Goal: Task Accomplishment & Management: Manage account settings

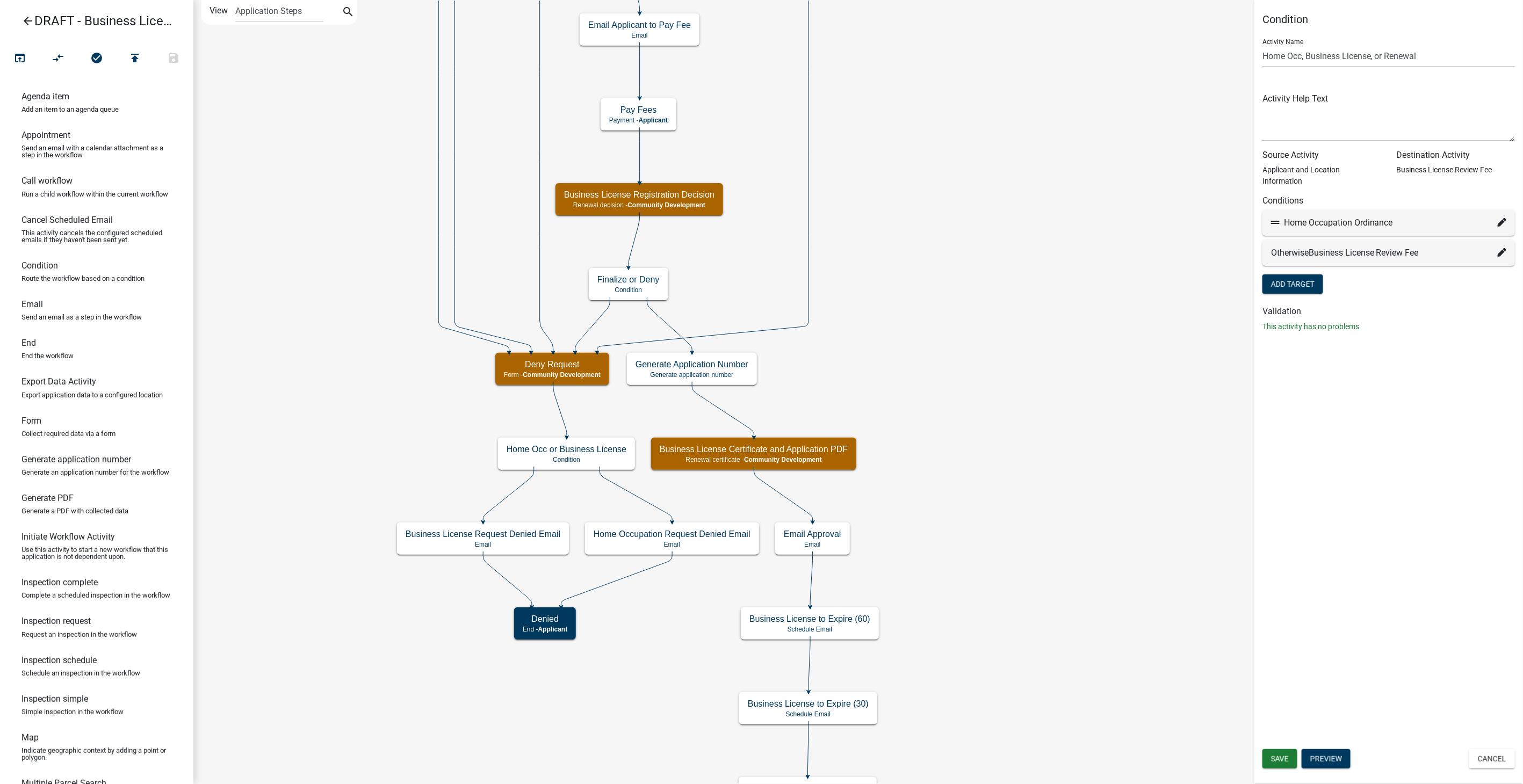
click at [28, 17] on icon "arrow_back" at bounding box center [28, 22] width 13 height 15
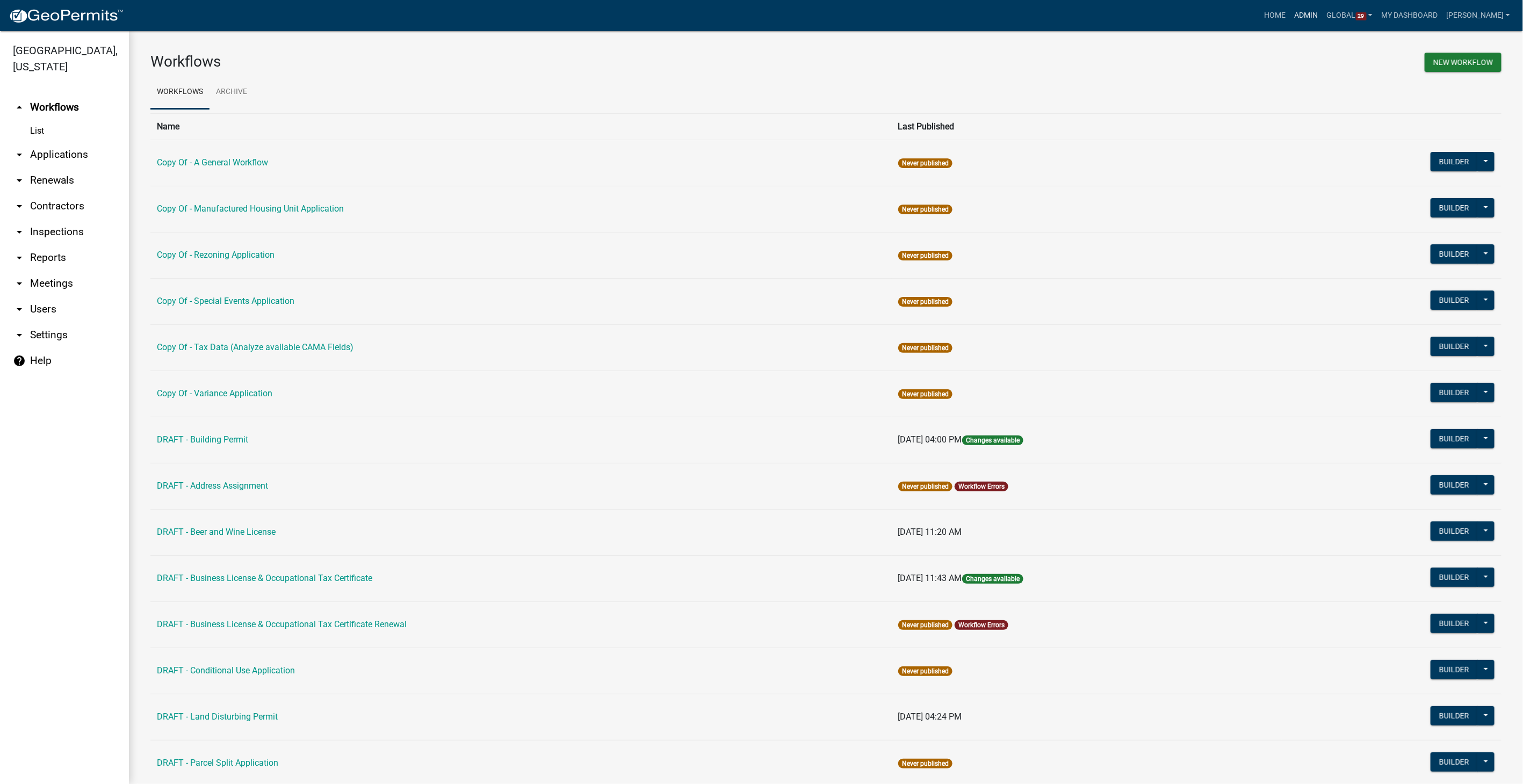
click at [1319, 9] on link "Admin" at bounding box center [1306, 15] width 32 height 21
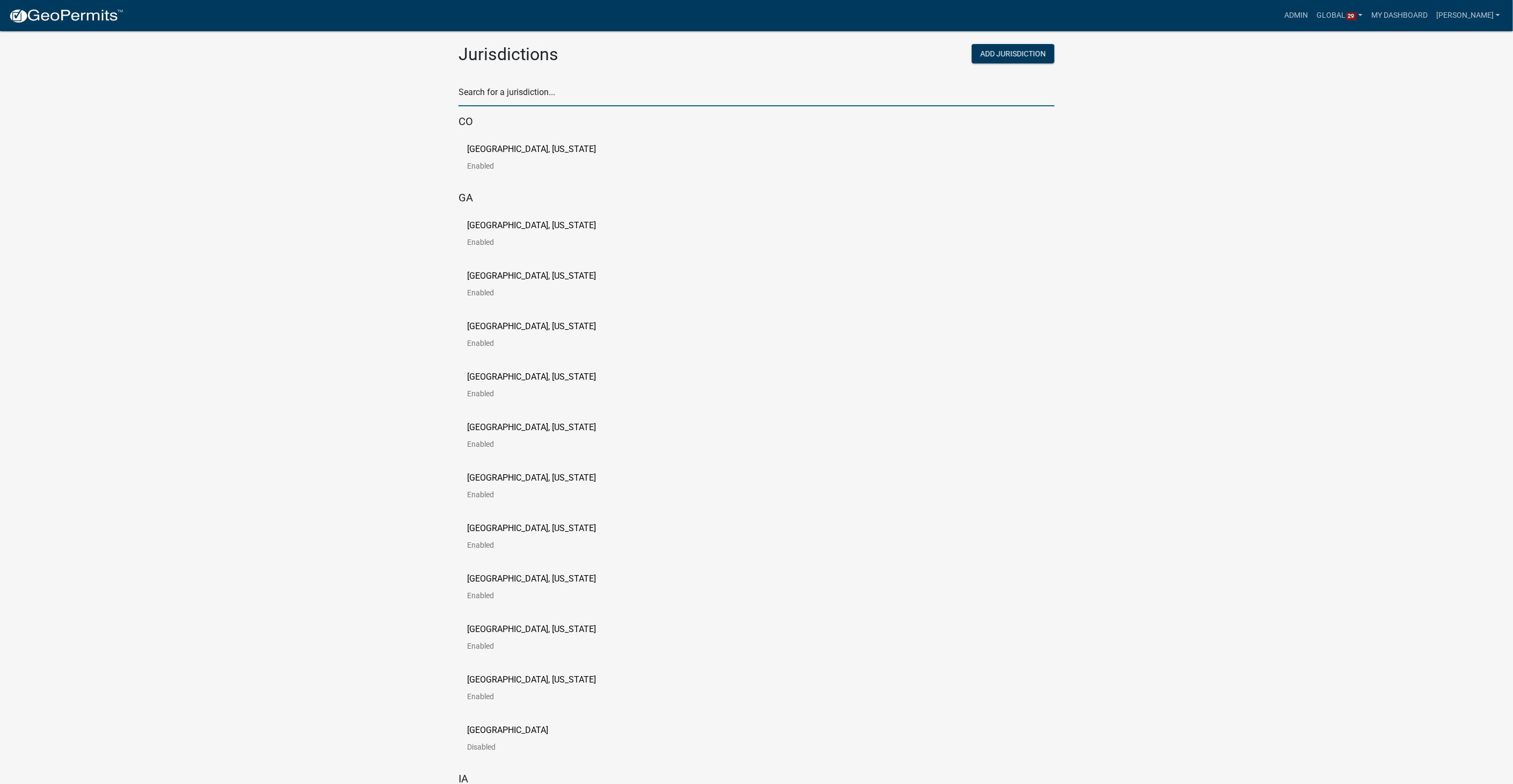
click at [505, 97] on input "text" at bounding box center [756, 95] width 596 height 22
type input "newton"
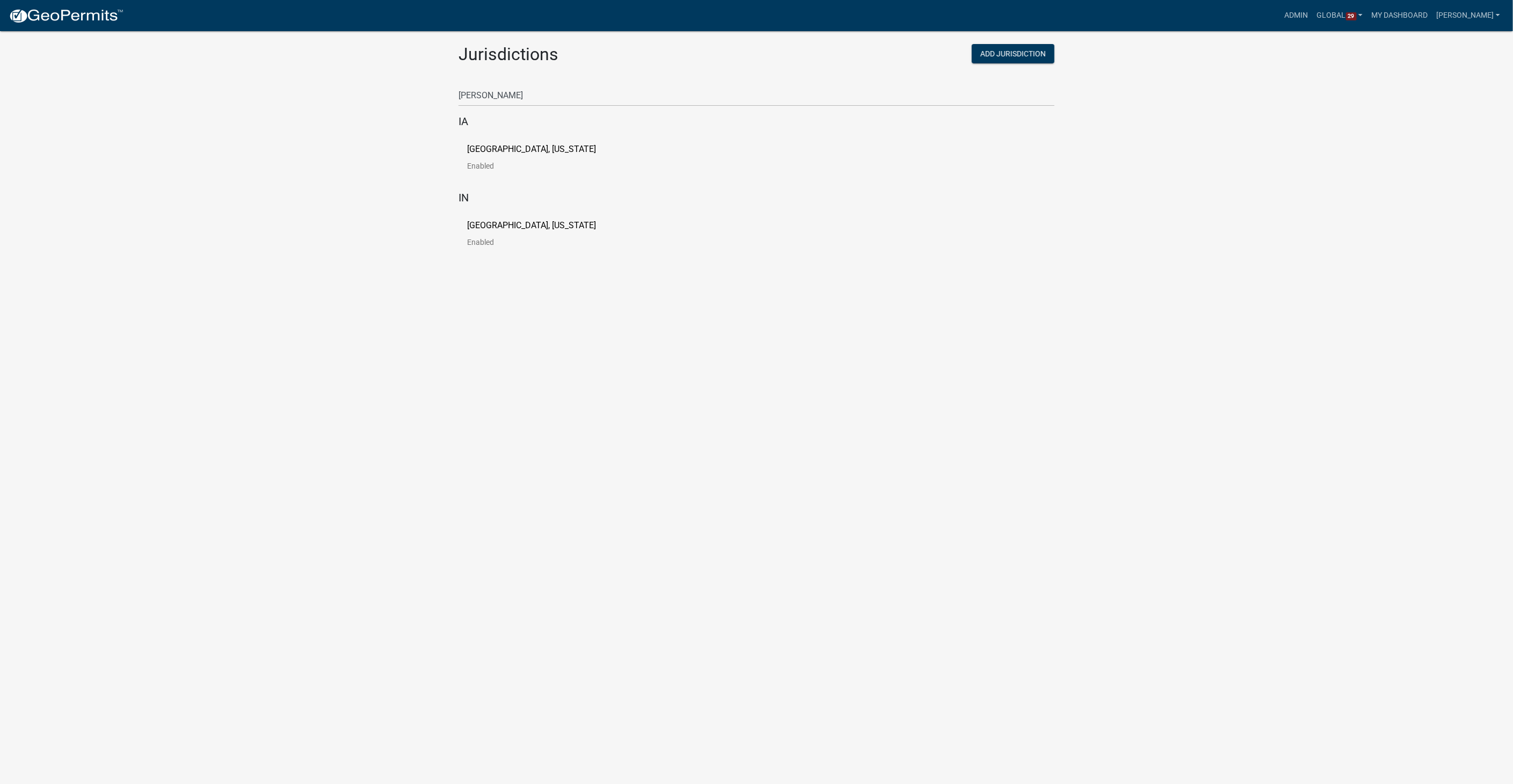
click at [517, 143] on div "City of Newton, Iowa Enabled" at bounding box center [756, 161] width 596 height 50
click at [514, 148] on p "City of Newton, Iowa" at bounding box center [531, 149] width 129 height 9
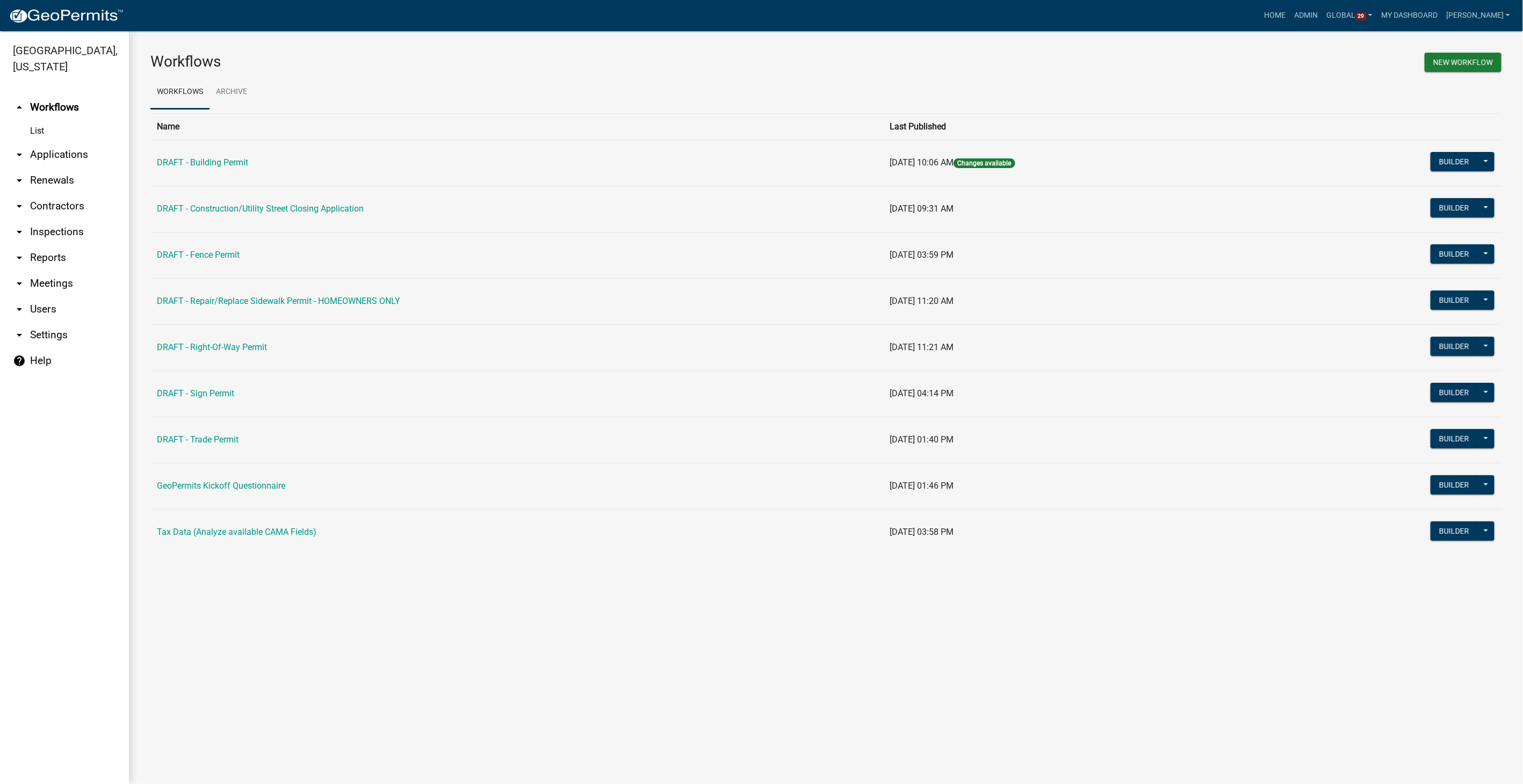
click at [1445, 197] on td "Builder Published Disable Archive History Copy Make Public Start Application" at bounding box center [1389, 209] width 223 height 46
click at [1445, 201] on button "Builder" at bounding box center [1454, 208] width 47 height 20
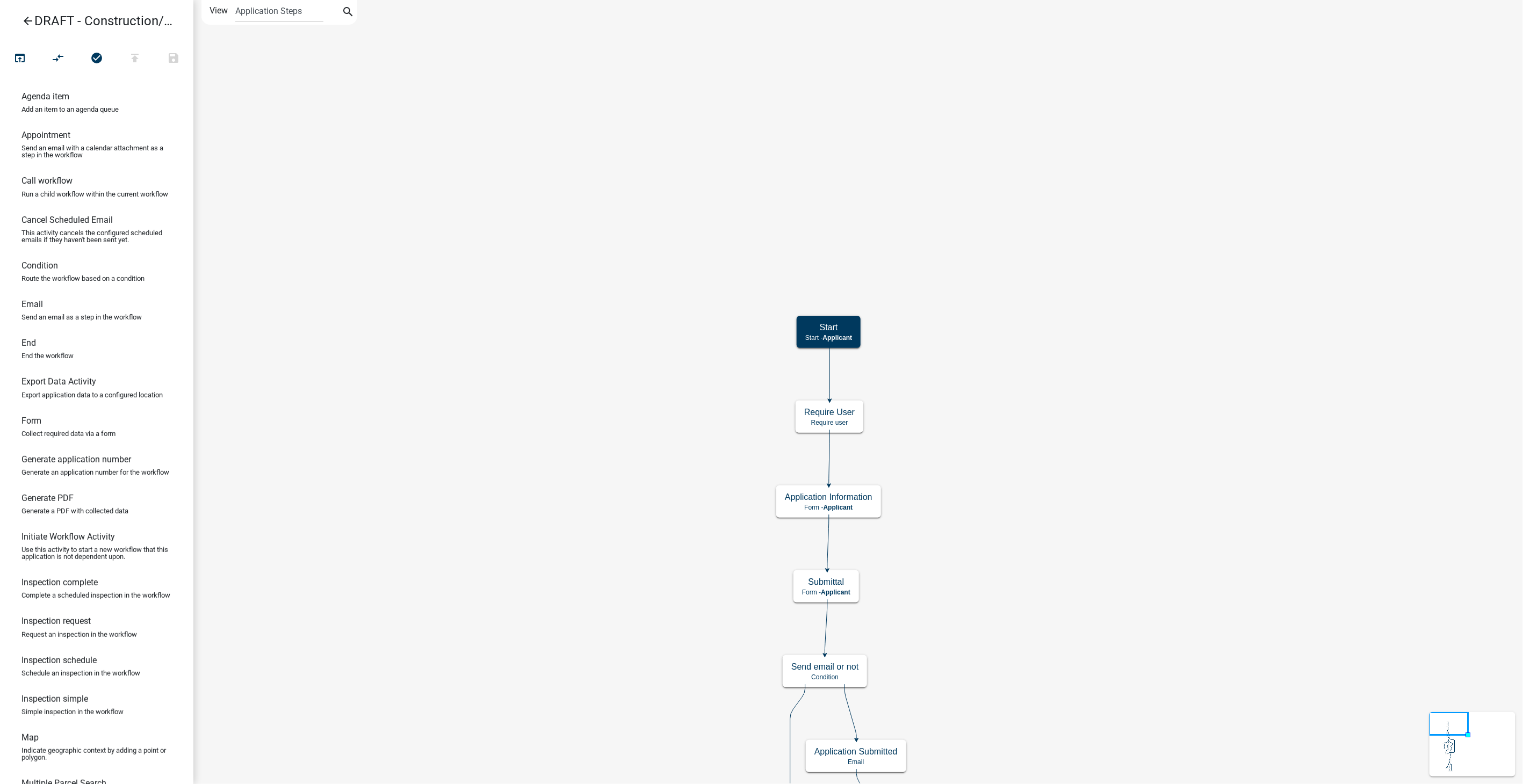
click at [30, 18] on icon "arrow_back" at bounding box center [28, 22] width 13 height 15
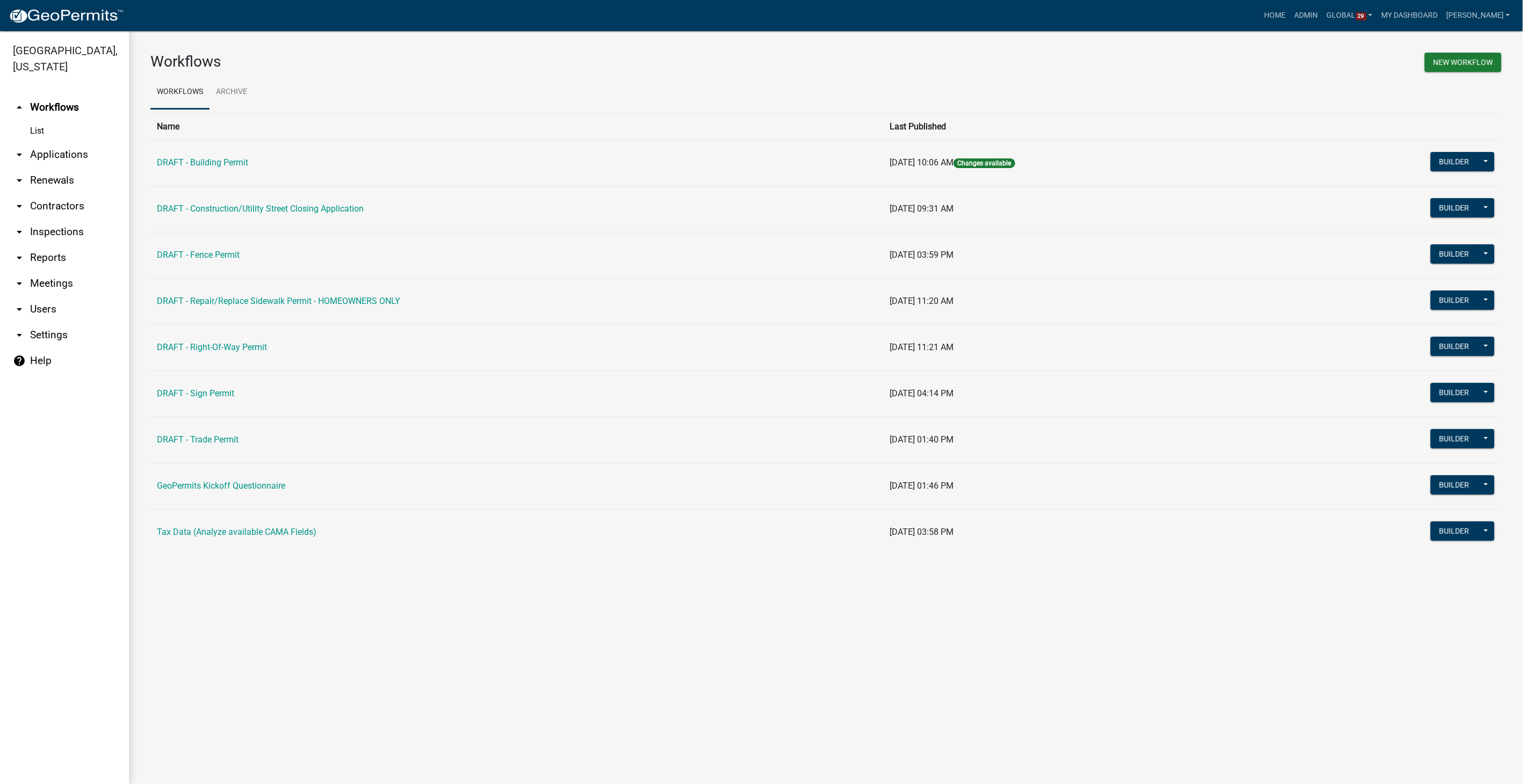
click at [38, 296] on link "arrow_drop_down Users" at bounding box center [64, 309] width 129 height 26
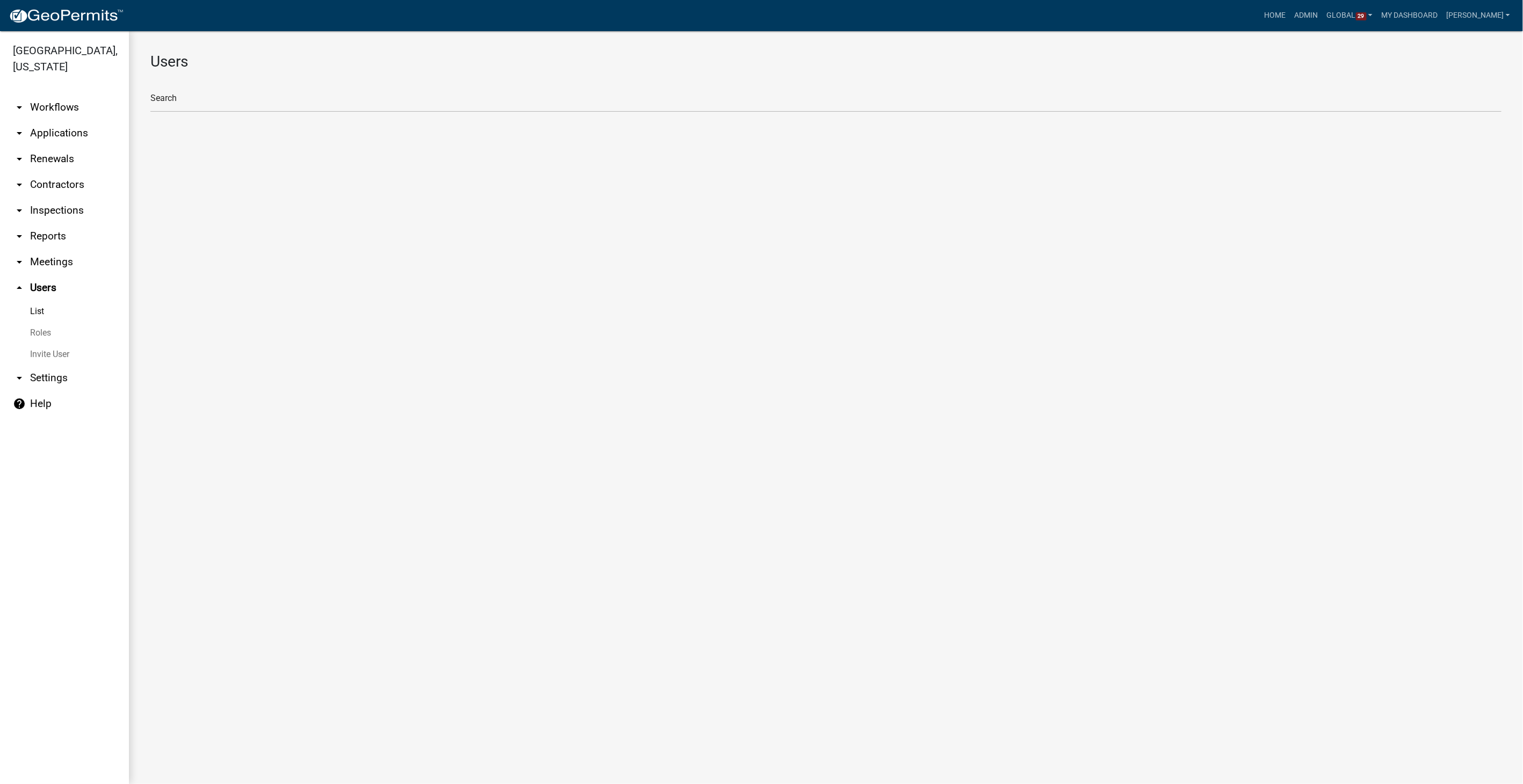
click at [40, 323] on link "Roles" at bounding box center [64, 333] width 129 height 22
click at [215, 271] on li "Street Closure Reviewers" at bounding box center [825, 272] width 1351 height 26
select select "3: orange"
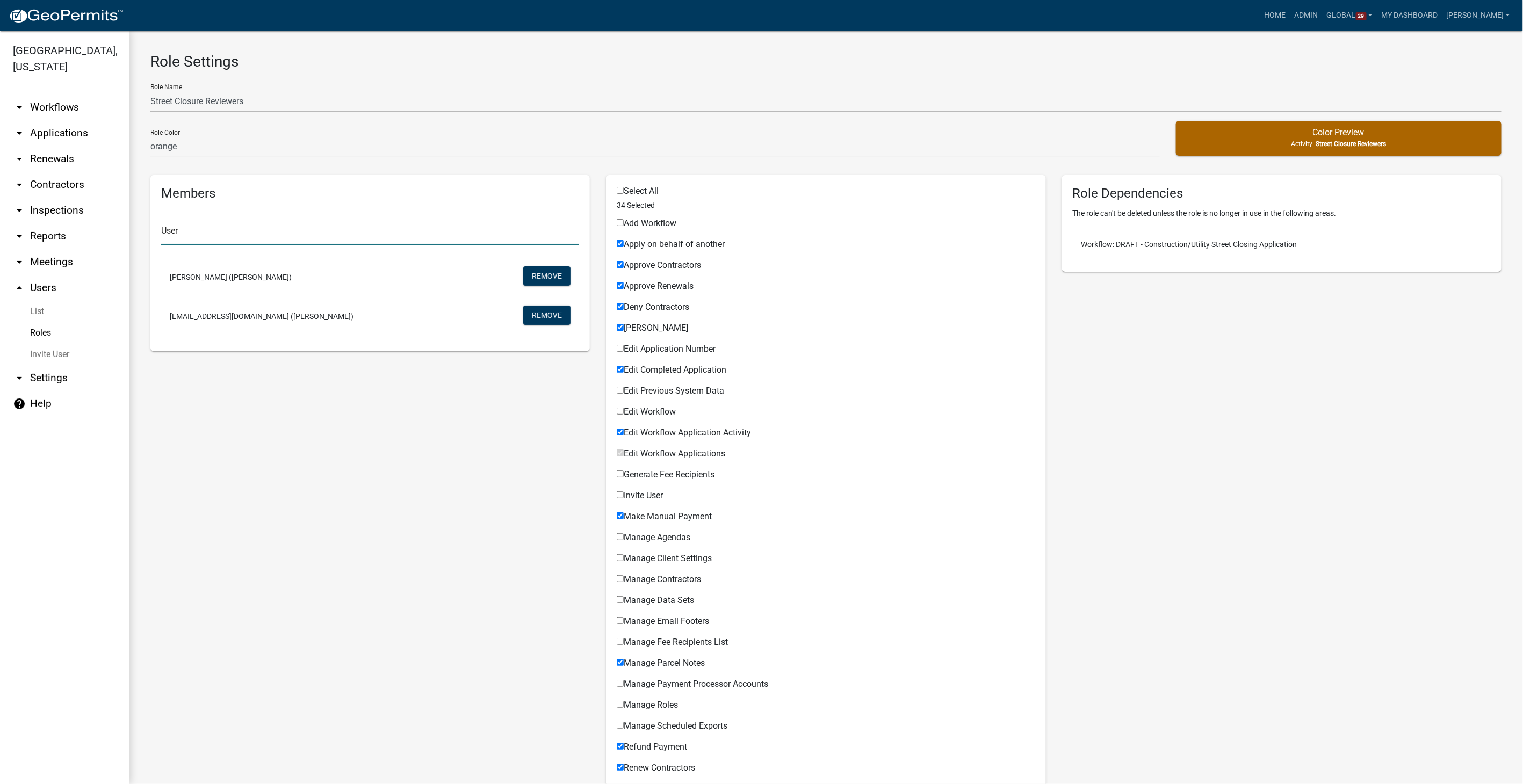
click at [246, 236] on input "text" at bounding box center [370, 234] width 418 height 22
type input "keith fink"
click at [239, 266] on button "keithf@newtongov.org (Keith Fink)" at bounding box center [236, 263] width 151 height 26
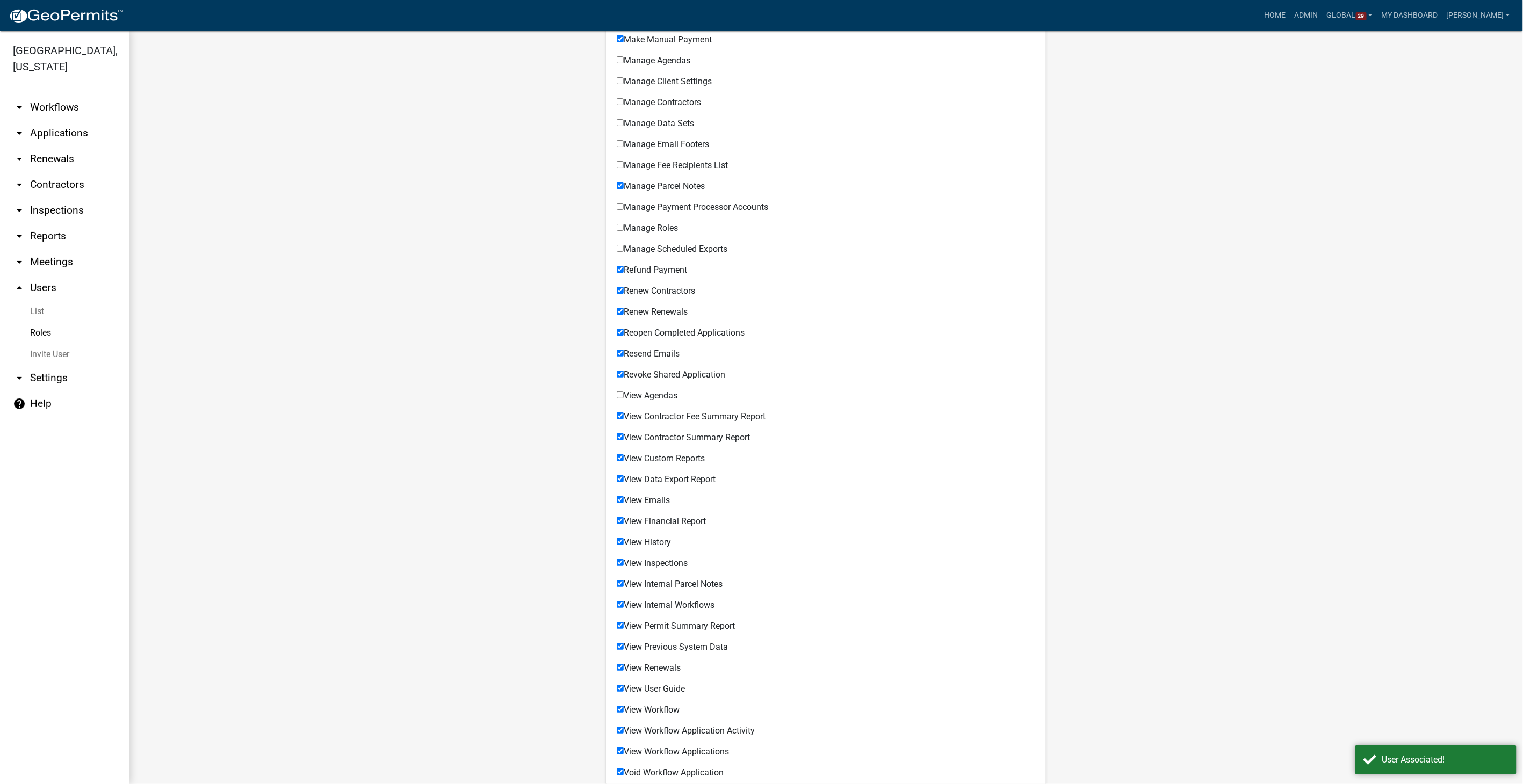
scroll to position [546, 0]
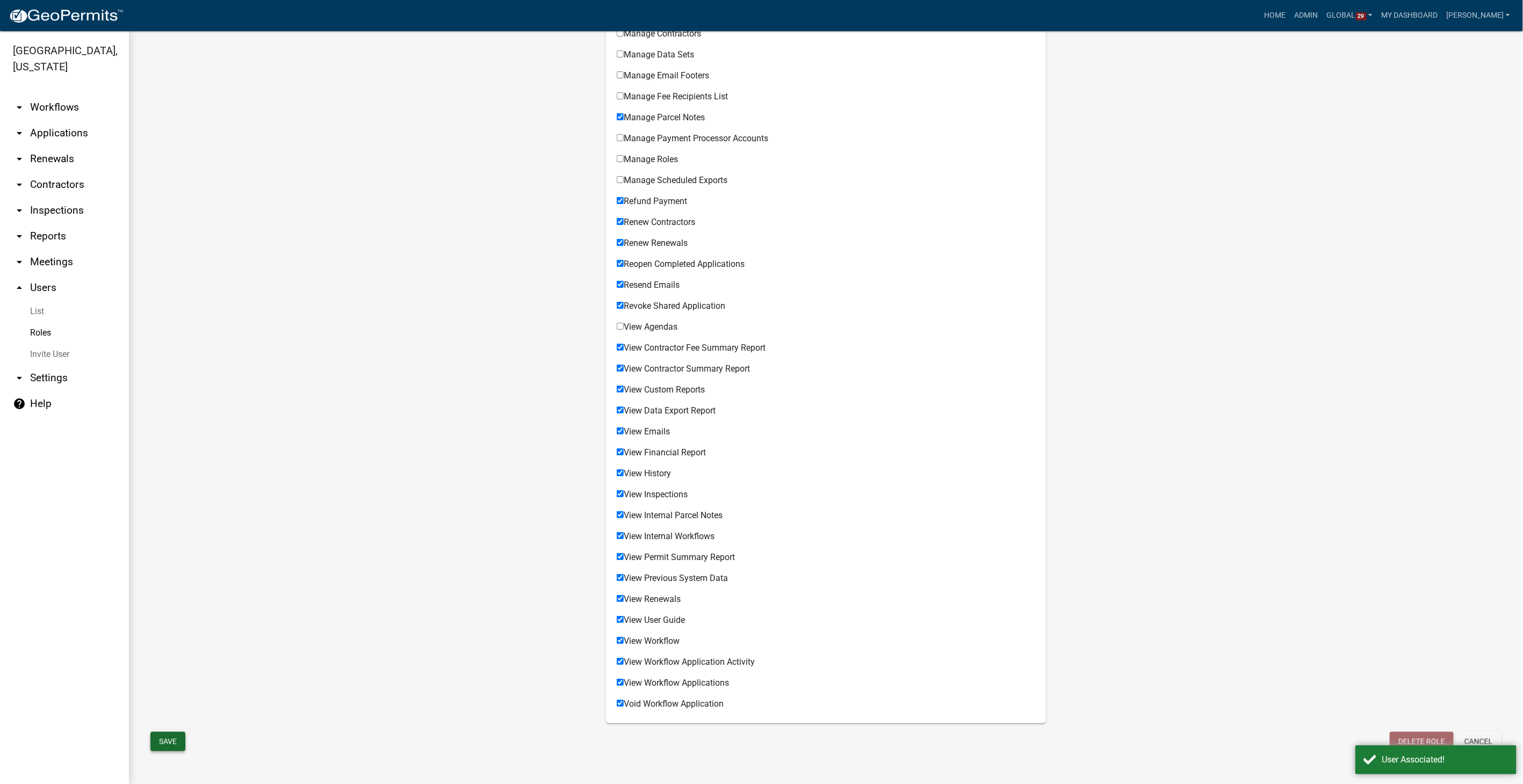
click at [162, 732] on button "Save" at bounding box center [167, 742] width 34 height 20
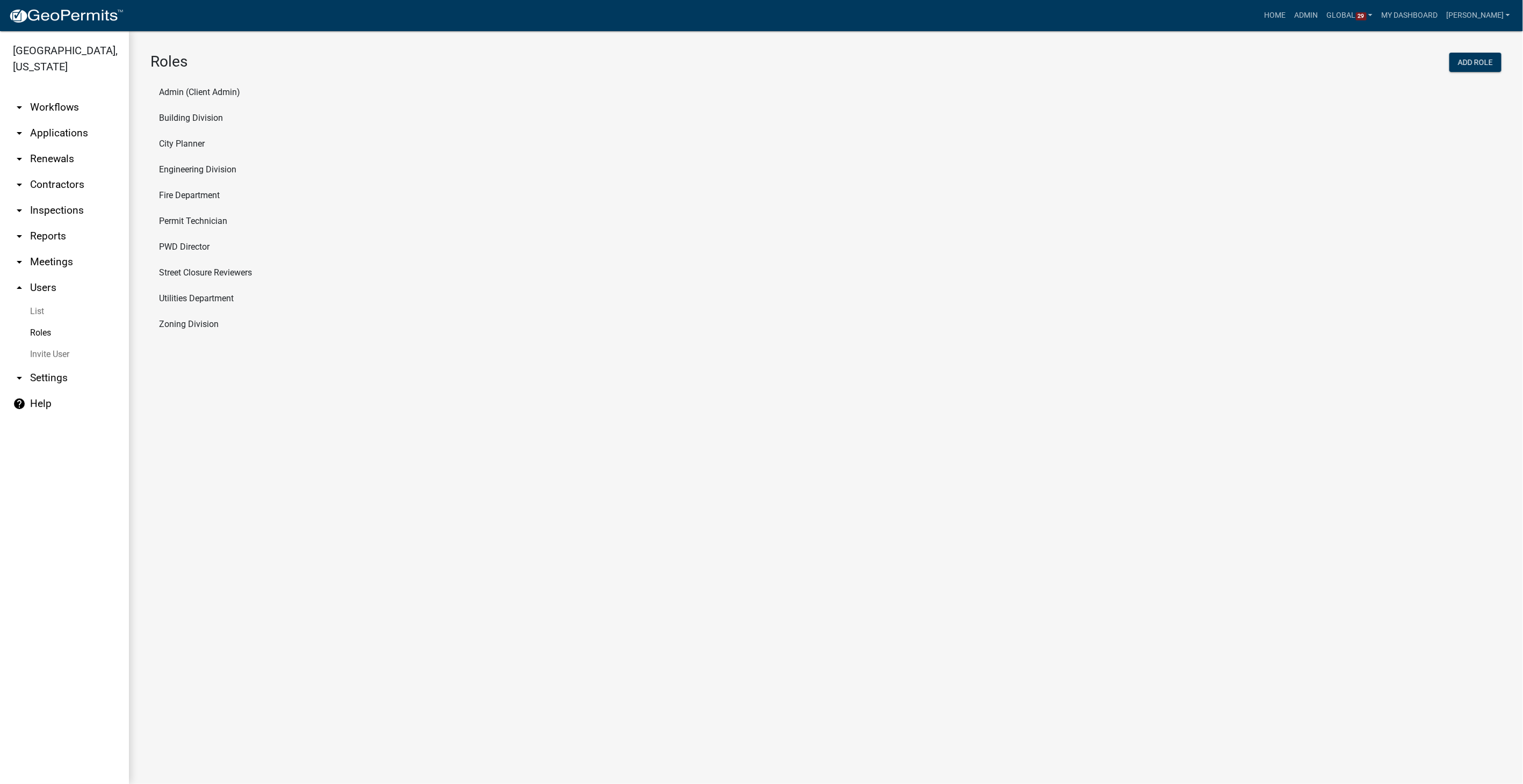
click at [34, 94] on link "arrow_drop_down Workflows" at bounding box center [64, 107] width 129 height 26
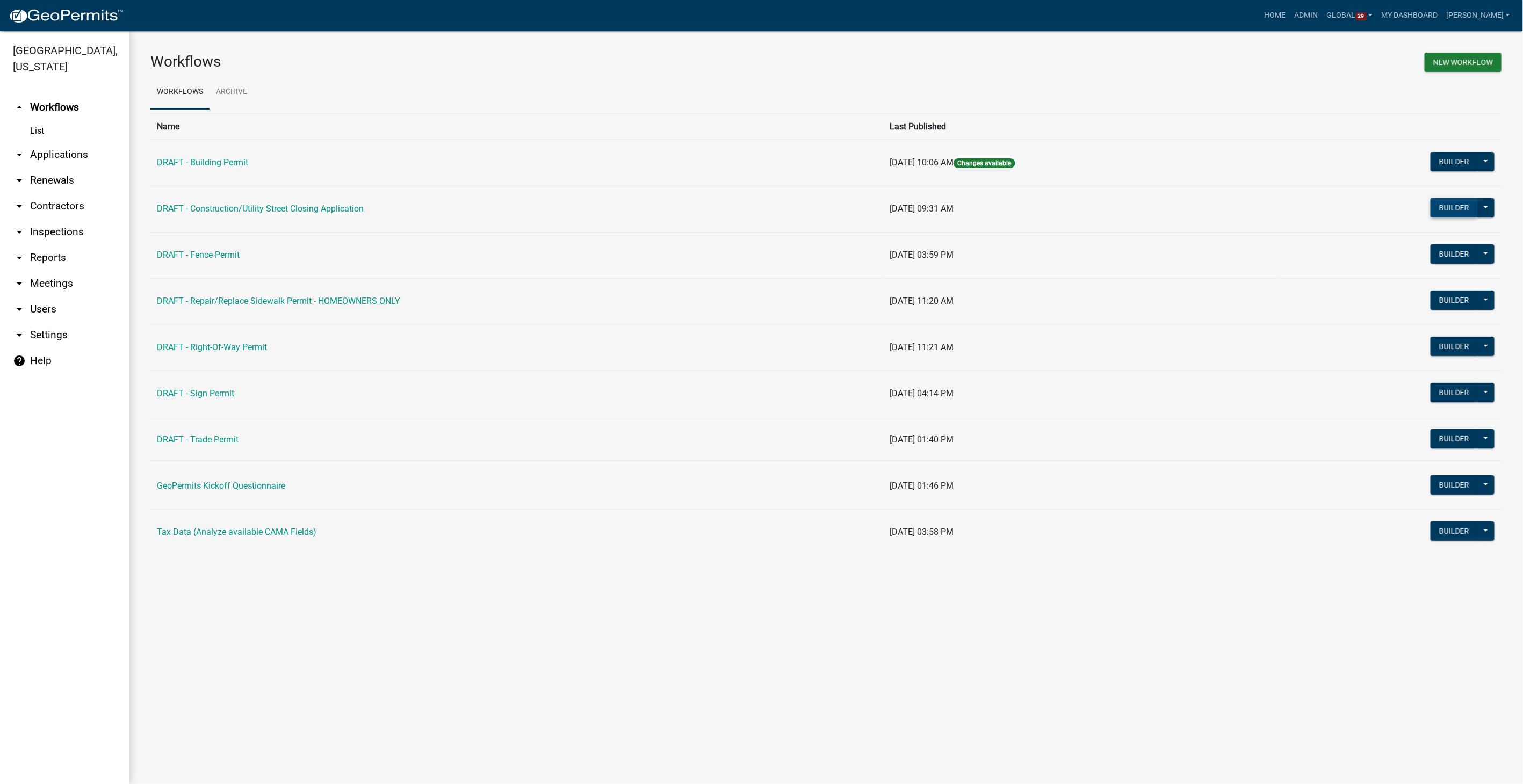
click at [1449, 213] on button "Builder" at bounding box center [1454, 208] width 47 height 20
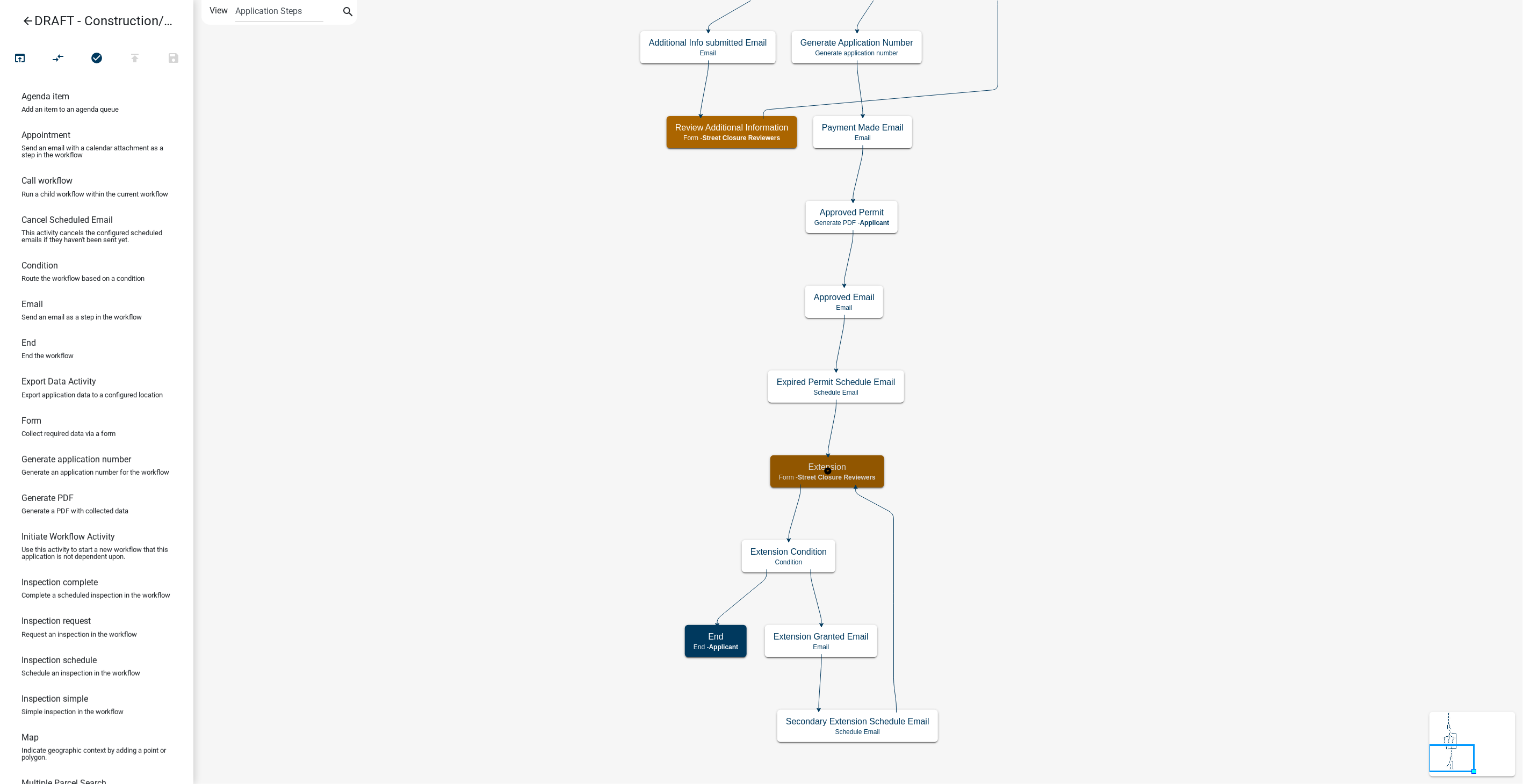
click at [859, 474] on span "Street Closure Reviewers" at bounding box center [836, 478] width 78 height 8
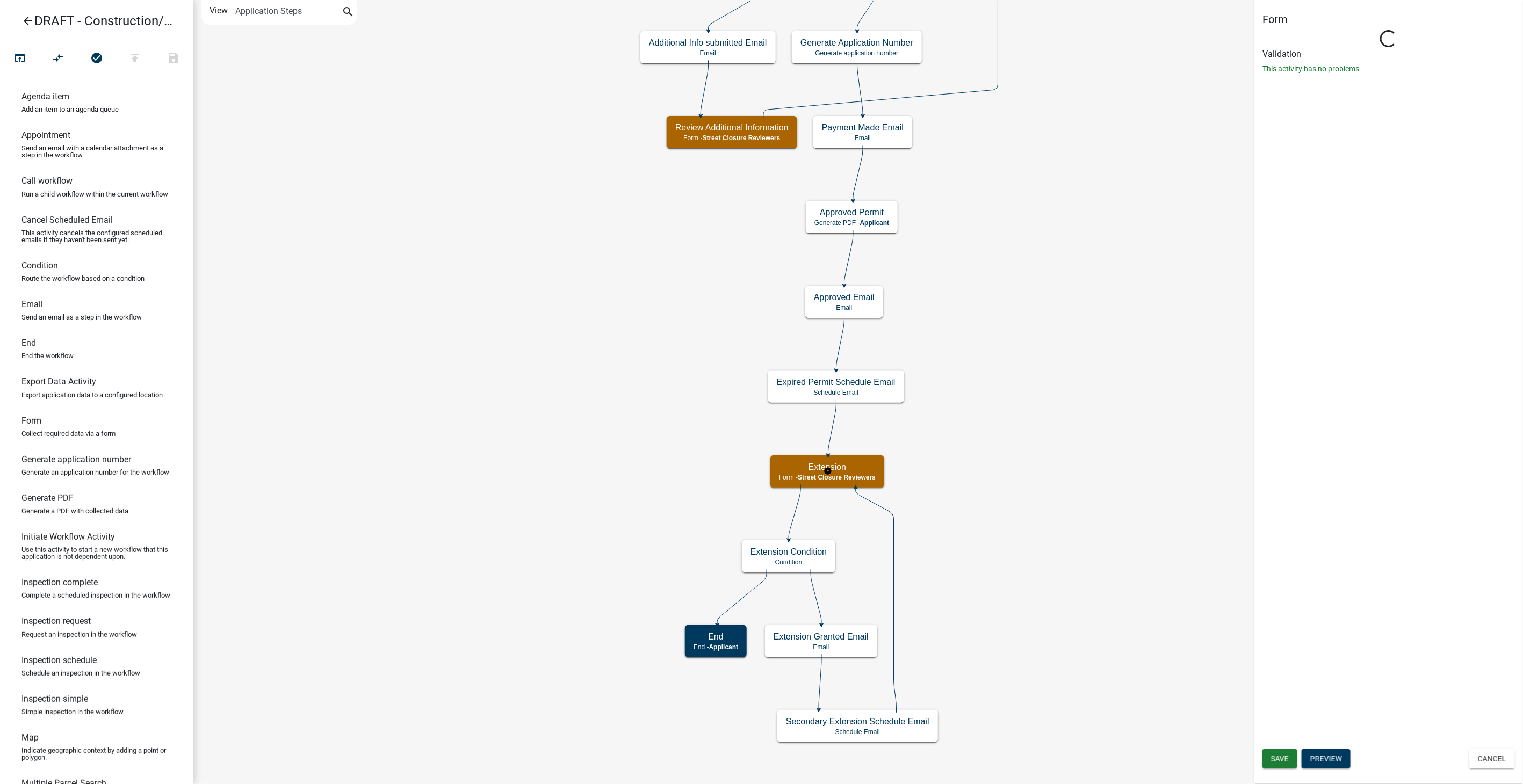
select select "855090EB-C4A8-4C8C-A5DC-9F2083B40E6B"
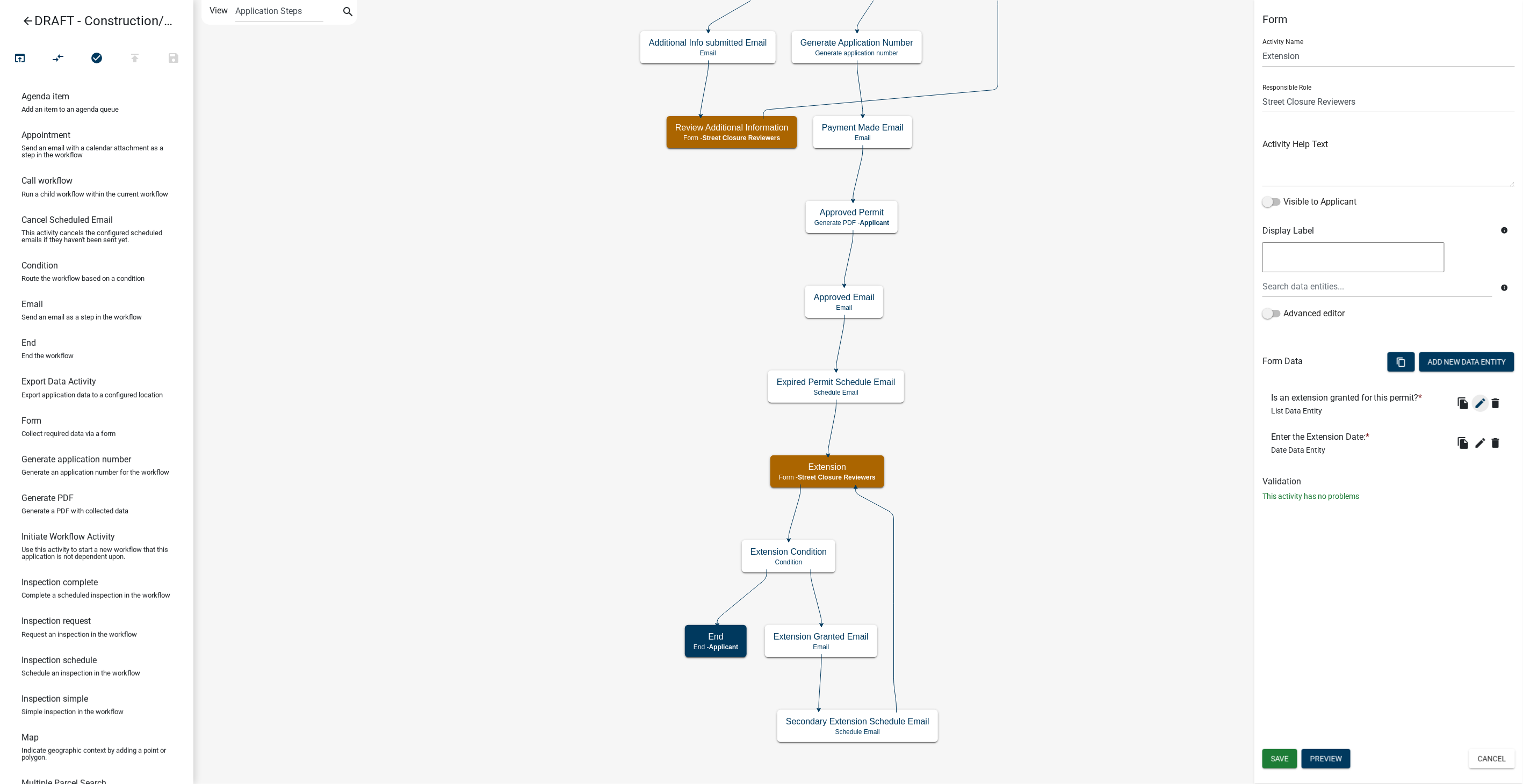
click at [1480, 399] on icon "edit" at bounding box center [1480, 402] width 13 height 13
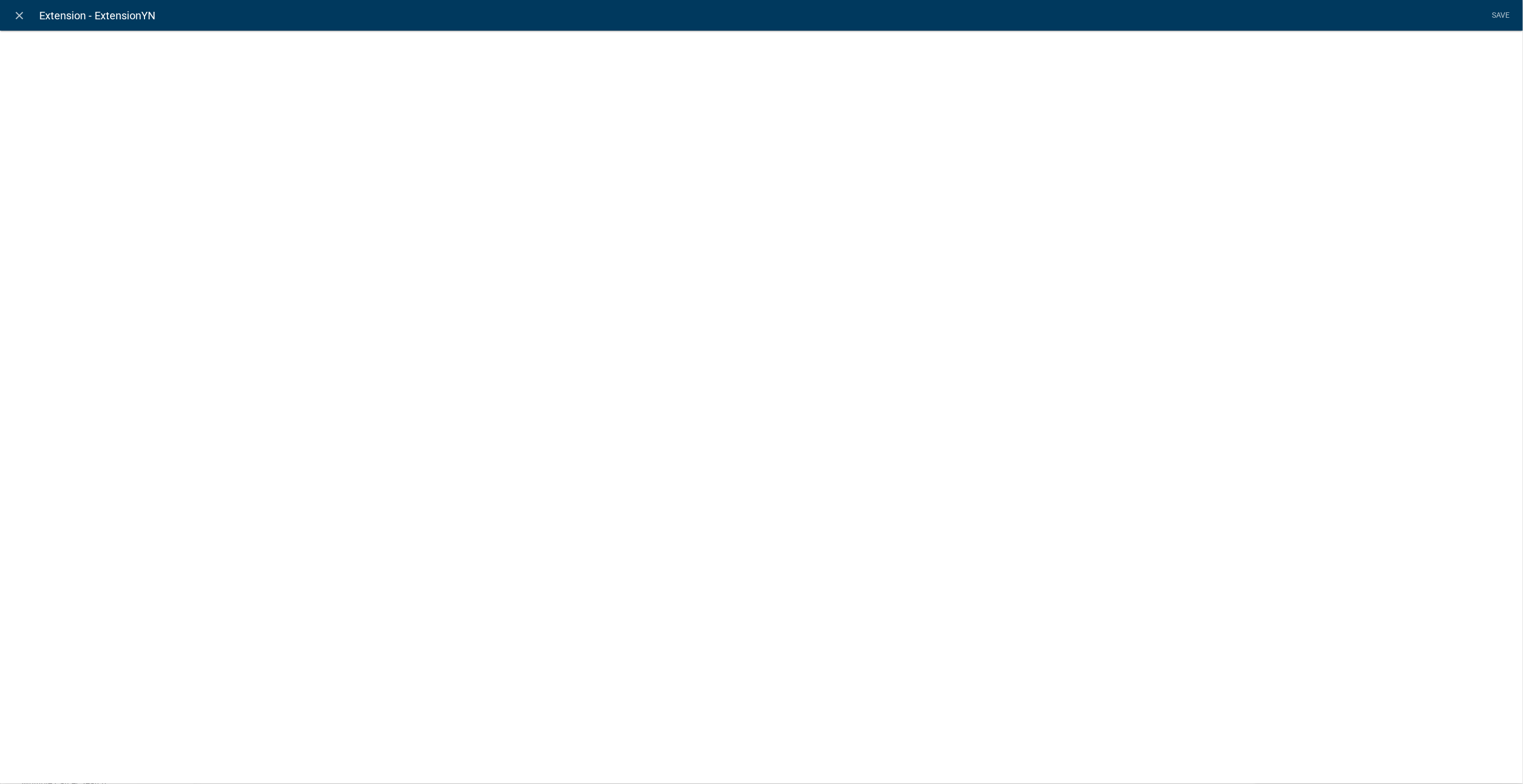
select select "list-data"
select select
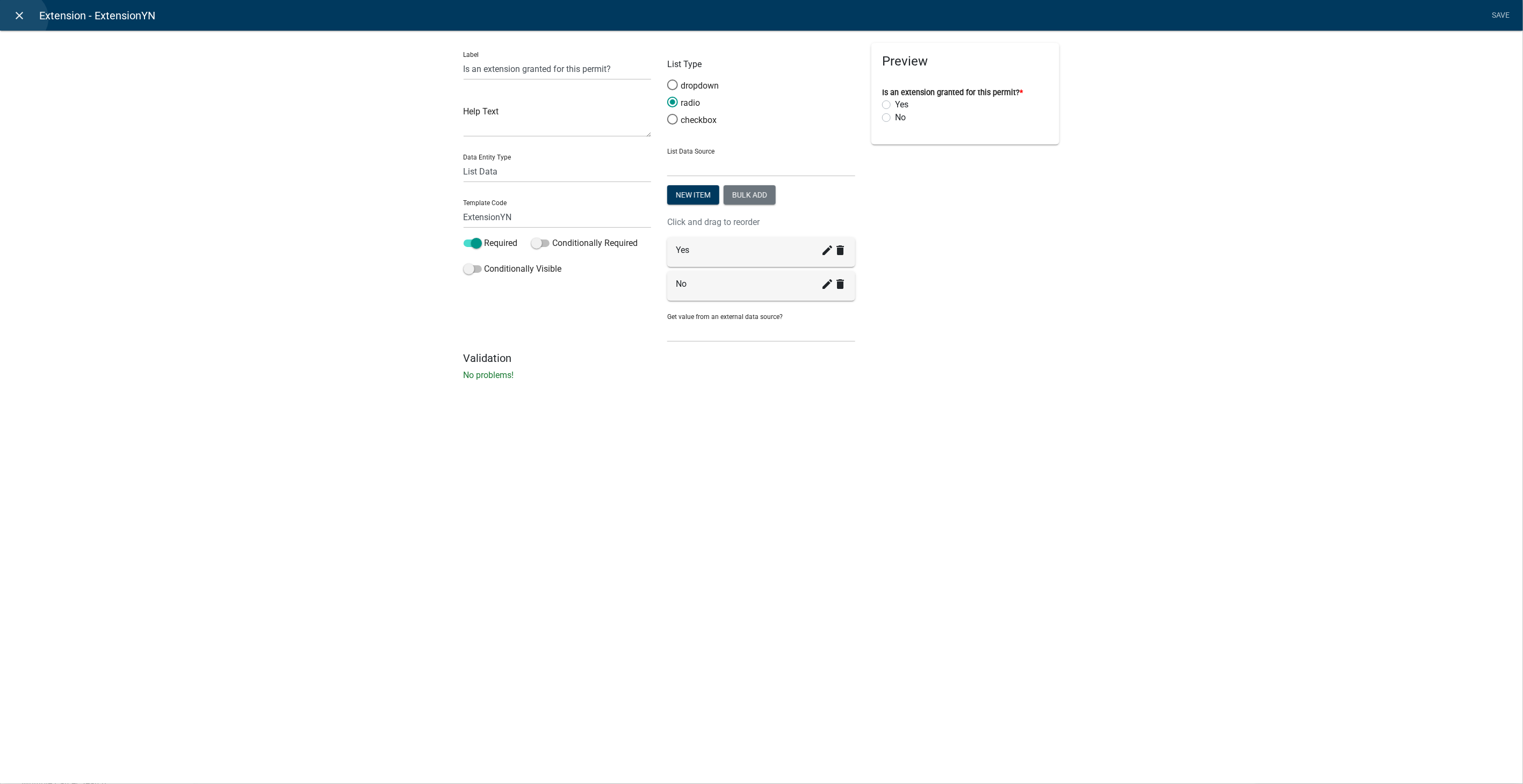
click at [21, 19] on icon "close" at bounding box center [20, 15] width 13 height 13
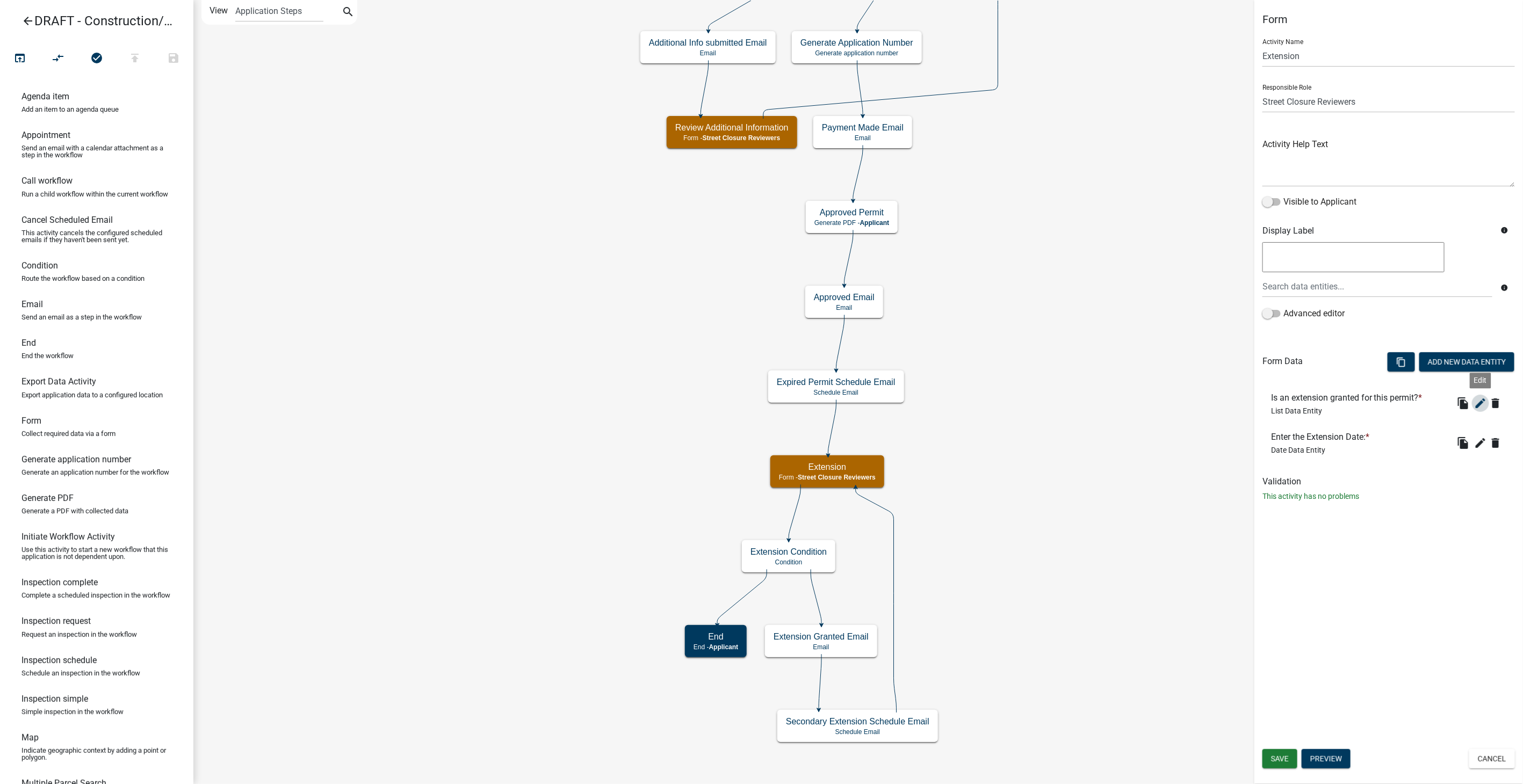
click at [1478, 402] on icon "edit" at bounding box center [1480, 402] width 13 height 13
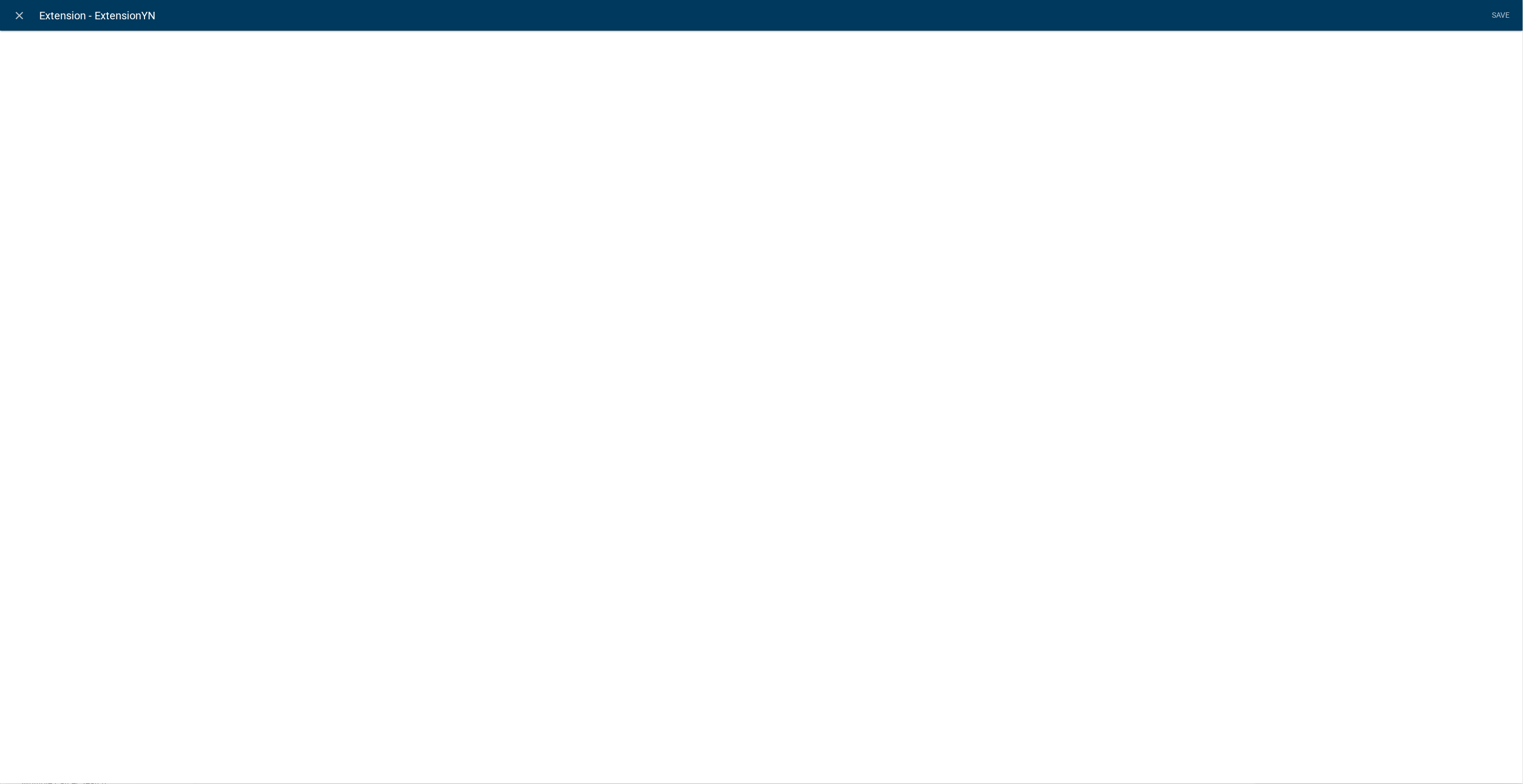
select select "list-data"
select select
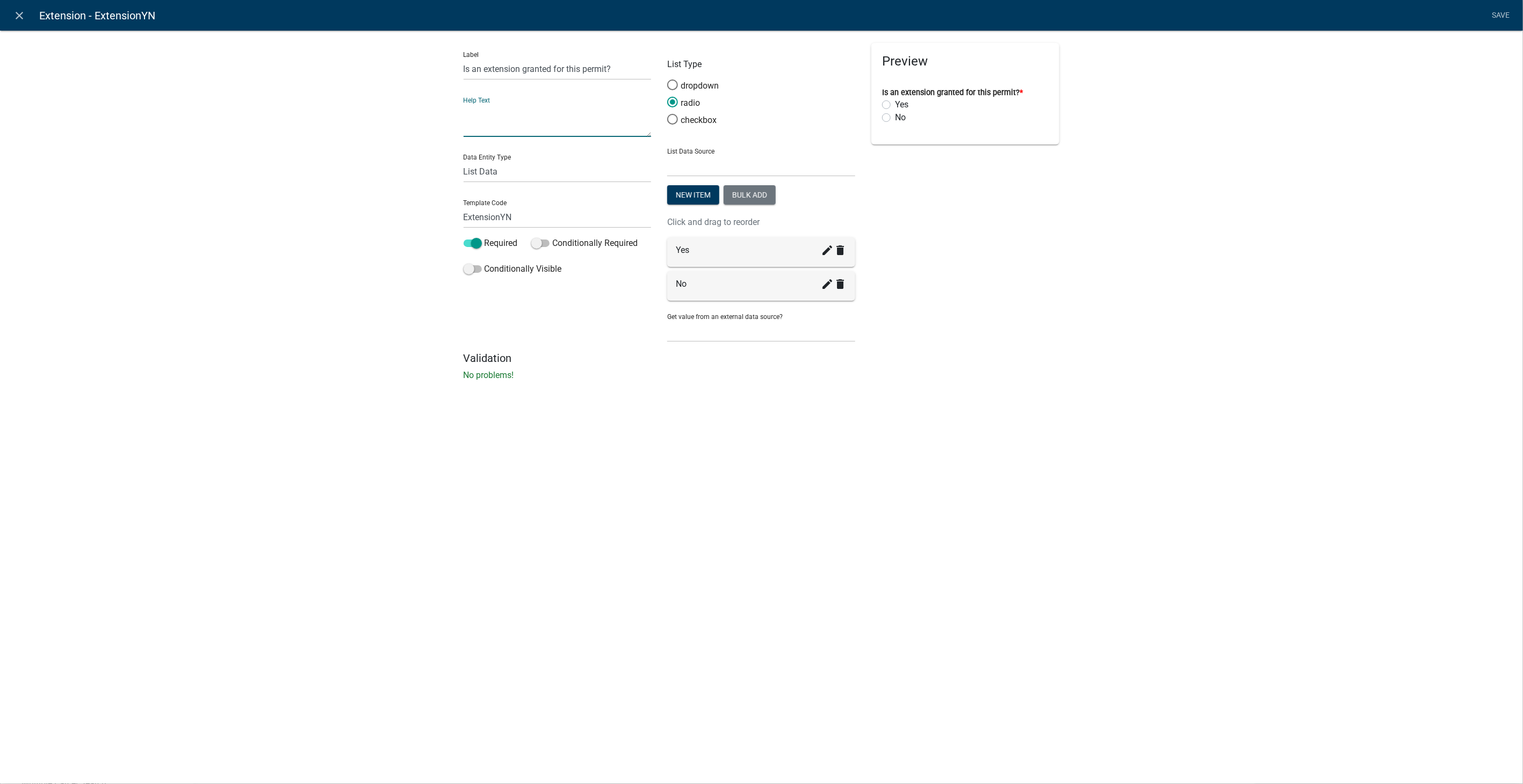
click at [500, 116] on textarea at bounding box center [557, 120] width 188 height 33
type textarea "Select "No" if an extension is not granted OR if the permit is complete and nee…"
click at [1494, 11] on link "Save" at bounding box center [1500, 15] width 27 height 21
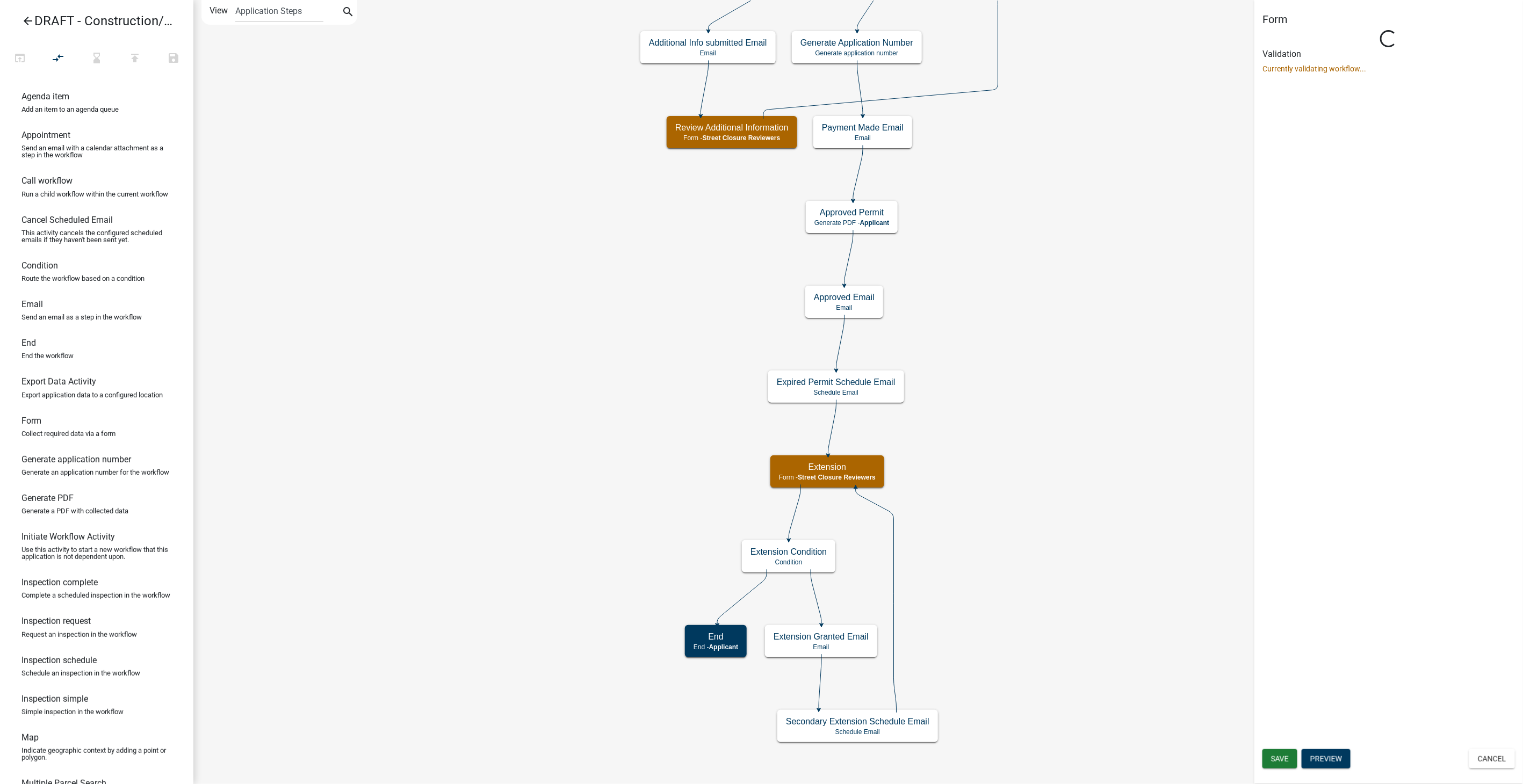
select select "855090EB-C4A8-4C8C-A5DC-9F2083B40E6B"
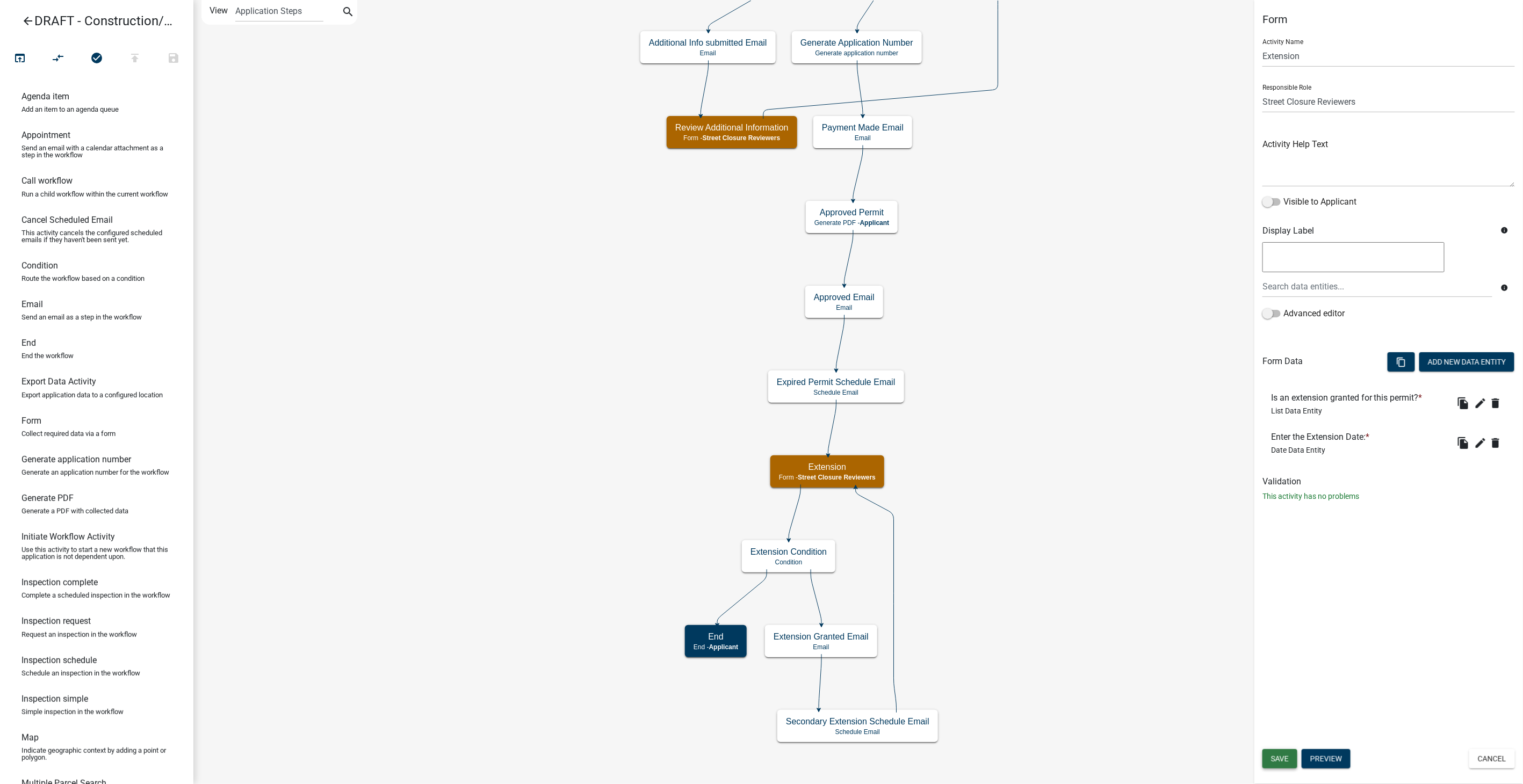
click at [1274, 754] on span "Save" at bounding box center [1280, 758] width 18 height 9
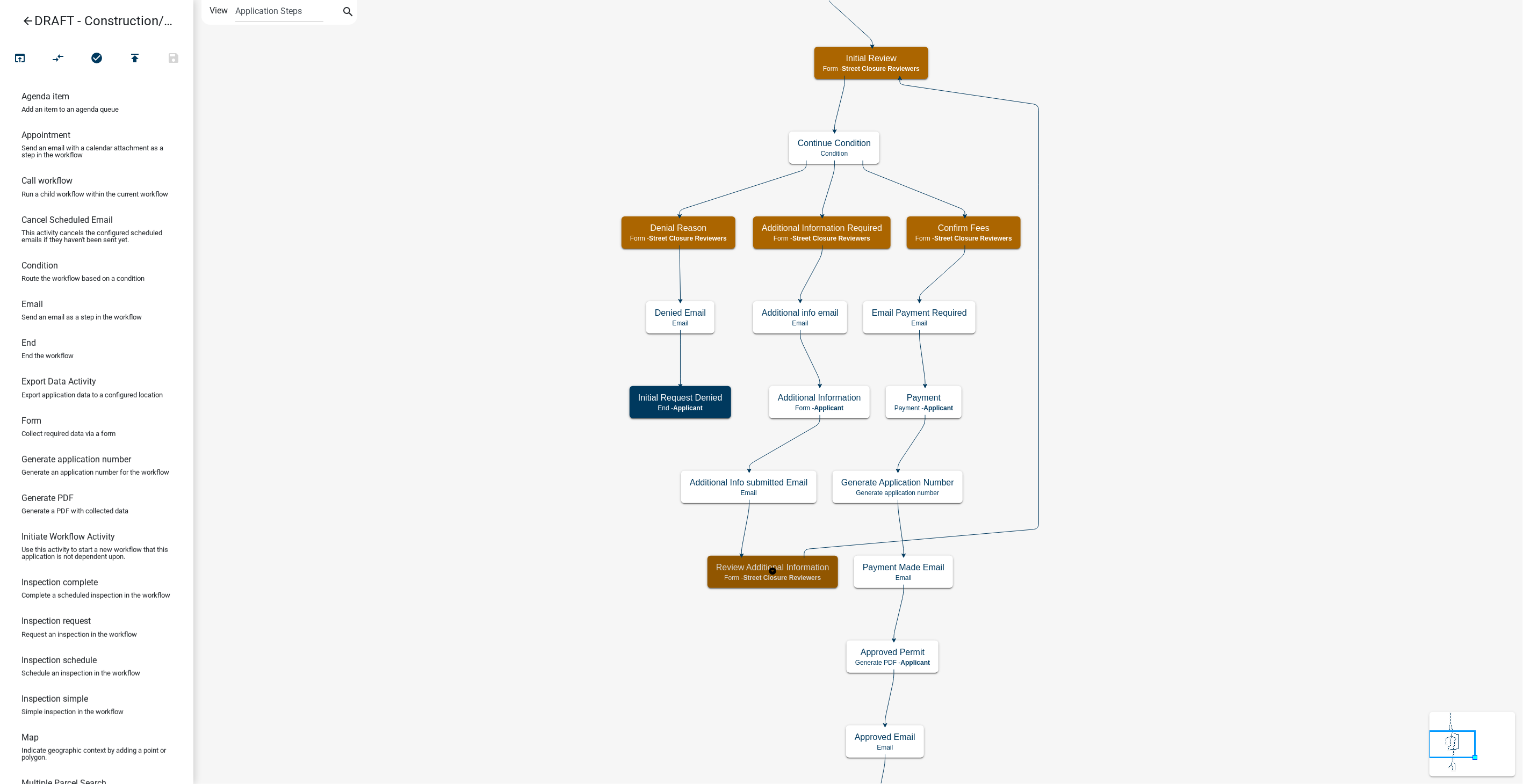
click at [778, 571] on h5 "Review Additional Information" at bounding box center [772, 568] width 113 height 10
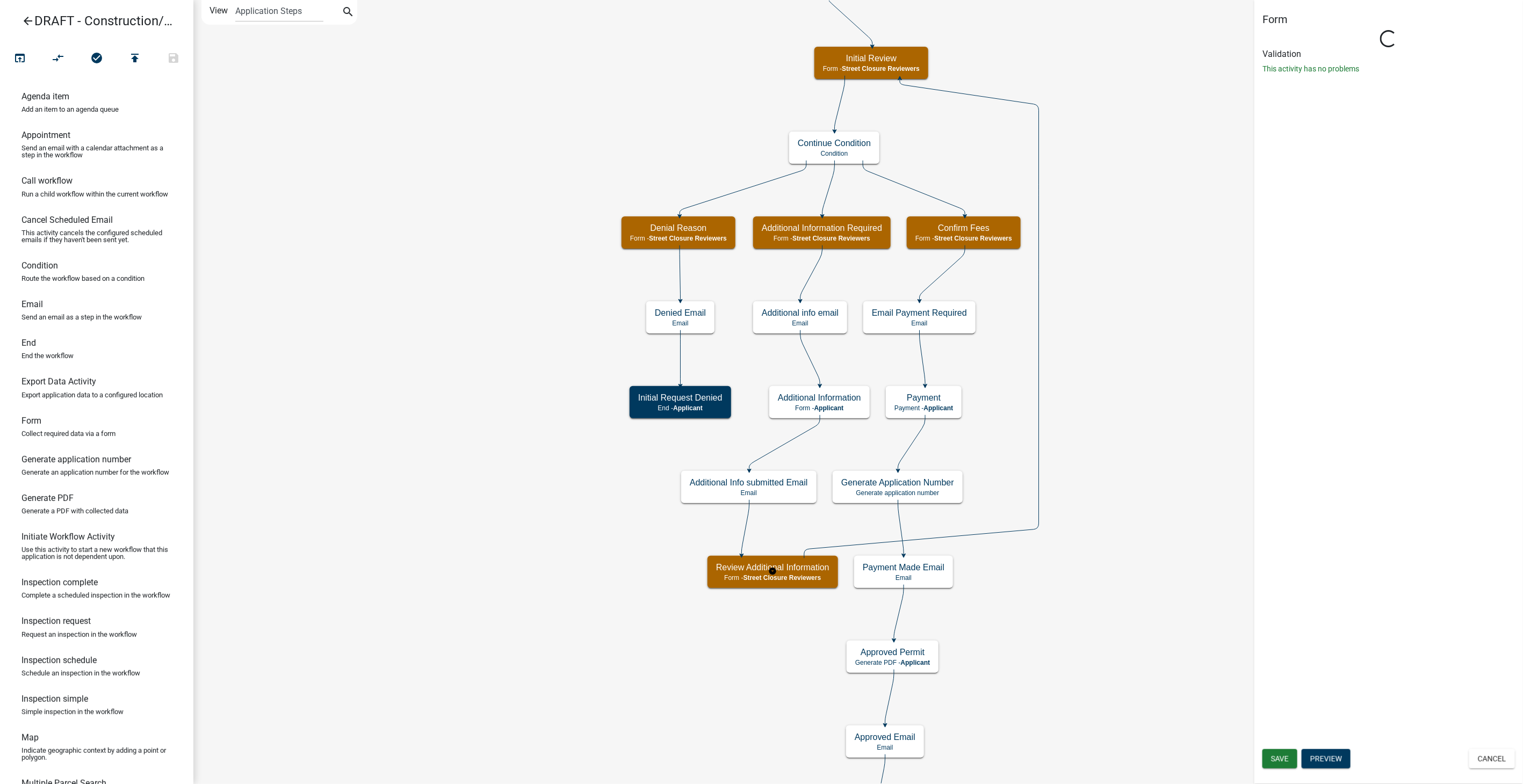
select select "855090EB-C4A8-4C8C-A5DC-9F2083B40E6B"
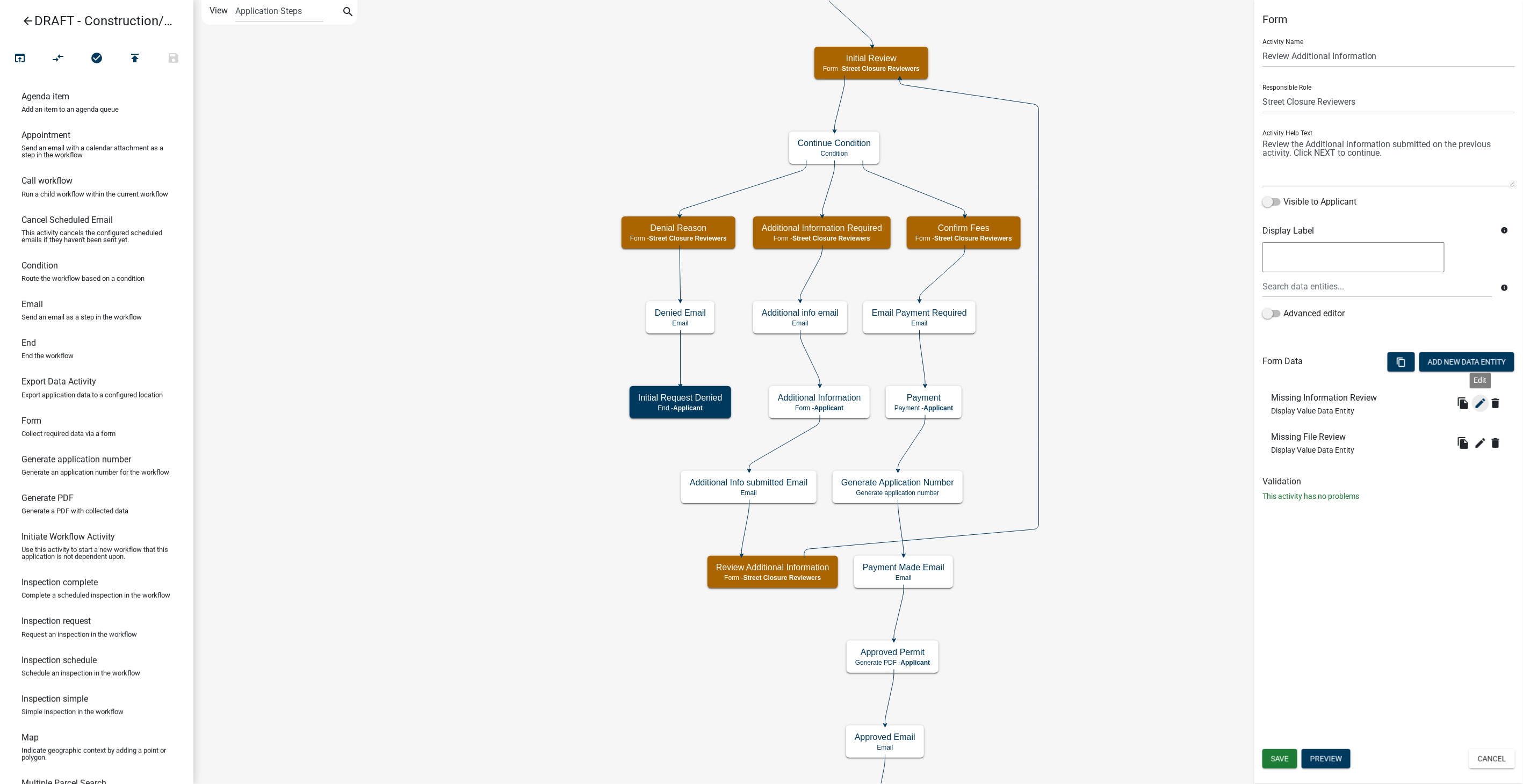
click at [1483, 399] on icon "edit" at bounding box center [1480, 402] width 13 height 13
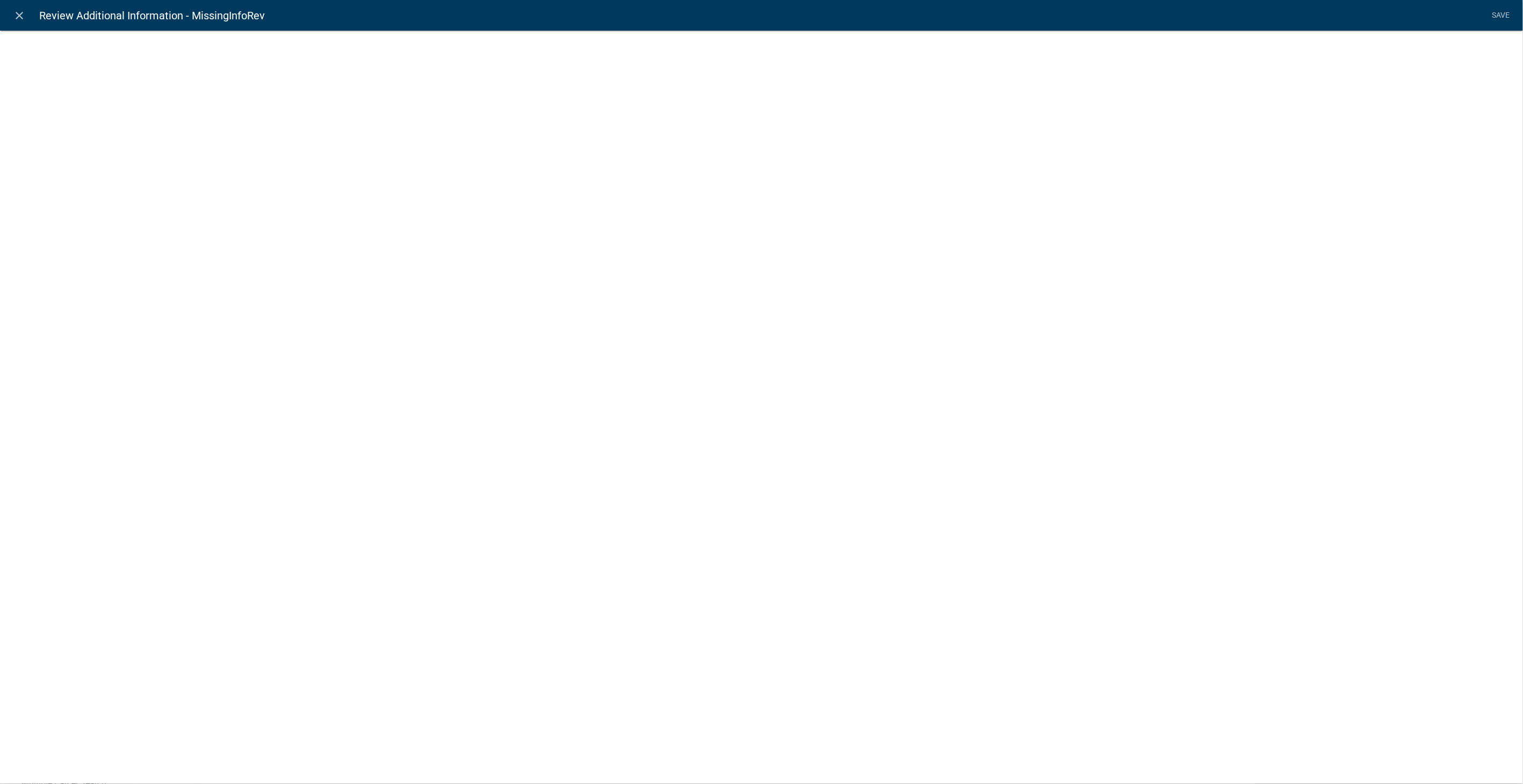
select select "display-entity-value"
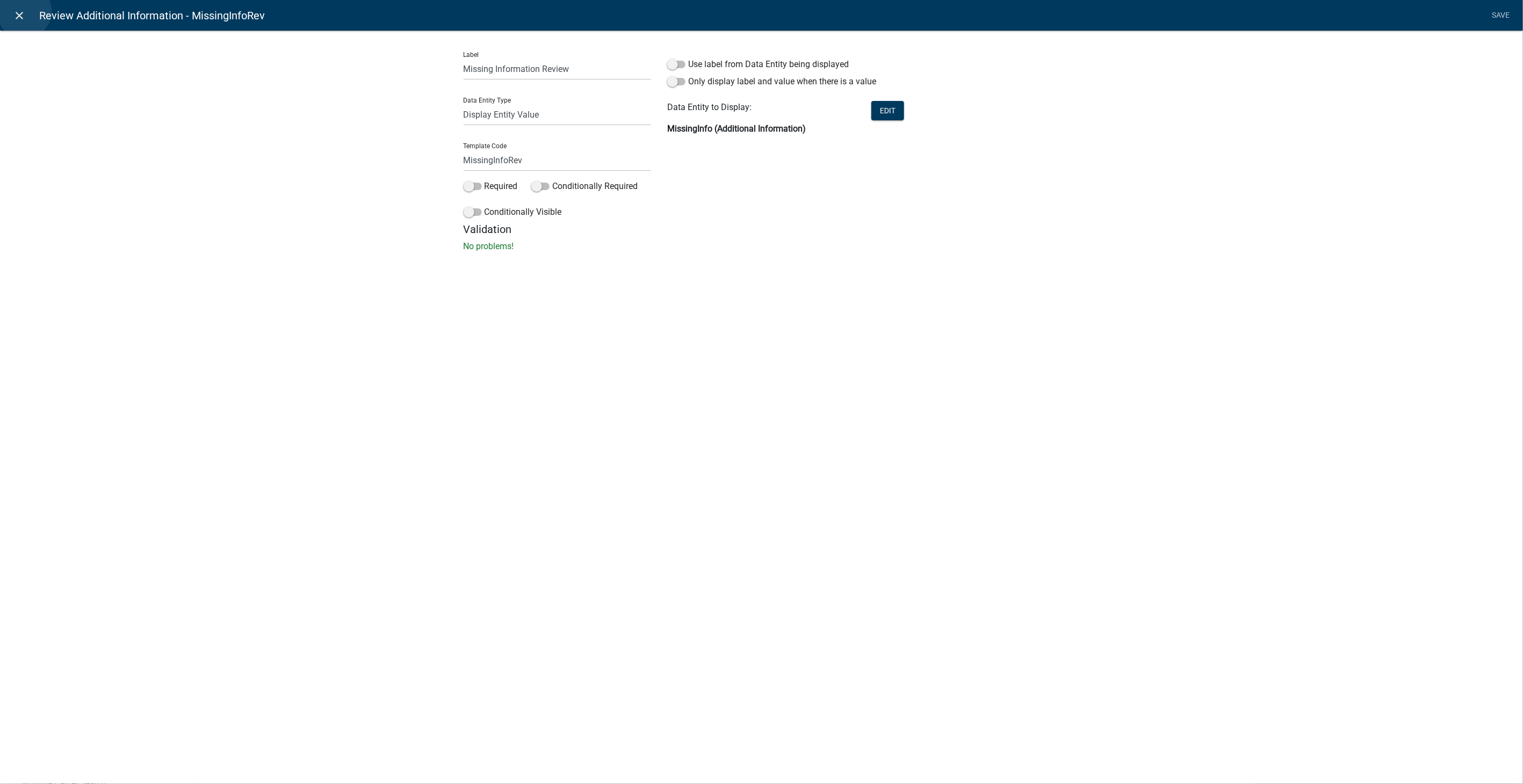
click at [25, 11] on icon "close" at bounding box center [20, 15] width 13 height 13
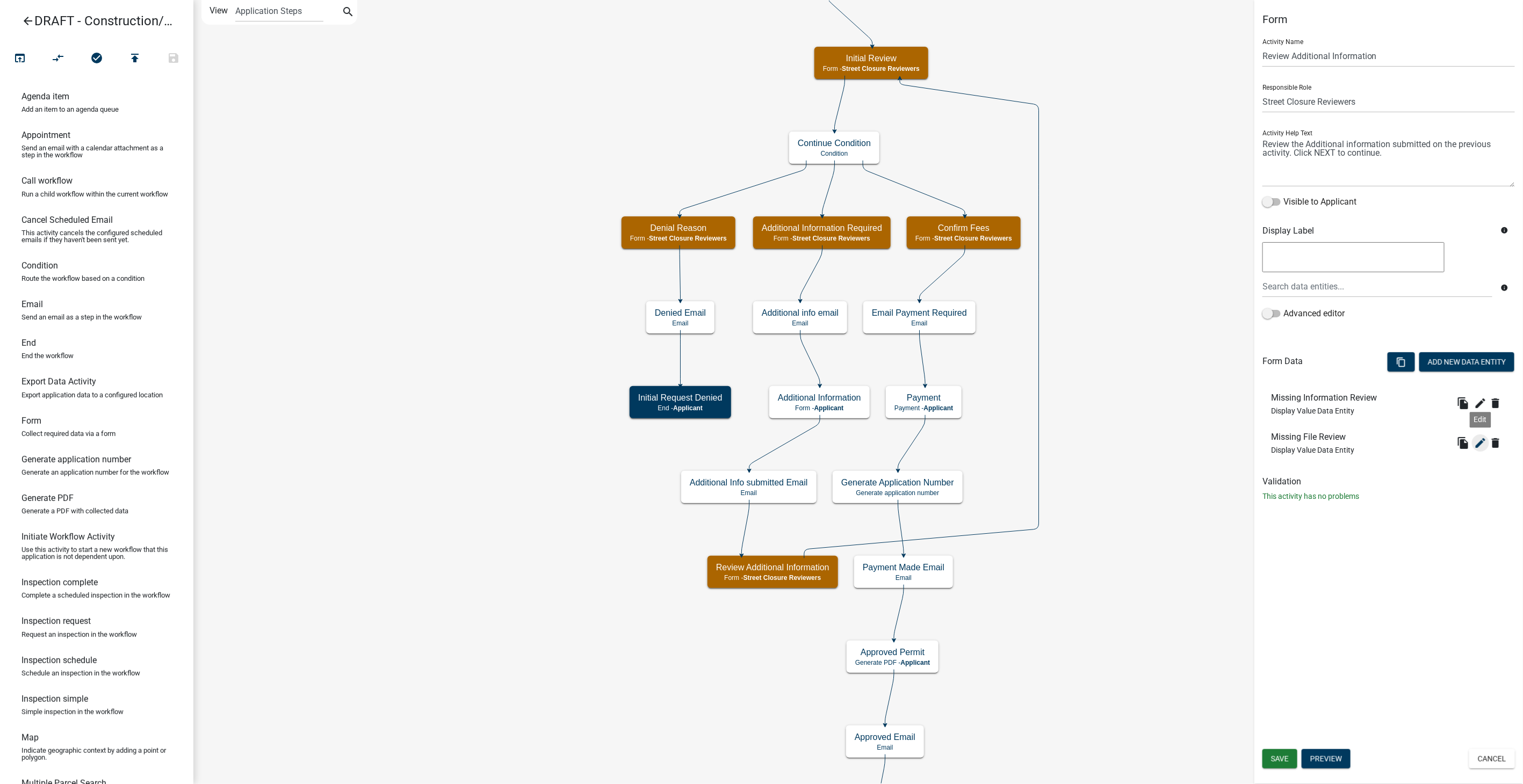
click at [1478, 442] on icon "edit" at bounding box center [1480, 443] width 13 height 13
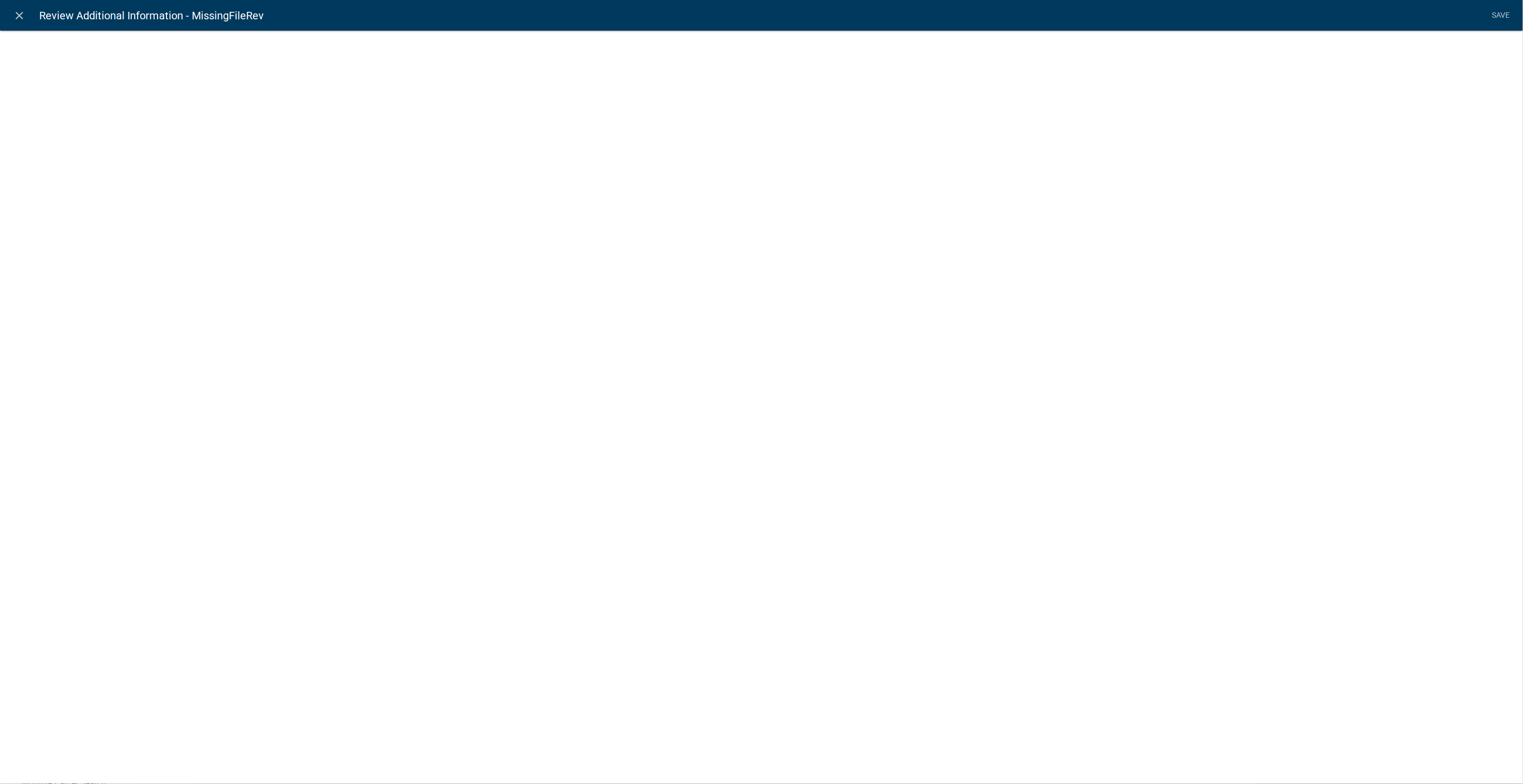
select select "display-entity-value"
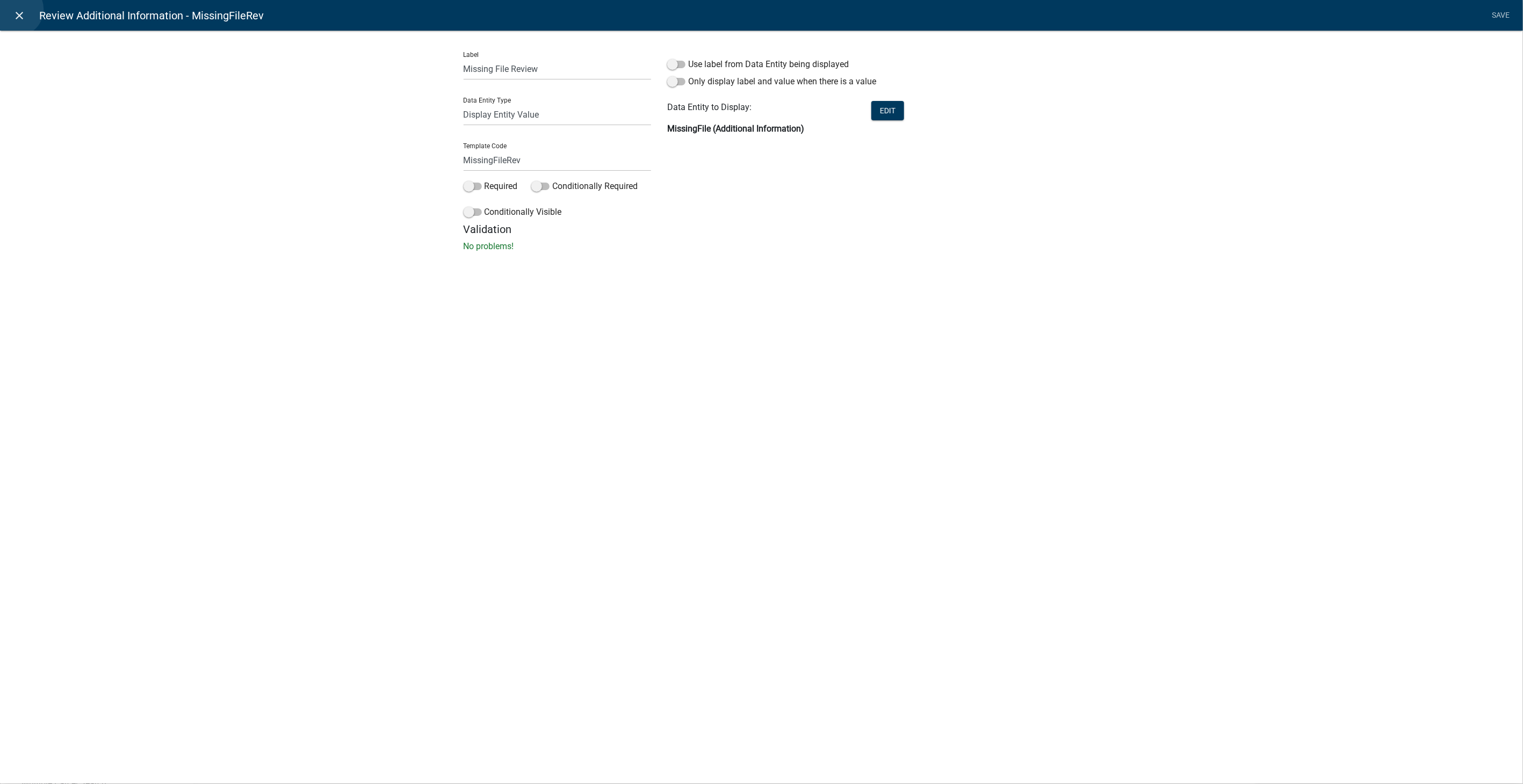
click at [16, 9] on icon "close" at bounding box center [20, 15] width 13 height 13
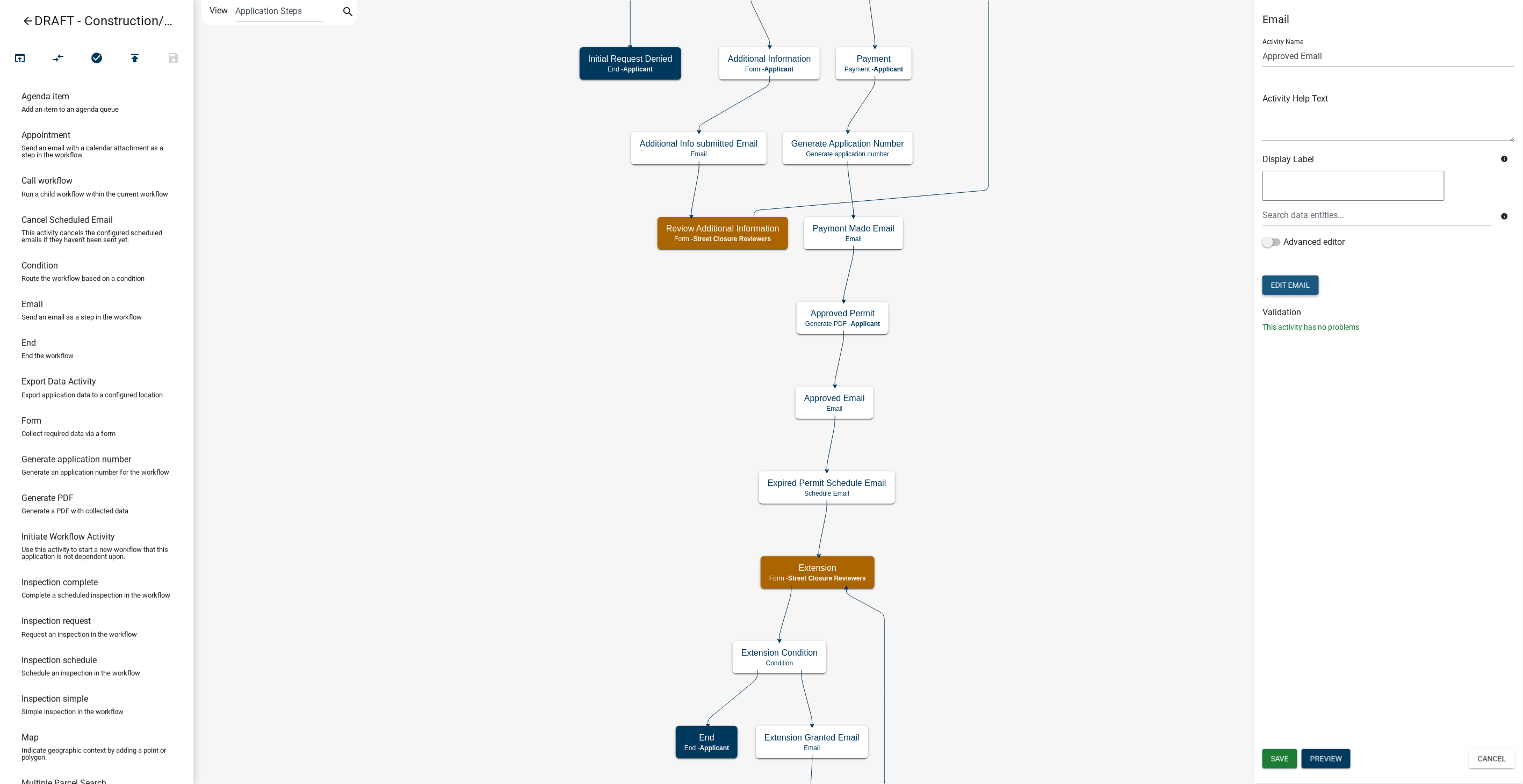
click at [1277, 280] on button "Edit Email" at bounding box center [1290, 285] width 56 height 20
select select "61e258e5-db64-4740-999e-677e1390fc72"
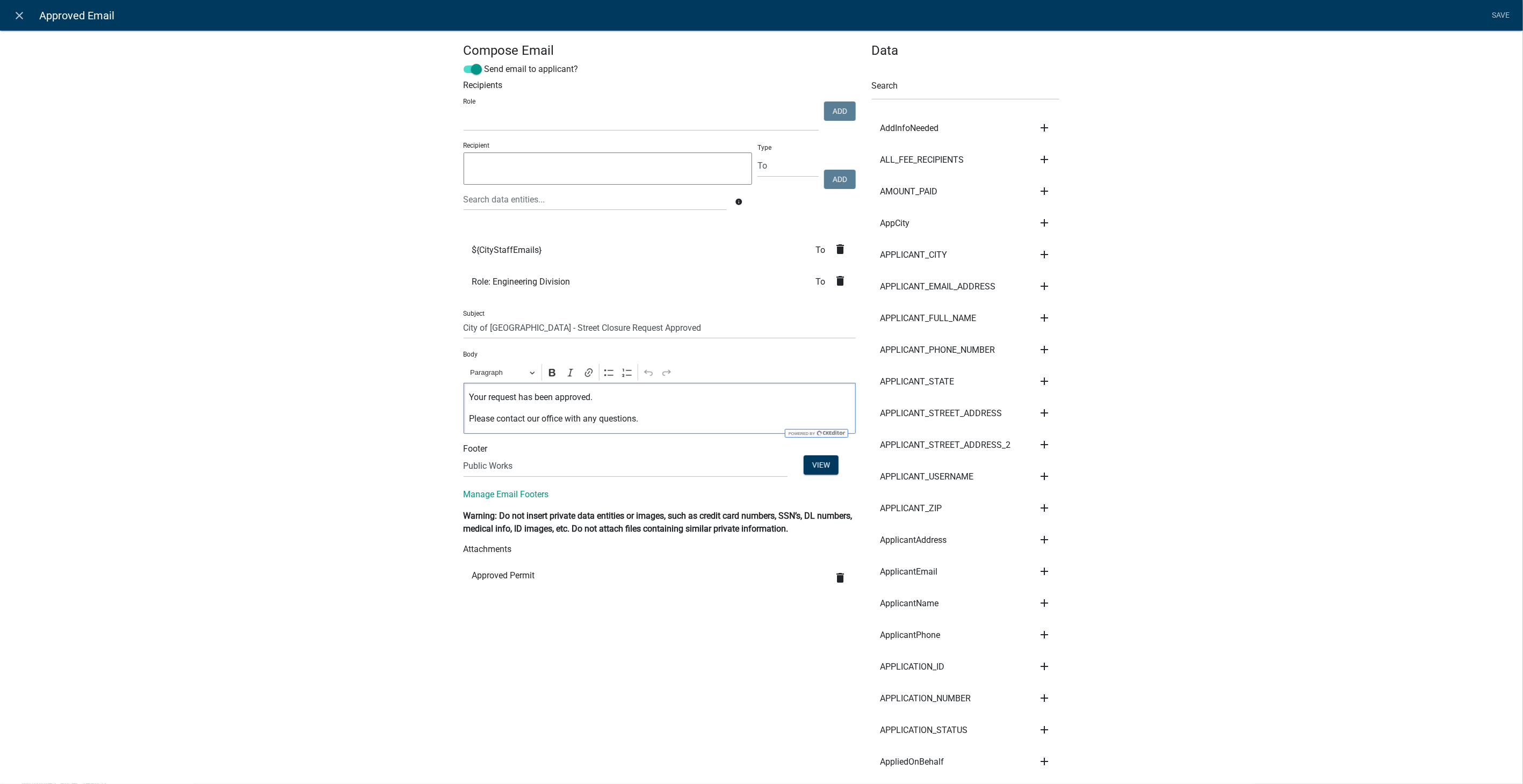
click at [603, 400] on p "Your request has been approved." at bounding box center [659, 396] width 381 height 13
click at [1502, 14] on link "Save" at bounding box center [1500, 15] width 27 height 21
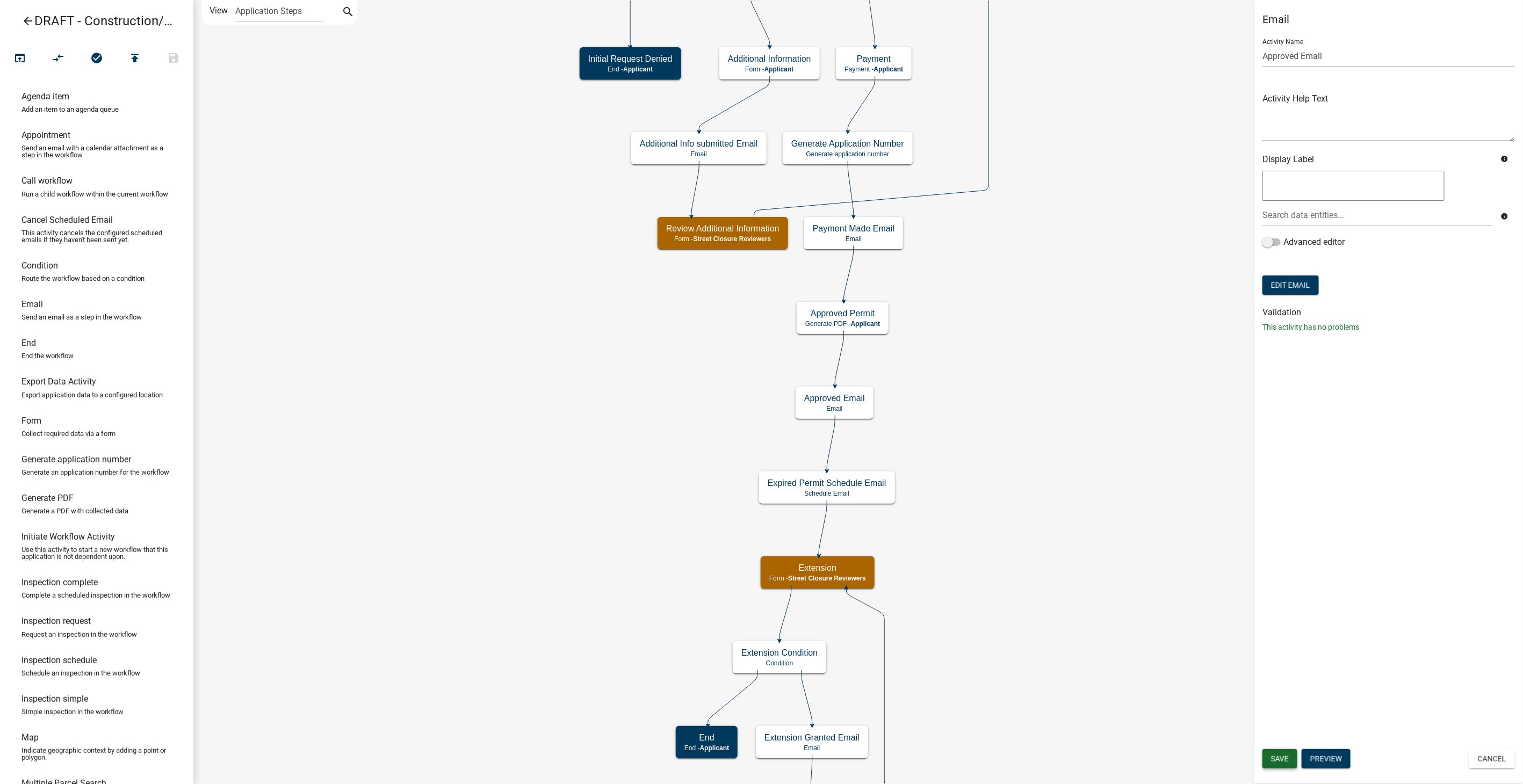
click at [1283, 763] on button "Save" at bounding box center [1279, 759] width 34 height 20
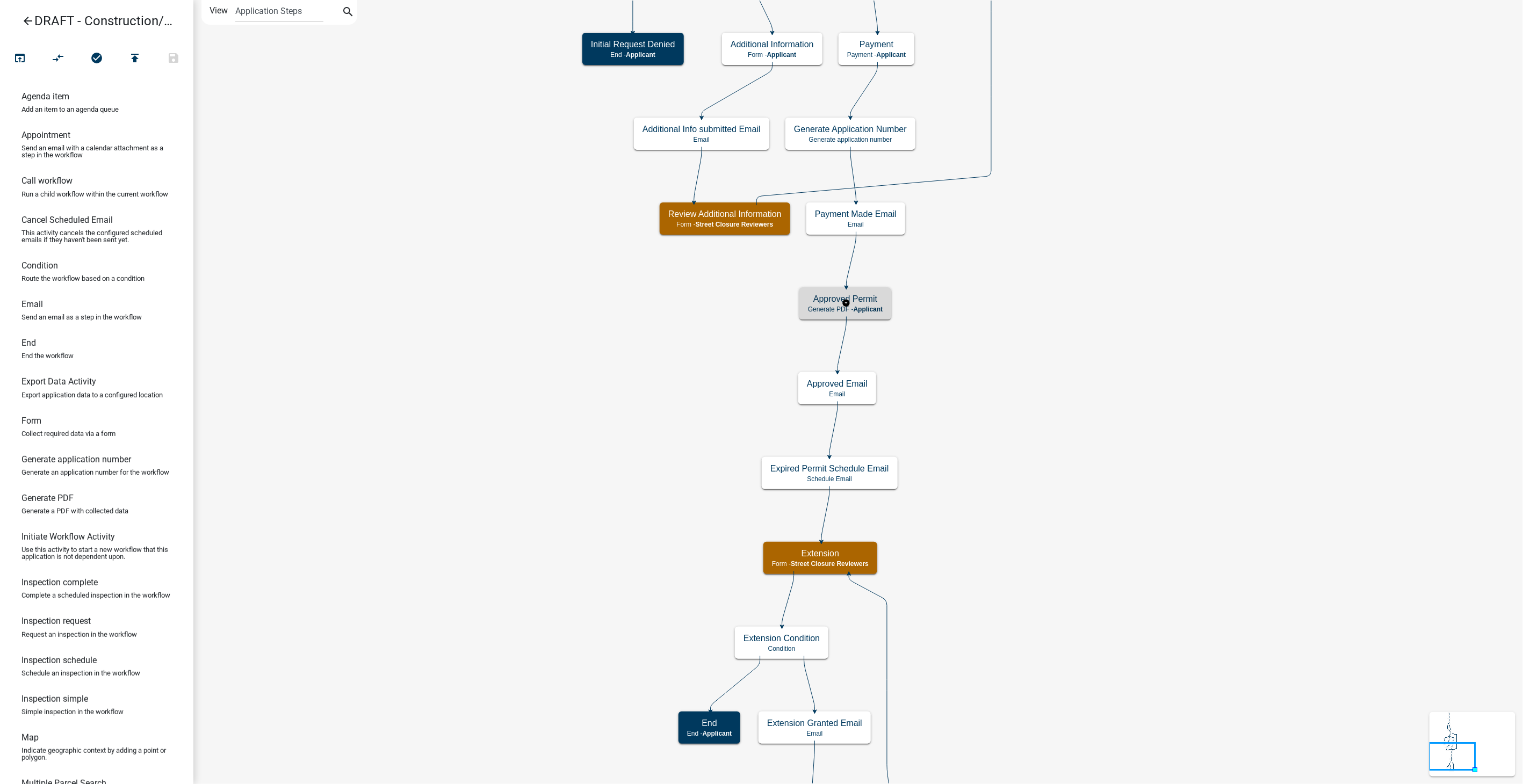
click at [879, 297] on h5 "Approved Permit" at bounding box center [845, 299] width 75 height 10
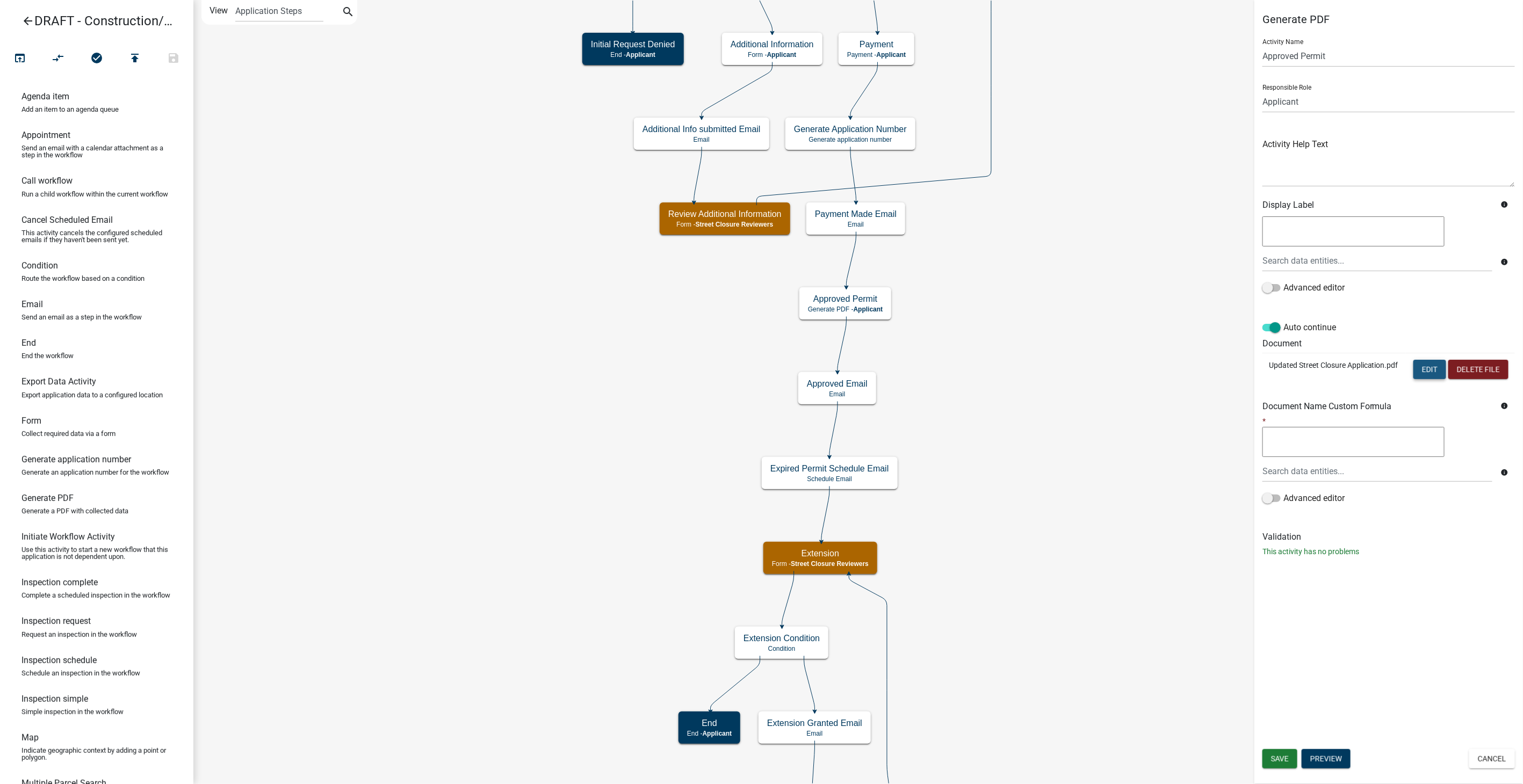
click at [1431, 364] on button "Edit" at bounding box center [1429, 370] width 32 height 20
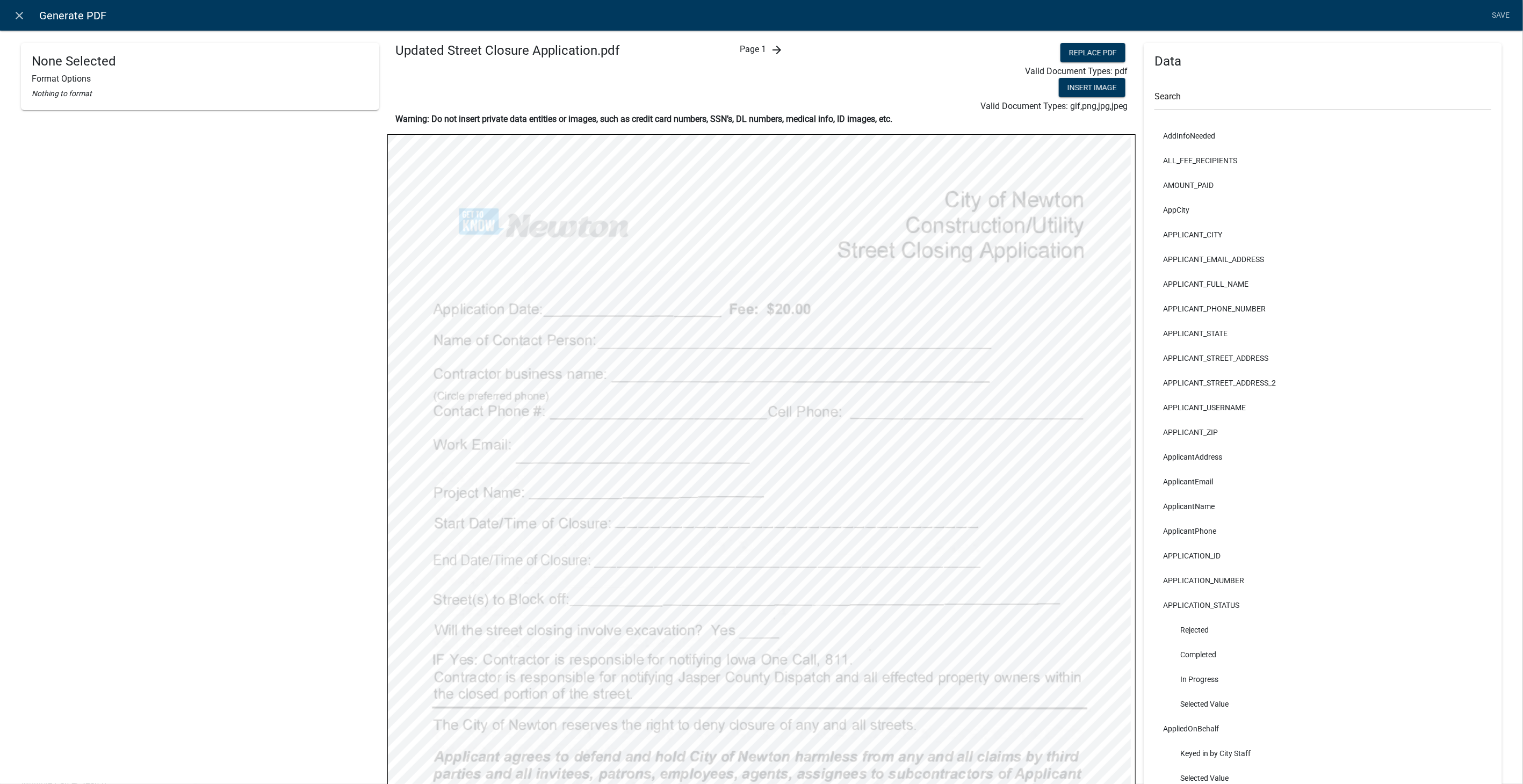
click at [770, 45] on icon "arrow_forward" at bounding box center [776, 49] width 13 height 13
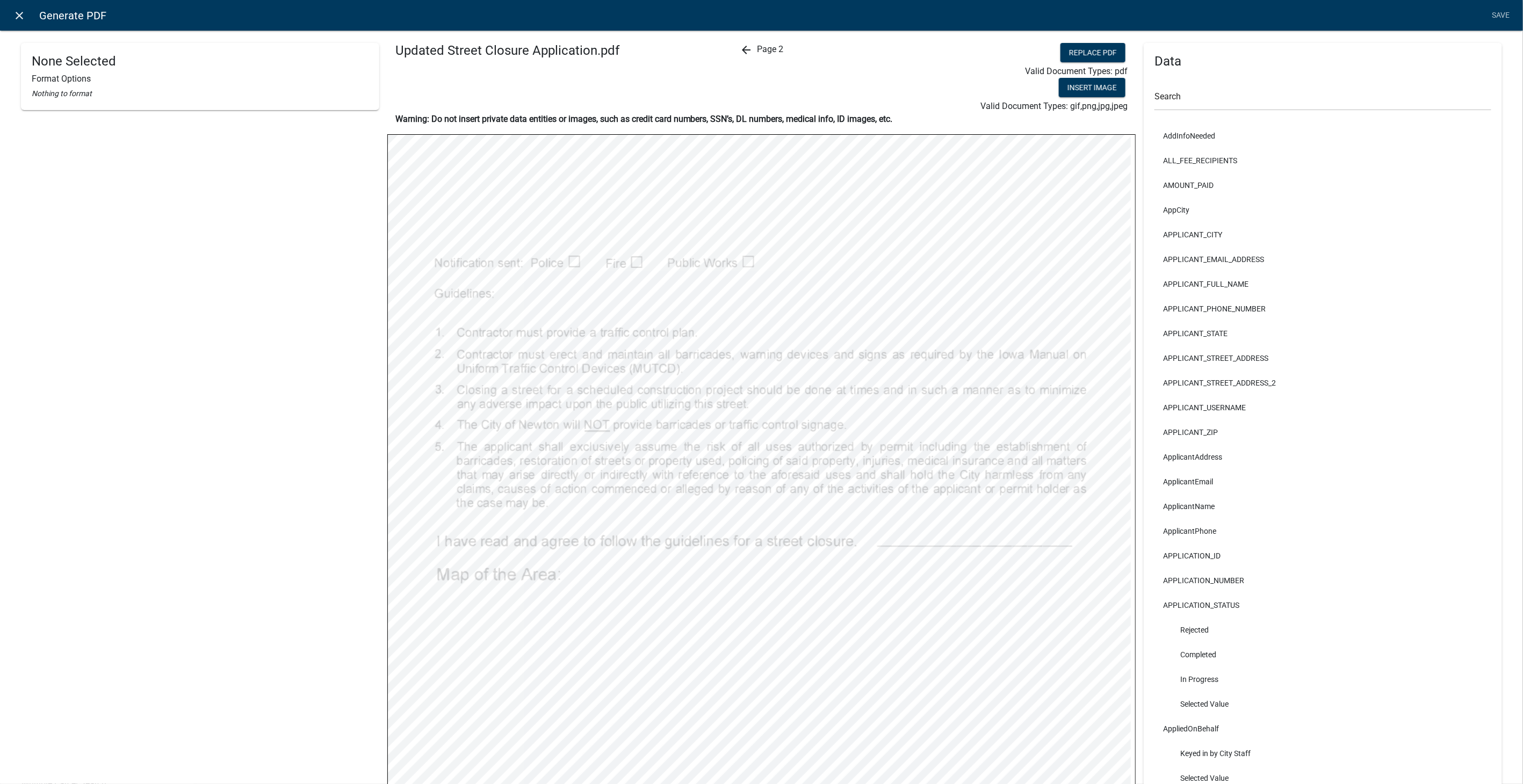
click at [18, 17] on icon "close" at bounding box center [20, 15] width 13 height 13
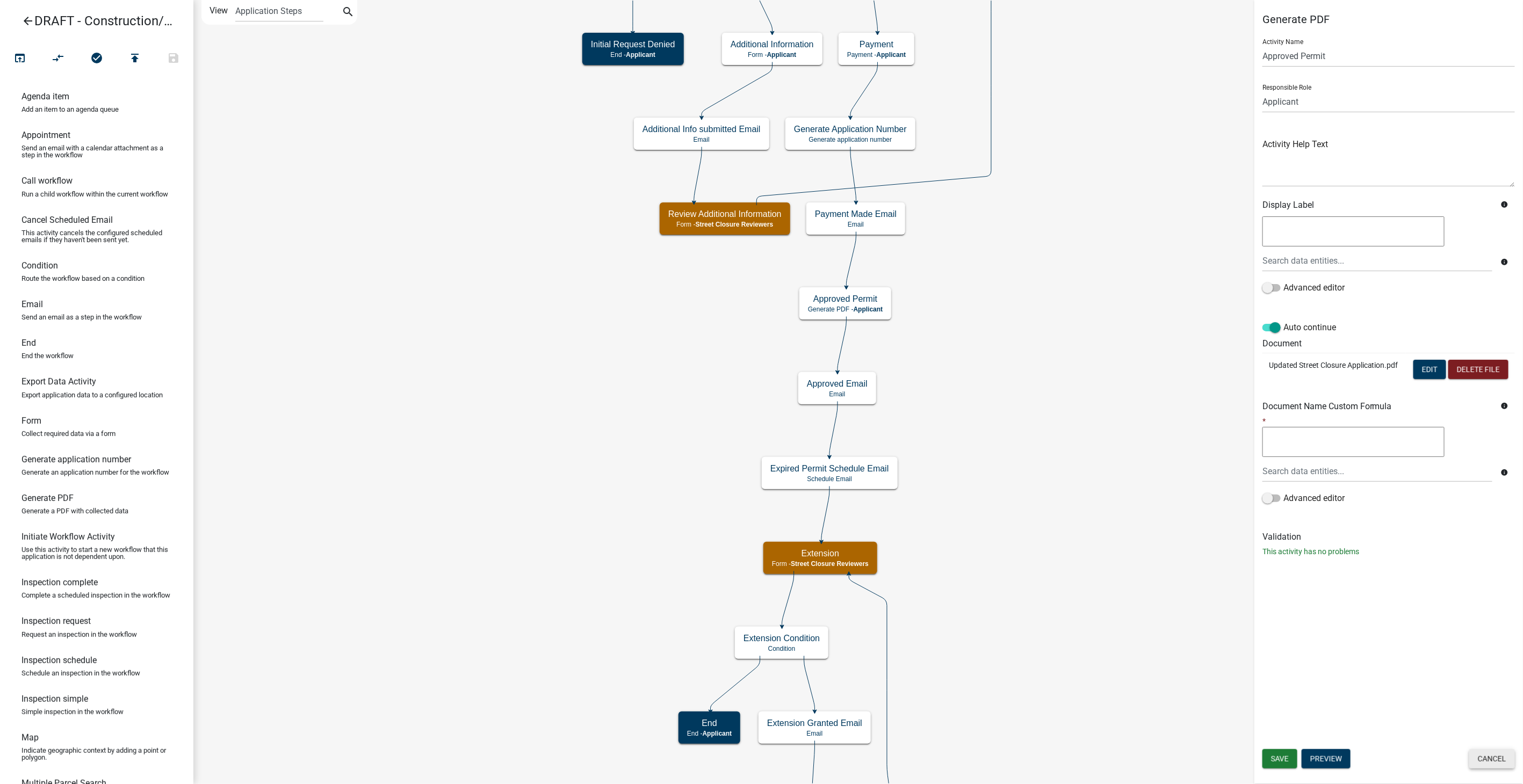
click at [1492, 762] on button "Cancel" at bounding box center [1492, 759] width 45 height 20
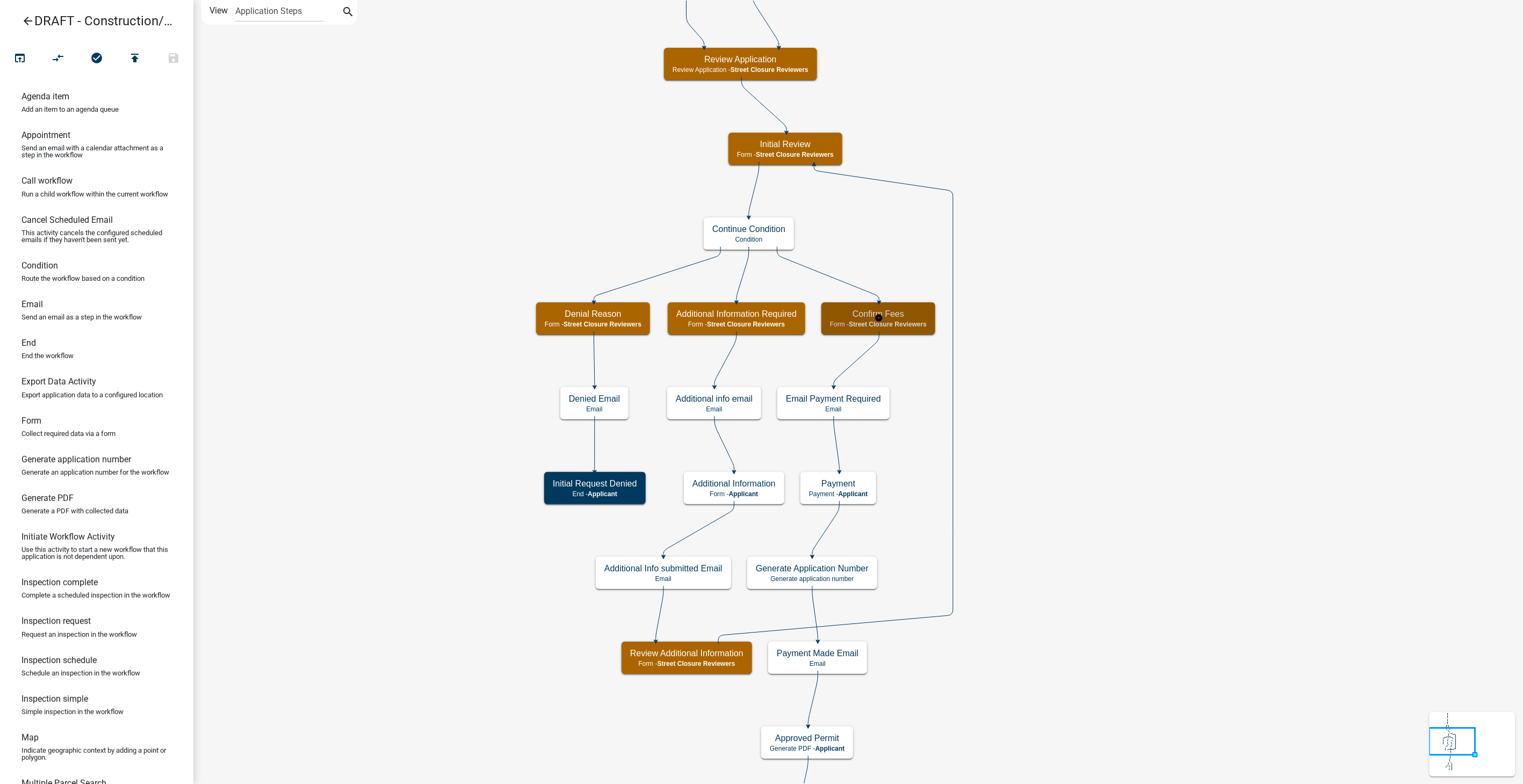
click at [890, 309] on h5 "Confirm Fees" at bounding box center [878, 314] width 96 height 10
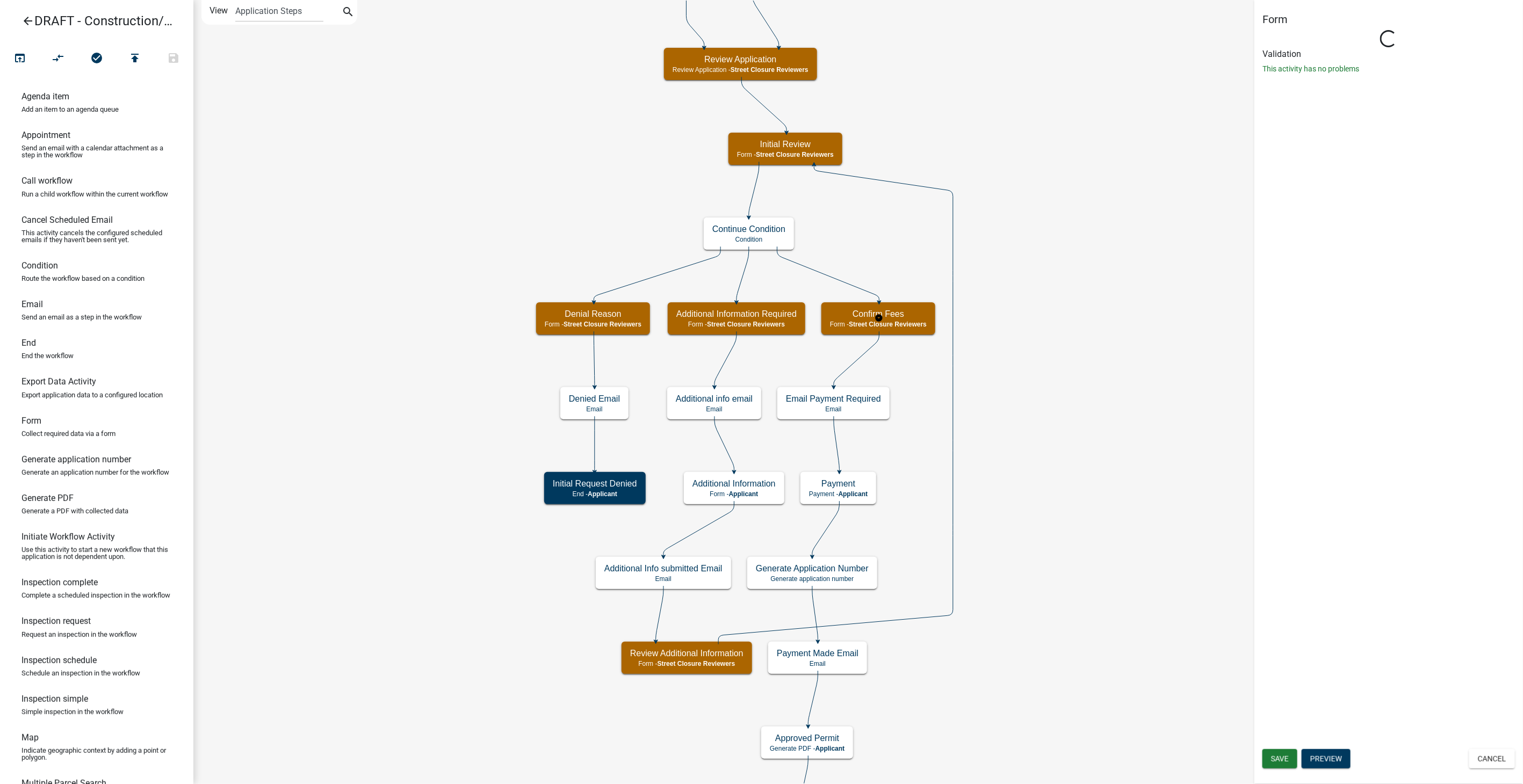
select select "855090EB-C4A8-4C8C-A5DC-9F2083B40E6B"
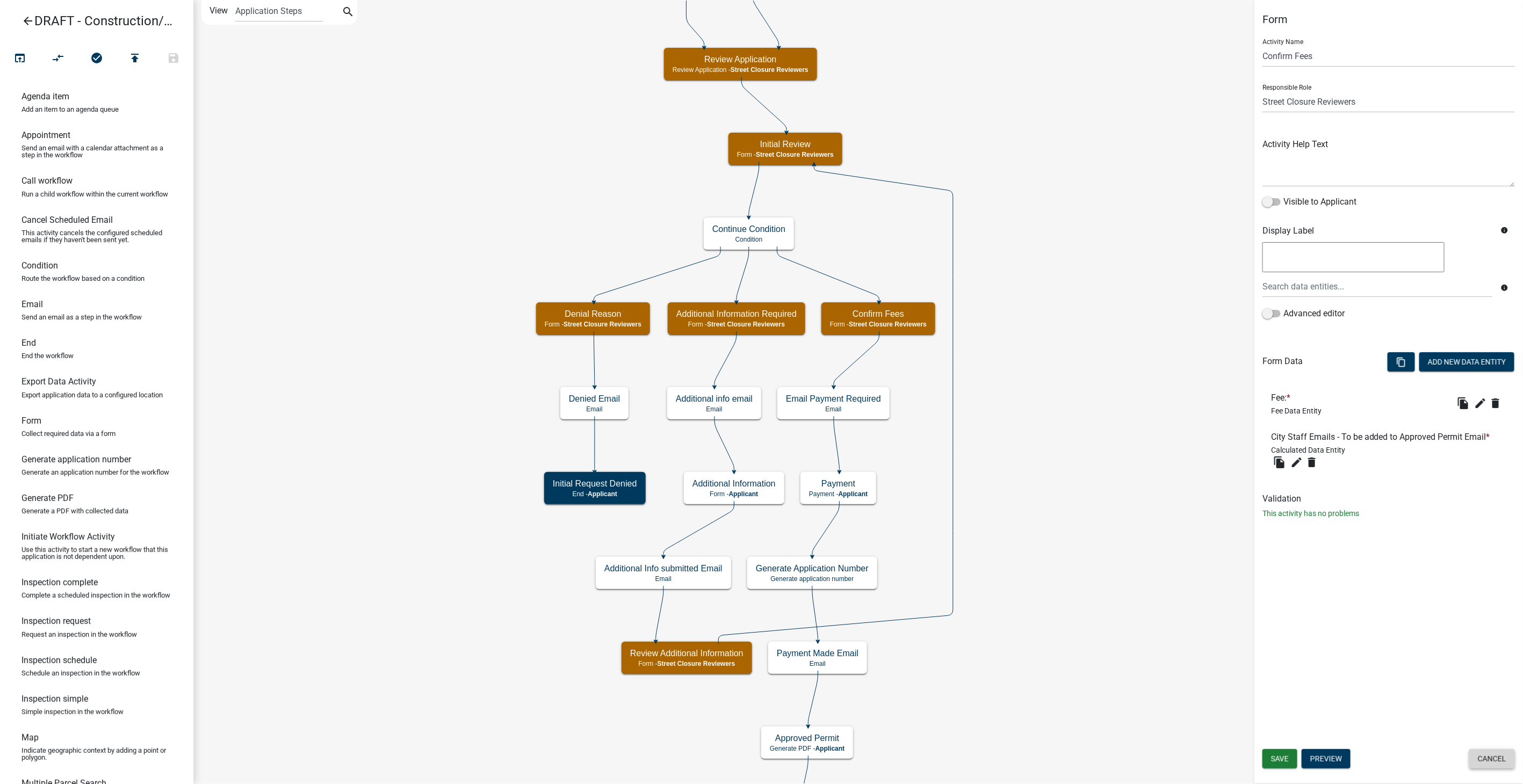
click at [1473, 753] on button "Cancel" at bounding box center [1492, 759] width 45 height 20
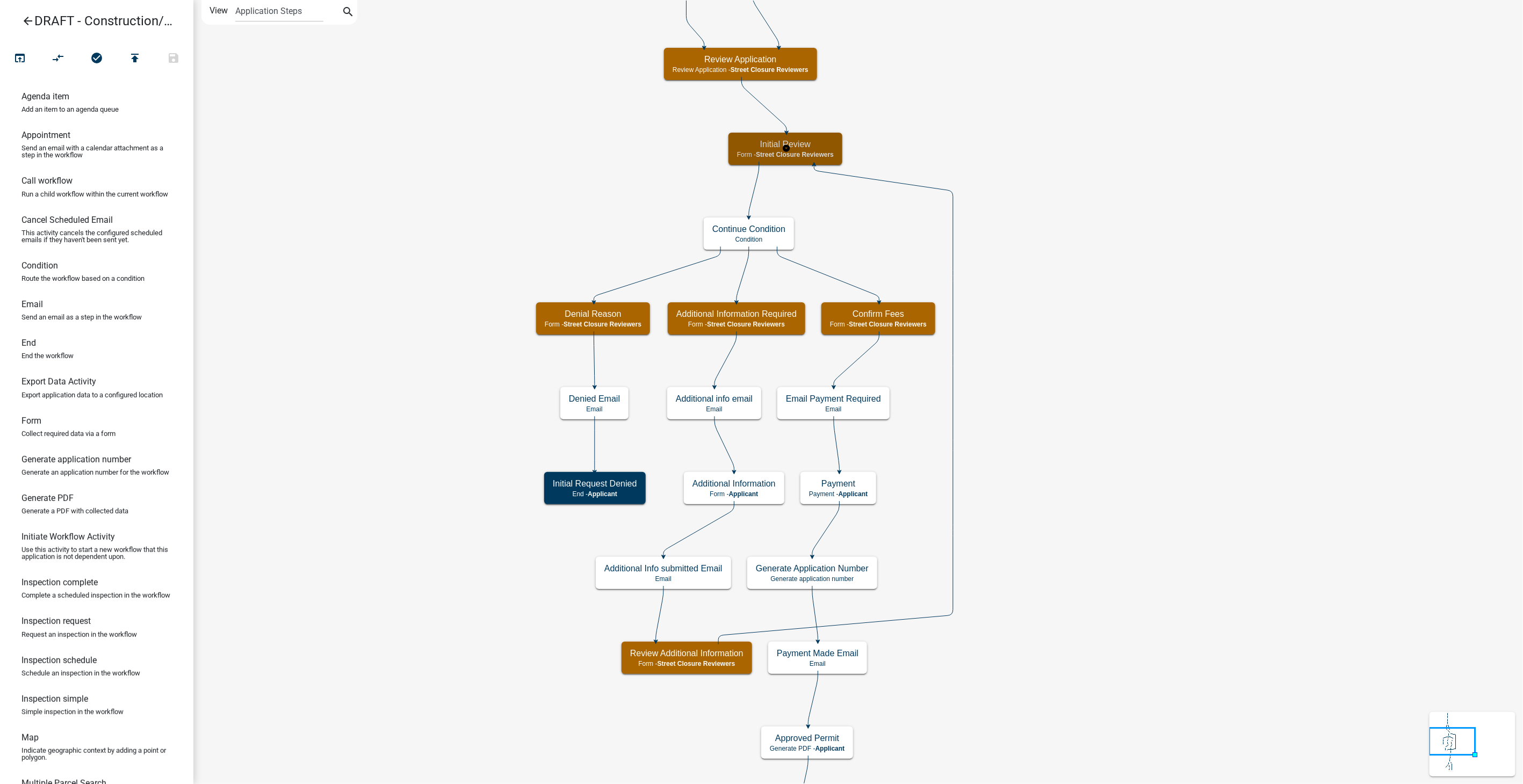
click at [809, 153] on span "Street Closure Reviewers" at bounding box center [794, 154] width 78 height 8
select select "855090EB-C4A8-4C8C-A5DC-9F2083B40E6B"
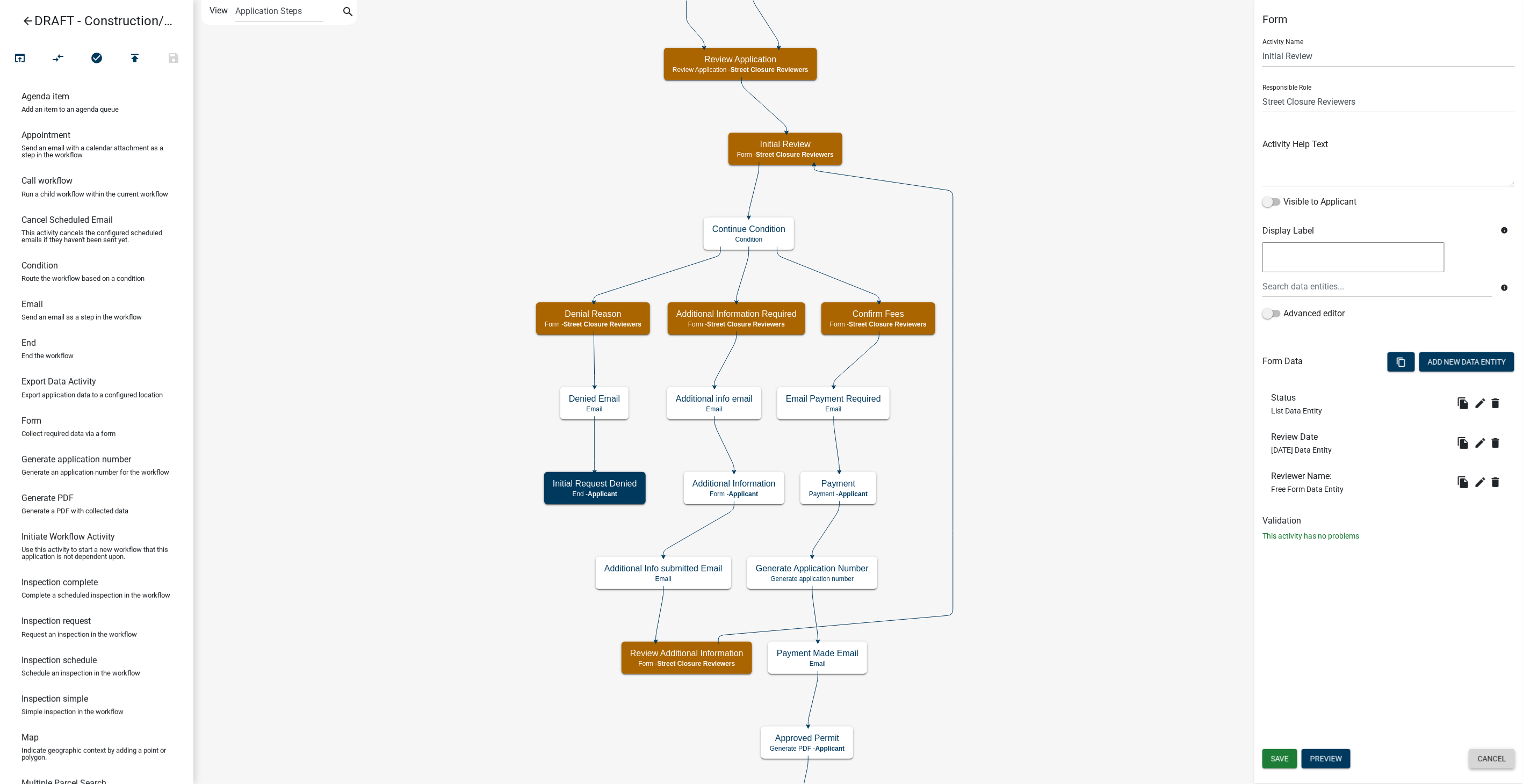
click at [1487, 756] on button "Cancel" at bounding box center [1492, 759] width 45 height 20
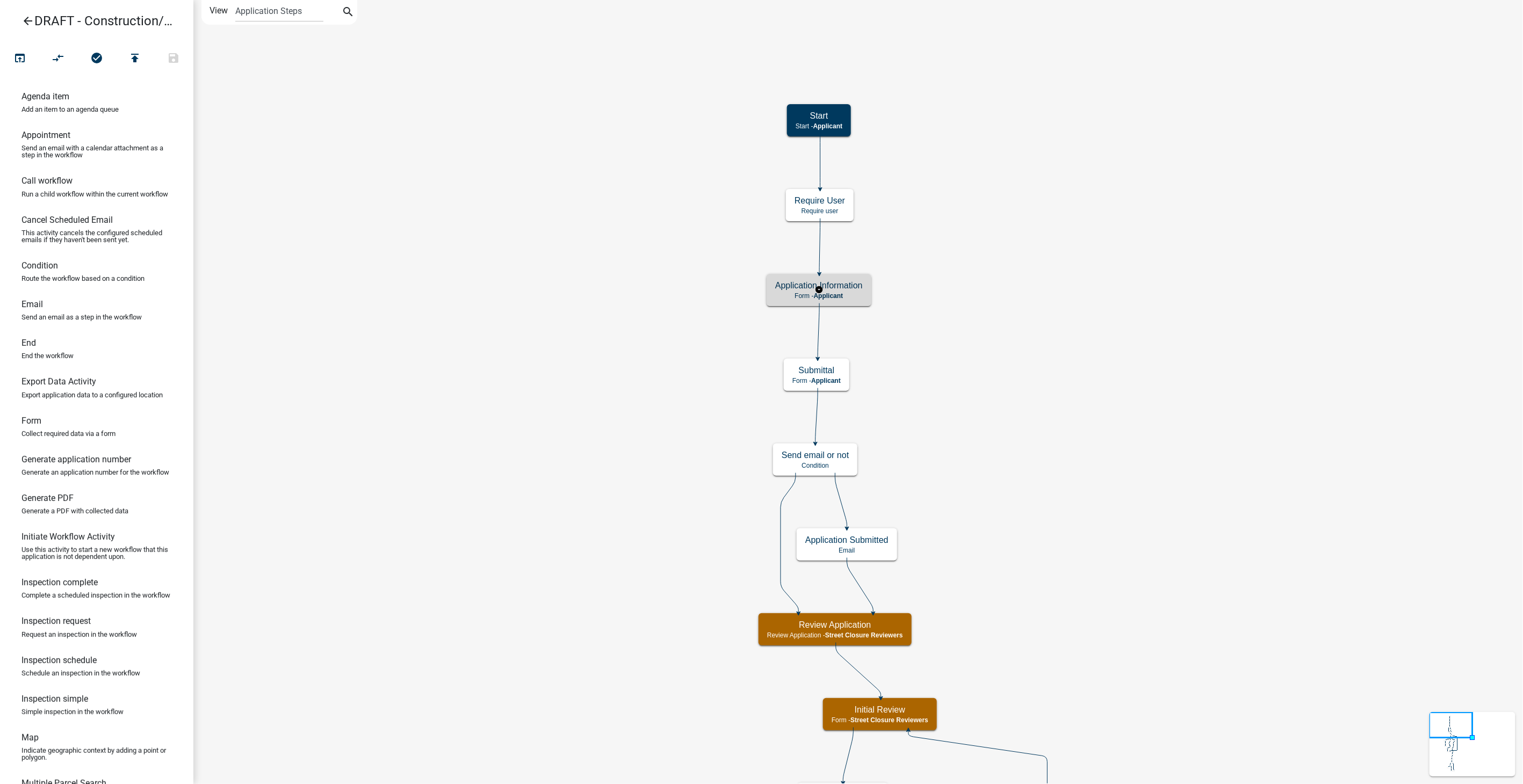
click at [861, 289] on h5 "Application Information" at bounding box center [819, 285] width 88 height 10
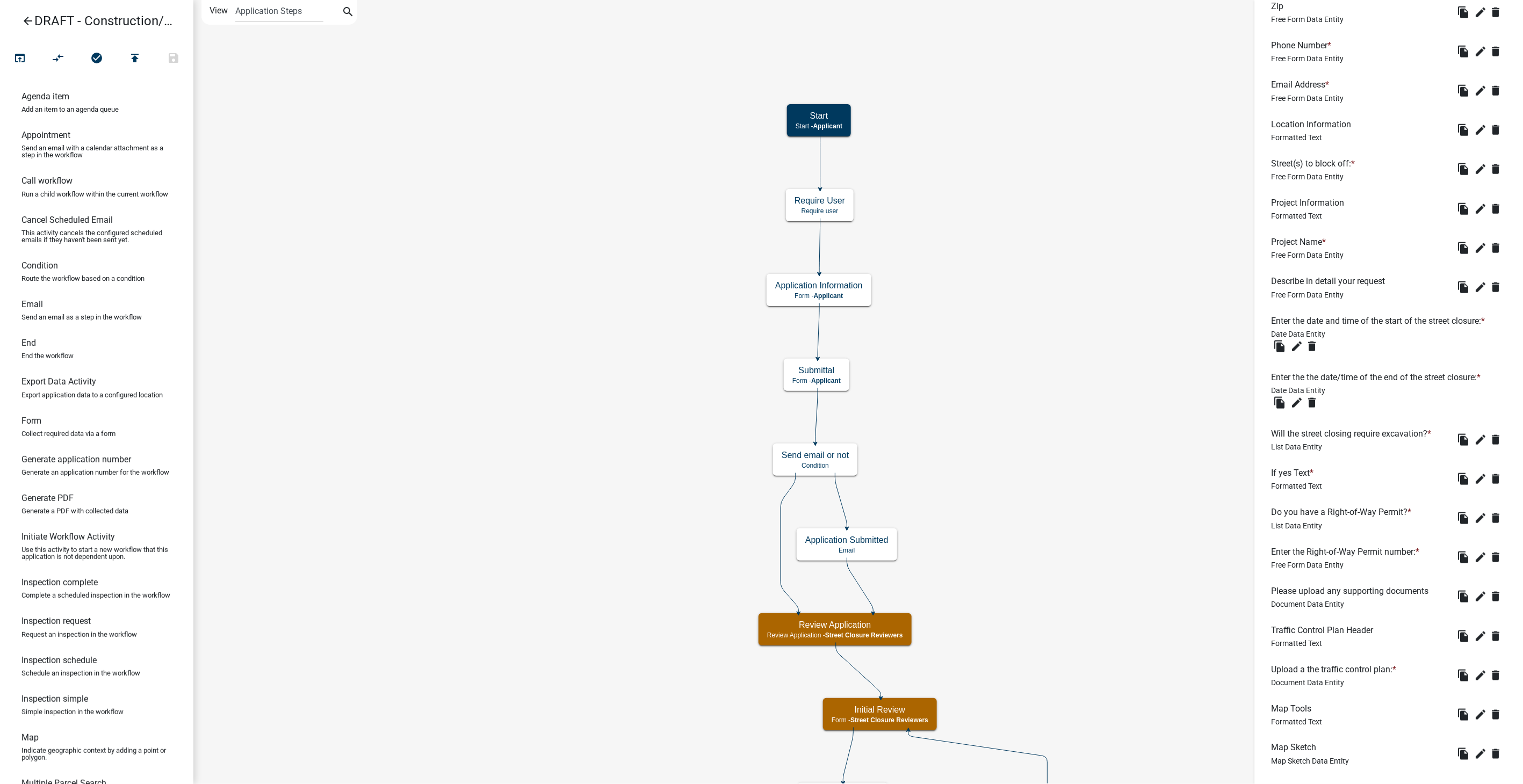
scroll to position [700, 0]
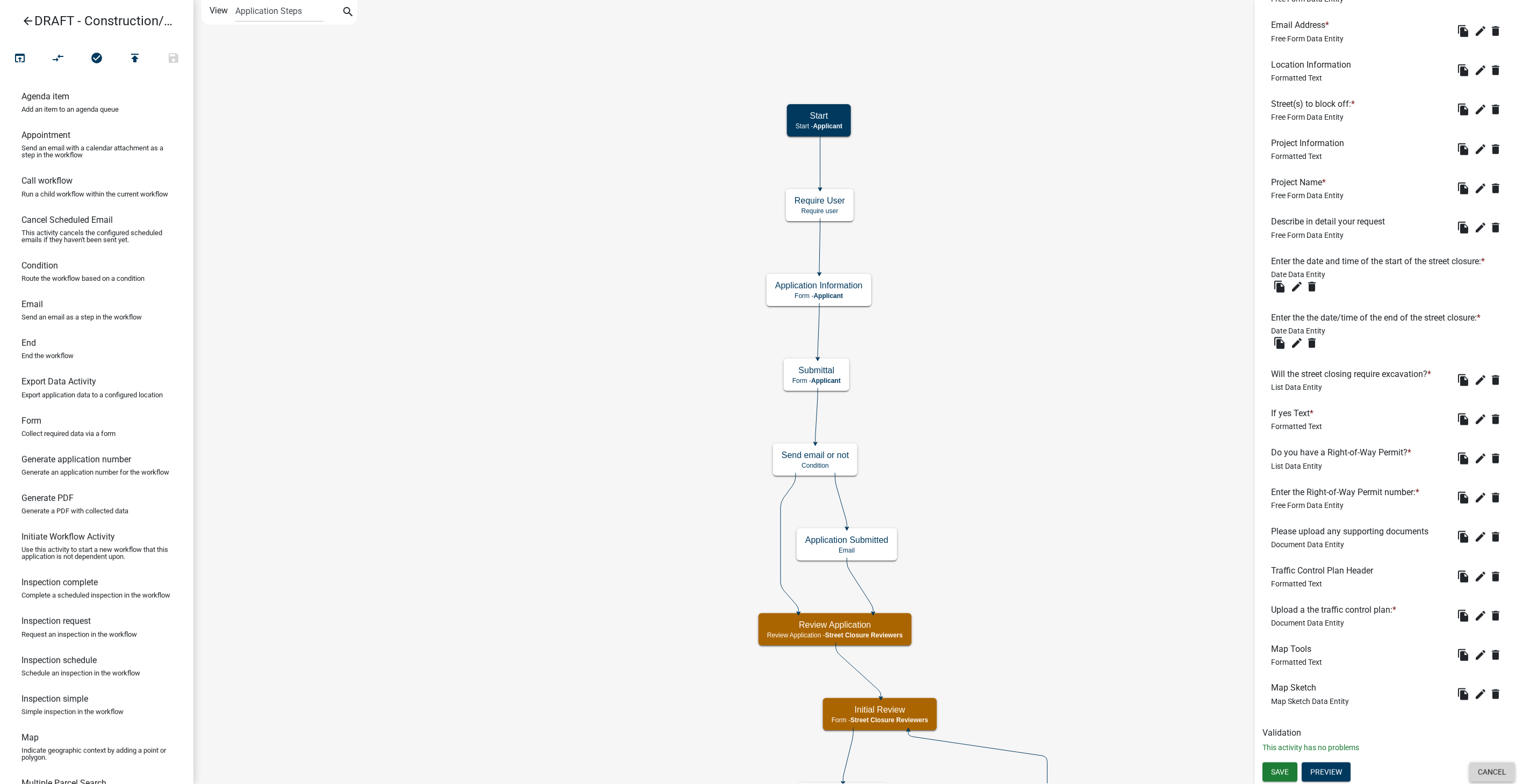
click at [1472, 777] on button "Cancel" at bounding box center [1492, 772] width 45 height 20
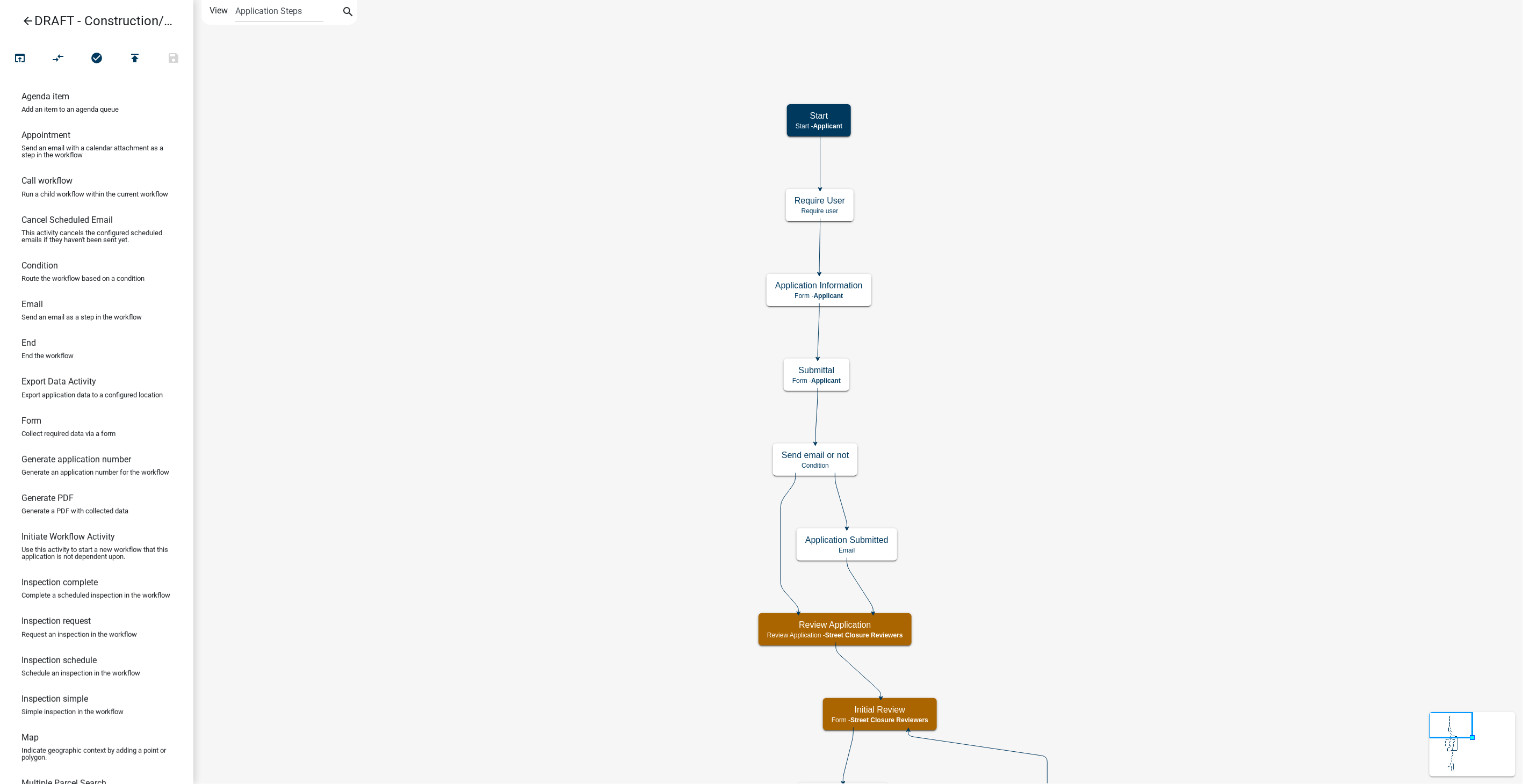
scroll to position [0, 0]
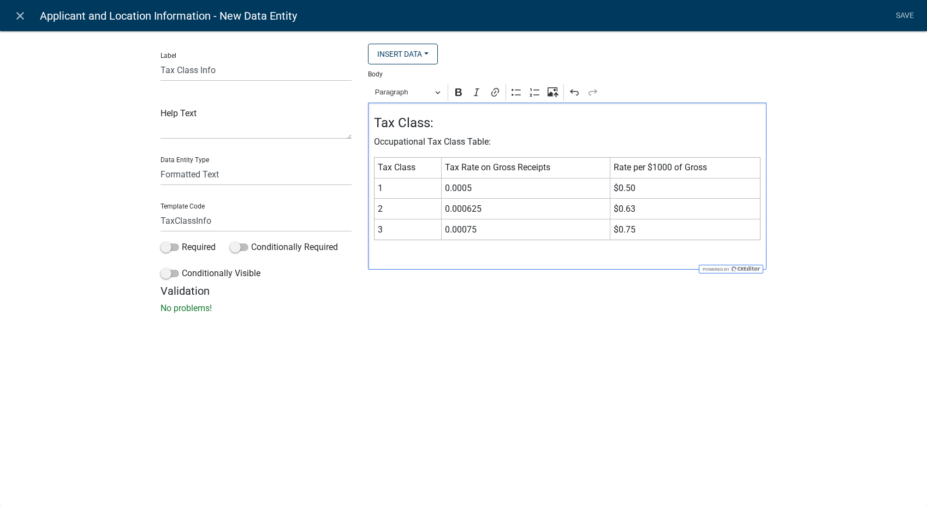
select select "rich-text"
click at [901, 11] on link "Save" at bounding box center [904, 15] width 27 height 21
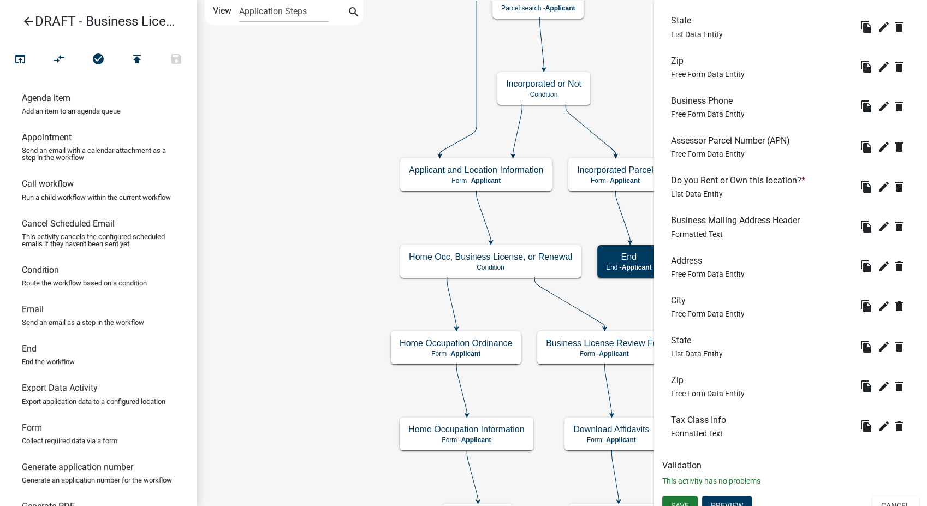
scroll to position [928, 0]
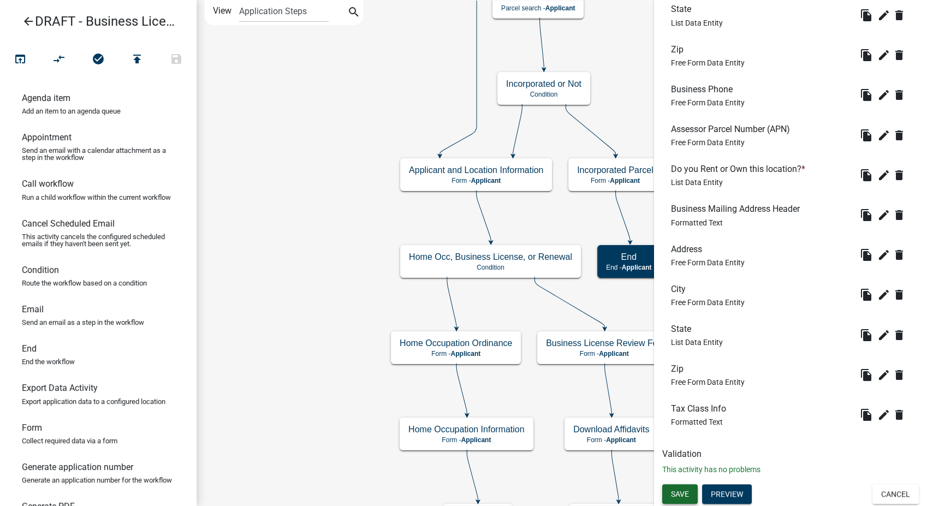
click at [674, 496] on span "Save" at bounding box center [680, 493] width 18 height 9
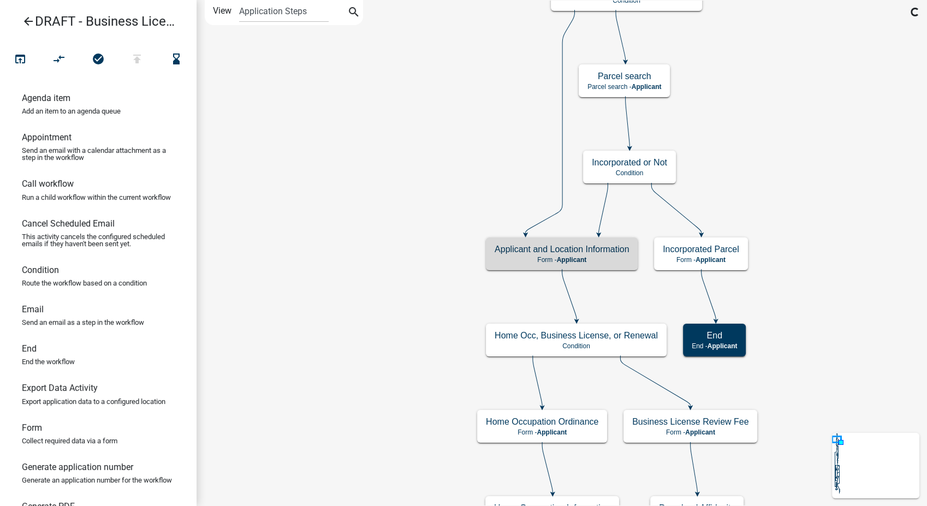
scroll to position [0, 0]
click at [23, 16] on icon "arrow_back" at bounding box center [28, 22] width 13 height 15
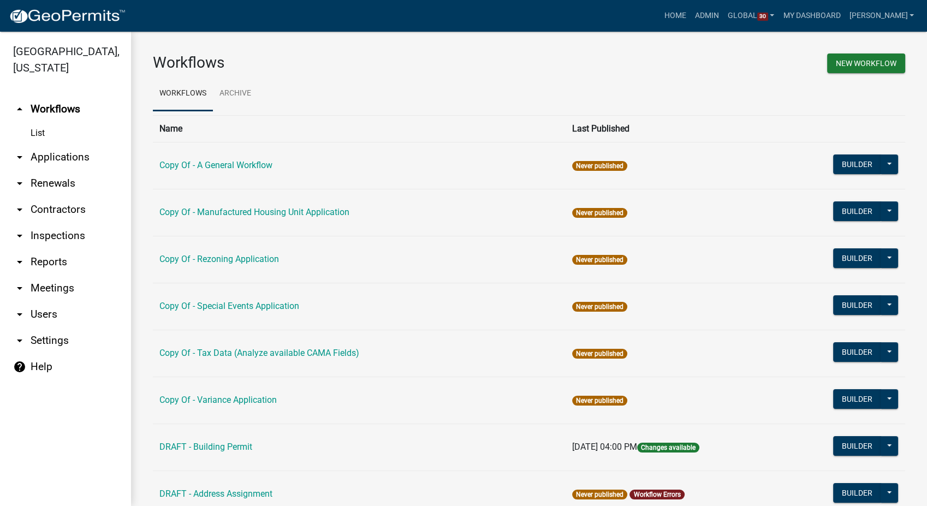
scroll to position [242, 0]
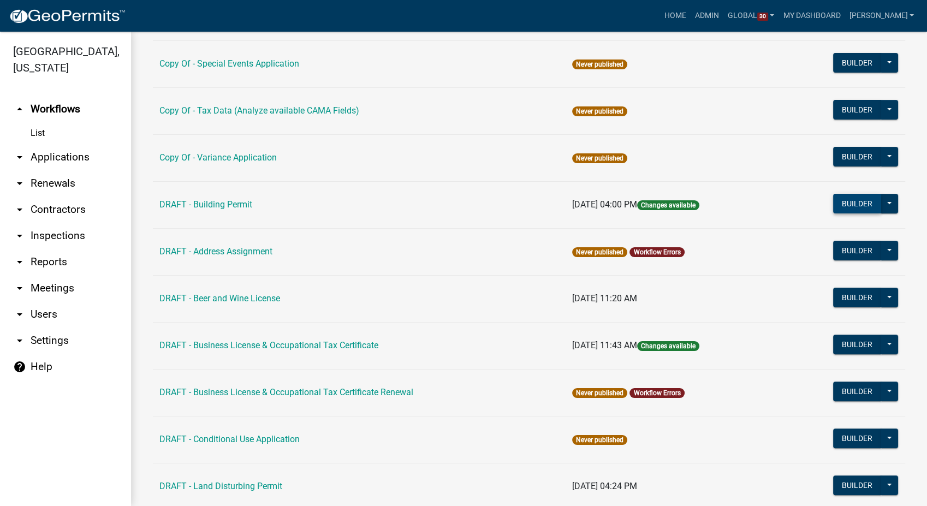
click at [848, 209] on button "Builder" at bounding box center [857, 204] width 48 height 20
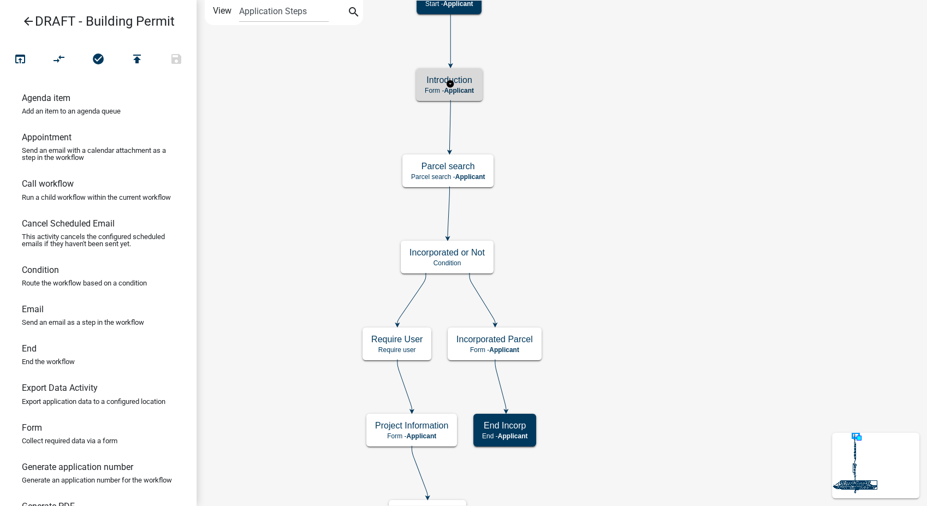
click at [467, 87] on span "Applicant" at bounding box center [459, 91] width 30 height 8
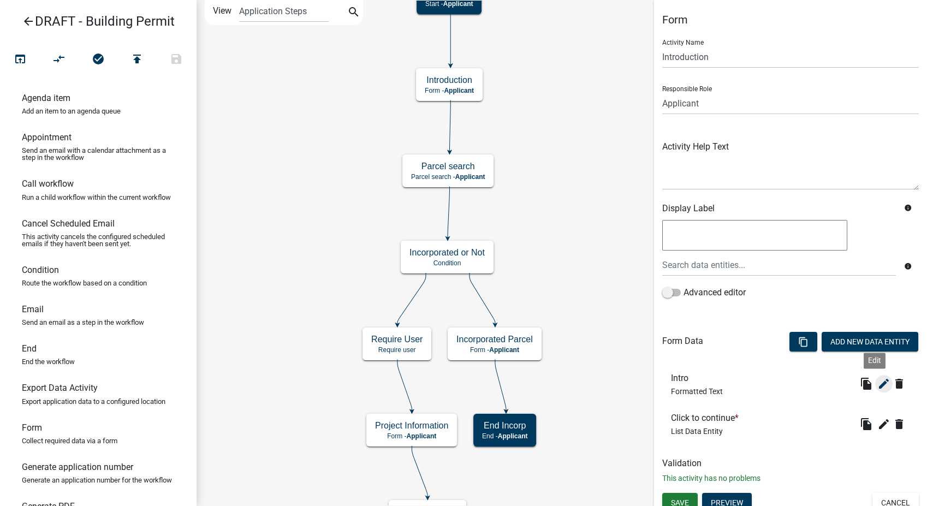
click at [877, 387] on icon "edit" at bounding box center [883, 383] width 13 height 13
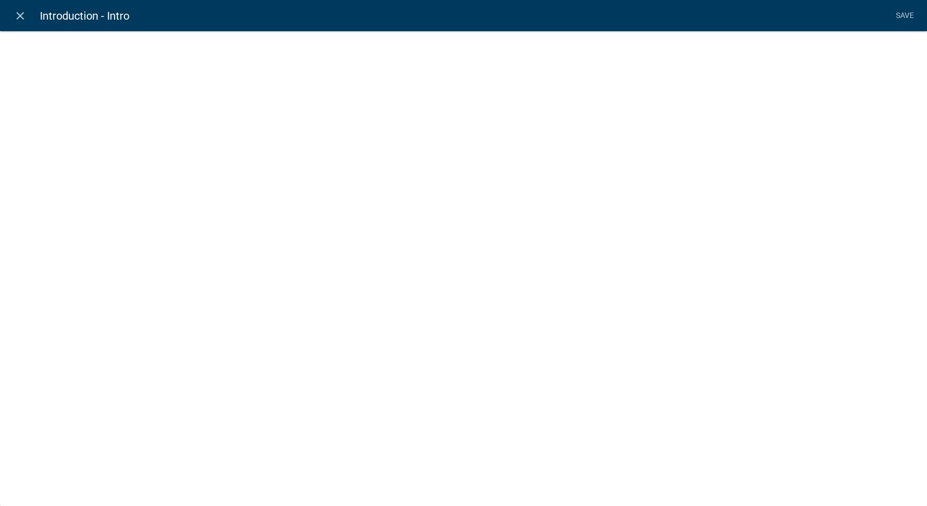
select select "rich-text"
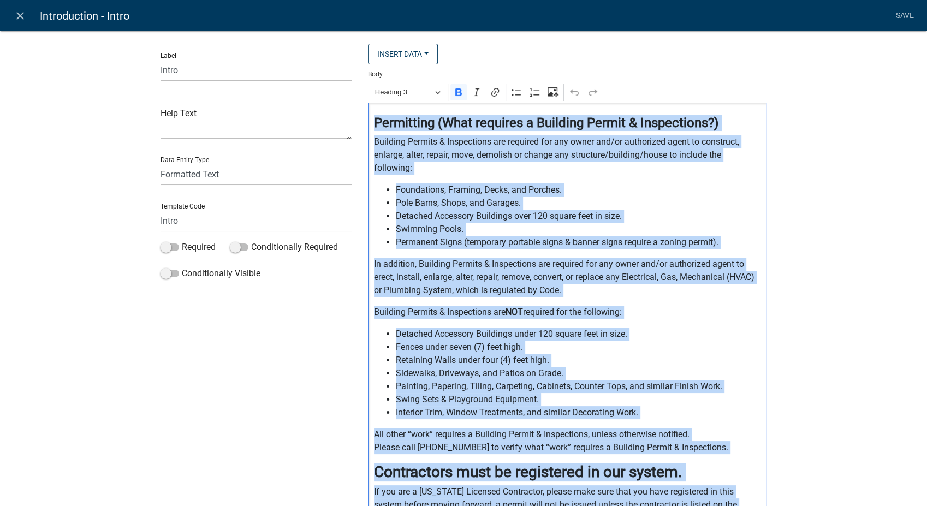
drag, startPoint x: 619, startPoint y: 393, endPoint x: 365, endPoint y: 130, distance: 365.6
click at [368, 130] on div "⁠⁠⁠⁠⁠⁠⁠ Permitting (What requires a Building Permit & Inspections?) Building Pe…" at bounding box center [567, 405] width 399 height 605
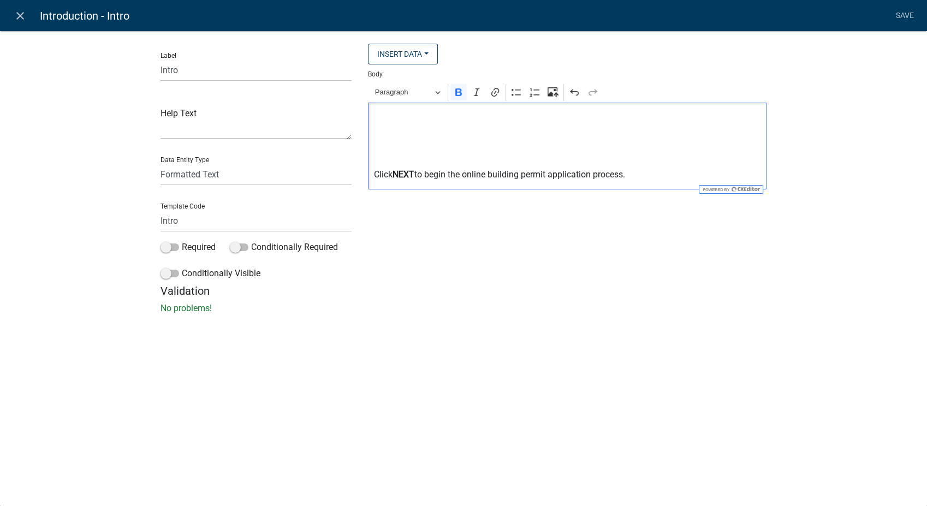
click at [380, 118] on p "Editor editing area: main. Press Alt+0 for help." at bounding box center [567, 124] width 387 height 26
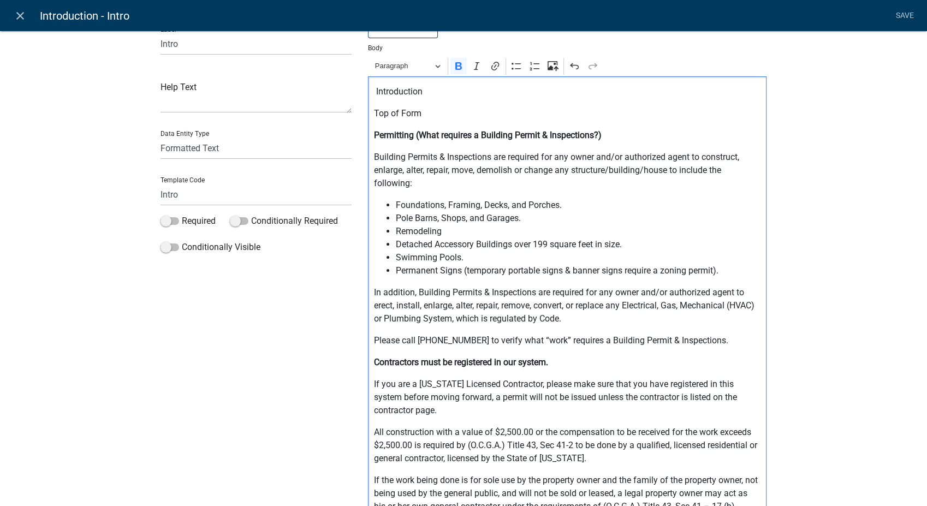
scroll to position [17, 0]
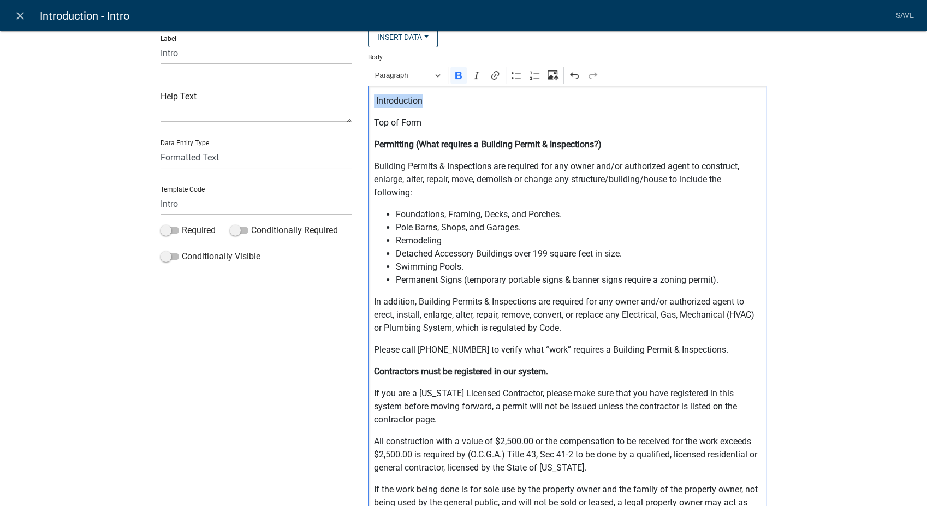
drag, startPoint x: 420, startPoint y: 101, endPoint x: 348, endPoint y: 98, distance: 71.6
click at [348, 98] on div "Label Intro Help Text Data Entity Type Free Form Text Document Display Entity V…" at bounding box center [463, 329] width 622 height 605
click at [428, 80] on button "Paragraph" at bounding box center [407, 75] width 75 height 17
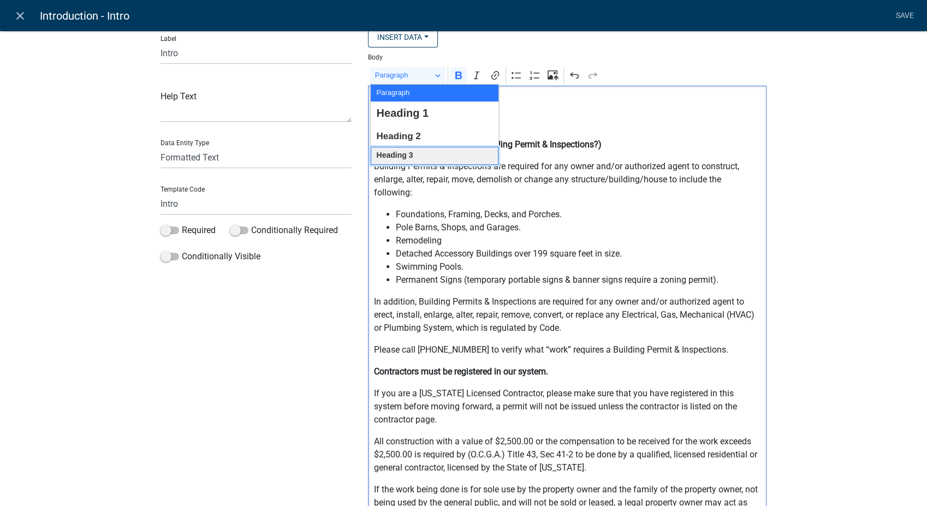
click at [402, 151] on span "Heading 3" at bounding box center [394, 155] width 37 height 14
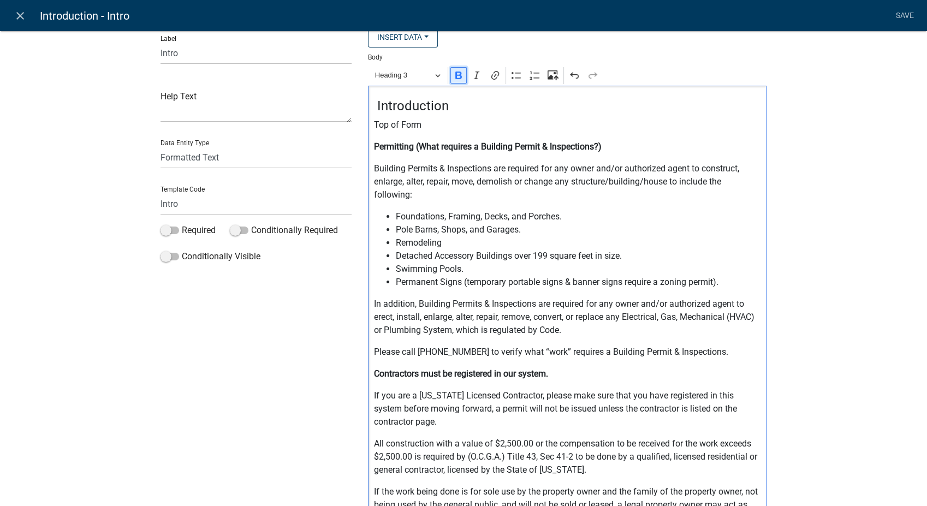
click at [455, 76] on icon "Editor toolbar" at bounding box center [458, 76] width 7 height 8
click at [688, 130] on p "Top of Form" at bounding box center [567, 124] width 387 height 13
drag, startPoint x: 369, startPoint y: 105, endPoint x: 445, endPoint y: 109, distance: 76.0
click at [445, 109] on h4 "Introduction" at bounding box center [567, 106] width 387 height 16
click at [455, 77] on icon "Editor toolbar" at bounding box center [458, 76] width 7 height 8
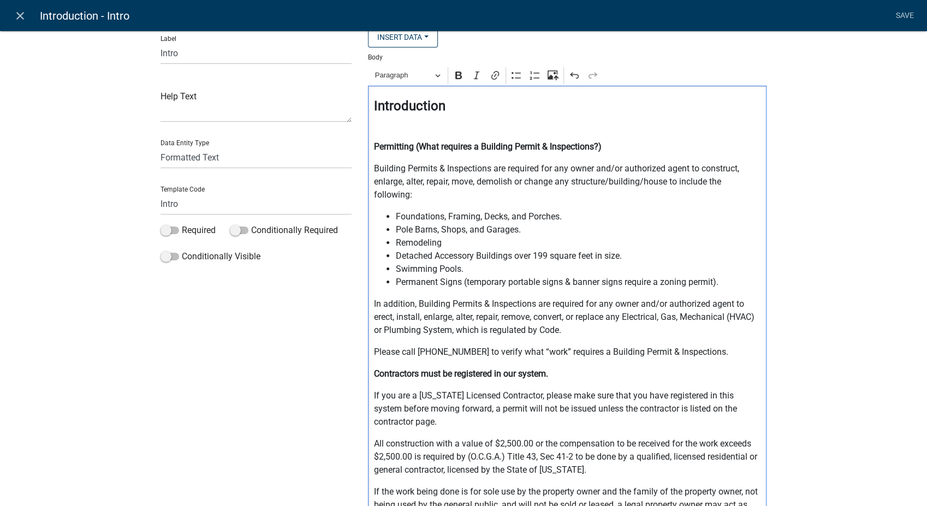
click at [609, 126] on p "Editor editing area: main. Press Alt+0 for help." at bounding box center [567, 124] width 387 height 13
drag, startPoint x: 371, startPoint y: 104, endPoint x: 454, endPoint y: 118, distance: 84.7
click at [454, 118] on div "Introduction Permitting (What requires a Building Permit & Inspections?) Buildi…" at bounding box center [567, 355] width 399 height 539
click at [434, 75] on button "Heading 3" at bounding box center [407, 75] width 75 height 17
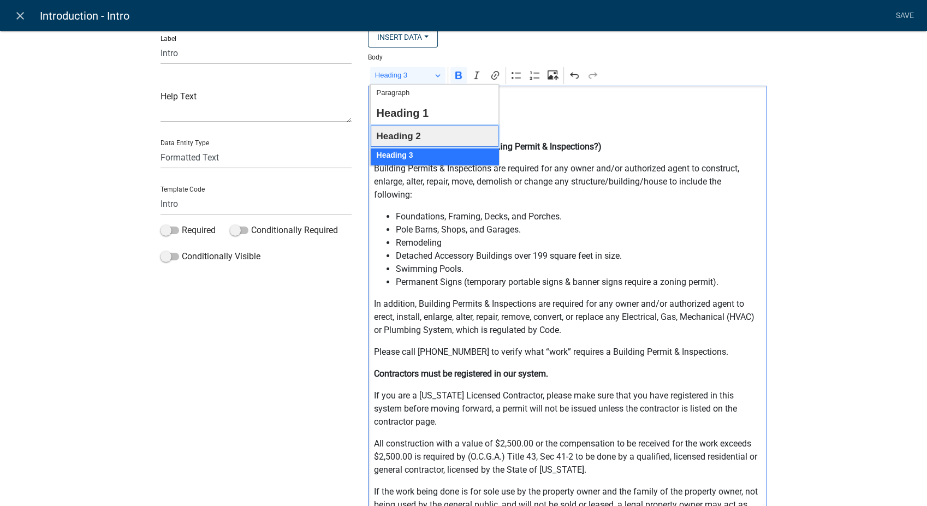
click at [402, 130] on span "Heading 2" at bounding box center [398, 136] width 44 height 17
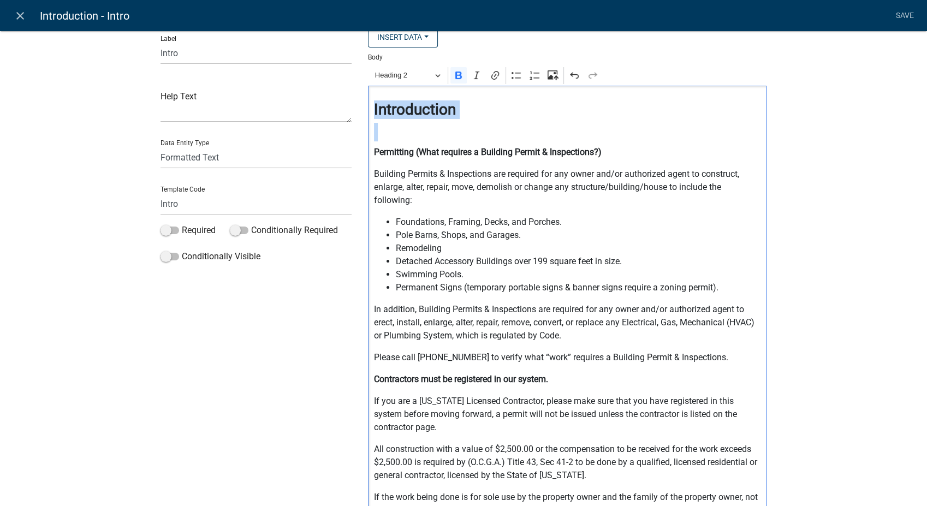
click at [503, 122] on div "Introduction Permitting (What requires a Building Permit & Inspections?) Buildi…" at bounding box center [567, 358] width 399 height 544
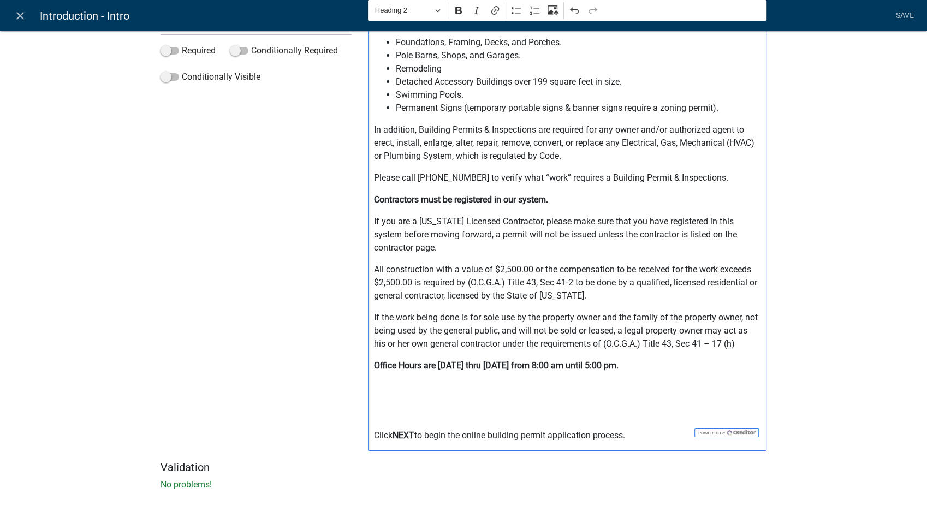
scroll to position [214, 0]
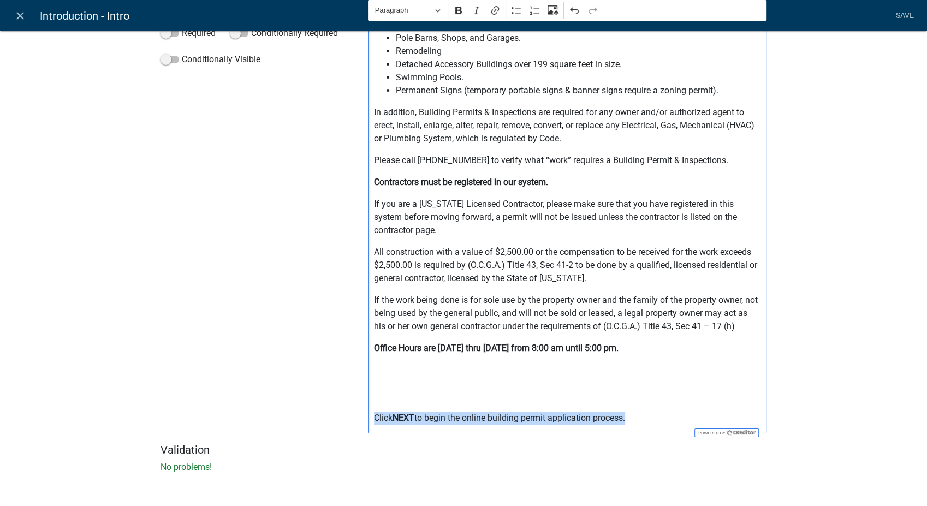
drag, startPoint x: 638, startPoint y: 425, endPoint x: 343, endPoint y: 421, distance: 294.8
click at [343, 421] on div "Label Intro Help Text Data Entity Type Free Form Text Document Display Entity V…" at bounding box center [463, 137] width 622 height 614
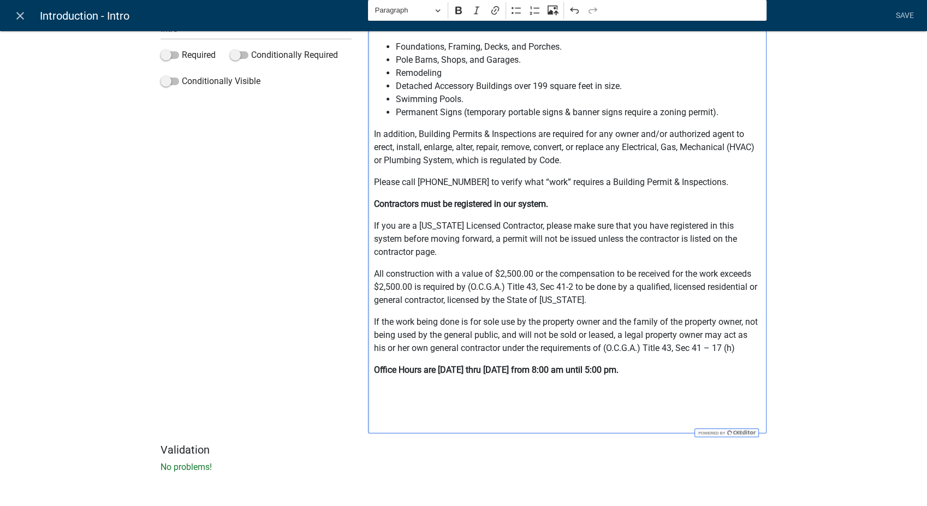
scroll to position [170, 0]
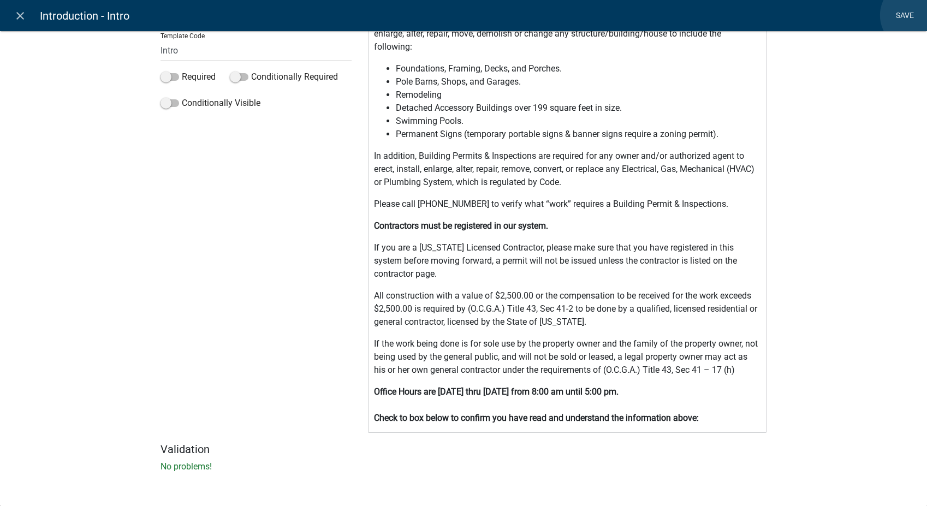
click at [914, 15] on link "Save" at bounding box center [904, 15] width 27 height 21
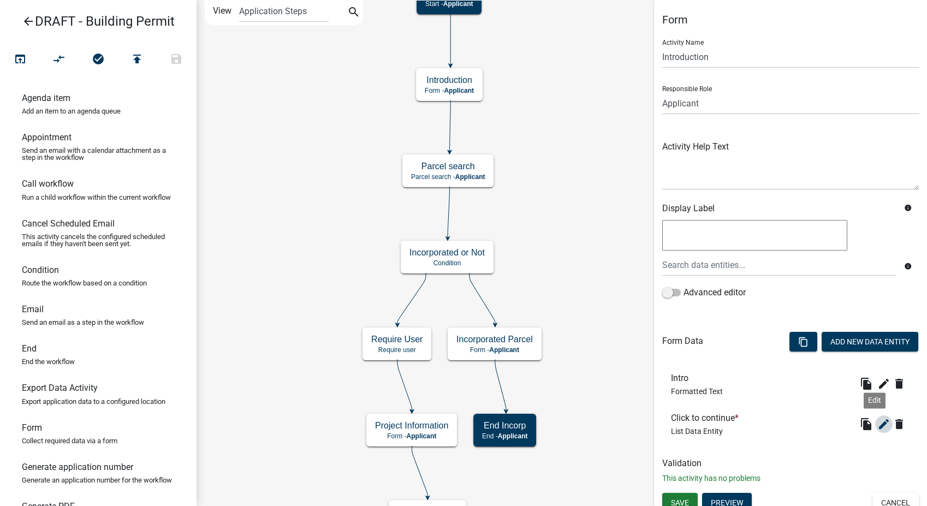
click at [877, 420] on icon "edit" at bounding box center [883, 424] width 13 height 13
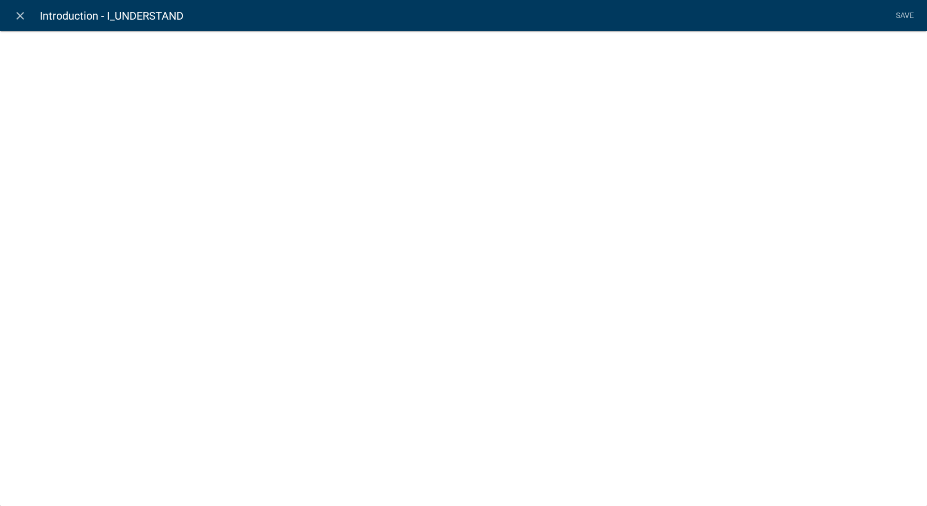
select select "list-data"
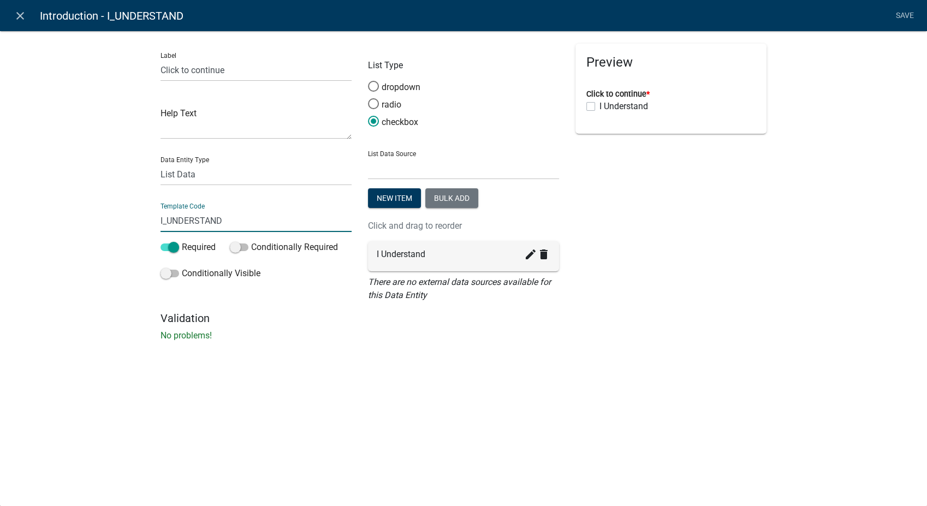
drag, startPoint x: 223, startPoint y: 223, endPoint x: 75, endPoint y: 225, distance: 147.4
click at [75, 225] on div "Label Click to continue Help Text Data Entity Type Free Form Text Document Disp…" at bounding box center [463, 189] width 927 height 352
type input "IntroConfirmation"
click at [903, 11] on li "Save" at bounding box center [904, 15] width 27 height 21
click at [906, 15] on link "Save" at bounding box center [904, 15] width 27 height 21
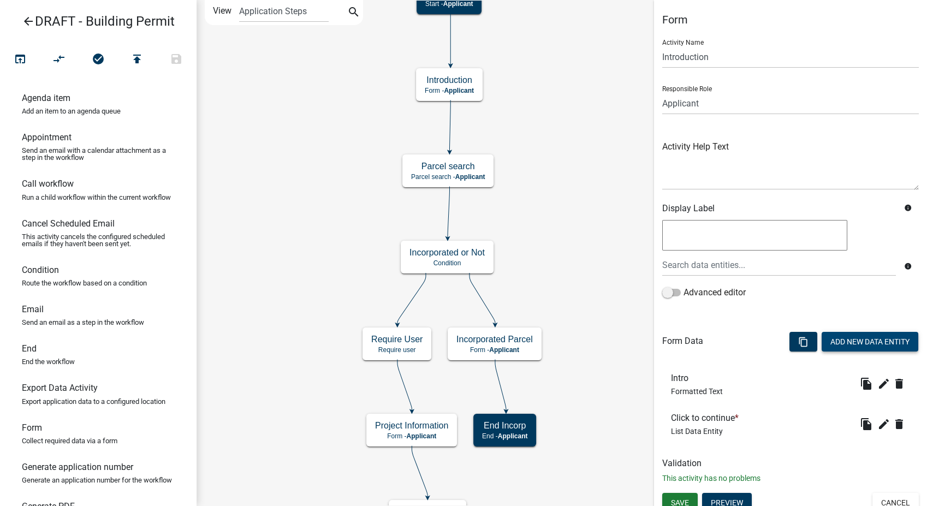
click at [828, 341] on button "Add New Data Entity" at bounding box center [870, 342] width 97 height 20
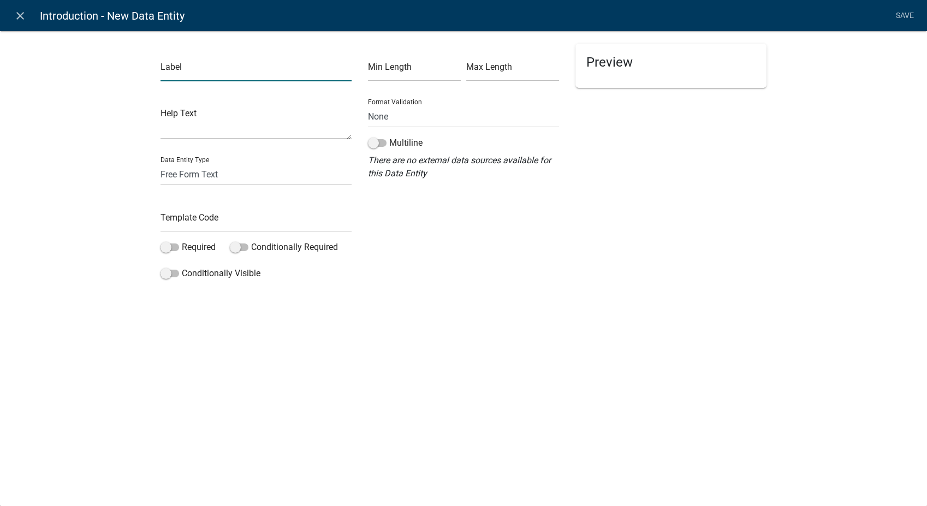
click at [180, 75] on input "text" at bounding box center [256, 70] width 191 height 22
type input "Click Next to Continue"
click at [181, 174] on select "Free Form Text Document Display Entity Value Fee Numeric Data Date Map Sketch D…" at bounding box center [256, 174] width 191 height 22
select select "rich-text"
click at [161, 163] on select "Free Form Text Document Display Entity Value Fee Numeric Data Date Map Sketch D…" at bounding box center [256, 174] width 191 height 22
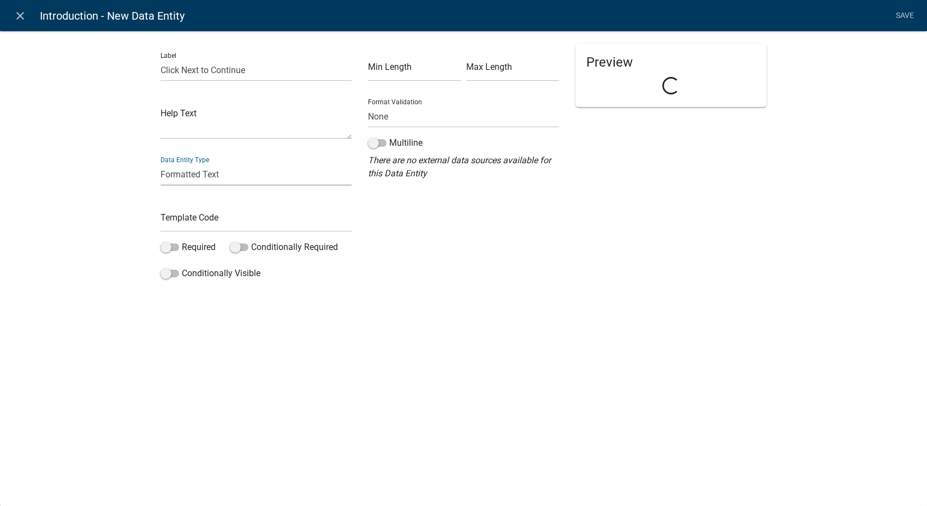
select select "rich-text"
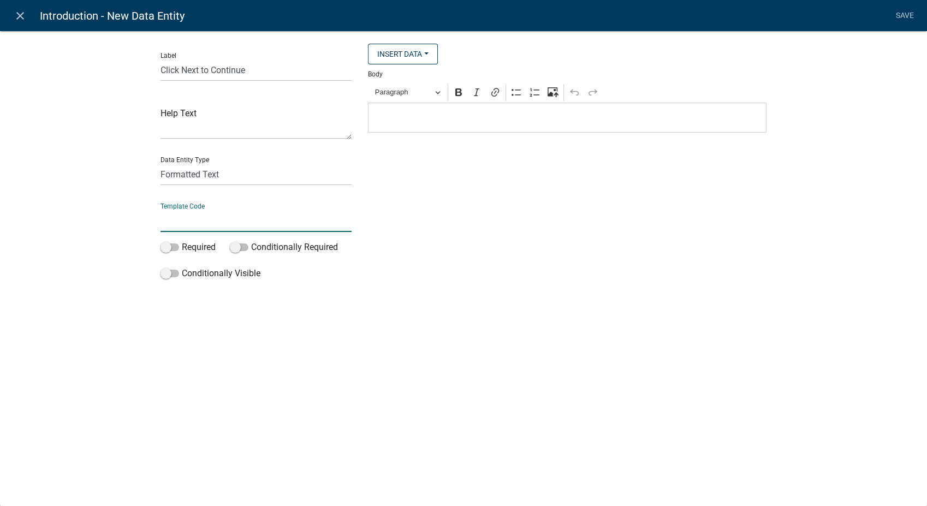
click at [206, 225] on input "text" at bounding box center [256, 221] width 191 height 22
type input "ClickNextContinue"
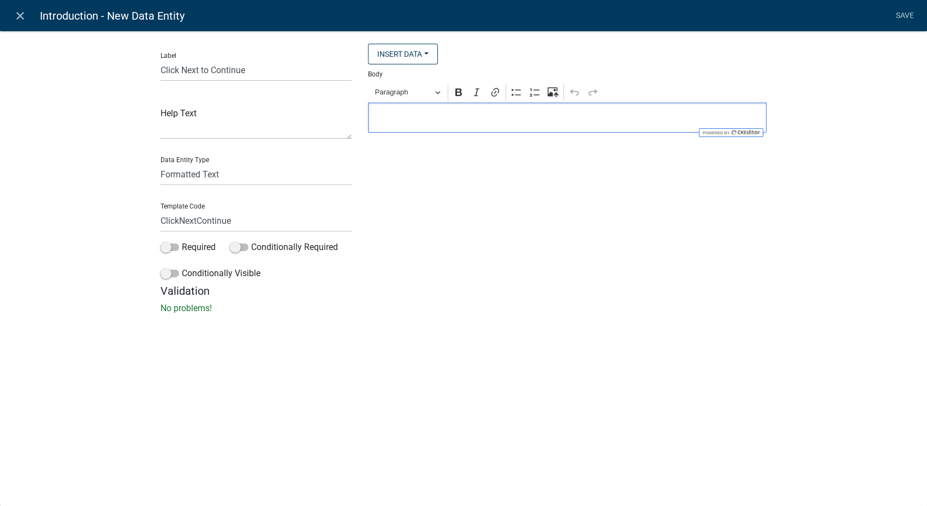
click at [441, 116] on p "Editor editing area: main. Press Alt+0 for help." at bounding box center [567, 117] width 387 height 13
click at [435, 97] on button "Paragraph" at bounding box center [407, 92] width 75 height 17
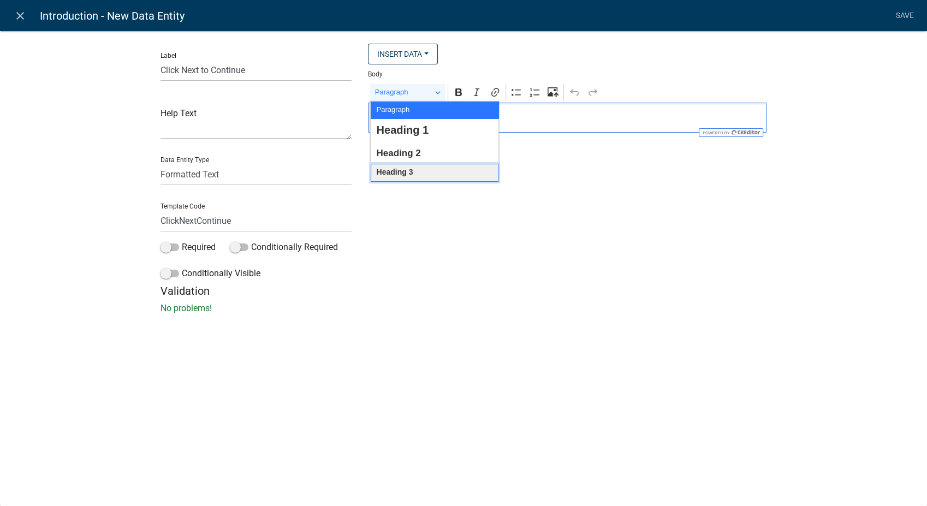
click at [406, 174] on span "Heading 3" at bounding box center [394, 172] width 37 height 14
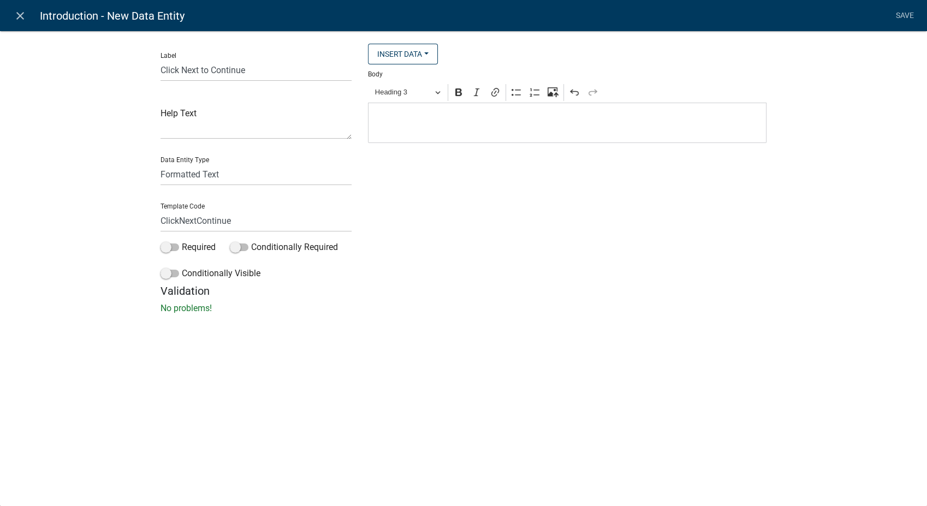
click at [377, 124] on h4 "Editor editing area: main. Press Alt+0 for help." at bounding box center [567, 123] width 387 height 16
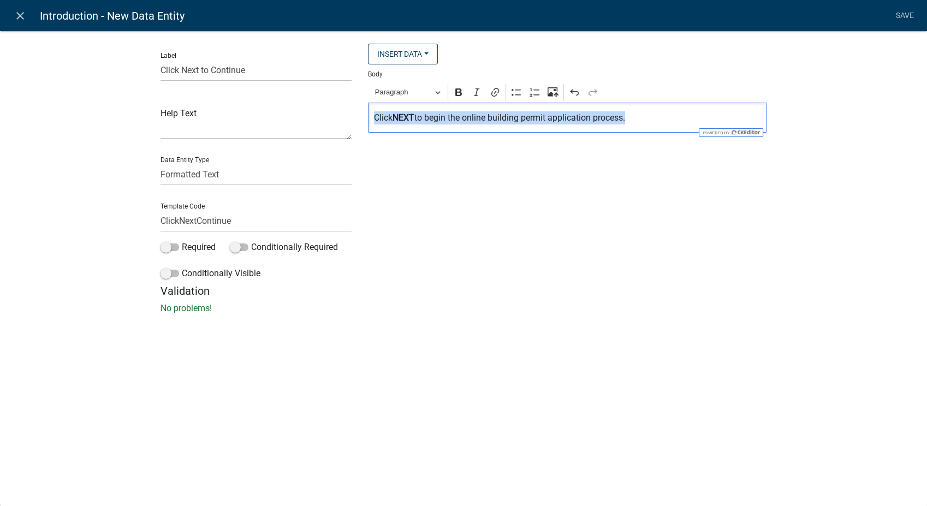
drag, startPoint x: 643, startPoint y: 117, endPoint x: 364, endPoint y: 117, distance: 278.4
click at [364, 117] on div "Insert Data Fee Recipients Application Id Application Number Application Status…" at bounding box center [567, 164] width 415 height 241
click at [424, 98] on span "Paragraph" at bounding box center [403, 92] width 57 height 13
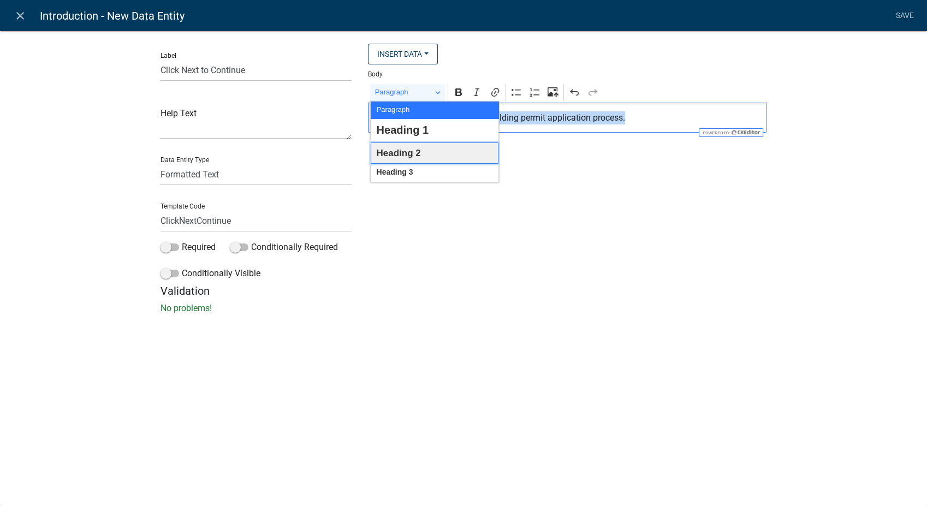
click at [389, 151] on span "Heading 2" at bounding box center [398, 153] width 44 height 17
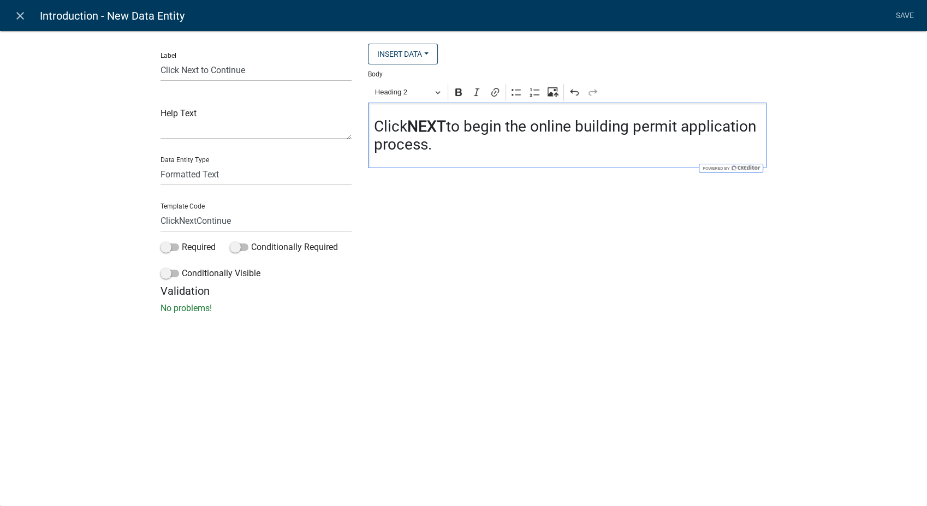
click at [747, 128] on h3 "Click NEXT to begin the online building permit application process." at bounding box center [567, 135] width 387 height 37
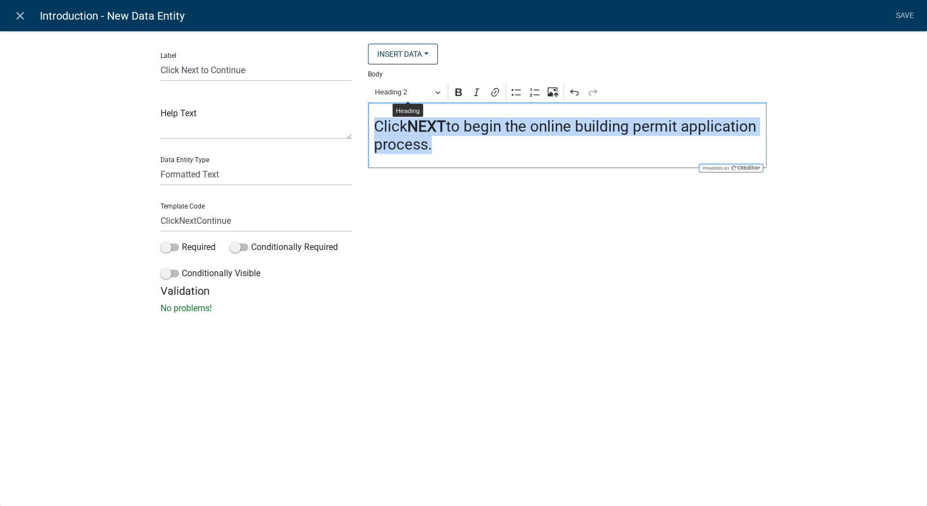
drag, startPoint x: 520, startPoint y: 145, endPoint x: 362, endPoint y: 130, distance: 158.5
click at [362, 130] on div "Insert Data Fee Recipients Application Id Application Number Application Status…" at bounding box center [567, 164] width 415 height 241
click at [438, 91] on button "Heading 2" at bounding box center [407, 92] width 75 height 17
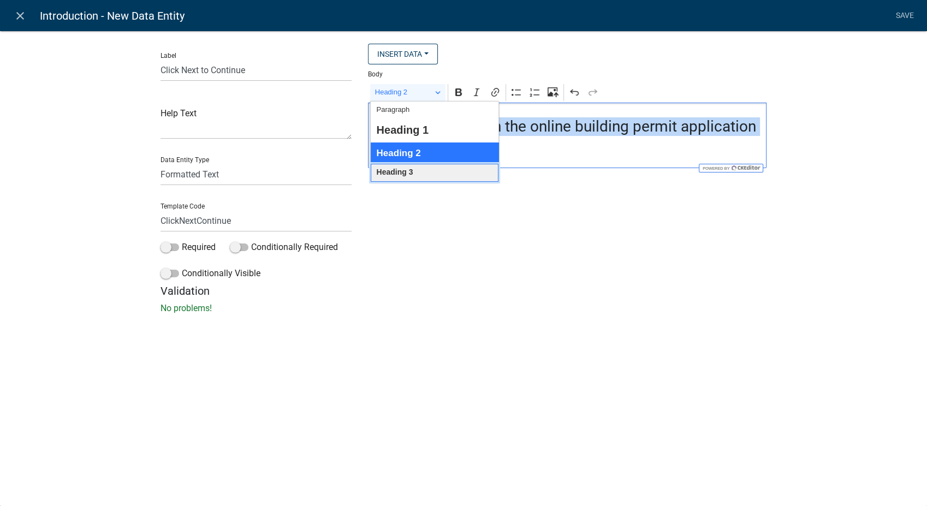
click at [399, 169] on span "Heading 3" at bounding box center [394, 172] width 37 height 14
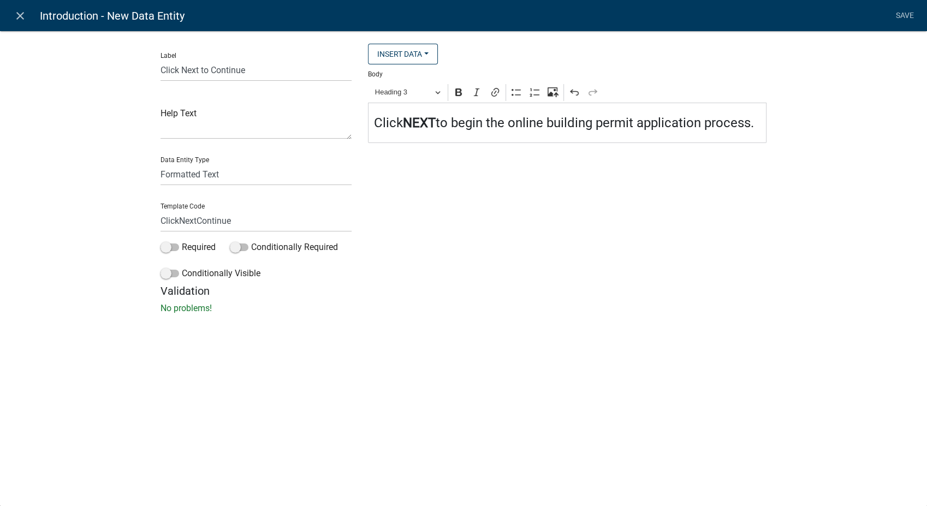
click at [843, 83] on div "Label Click Next to Continue Help Text Data Entity Type Free Form Text Document…" at bounding box center [463, 175] width 927 height 325
click at [903, 13] on link "Save" at bounding box center [904, 15] width 27 height 21
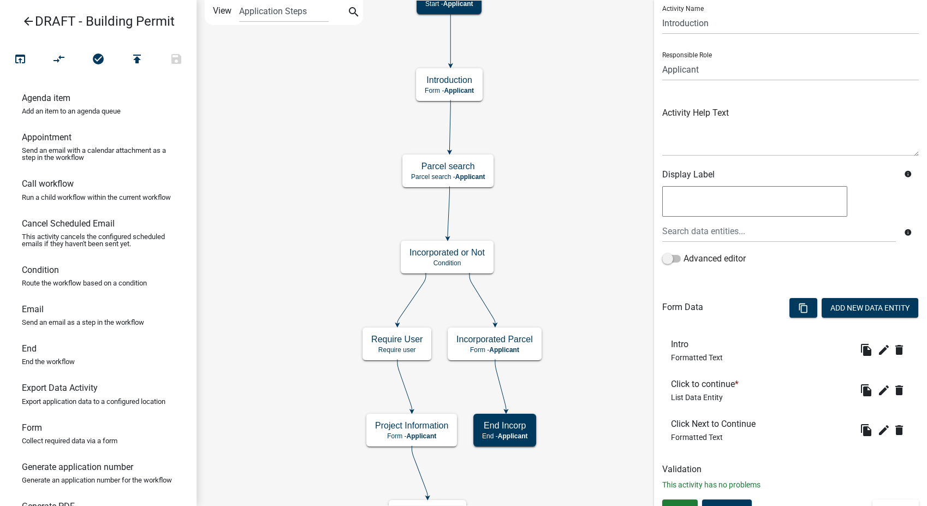
scroll to position [49, 0]
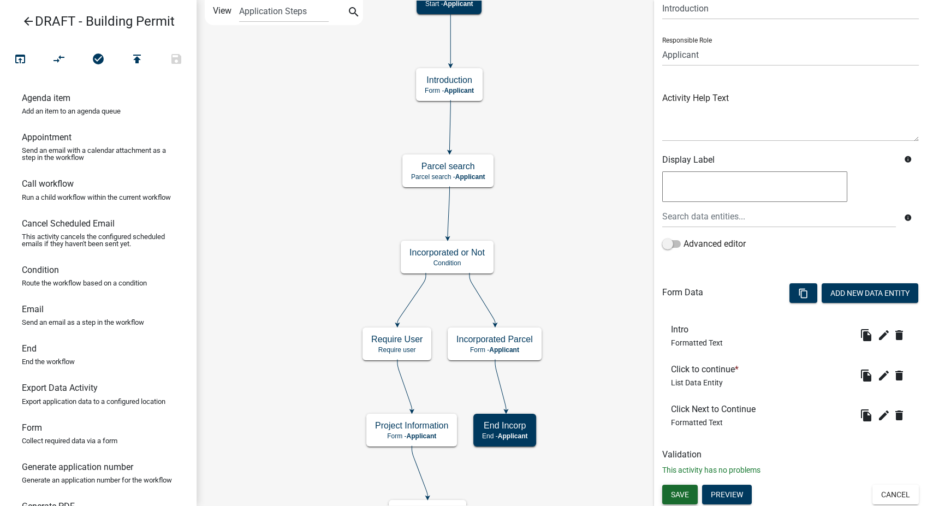
click at [685, 490] on span "Save" at bounding box center [680, 494] width 18 height 9
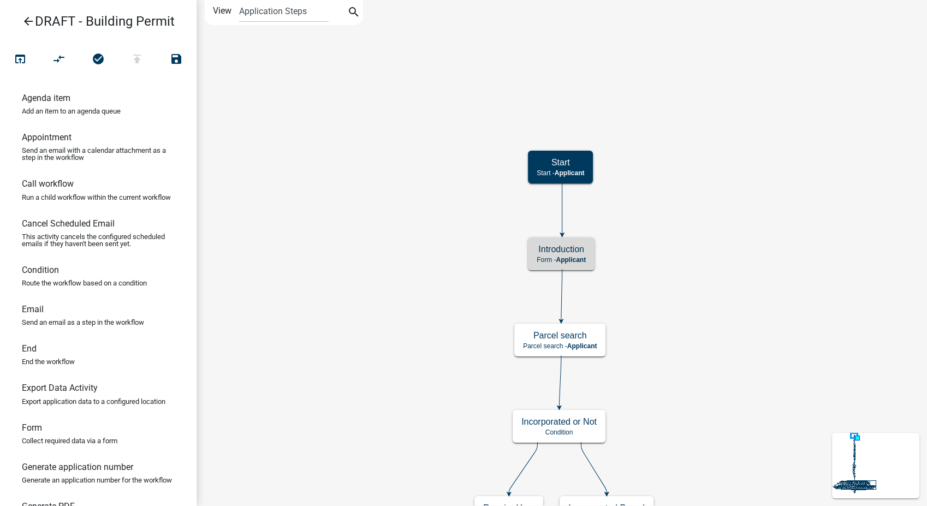
scroll to position [0, 0]
click at [132, 59] on icon "publish" at bounding box center [136, 59] width 13 height 15
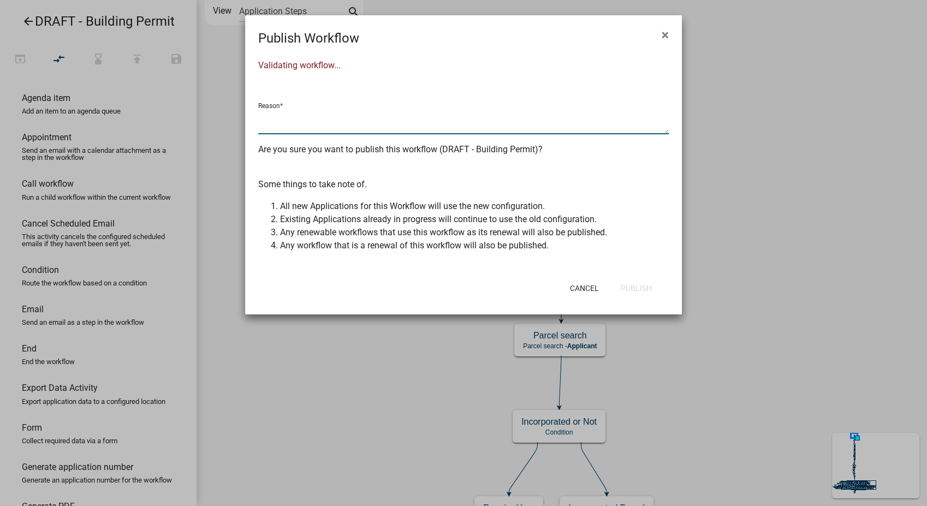
click at [344, 114] on textarea at bounding box center [463, 121] width 411 height 25
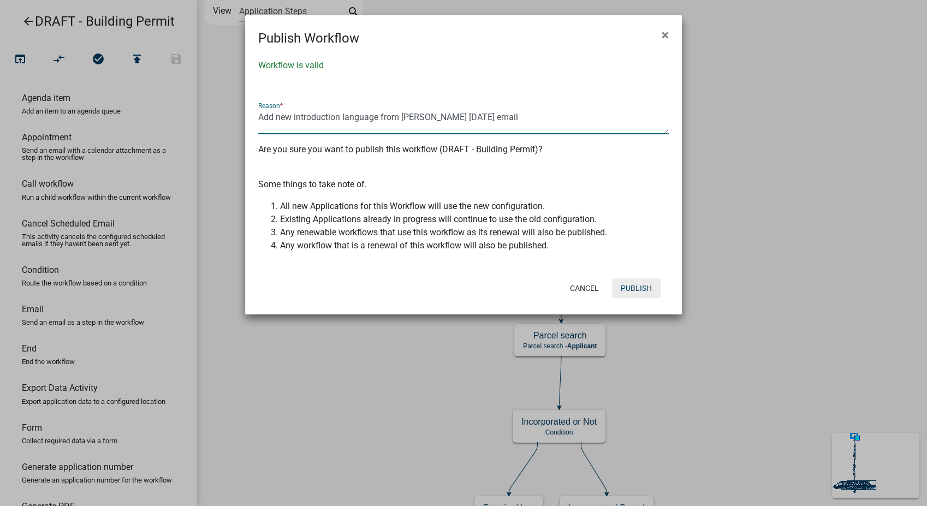
type textarea "Add new introduction language from Kim's 10/13/2025 email"
click at [632, 292] on button "Publish" at bounding box center [636, 288] width 49 height 20
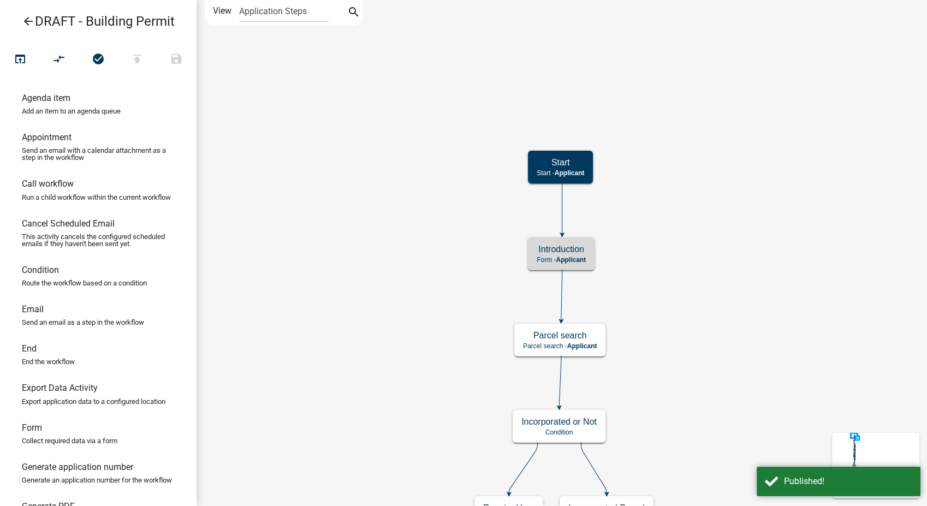
click at [28, 22] on icon "arrow_back" at bounding box center [28, 22] width 13 height 15
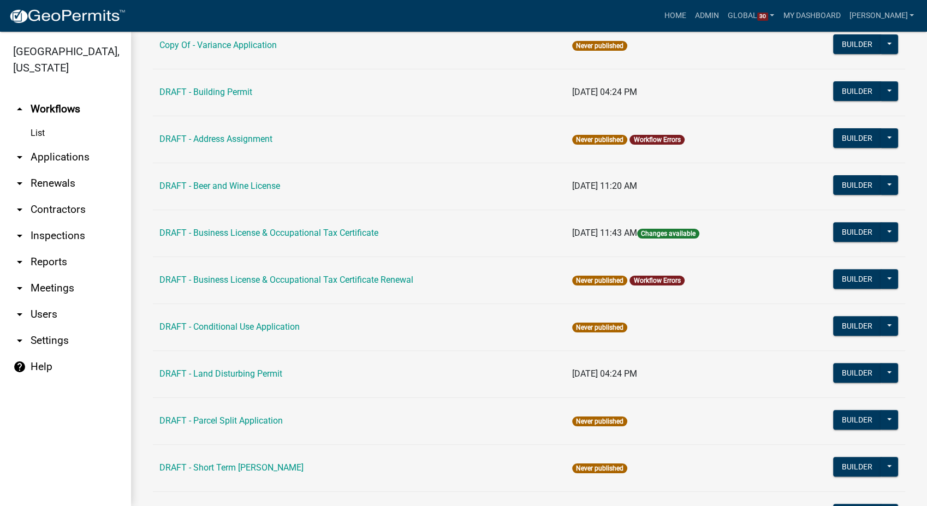
scroll to position [364, 0]
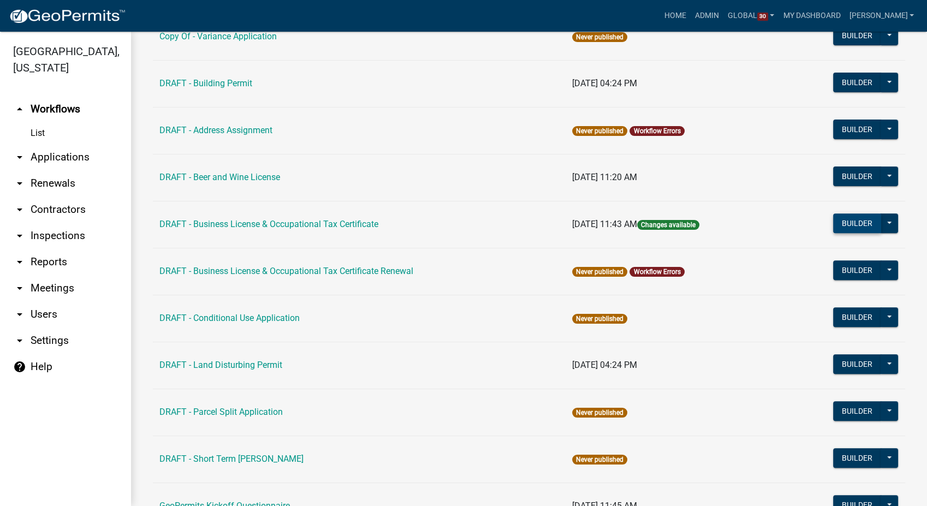
click at [849, 225] on button "Builder" at bounding box center [857, 223] width 48 height 20
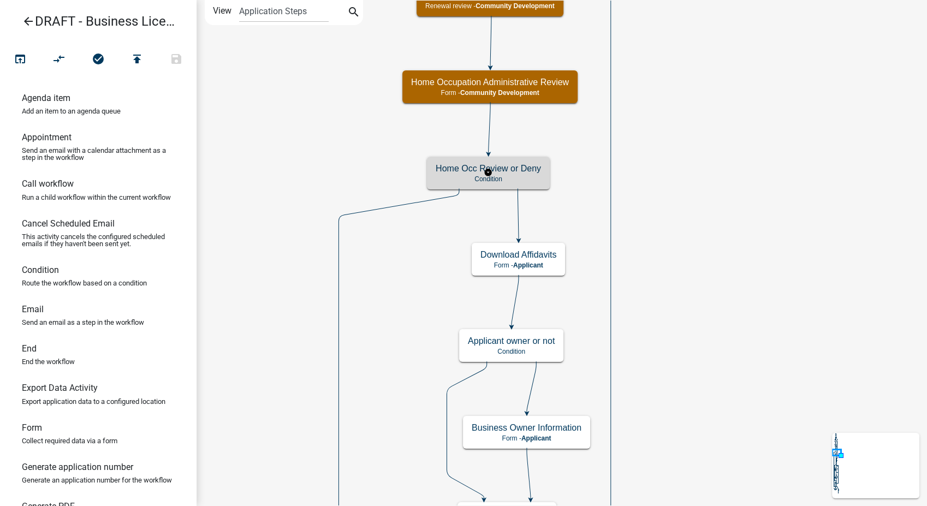
click at [533, 180] on p "Condition" at bounding box center [488, 179] width 105 height 8
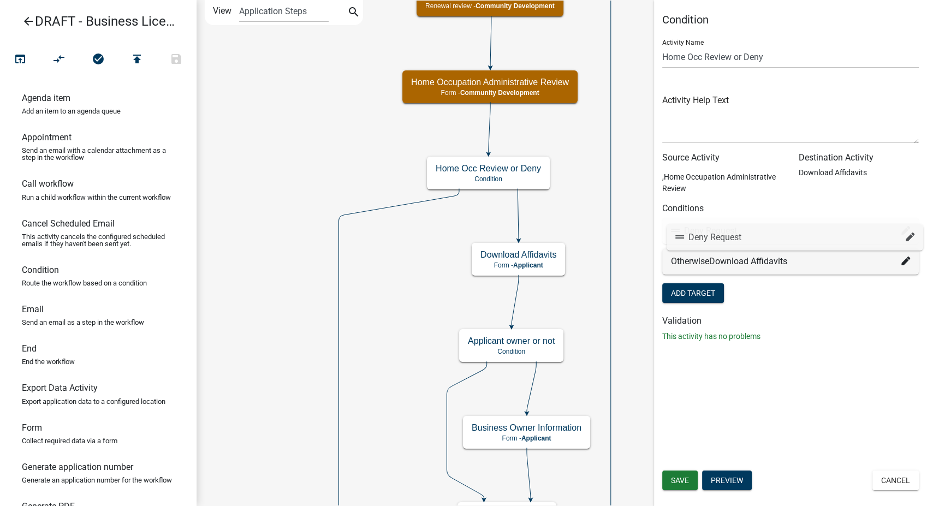
drag, startPoint x: 904, startPoint y: 223, endPoint x: 908, endPoint y: 231, distance: 10.0
click at [908, 231] on div "Deny Request" at bounding box center [790, 231] width 257 height 26
click at [908, 231] on icon at bounding box center [905, 230] width 9 height 9
select select "16: 0d670816-da5b-4408-aa05-15c0a0896e6d"
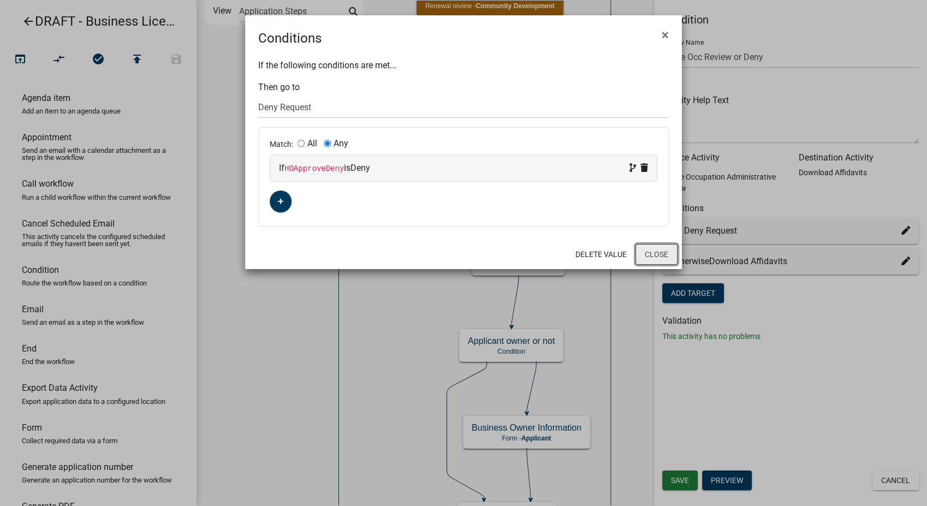
click at [650, 251] on button "Close" at bounding box center [656, 254] width 42 height 21
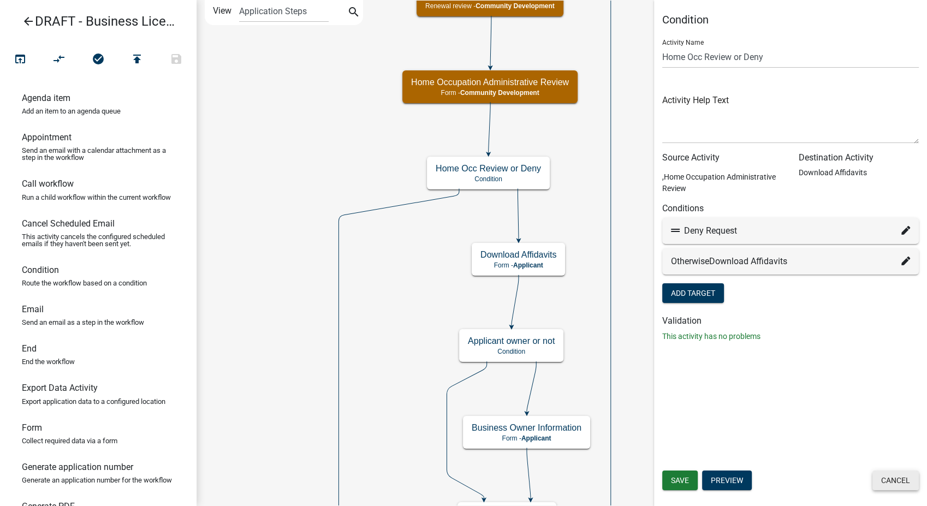
click at [895, 477] on button "Cancel" at bounding box center [895, 481] width 46 height 20
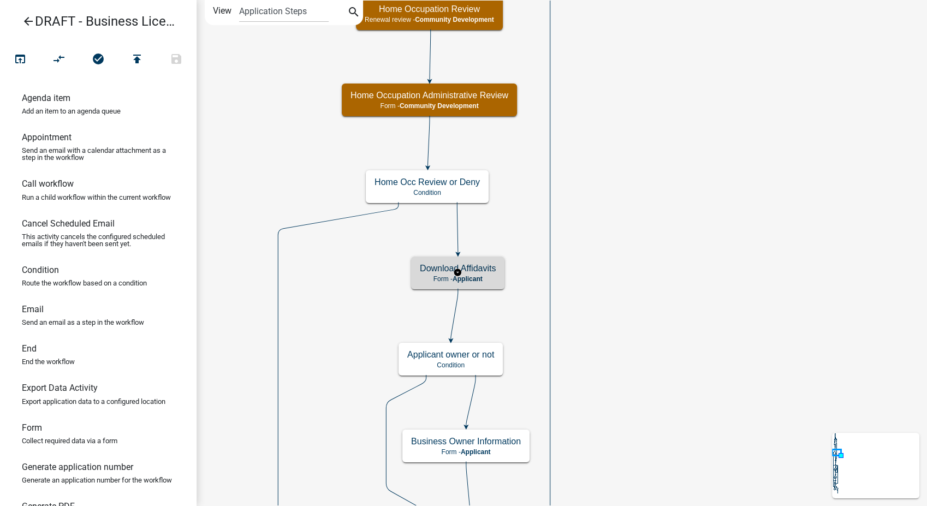
click at [433, 278] on p "Form - Applicant" at bounding box center [458, 279] width 76 height 8
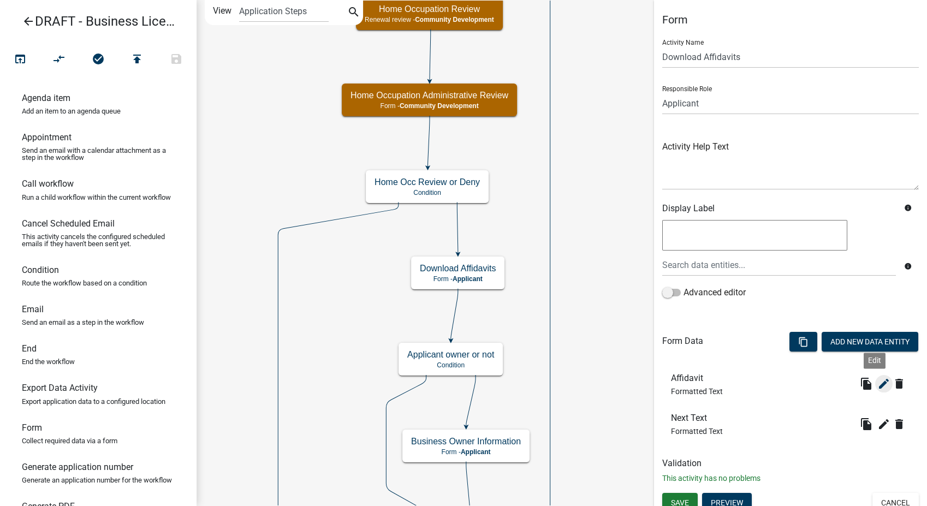
click at [877, 382] on icon "edit" at bounding box center [883, 383] width 13 height 13
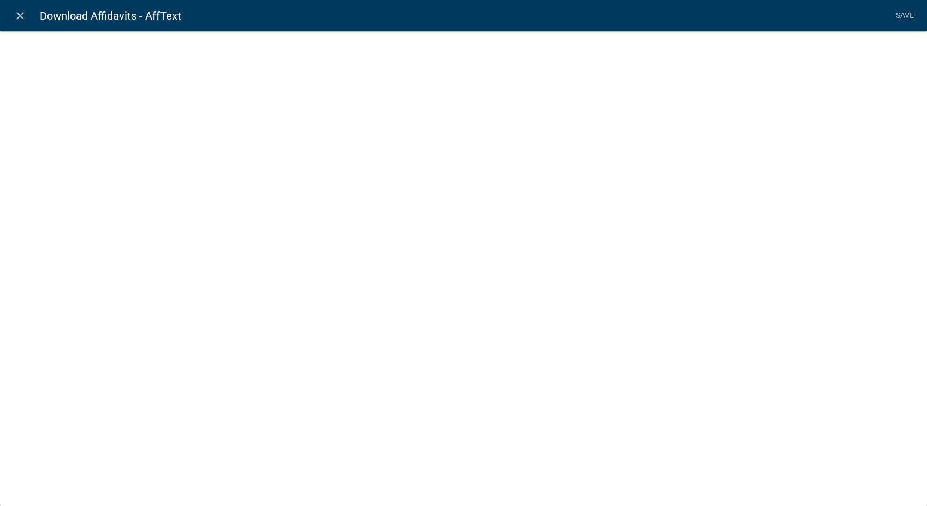
select select "rich-text"
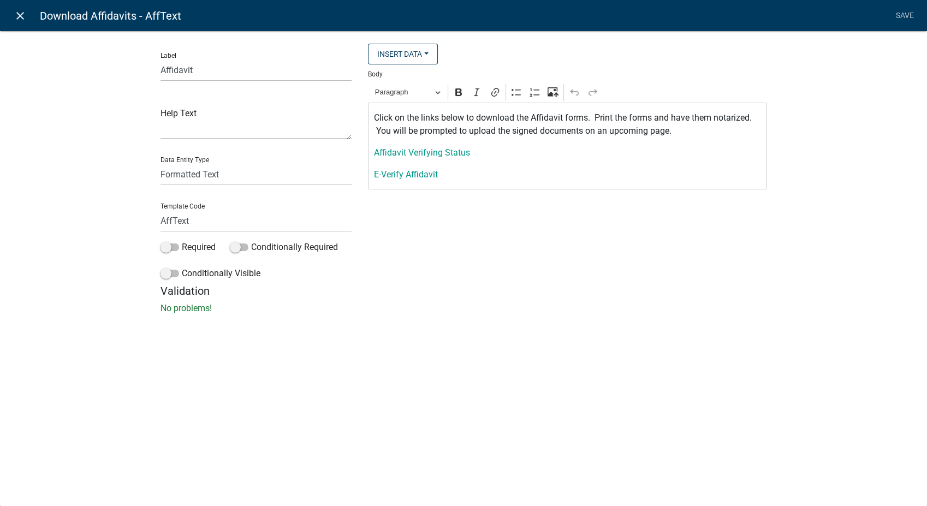
click at [12, 12] on link "close" at bounding box center [20, 15] width 22 height 22
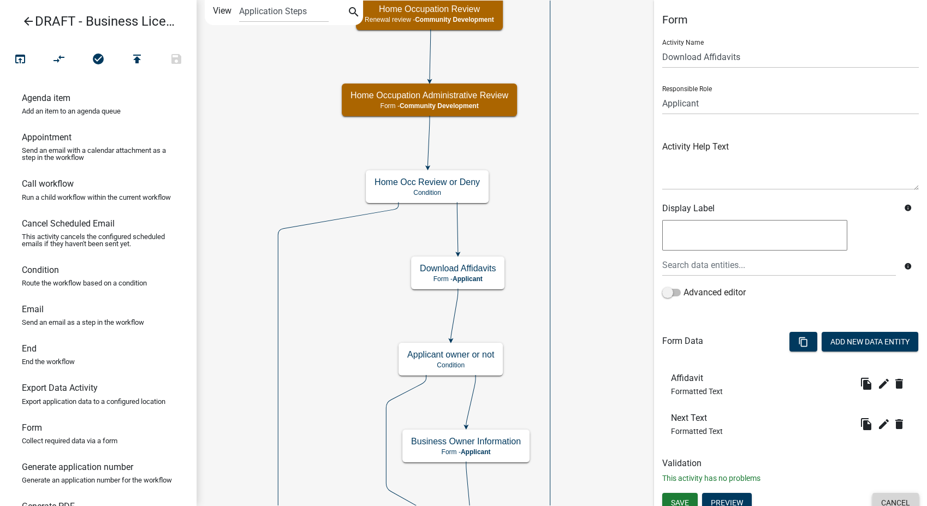
click at [873, 495] on button "Cancel" at bounding box center [895, 503] width 46 height 20
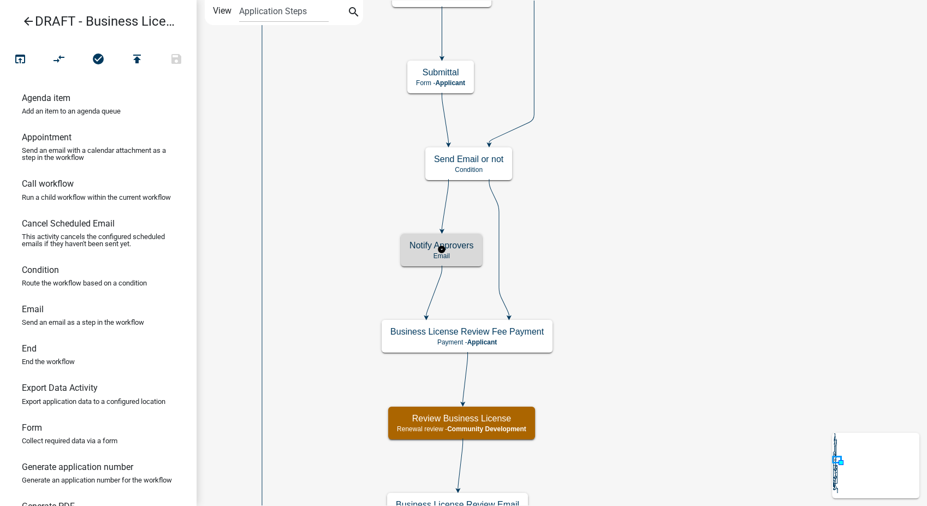
click at [461, 263] on div "Notify Approvers Email" at bounding box center [441, 250] width 81 height 33
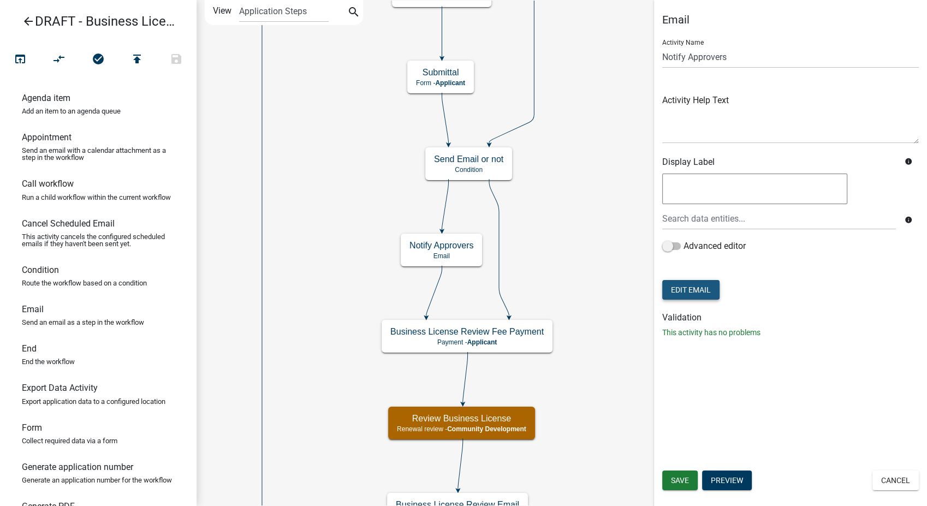
click at [696, 286] on button "Edit Email" at bounding box center [690, 290] width 57 height 20
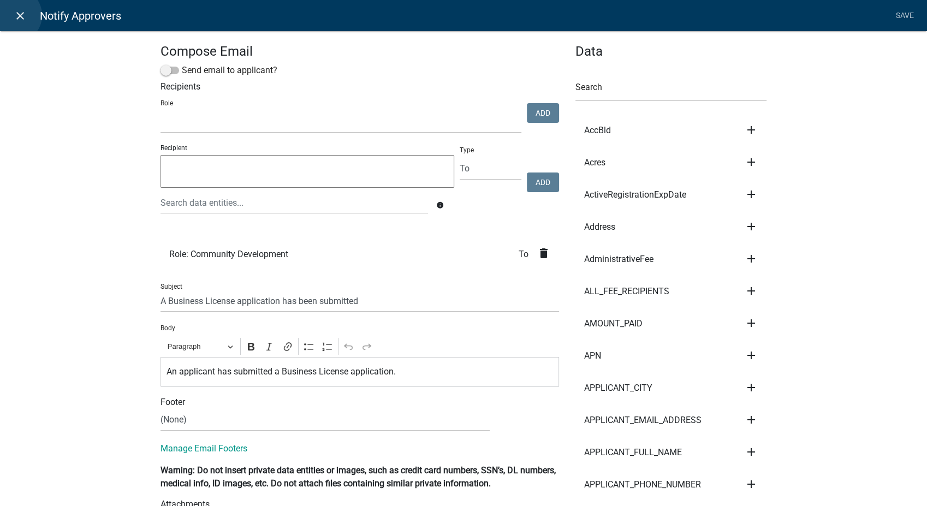
click at [14, 15] on icon "close" at bounding box center [20, 15] width 13 height 13
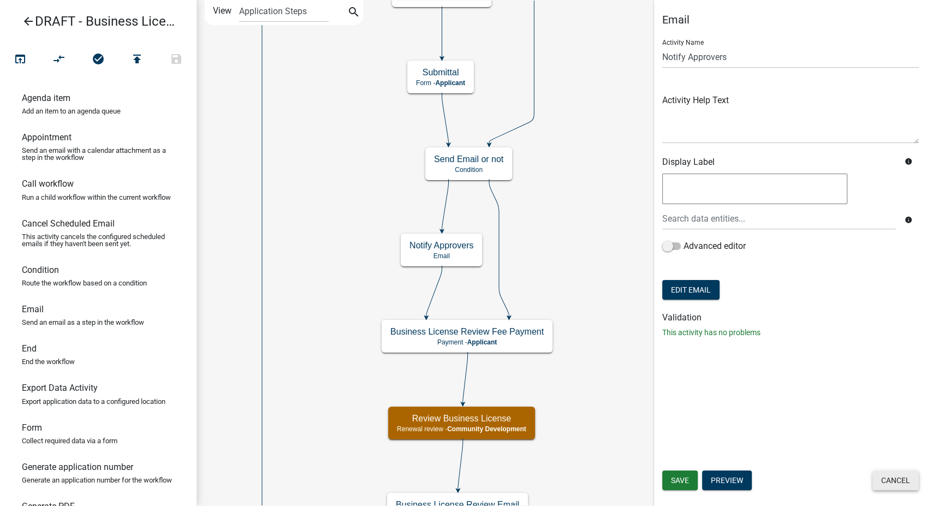
click at [904, 486] on button "Cancel" at bounding box center [895, 481] width 46 height 20
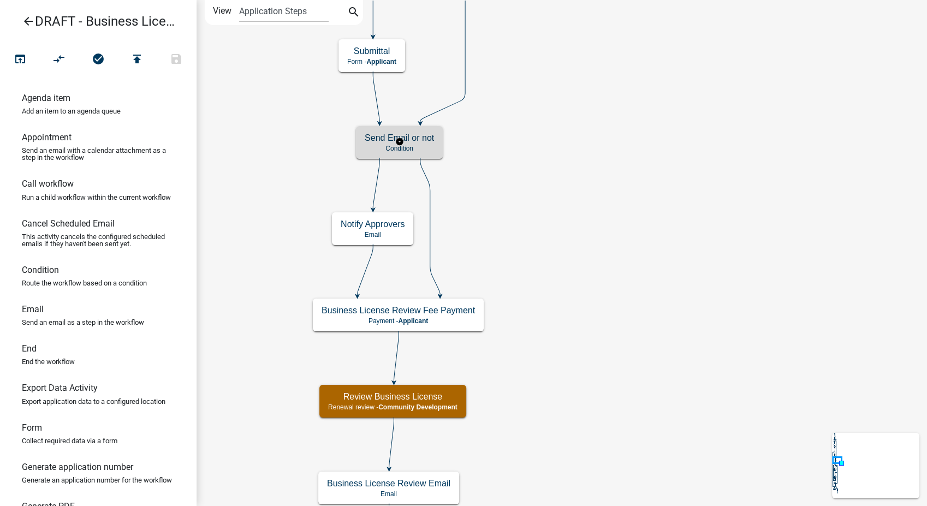
click at [412, 133] on h5 "Send Email or not" at bounding box center [399, 138] width 69 height 10
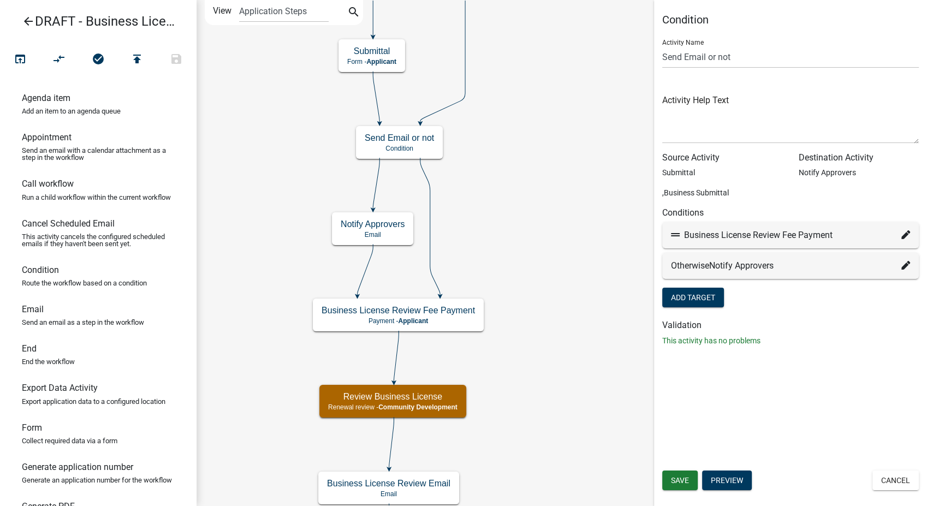
click at [904, 235] on icon at bounding box center [905, 234] width 9 height 9
select select "26: 00cfcee5-d344-4a51-918d-dd9143764281"
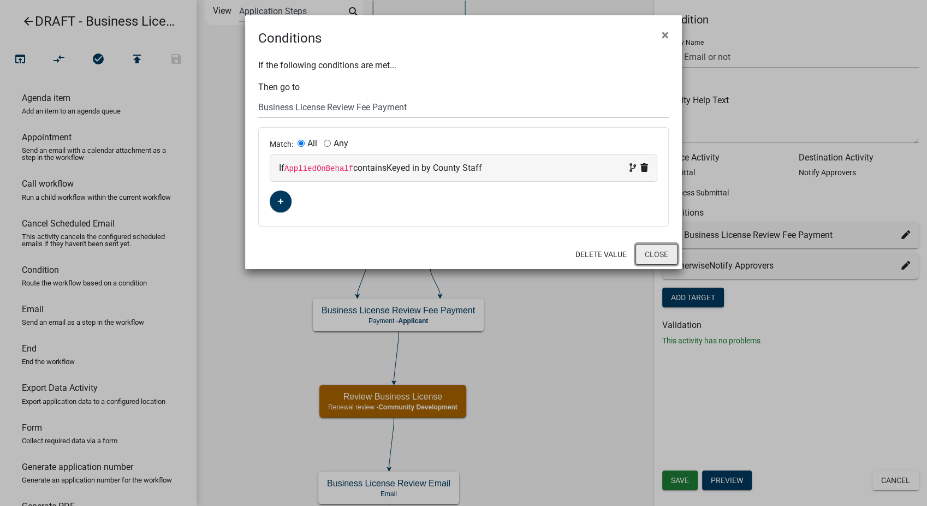
click at [651, 257] on button "Close" at bounding box center [656, 254] width 42 height 21
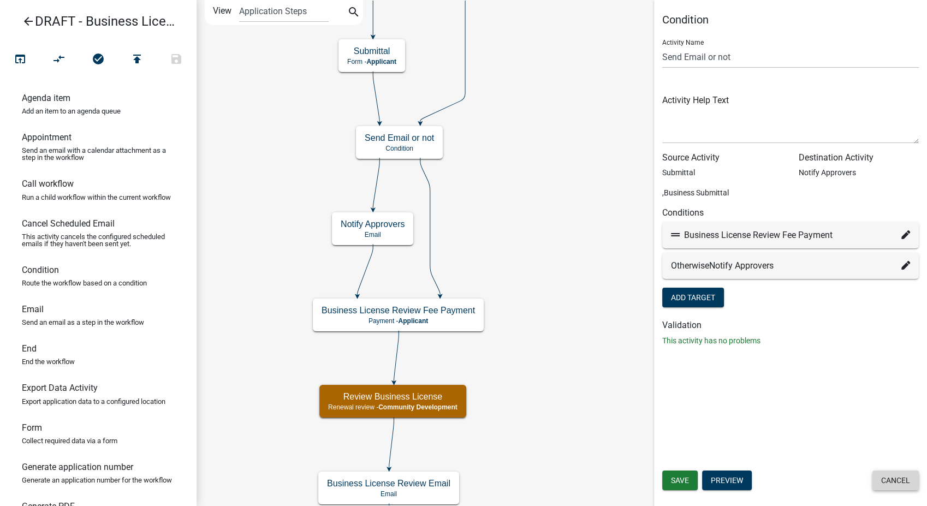
click at [887, 489] on button "Cancel" at bounding box center [895, 481] width 46 height 20
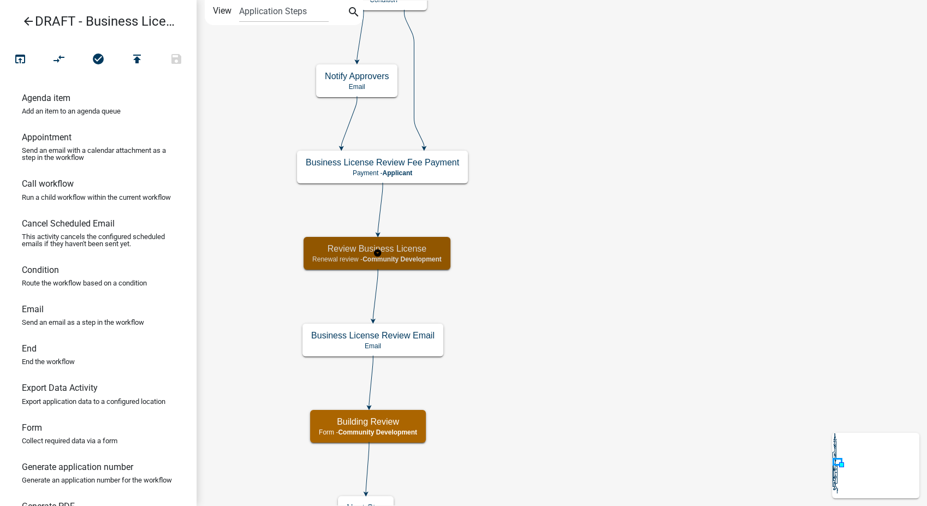
click at [345, 260] on p "Renewal review - Community Development" at bounding box center [376, 259] width 129 height 8
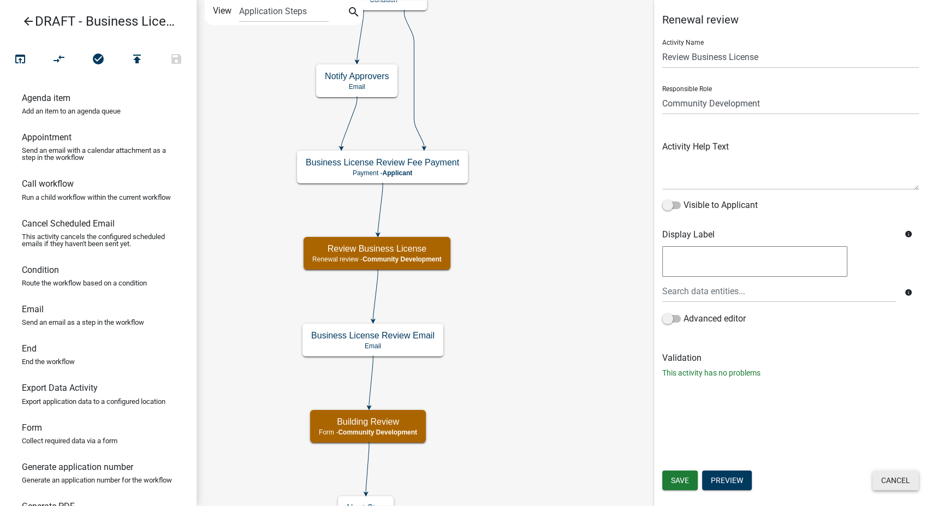
click at [888, 483] on button "Cancel" at bounding box center [895, 481] width 46 height 20
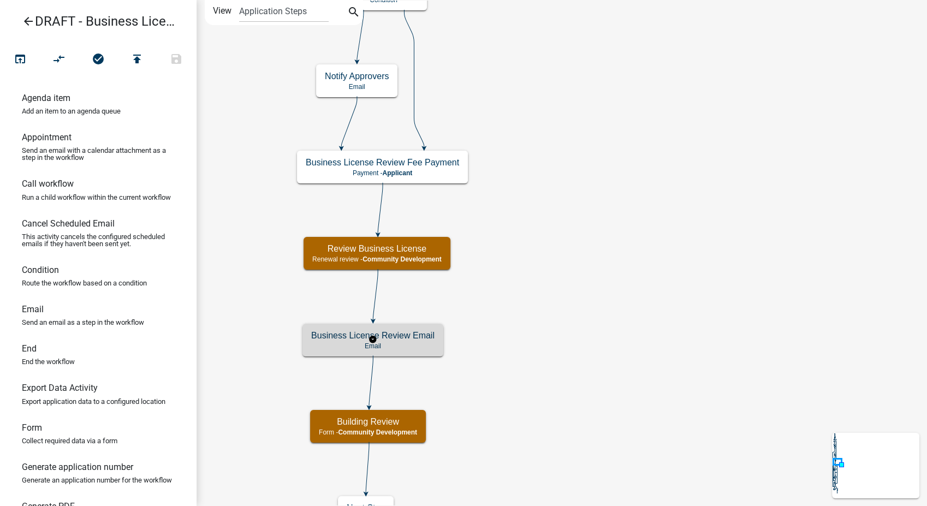
click at [415, 354] on div "Business License Review Email Email" at bounding box center [372, 340] width 141 height 33
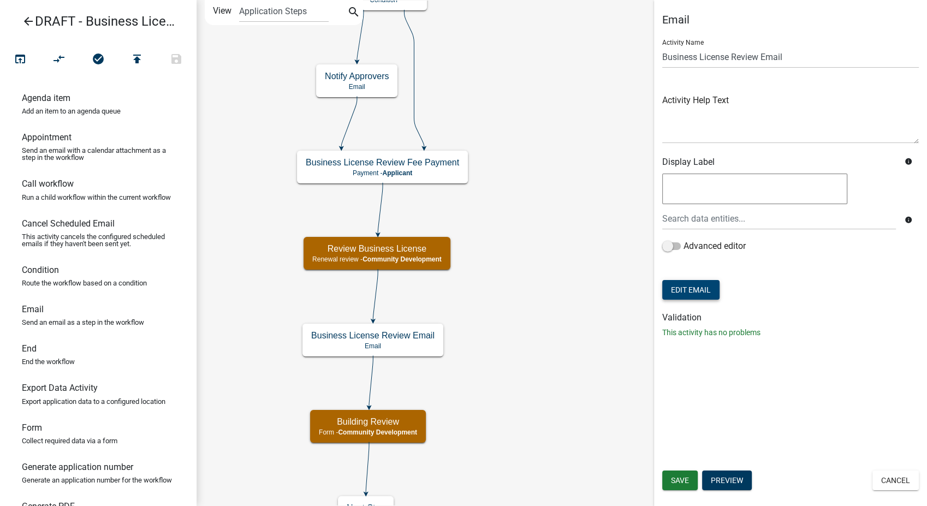
click at [680, 288] on button "Edit Email" at bounding box center [690, 290] width 57 height 20
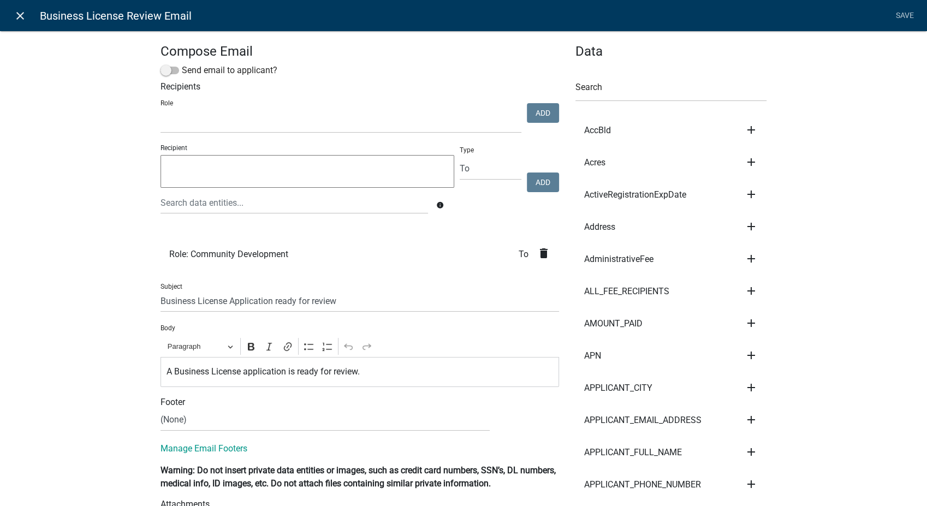
click at [18, 17] on icon "close" at bounding box center [20, 15] width 13 height 13
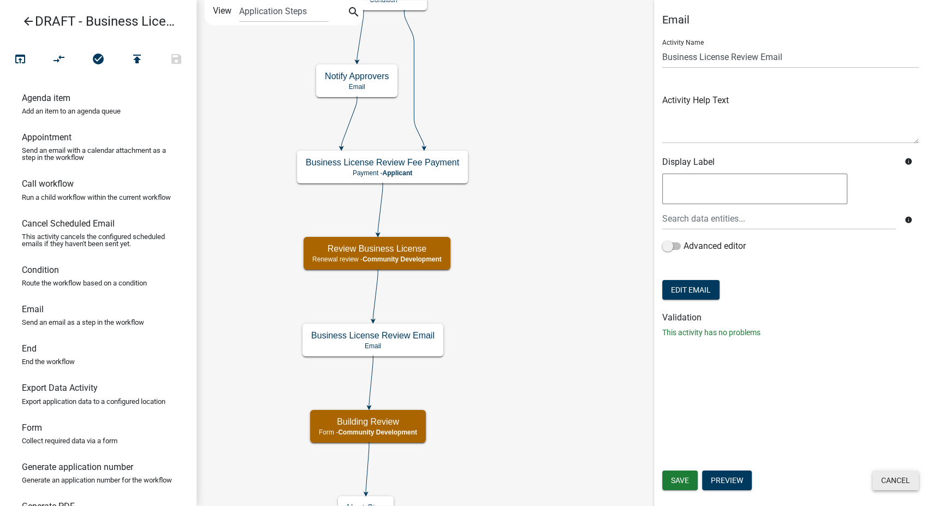
click at [908, 483] on button "Cancel" at bounding box center [895, 481] width 46 height 20
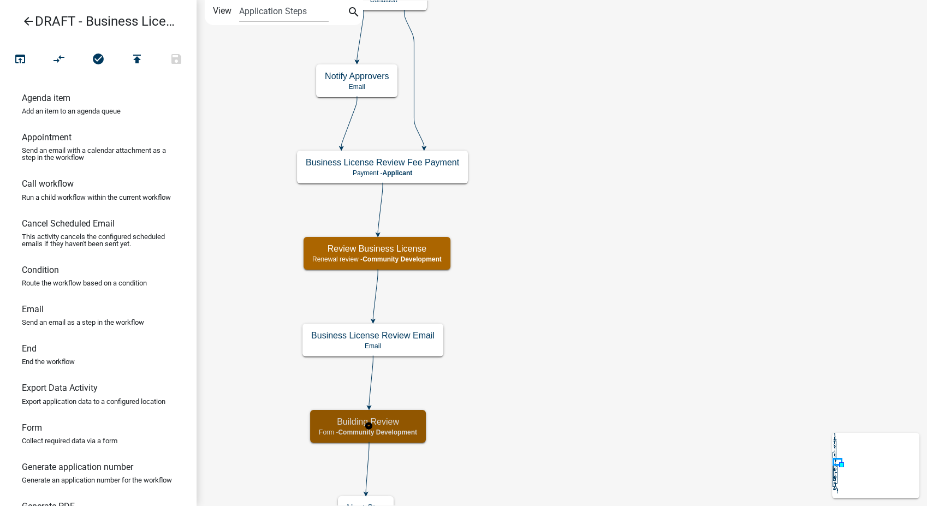
click at [393, 432] on span "Community Development" at bounding box center [377, 433] width 79 height 8
select select "66D5FF95-1CD3-428B-B9DC-D797D01D8DE2"
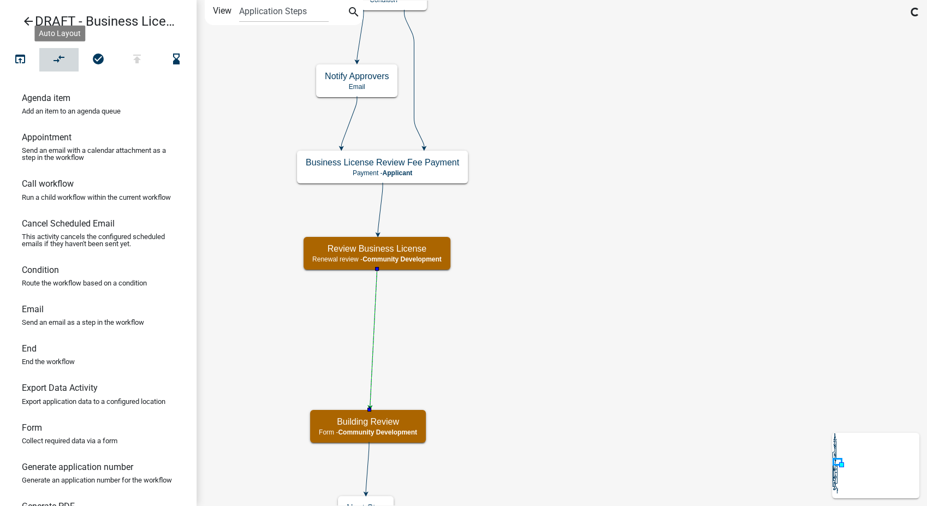
click at [48, 60] on button "compare_arrows" at bounding box center [58, 59] width 39 height 23
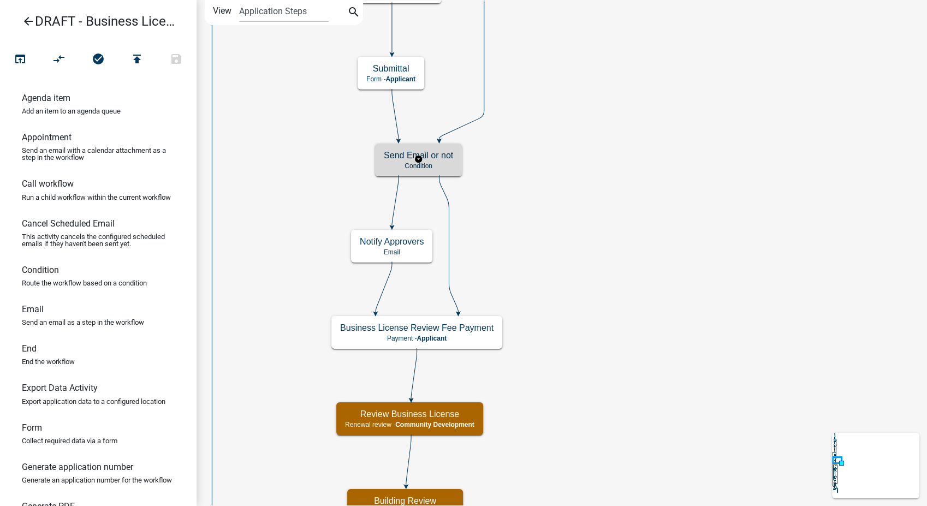
click at [437, 166] on p "Condition" at bounding box center [418, 166] width 69 height 8
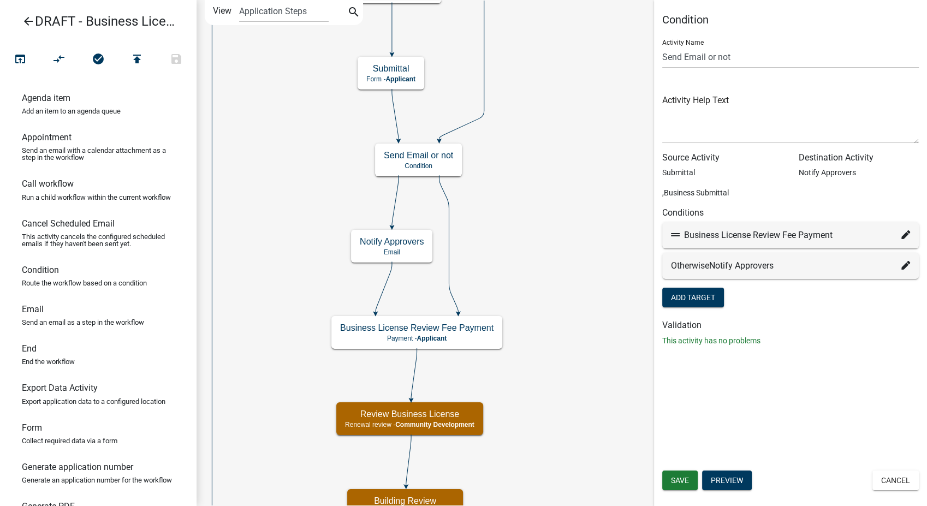
click at [903, 235] on icon at bounding box center [905, 234] width 9 height 9
select select "26: 00cfcee5-d344-4a51-918d-dd9143764281"
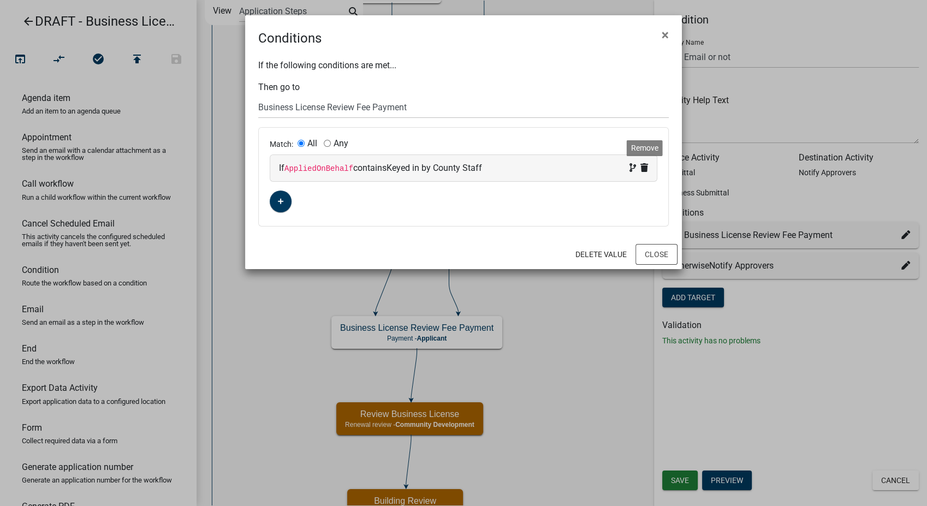
click at [643, 168] on icon at bounding box center [644, 167] width 8 height 9
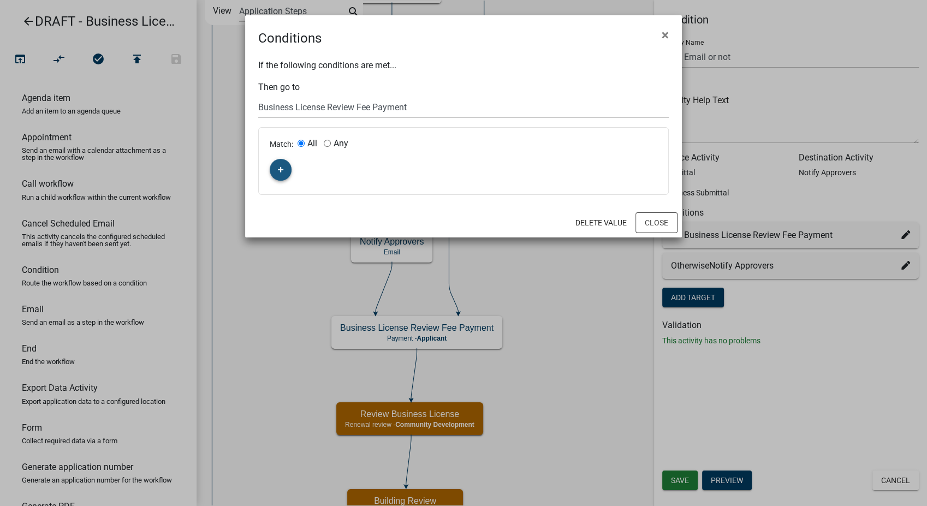
click at [278, 173] on icon "button" at bounding box center [281, 170] width 6 height 7
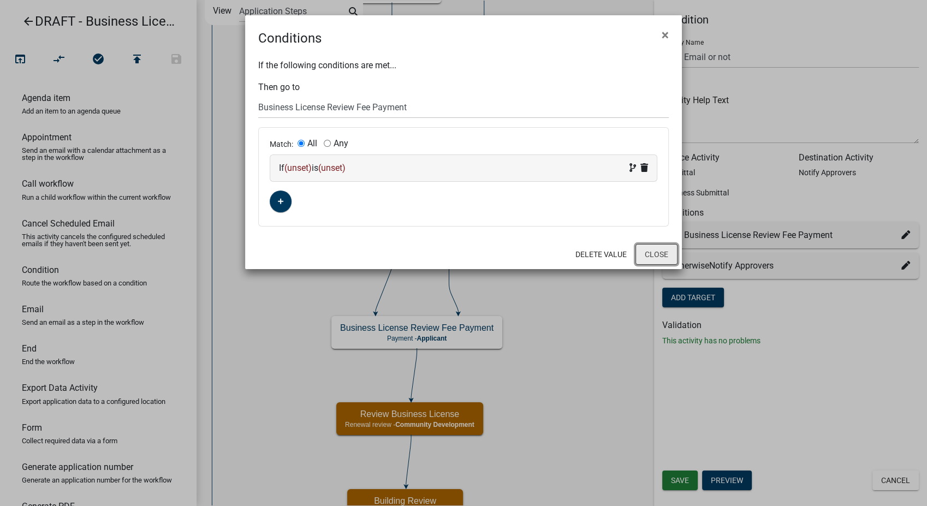
click at [660, 259] on button "Close" at bounding box center [656, 254] width 42 height 21
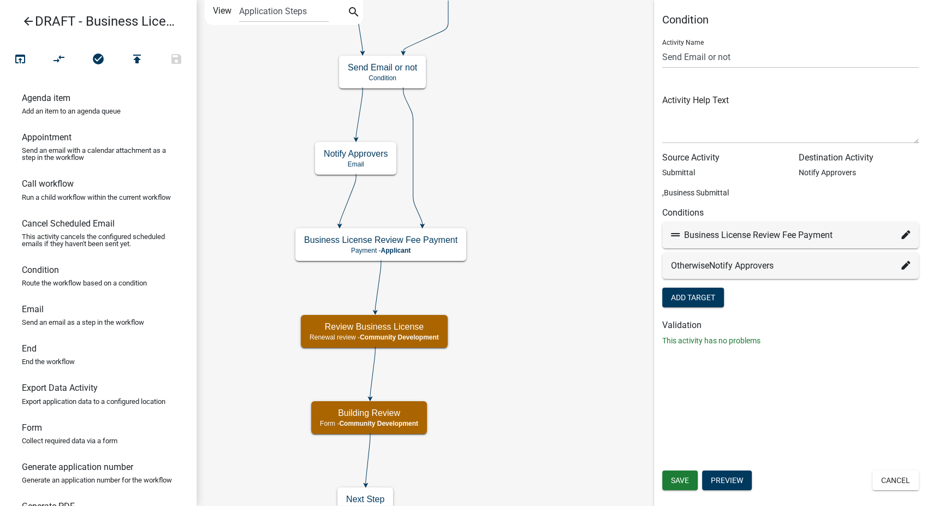
click at [904, 232] on icon at bounding box center [905, 234] width 9 height 9
select select "26: 00cfcee5-d344-4a51-918d-dd9143764281"
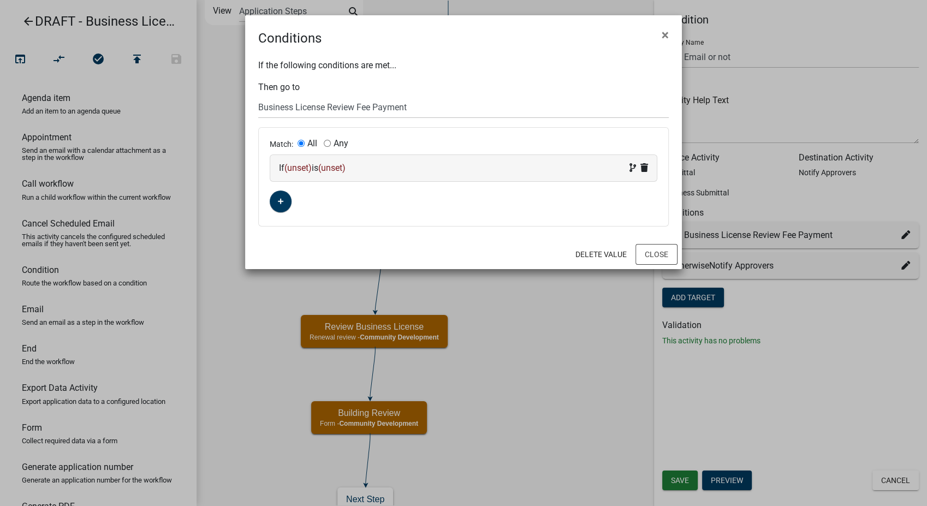
click at [361, 168] on div "If (unset) is (unset)" at bounding box center [463, 168] width 369 height 13
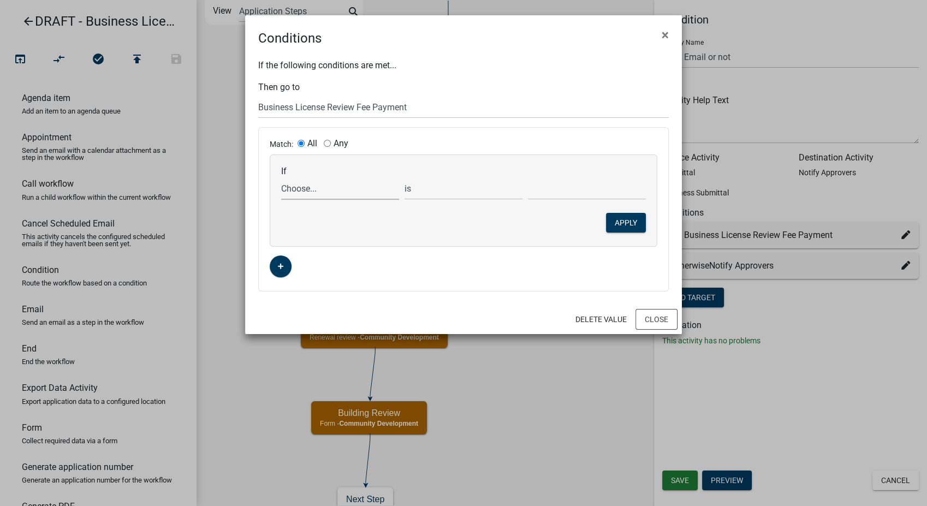
click at [320, 193] on select "Choose... AccBld Acres ActiveRegistrationExpDate AddReq Address AdjacentHeader …" at bounding box center [340, 188] width 118 height 22
select select "90: HomeOccupation"
click at [281, 177] on select "Choose... AccBld Acres ActiveRegistrationExpDate AddReq Address AdjacentHeader …" at bounding box center [340, 188] width 118 height 22
click at [545, 187] on select "Choose... No - Other Yes - From a Home Occupation" at bounding box center [587, 188] width 118 height 22
select select "2: Home Occupation"
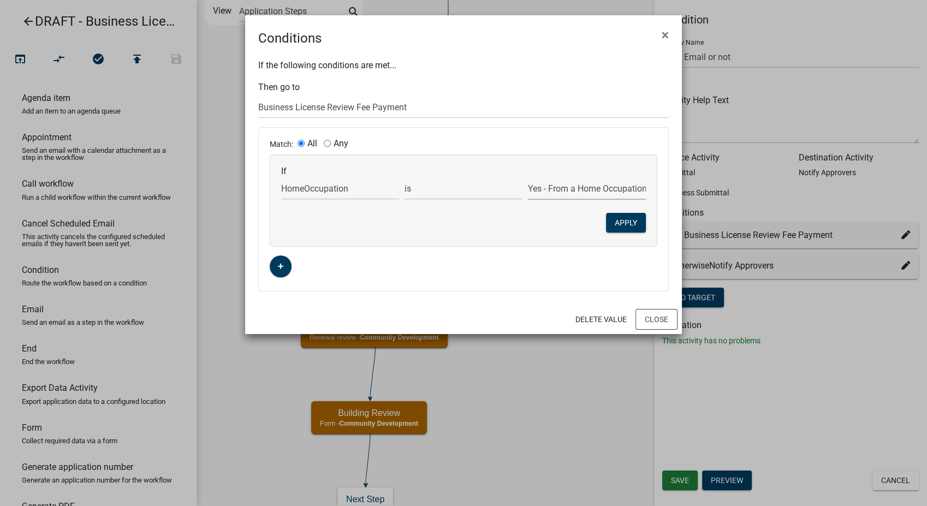
click at [528, 177] on select "Choose... No - Other Yes - From a Home Occupation" at bounding box center [587, 188] width 118 height 22
click at [631, 221] on button "Apply" at bounding box center [626, 223] width 40 height 20
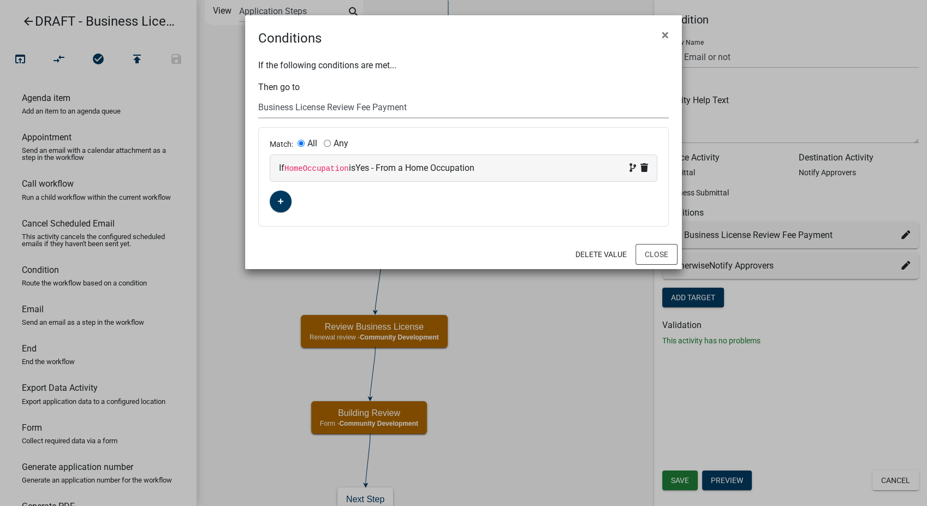
click at [437, 109] on select "Choose... Start Notify Approvers Pay Fees Email Approval Approved Applicant and…" at bounding box center [463, 107] width 411 height 22
select select "30: 82dd0a34-a5cb-4766-9ff7-40dec86423d7"
click at [258, 96] on select "Choose... Start Notify Approvers Pay Fees Email Approval Approved Applicant and…" at bounding box center [463, 107] width 411 height 22
click at [664, 259] on button "Close" at bounding box center [656, 254] width 42 height 21
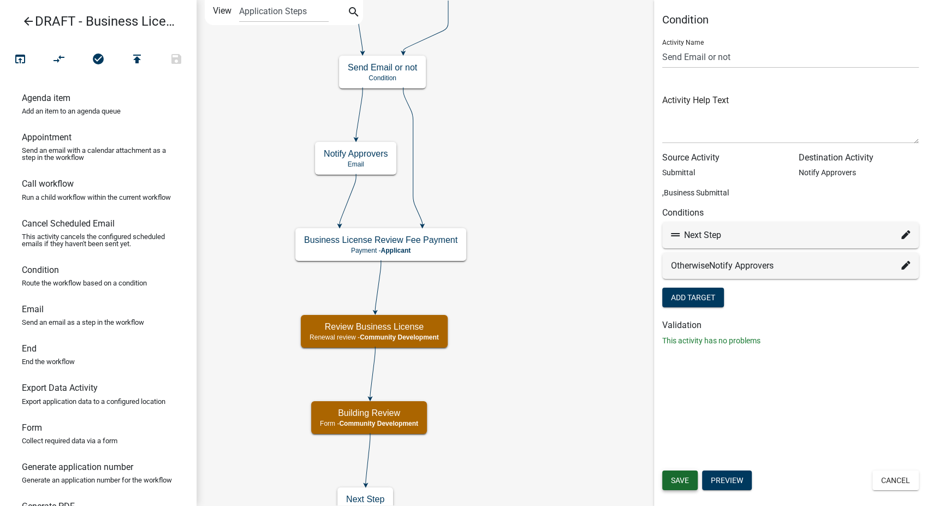
click at [690, 480] on button "Save" at bounding box center [679, 481] width 35 height 20
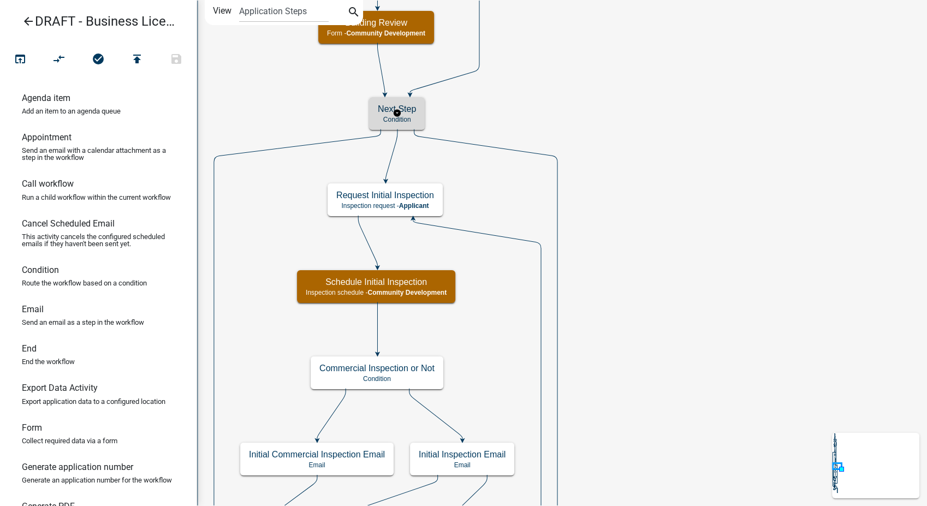
click at [402, 114] on div "Next Step Condition" at bounding box center [397, 113] width 56 height 33
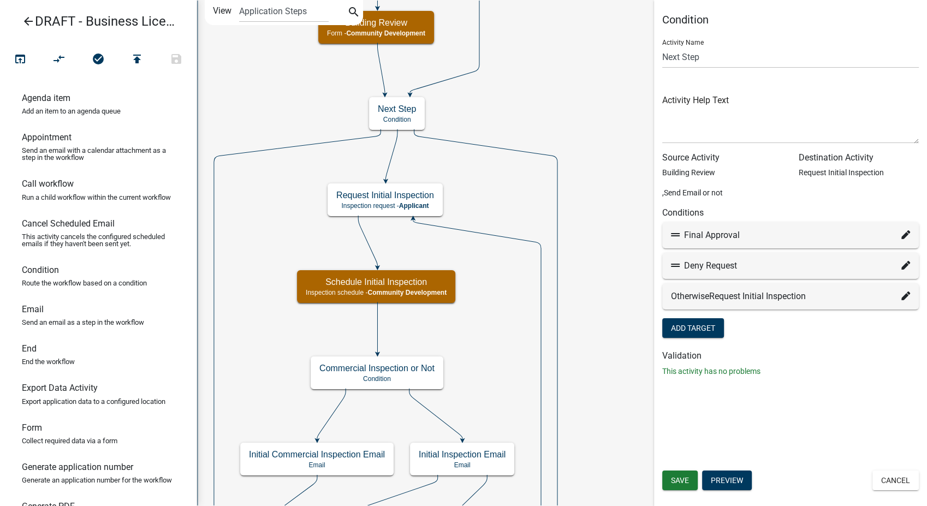
click at [904, 231] on icon at bounding box center [905, 234] width 9 height 9
select select "24: 0955398f-f3b4-45e8-a45f-b291dcbc5ba0"
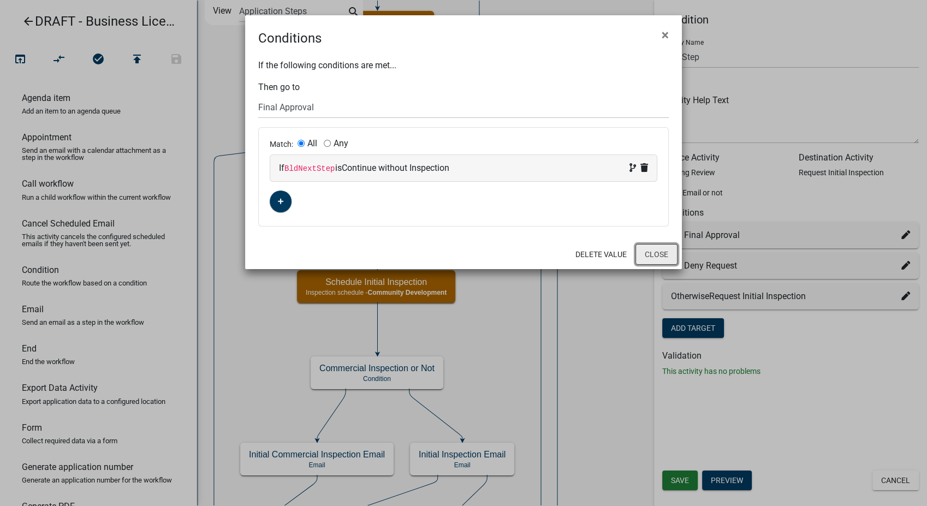
click at [643, 251] on button "Close" at bounding box center [656, 254] width 42 height 21
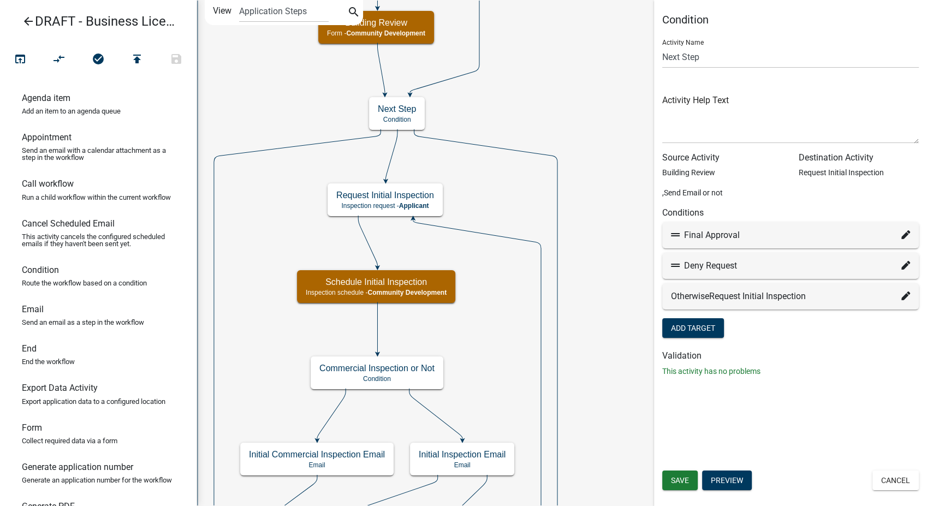
click at [907, 263] on icon at bounding box center [905, 265] width 9 height 9
select select "16: 0d670816-da5b-4408-aa05-15c0a0896e6d"
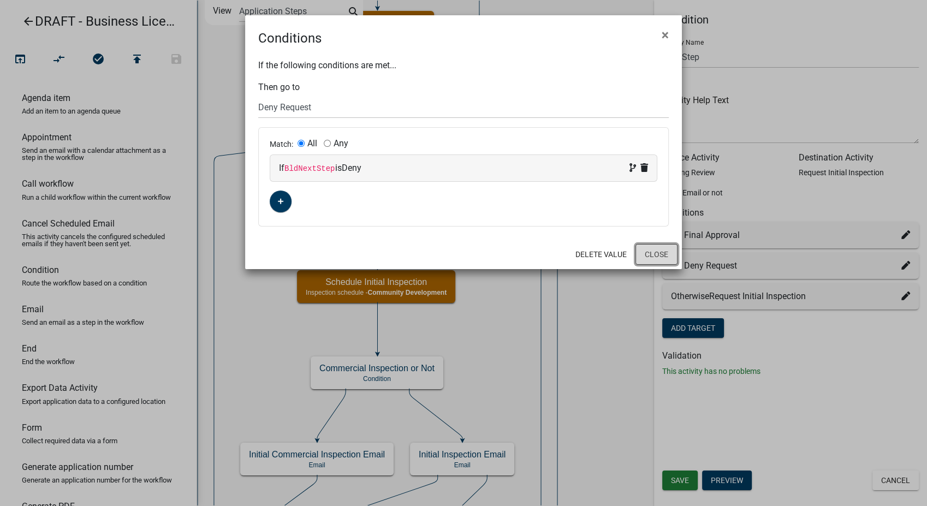
click at [658, 261] on button "Close" at bounding box center [656, 254] width 42 height 21
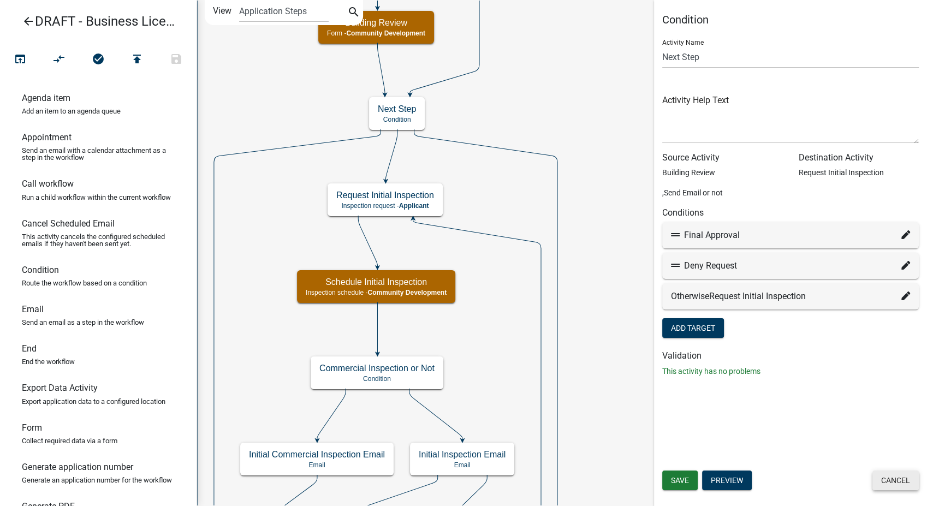
click at [911, 475] on button "Cancel" at bounding box center [895, 481] width 46 height 20
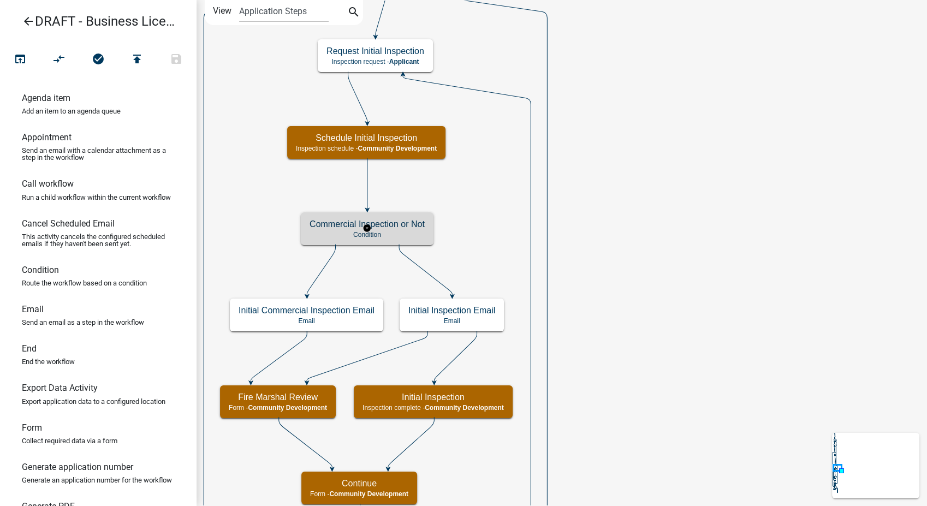
click at [382, 234] on p "Condition" at bounding box center [367, 235] width 115 height 8
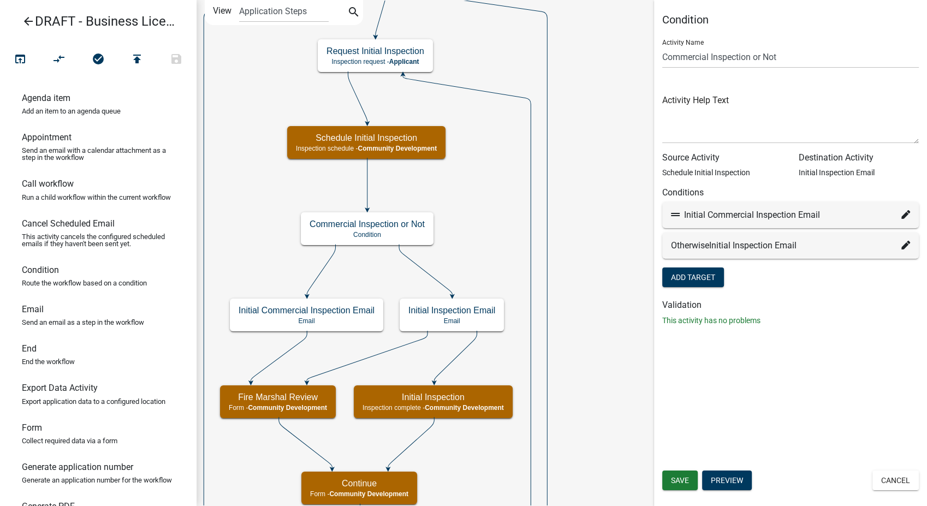
click at [902, 215] on icon at bounding box center [905, 214] width 9 height 9
select select "70: 15526256-ac6c-453e-8d5e-973bc9ac2450"
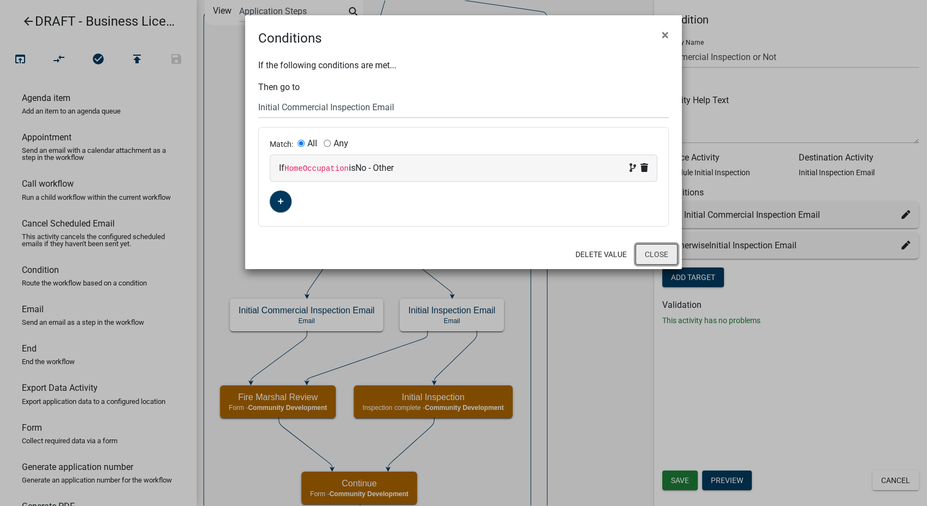
click at [655, 252] on button "Close" at bounding box center [656, 254] width 42 height 21
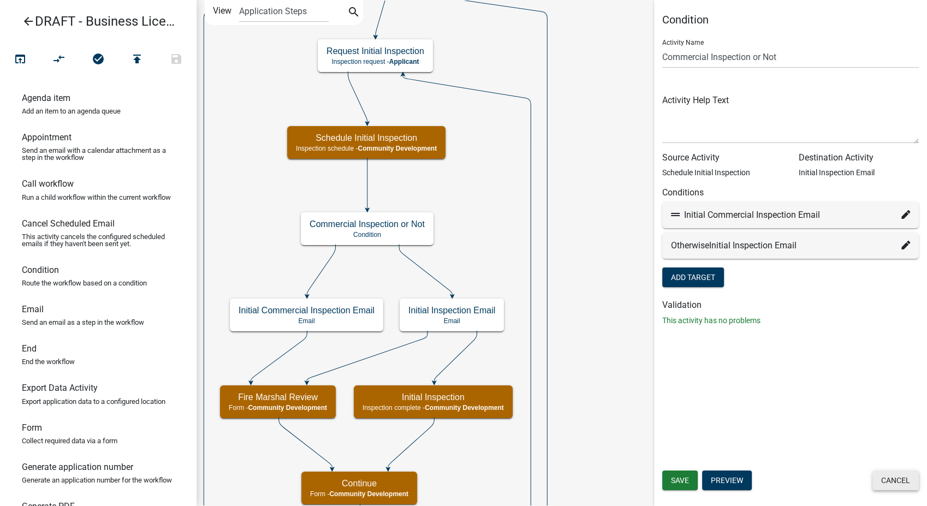
click at [880, 477] on button "Cancel" at bounding box center [895, 481] width 46 height 20
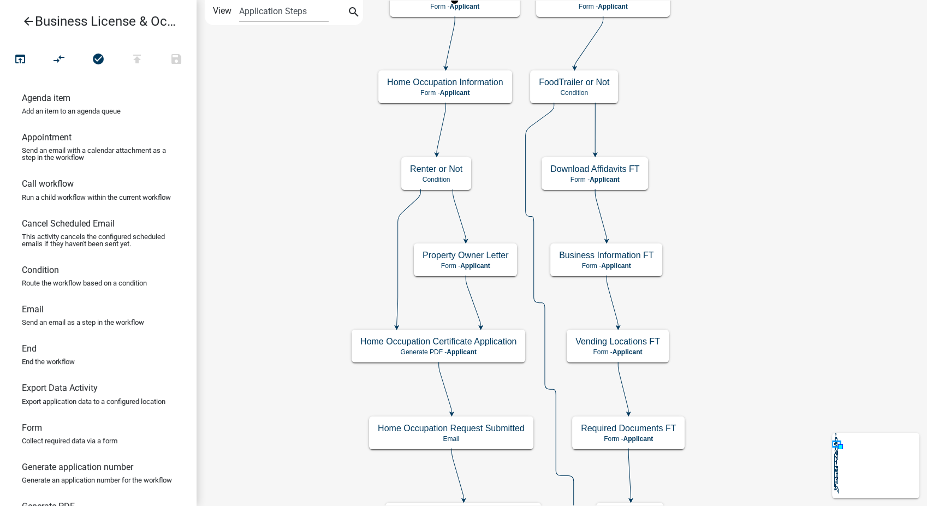
click at [27, 23] on icon "arrow_back" at bounding box center [28, 22] width 13 height 15
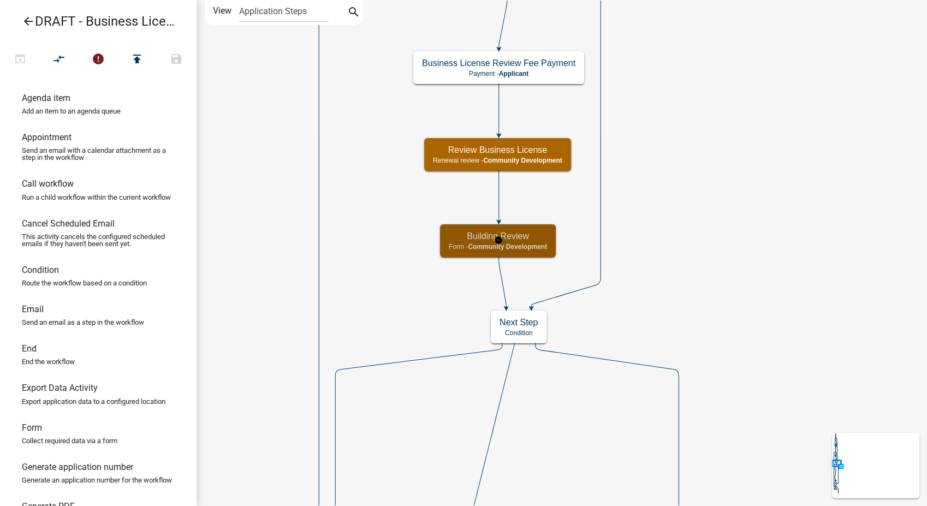
click at [529, 243] on span "Community Development" at bounding box center [507, 247] width 79 height 8
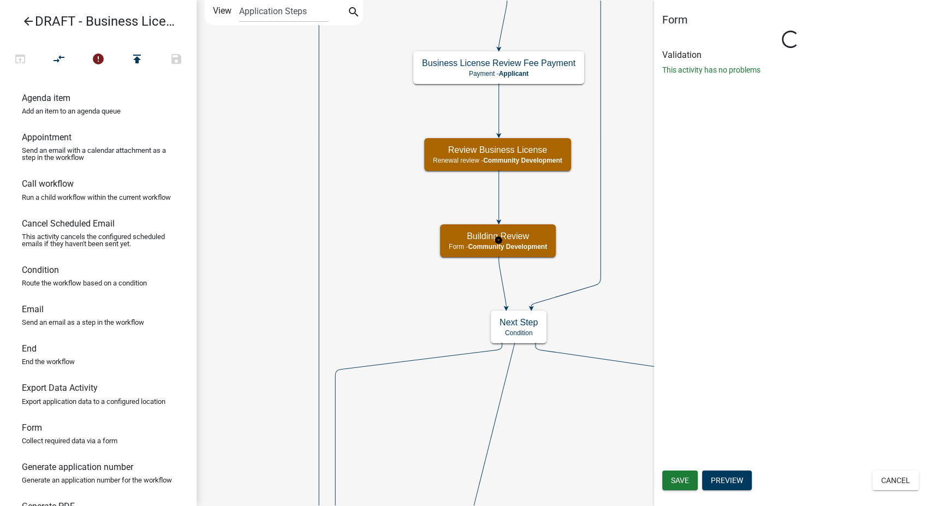
select select "66D5FF95-1CD3-428B-B9DC-D797D01D8DE2"
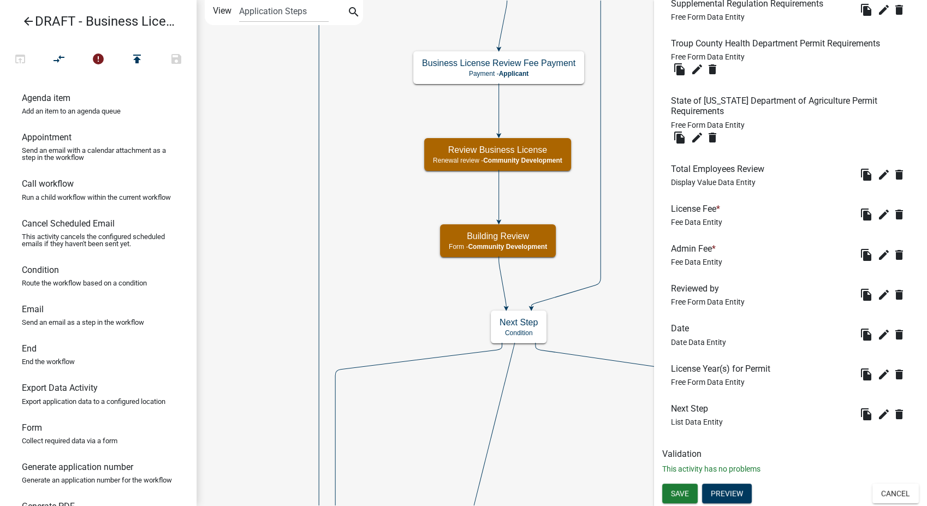
scroll to position [564, 0]
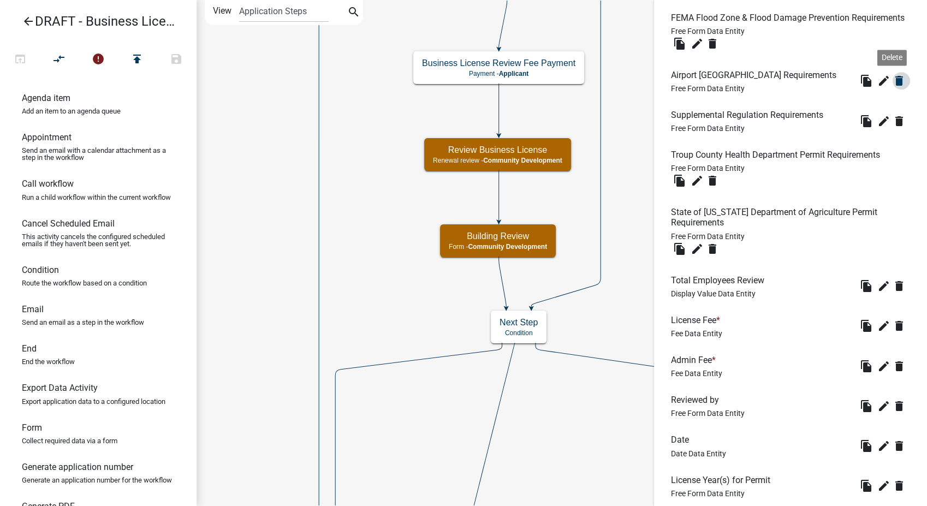
click at [893, 87] on icon "delete" at bounding box center [899, 80] width 13 height 13
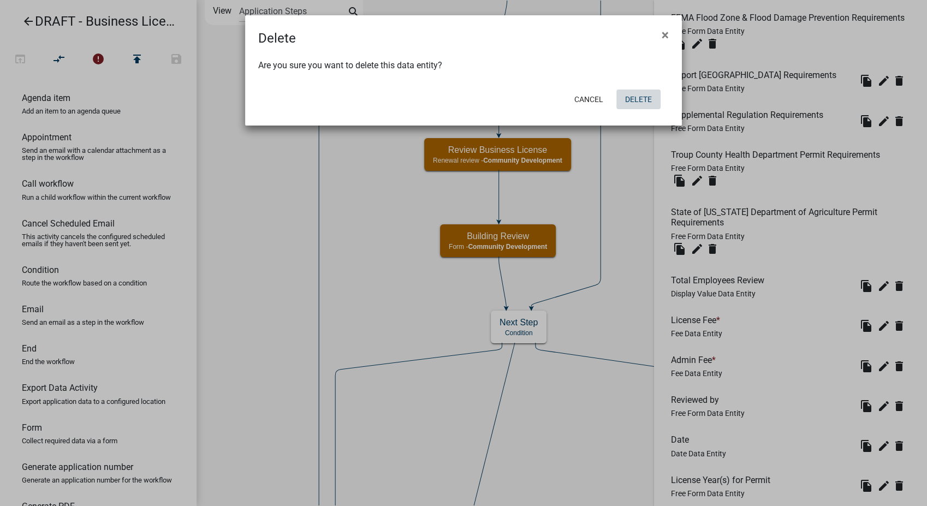
click at [643, 99] on button "Delete" at bounding box center [638, 100] width 44 height 20
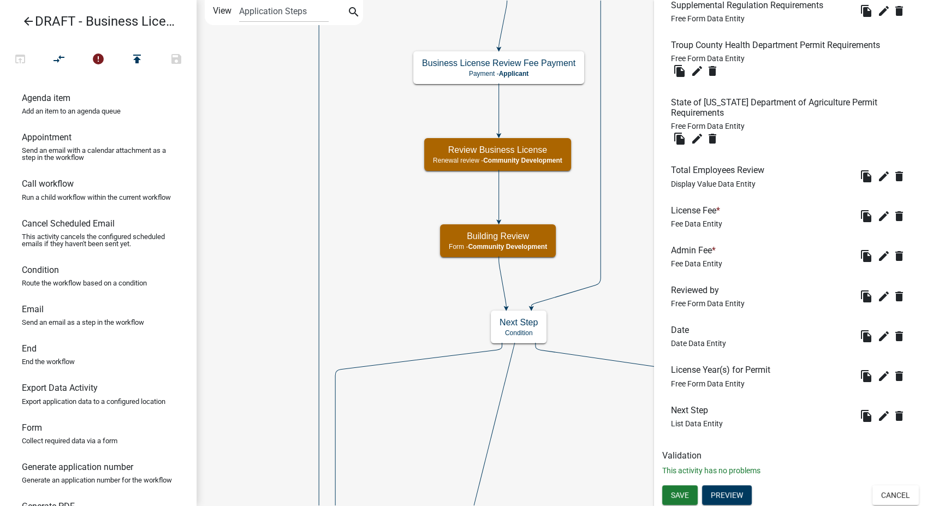
scroll to position [646, 0]
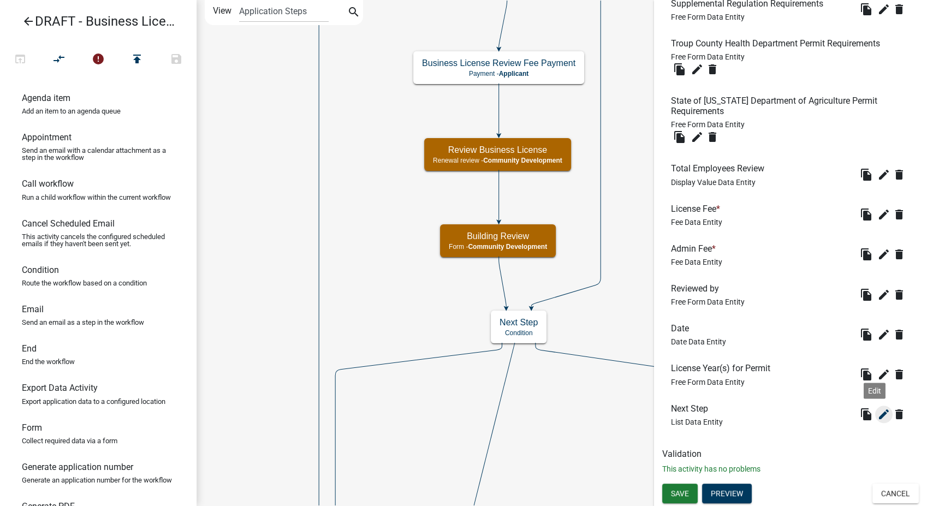
click at [877, 412] on icon "edit" at bounding box center [883, 414] width 13 height 13
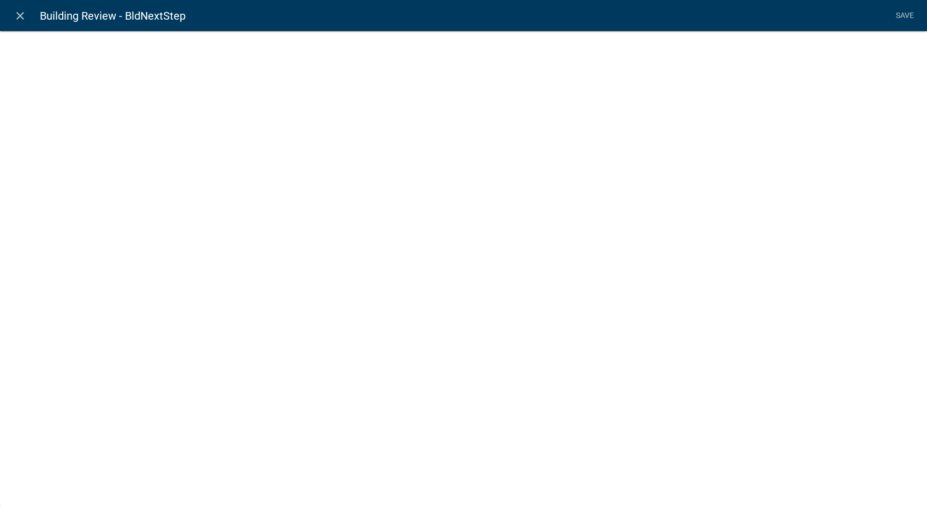
select select "list-data"
select select
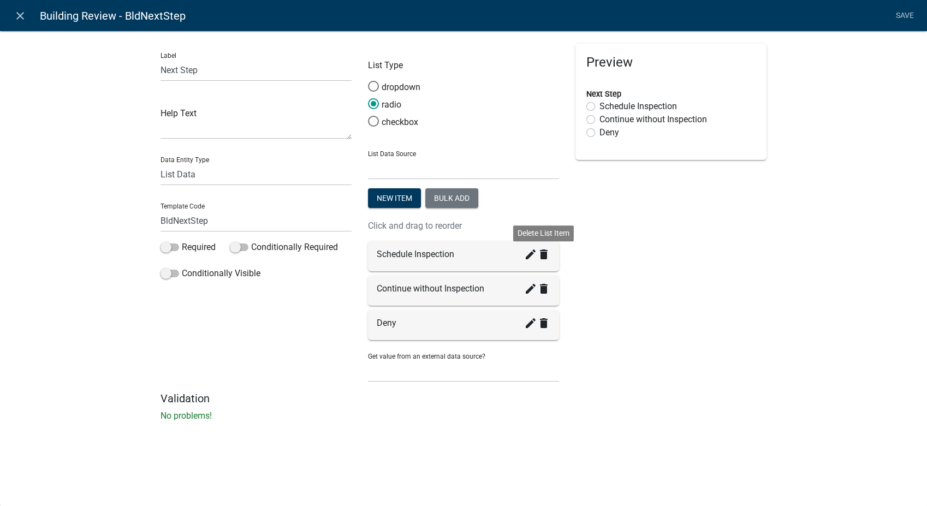
click at [542, 255] on icon "delete" at bounding box center [543, 254] width 13 height 13
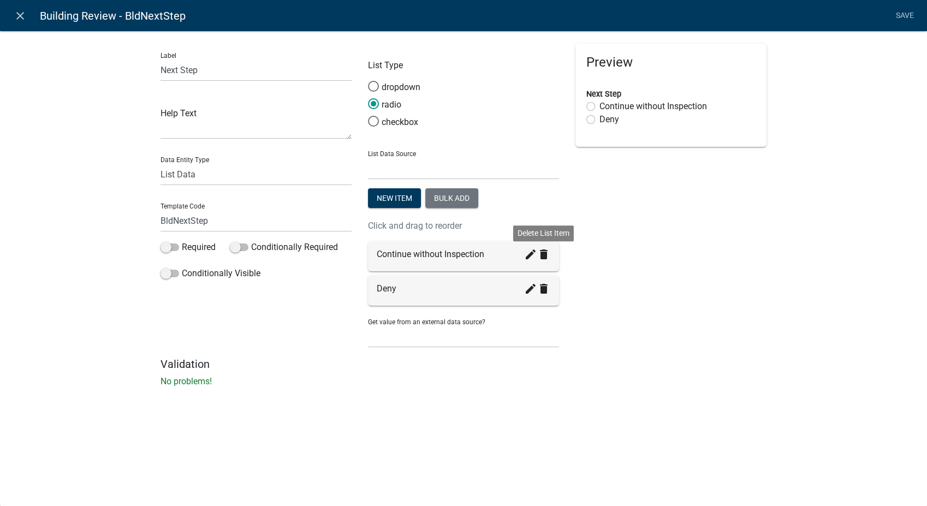
click at [542, 255] on icon "delete" at bounding box center [543, 254] width 13 height 13
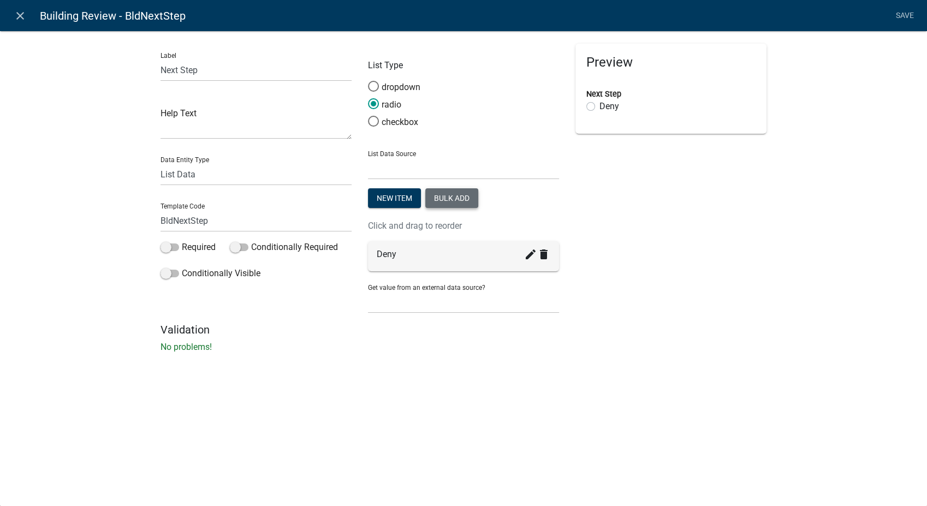
click at [451, 201] on button "Bulk add" at bounding box center [451, 198] width 53 height 20
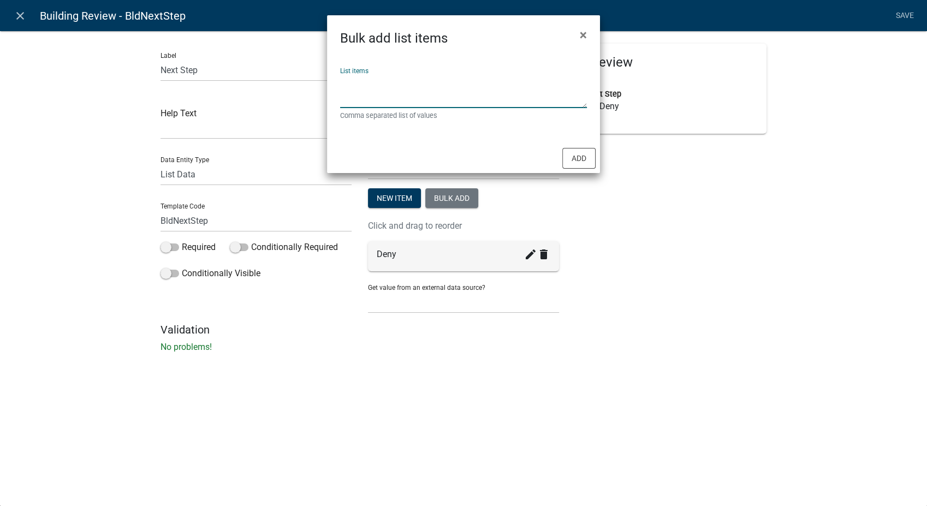
click at [369, 94] on textarea "List items" at bounding box center [463, 91] width 247 height 34
type textarea "Continue to Fire Dept. Review Results, Continue to Final Approval"
click at [587, 159] on button "Add" at bounding box center [578, 158] width 33 height 21
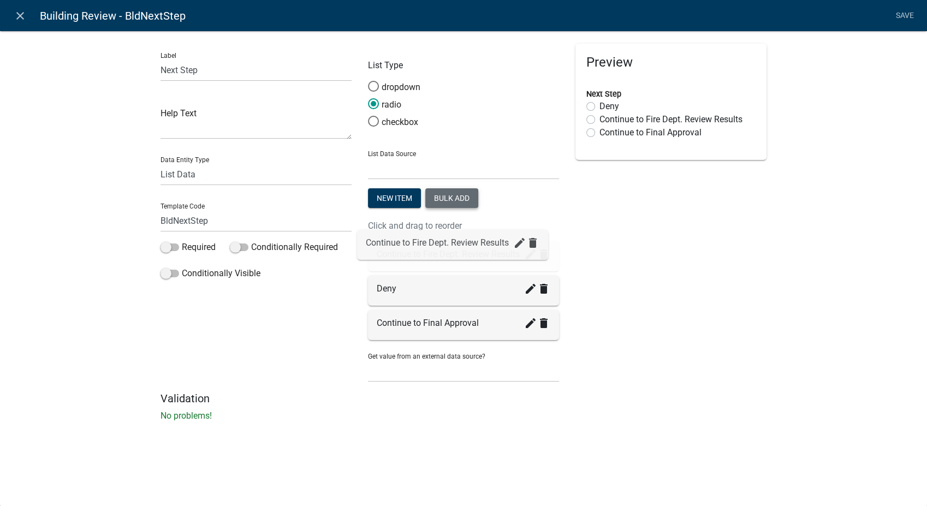
drag, startPoint x: 424, startPoint y: 298, endPoint x: 413, endPoint y: 251, distance: 47.7
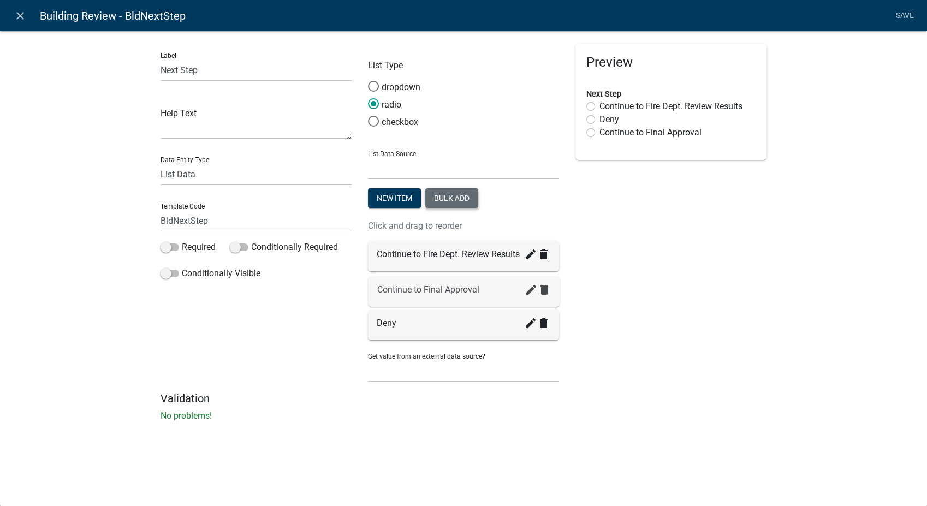
drag, startPoint x: 419, startPoint y: 326, endPoint x: 420, endPoint y: 290, distance: 36.0
click at [904, 17] on link "Save" at bounding box center [904, 15] width 27 height 21
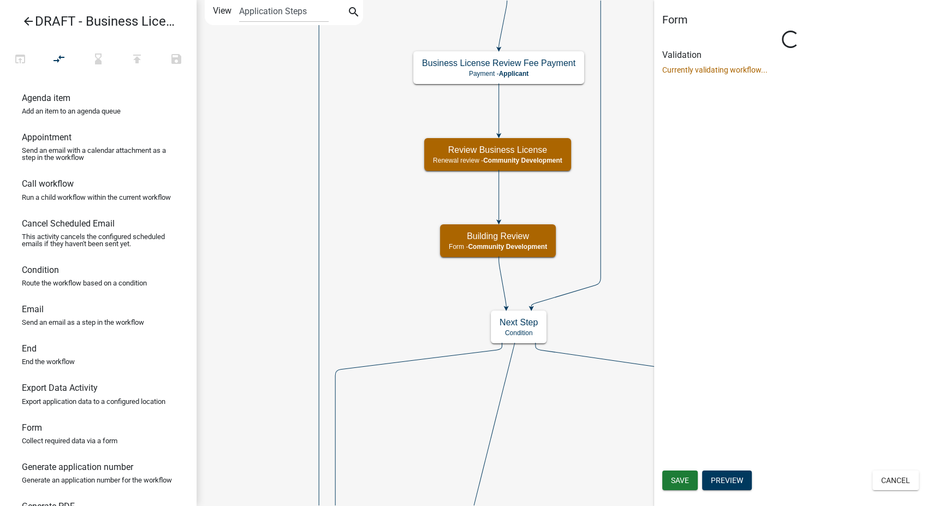
scroll to position [0, 0]
select select "66D5FF95-1CD3-428B-B9DC-D797D01D8DE2"
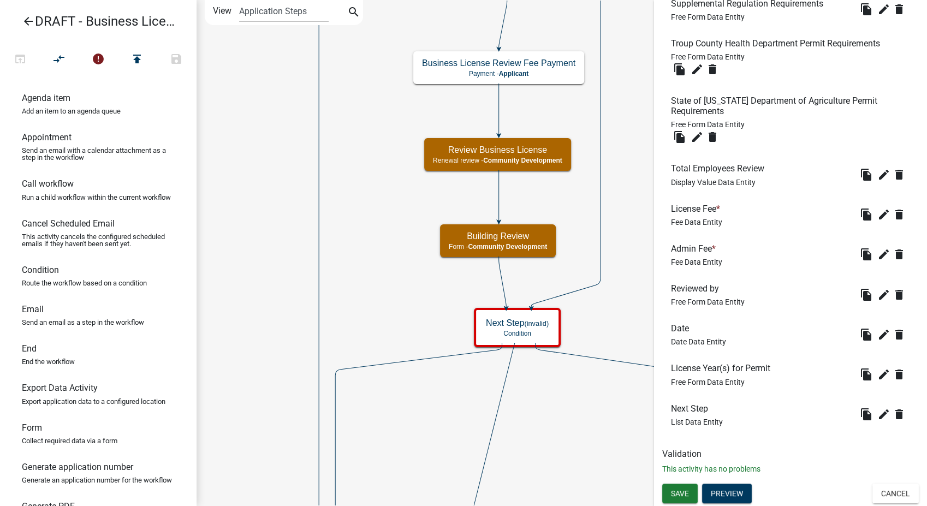
scroll to position [646, 0]
click at [682, 492] on span "Save" at bounding box center [680, 493] width 18 height 9
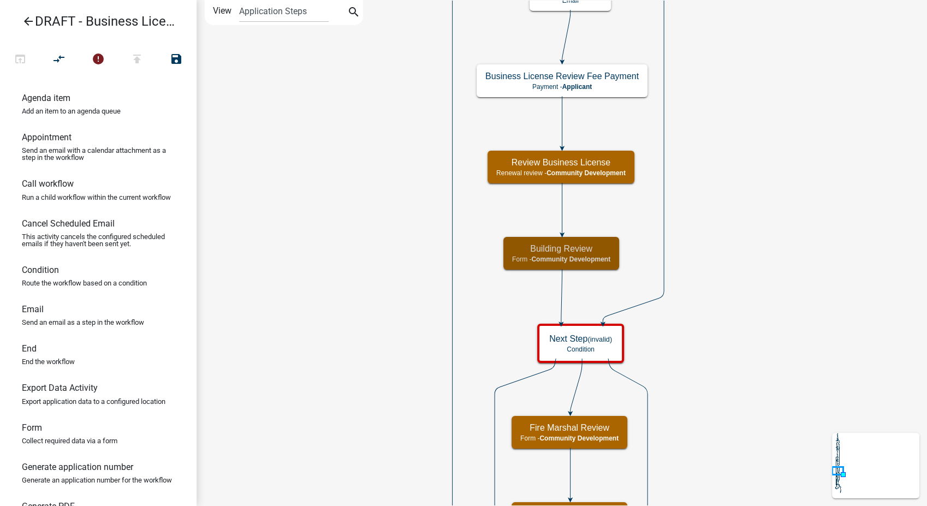
scroll to position [0, 0]
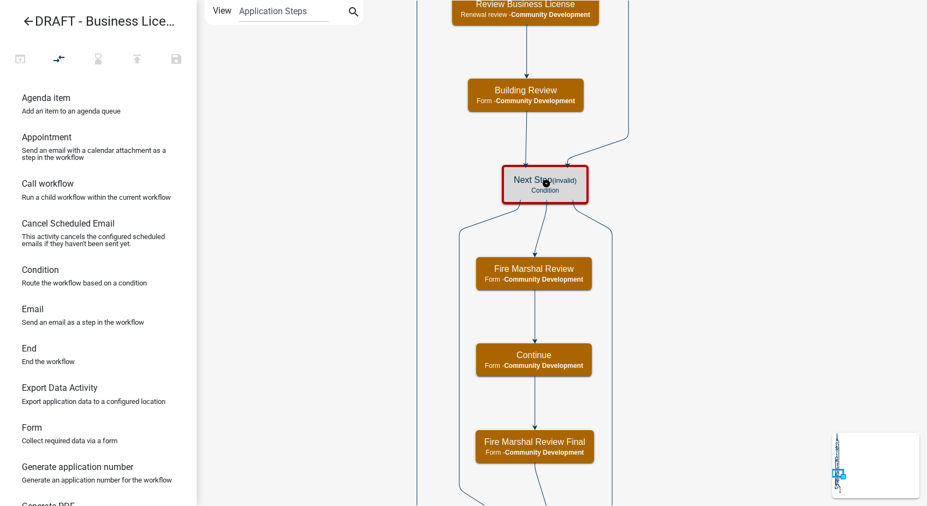
click at [568, 195] on div "Next Step (invalid) Condition" at bounding box center [545, 184] width 80 height 33
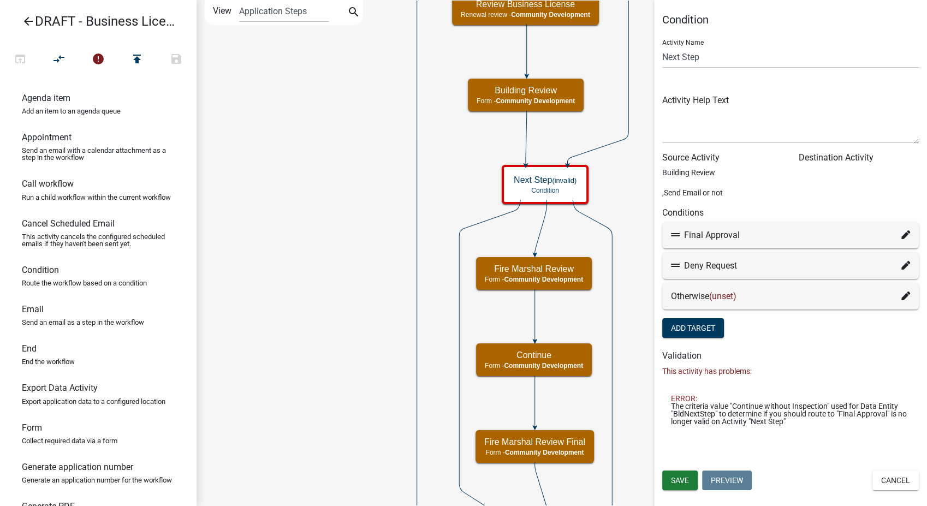
click at [905, 234] on icon at bounding box center [905, 234] width 9 height 9
select select "24: 0955398f-f3b4-45e8-a45f-b291dcbc5ba0"
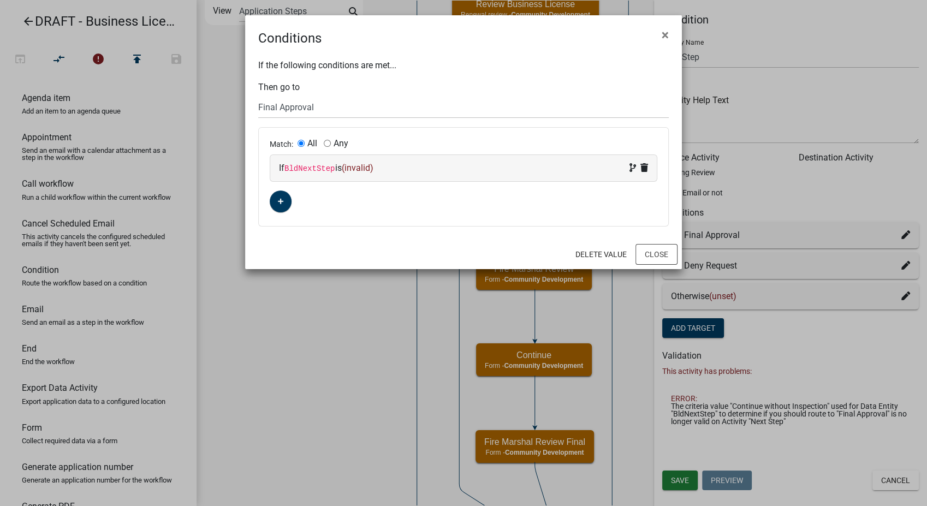
click at [418, 165] on div "If BldNextStep is (invalid)" at bounding box center [463, 168] width 369 height 13
select select "33: BldNextStep"
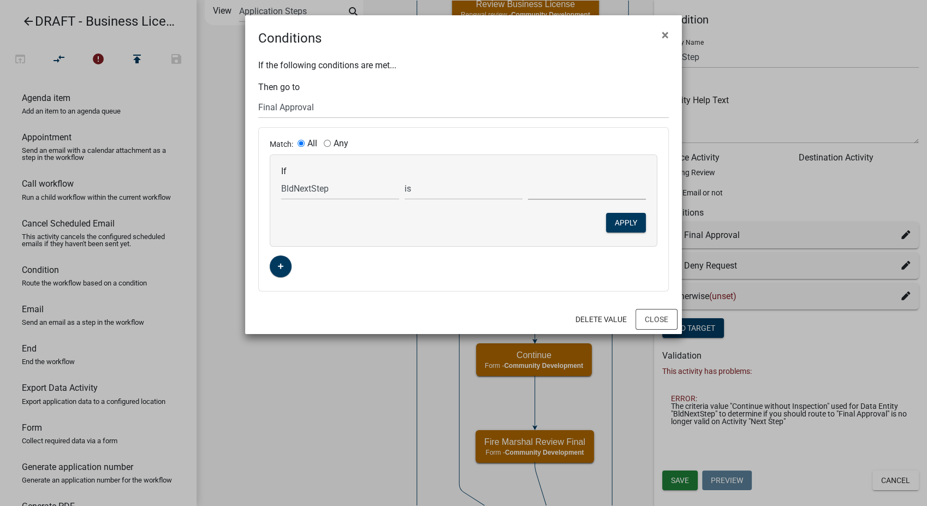
click at [556, 191] on select "Continue to Final Approval Continue to Fire Dept. Review Results Deny" at bounding box center [587, 188] width 118 height 22
select select "0: Continue to Final Approval"
click at [528, 177] on select "Continue to Final Approval Continue to Fire Dept. Review Results Deny" at bounding box center [587, 188] width 118 height 22
click at [625, 224] on button "Apply" at bounding box center [626, 223] width 40 height 20
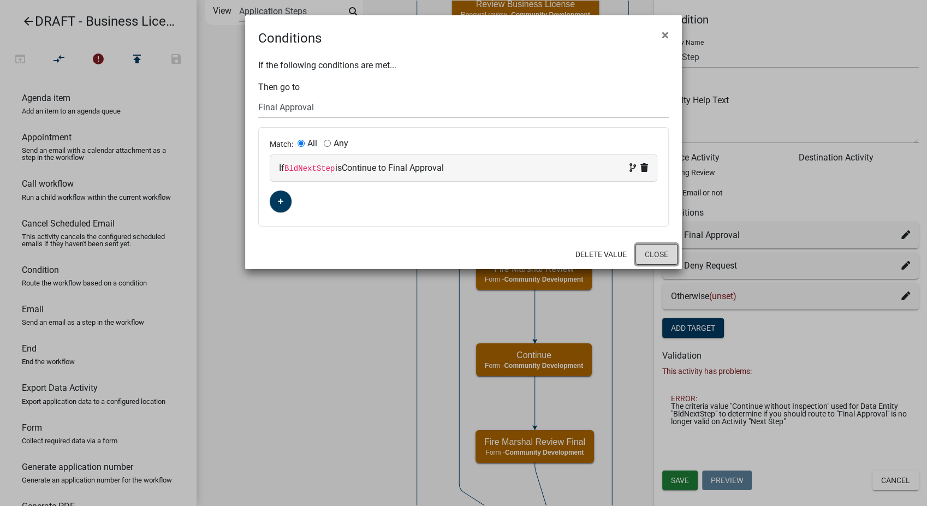
click at [646, 251] on button "Close" at bounding box center [656, 254] width 42 height 21
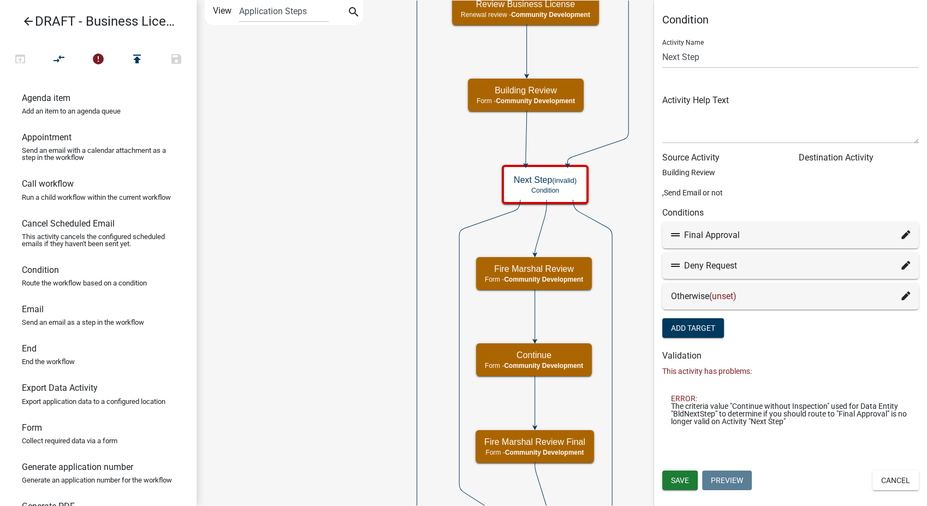
click at [901, 264] on icon at bounding box center [905, 265] width 9 height 9
select select "16: 0d670816-da5b-4408-aa05-15c0a0896e6d"
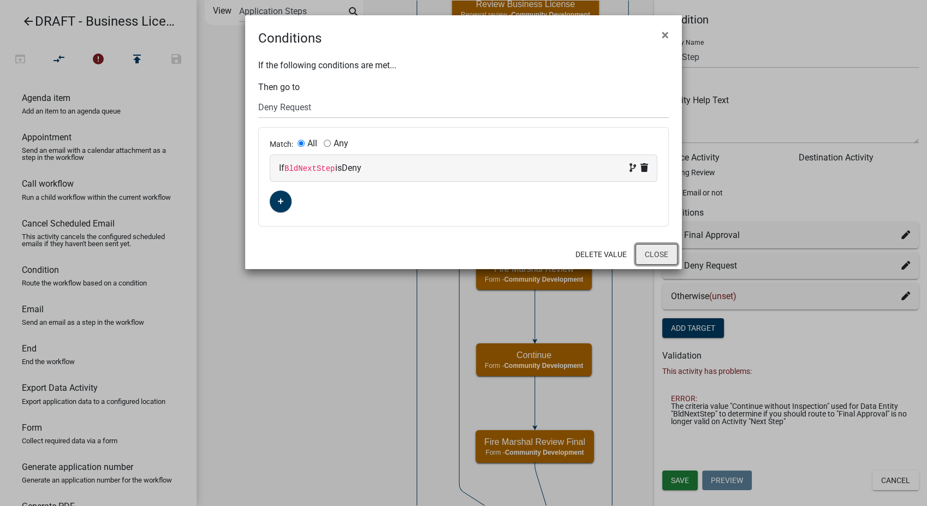
click at [652, 255] on button "Close" at bounding box center [656, 254] width 42 height 21
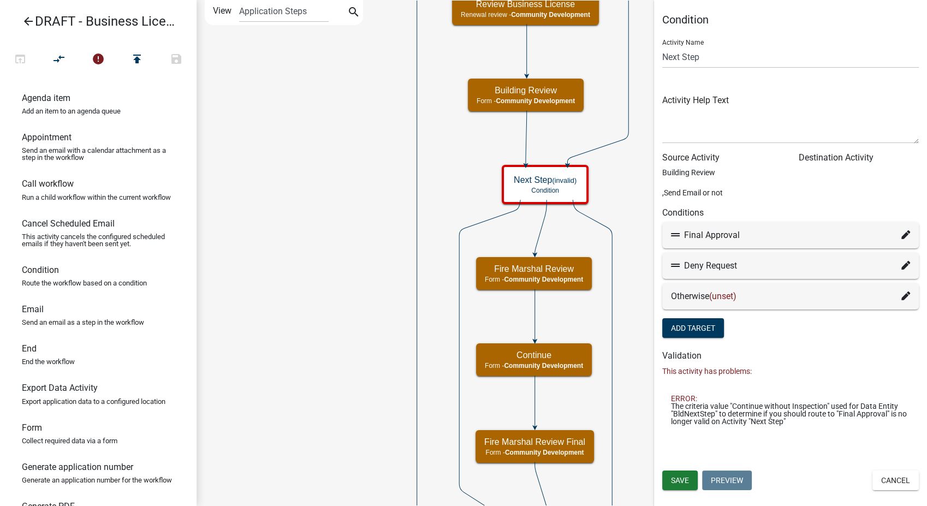
click at [904, 292] on icon at bounding box center [905, 296] width 9 height 9
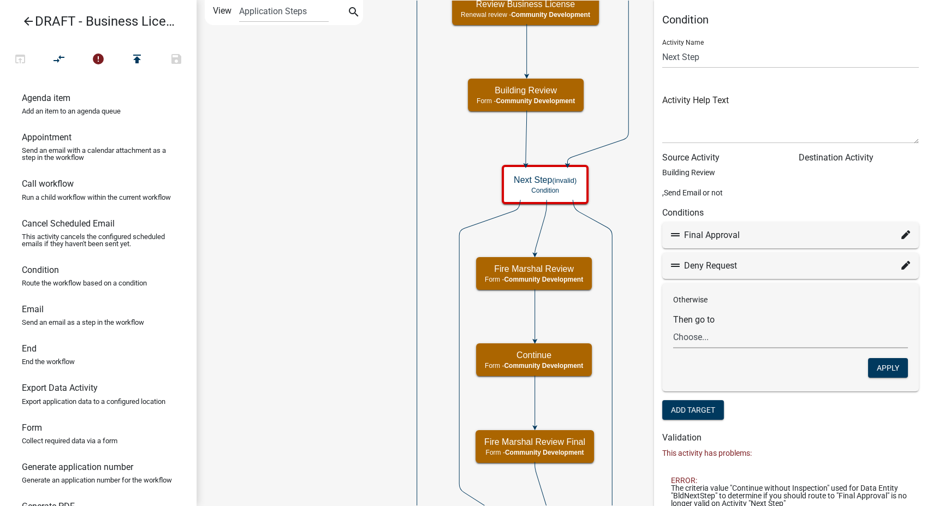
click at [729, 343] on select "Choose... Start Notify Approvers Pay Fees Email Approval Approved Applicant and…" at bounding box center [790, 337] width 235 height 22
select select "23: 05707266-11f2-4425-820a-94c8dafc8789"
click at [673, 326] on select "Choose... Start Notify Approvers Pay Fees Email Approval Approved Applicant and…" at bounding box center [790, 337] width 235 height 22
click at [874, 366] on button "Apply" at bounding box center [888, 368] width 40 height 20
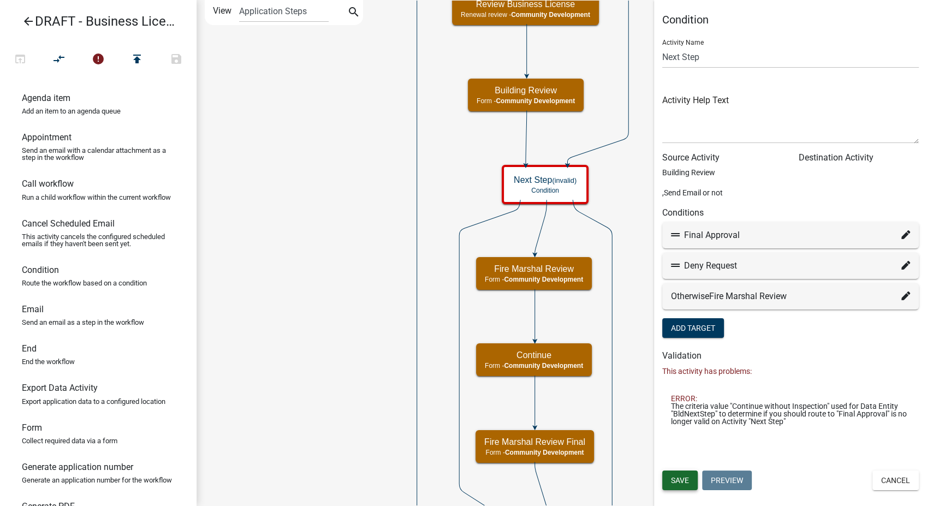
click at [687, 476] on span "Save" at bounding box center [680, 480] width 18 height 9
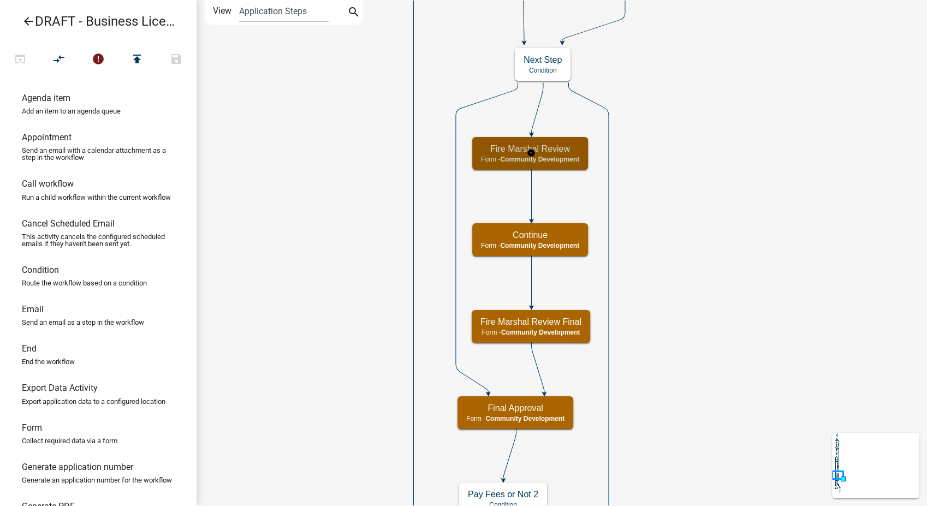
click at [555, 148] on h5 "Fire Marshal Review" at bounding box center [530, 149] width 98 height 10
select select "66D5FF95-1CD3-428B-B9DC-D797D01D8DE2"
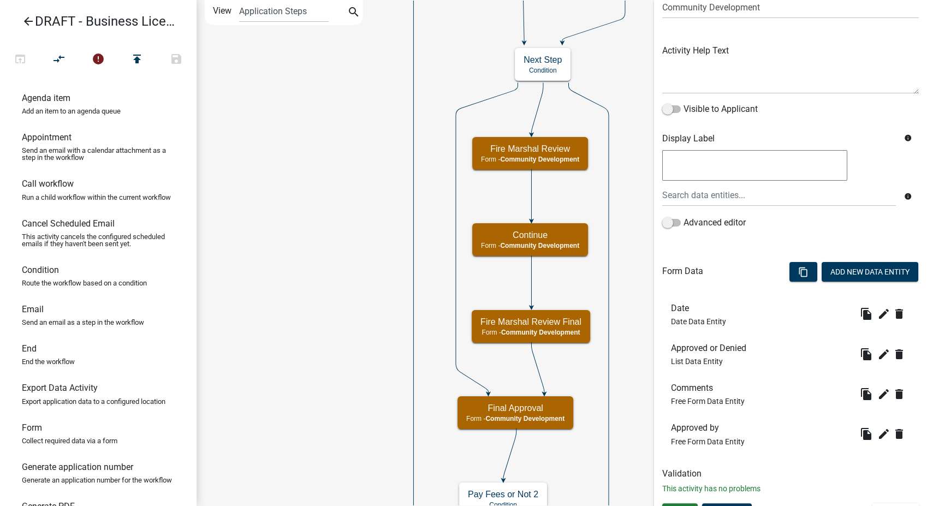
scroll to position [115, 0]
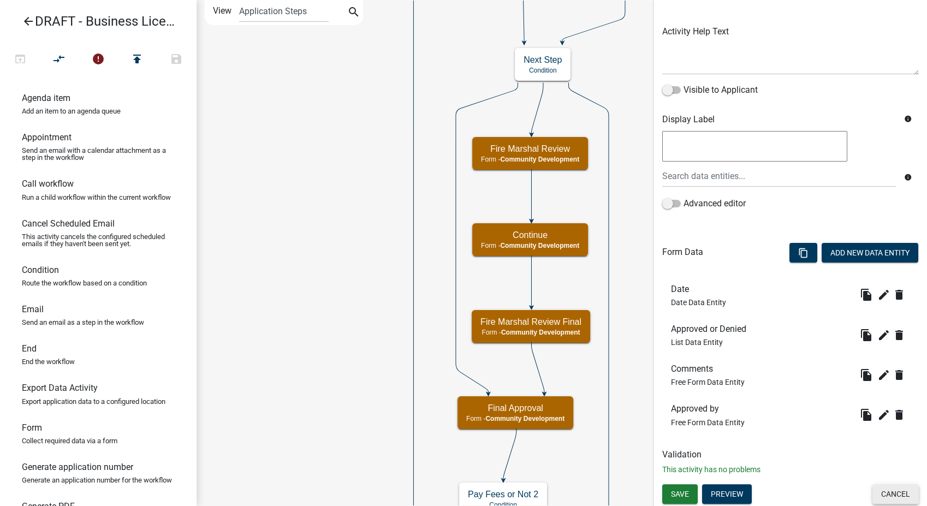
click at [897, 496] on button "Cancel" at bounding box center [895, 494] width 46 height 20
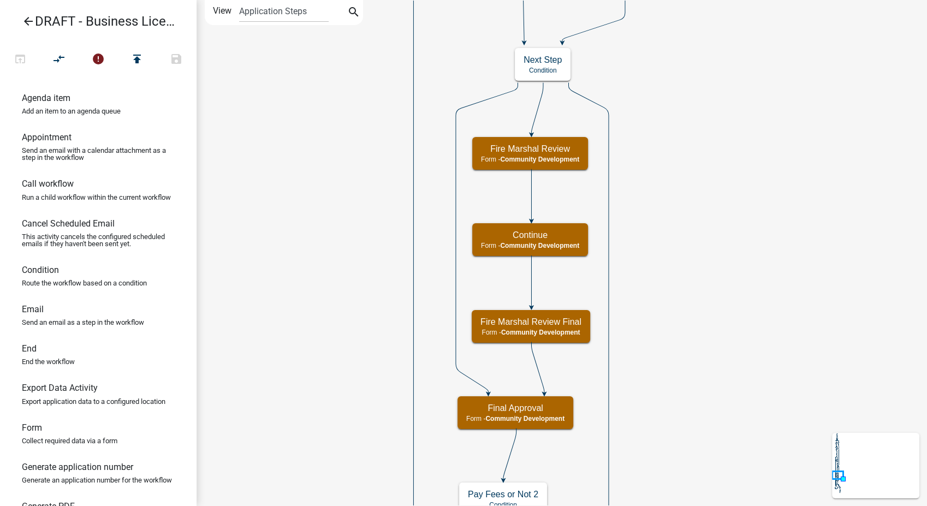
scroll to position [0, 0]
click at [568, 248] on span "Community Development" at bounding box center [539, 246] width 79 height 8
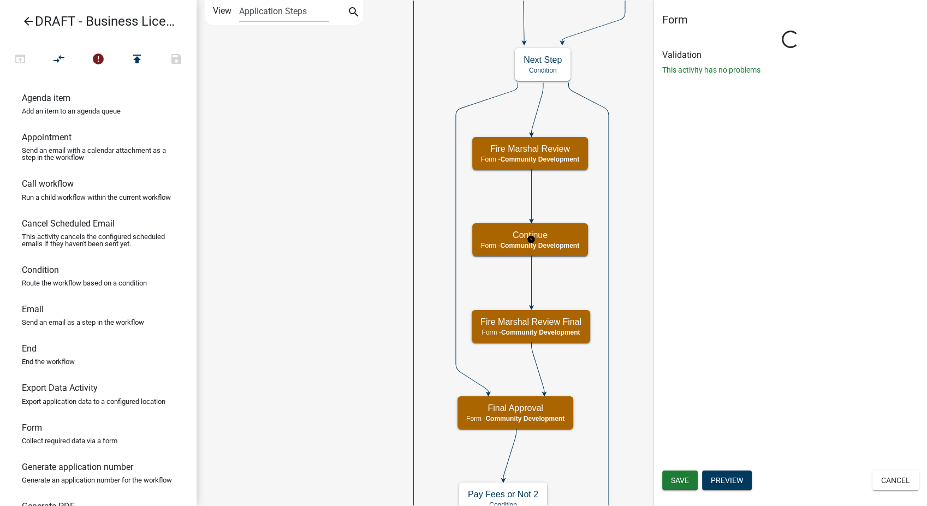
select select "66D5FF95-1CD3-428B-B9DC-D797D01D8DE2"
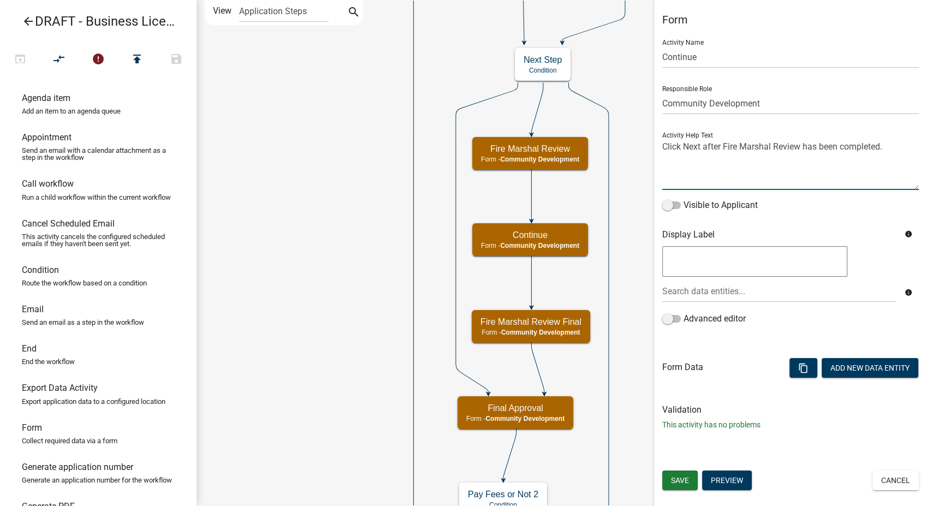
click at [891, 147] on textarea at bounding box center [790, 164] width 257 height 51
type textarea "Click Next when Final Inspection by Fire Department is completed."
click at [685, 474] on button "Save" at bounding box center [679, 481] width 35 height 20
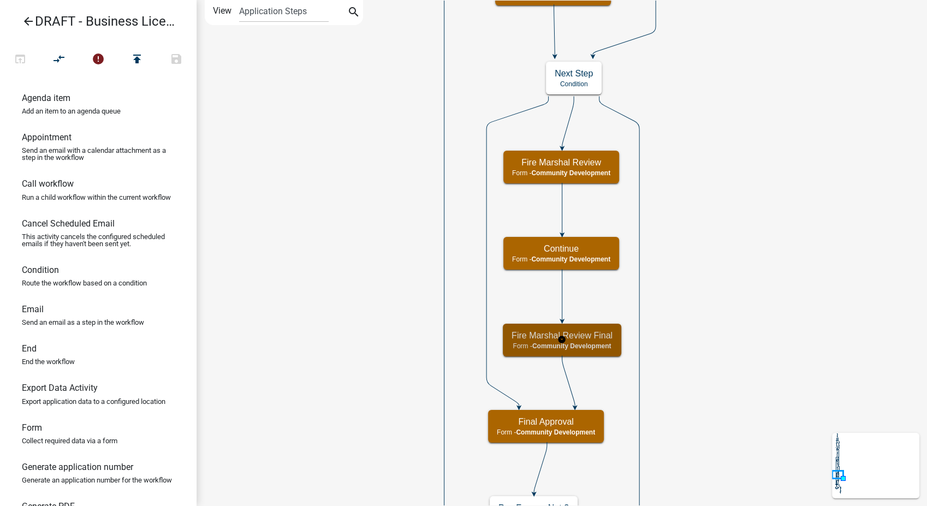
click at [586, 348] on span "Community Development" at bounding box center [571, 346] width 79 height 8
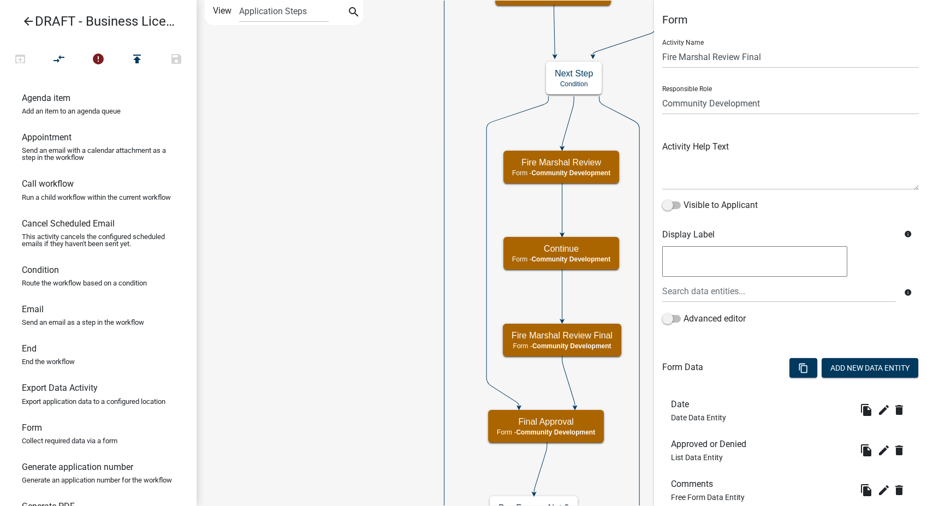
scroll to position [115, 0]
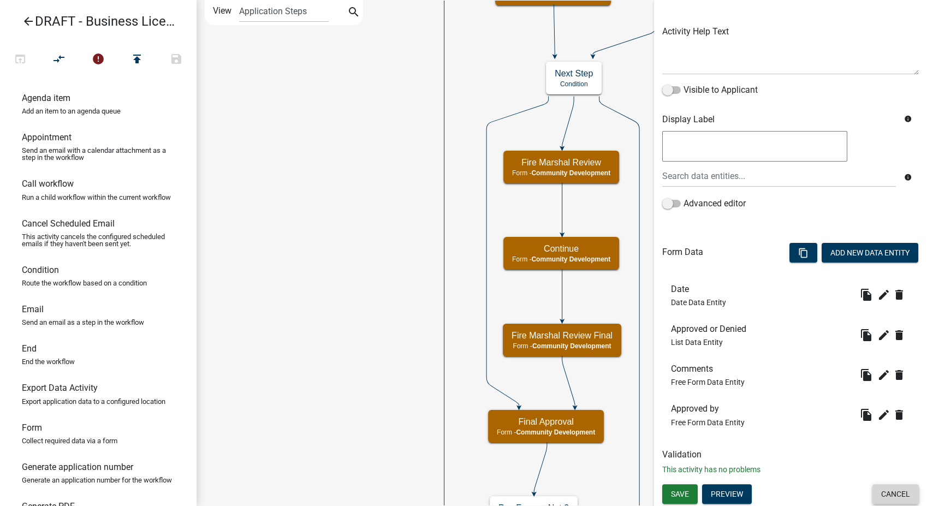
click at [900, 501] on button "Cancel" at bounding box center [895, 494] width 46 height 20
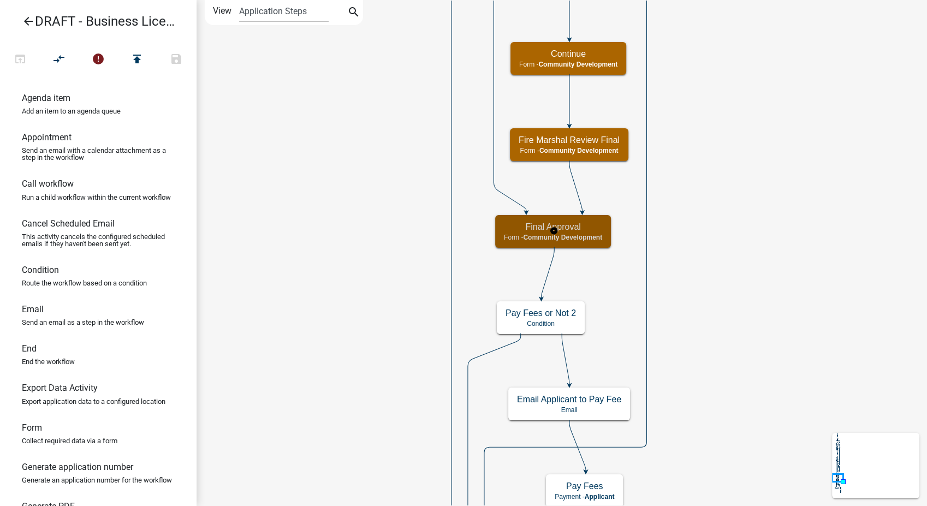
click at [590, 229] on h5 "Final Approval" at bounding box center [553, 227] width 98 height 10
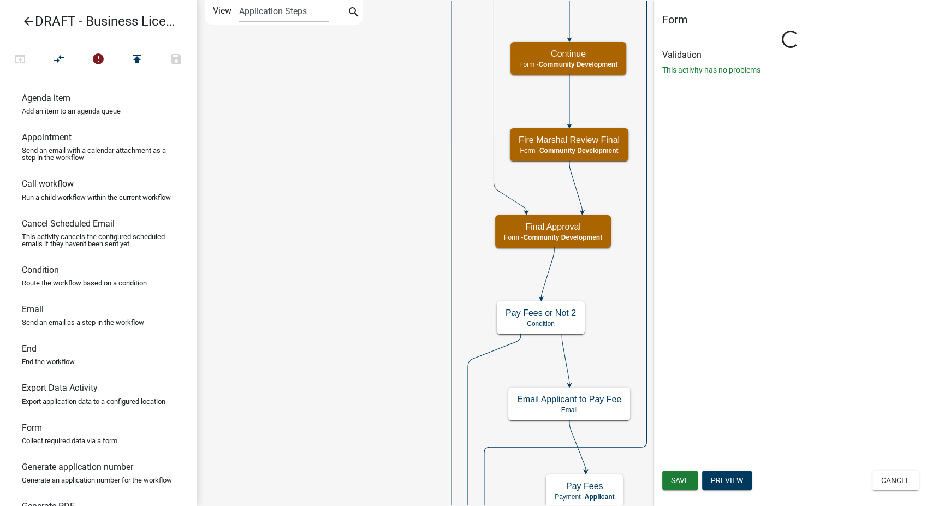
select select "66D5FF95-1CD3-428B-B9DC-D797D01D8DE2"
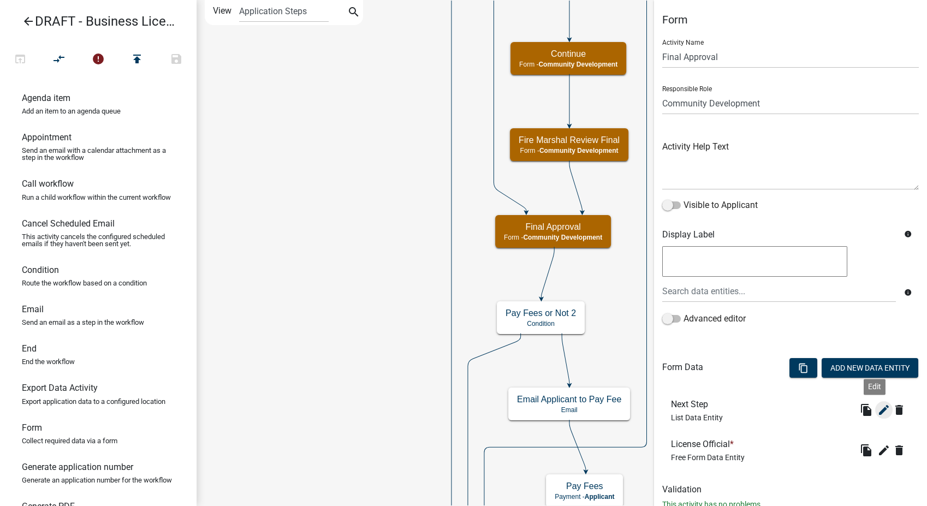
click at [877, 409] on icon "edit" at bounding box center [883, 409] width 13 height 13
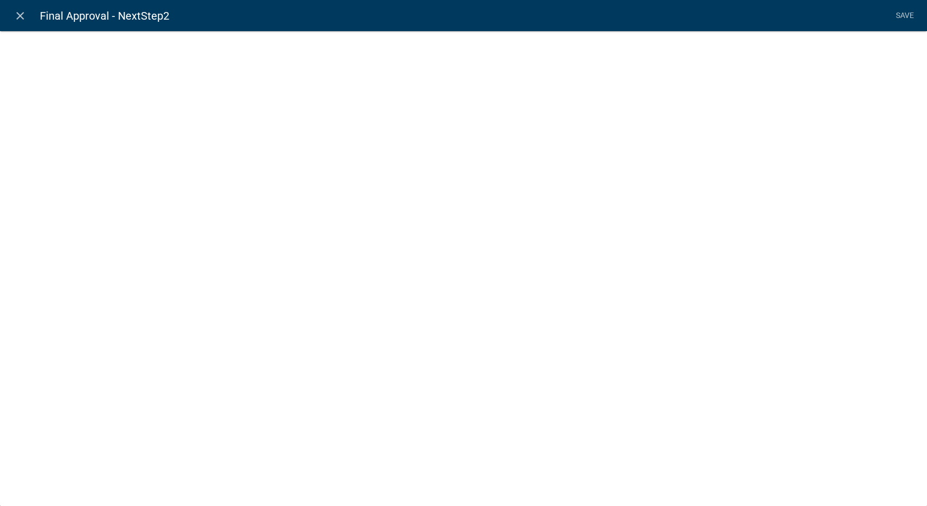
select select "list-data"
select select
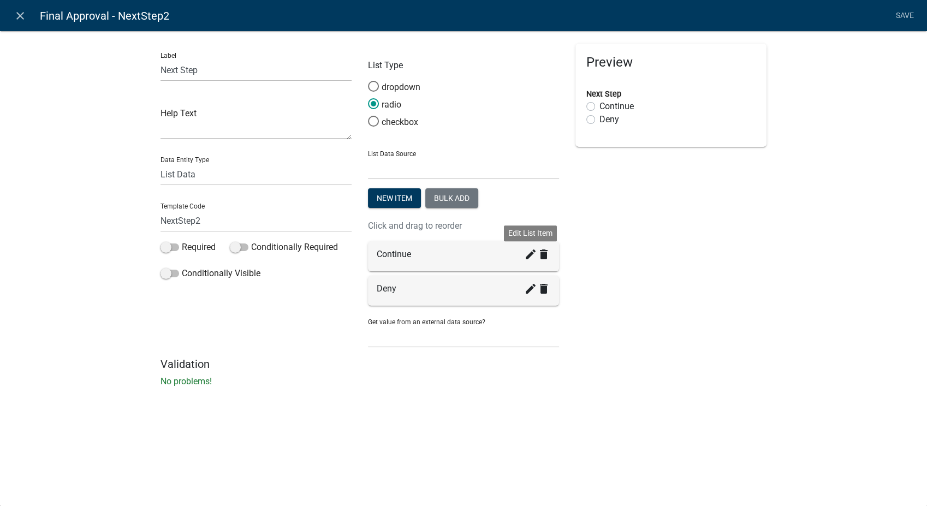
click at [524, 255] on icon "create" at bounding box center [530, 254] width 13 height 13
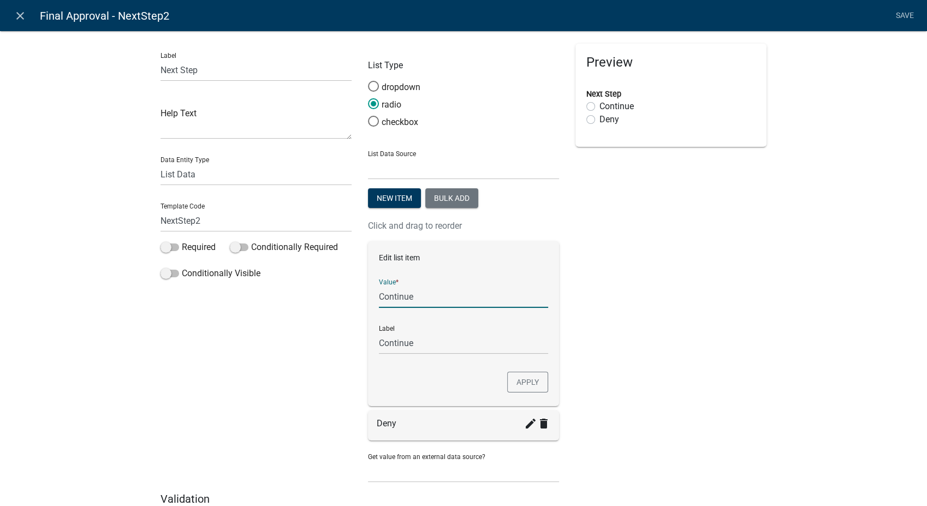
click at [424, 298] on input "Continue" at bounding box center [463, 297] width 169 height 22
type input "Continue - Send payment due email"
click at [469, 342] on input "Continue - Send payment due email" at bounding box center [463, 343] width 169 height 22
click at [518, 379] on button "Apply" at bounding box center [527, 382] width 41 height 21
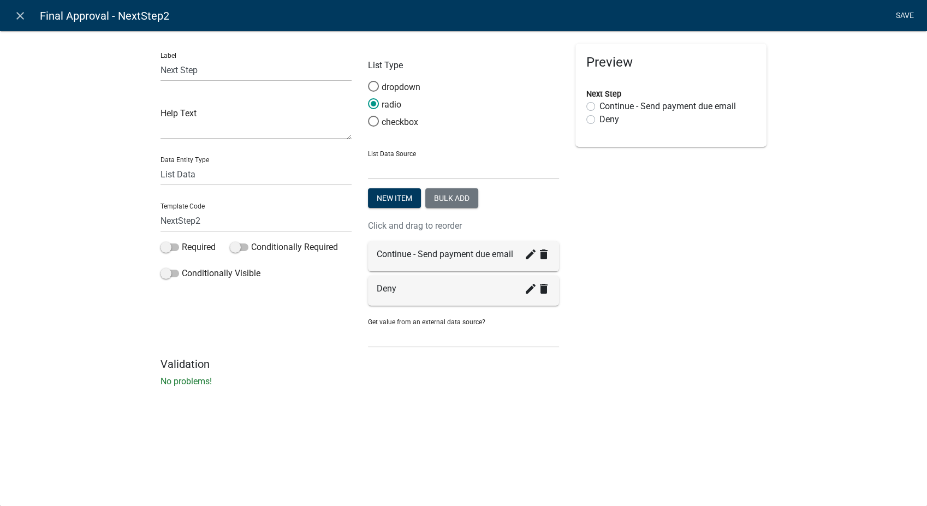
click at [907, 14] on link "Save" at bounding box center [904, 15] width 27 height 21
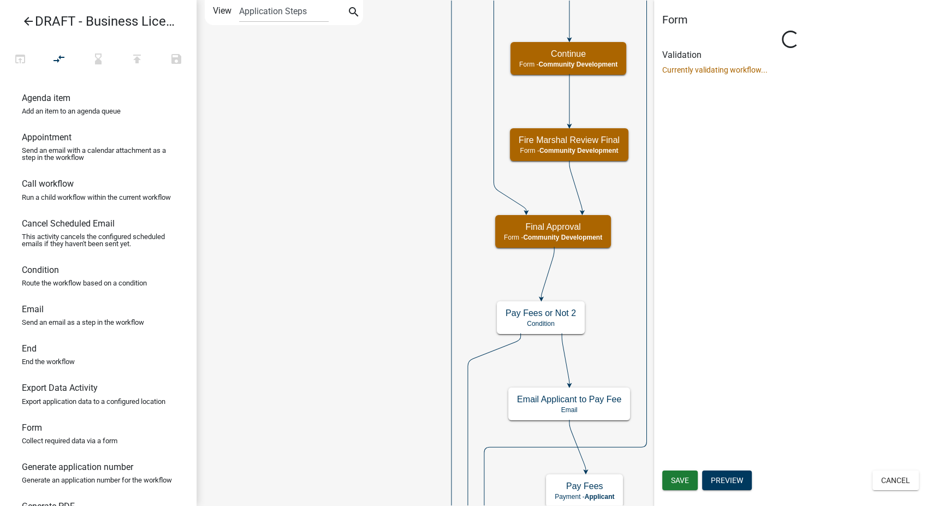
select select "66D5FF95-1CD3-428B-B9DC-D797D01D8DE2"
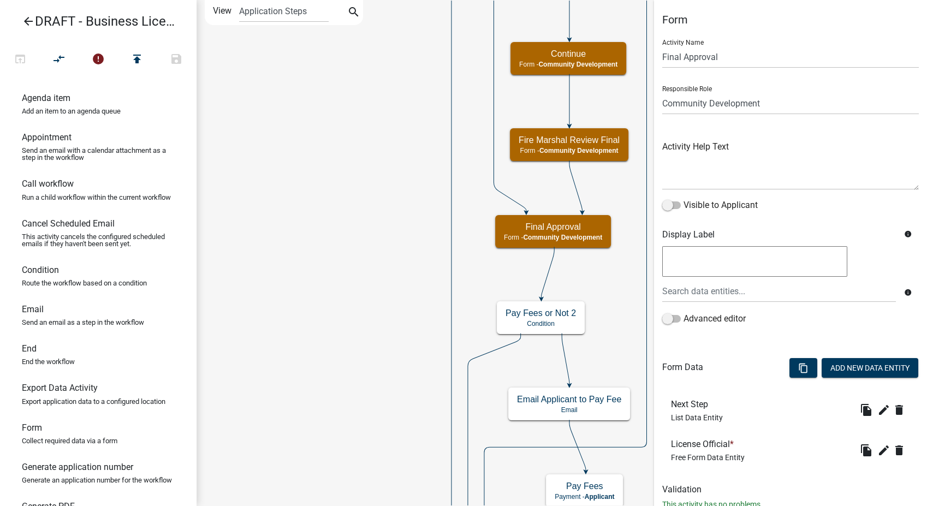
scroll to position [35, 0]
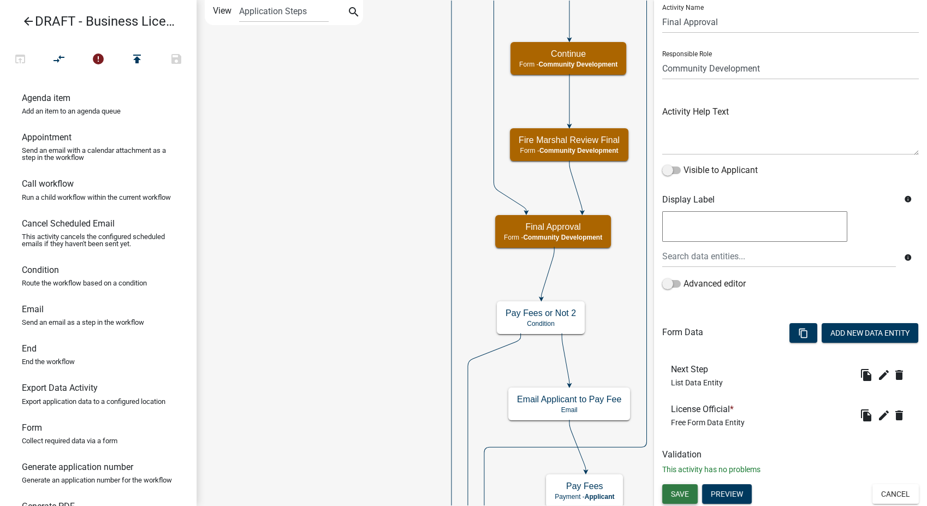
click at [682, 494] on span "Save" at bounding box center [680, 494] width 18 height 9
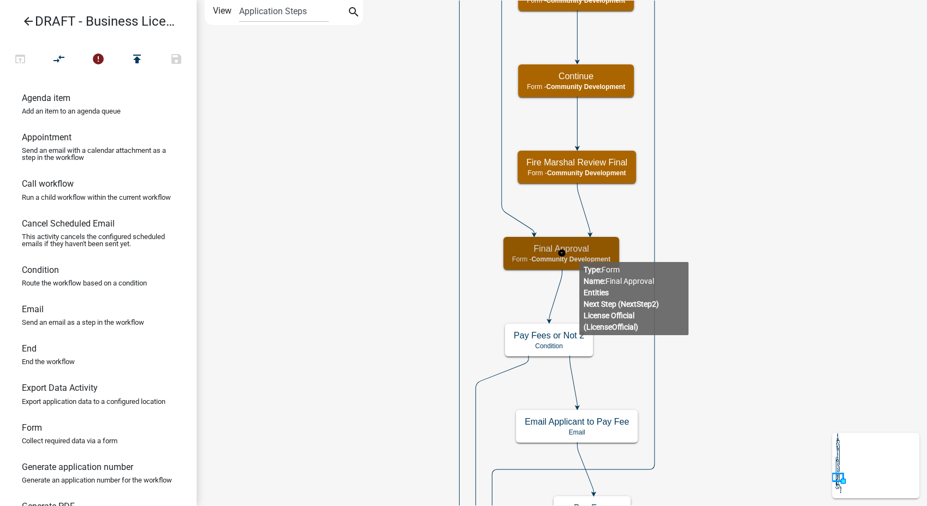
click at [583, 259] on span "Community Development" at bounding box center [570, 259] width 79 height 8
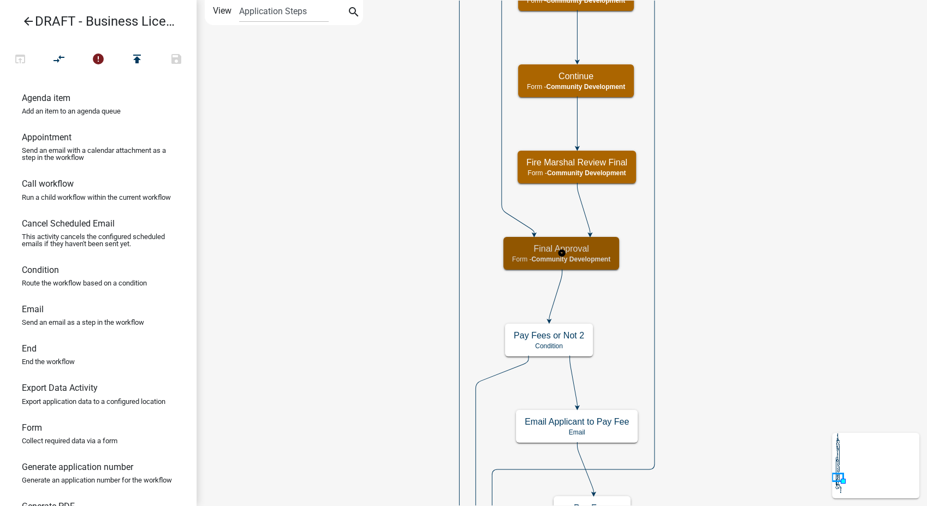
click at [583, 259] on span "Community Development" at bounding box center [570, 259] width 79 height 8
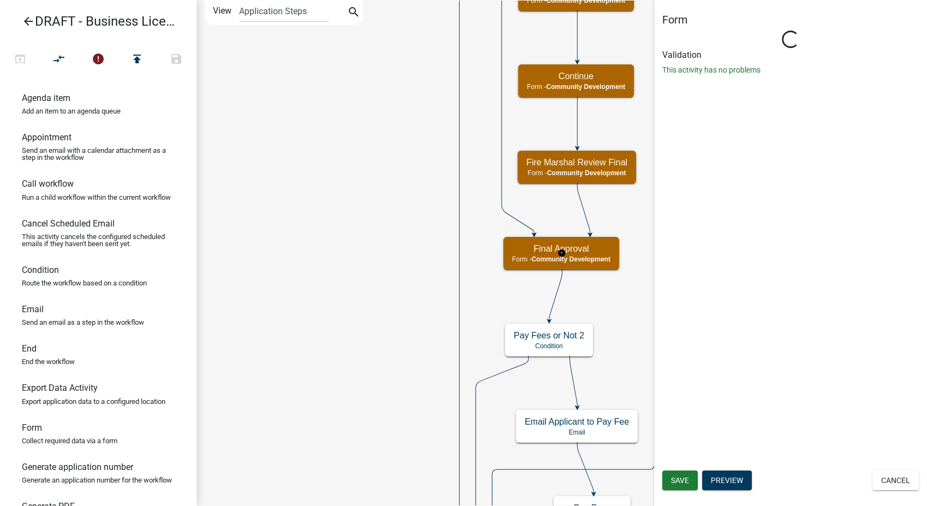
select select "66D5FF95-1CD3-428B-B9DC-D797D01D8DE2"
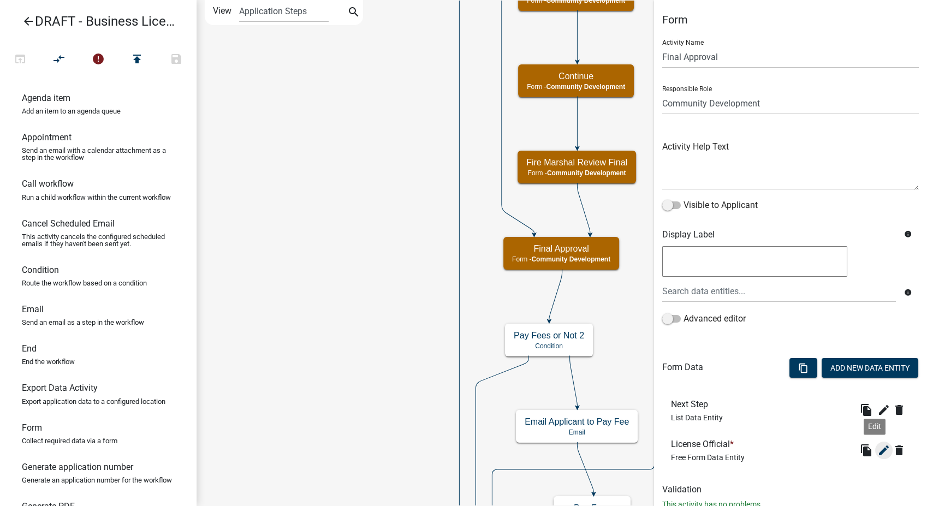
click at [877, 444] on icon "edit" at bounding box center [883, 450] width 13 height 13
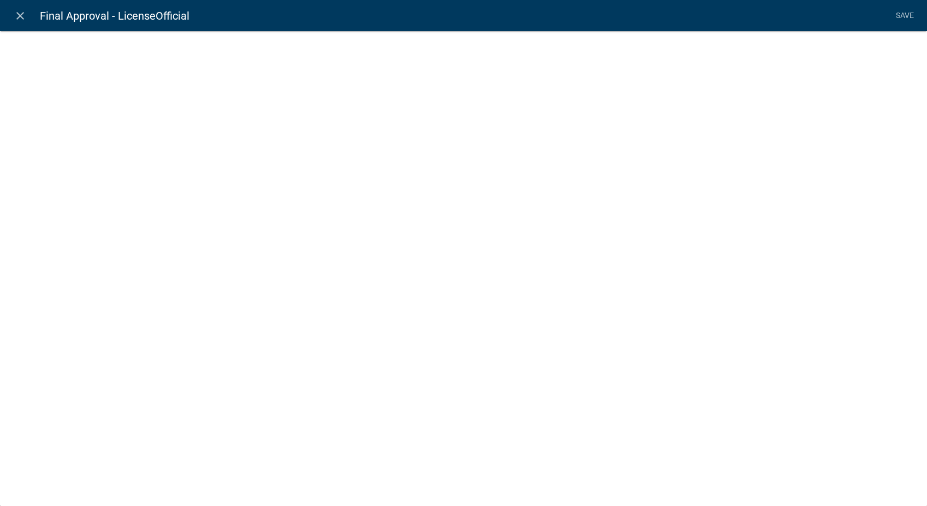
select select
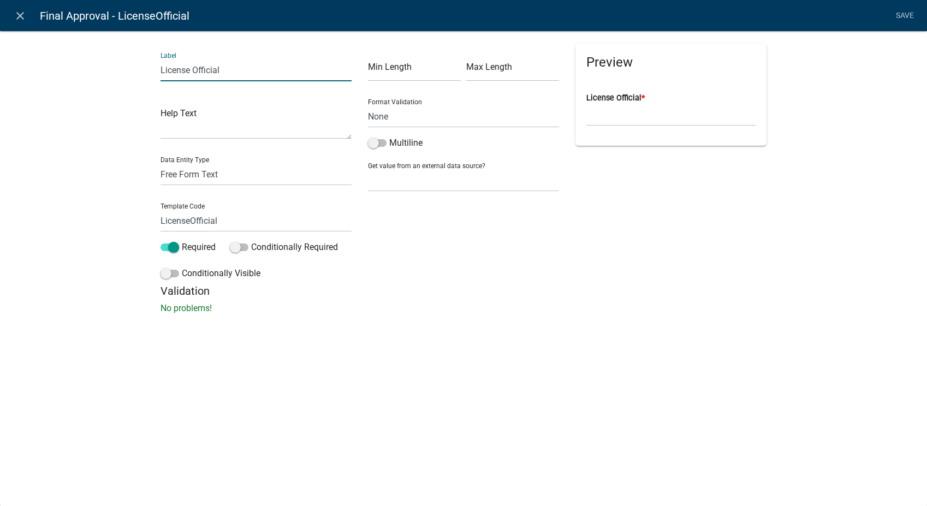
drag, startPoint x: 223, startPoint y: 72, endPoint x: 93, endPoint y: 64, distance: 129.6
click at [93, 64] on div "Label License Official Help Text Data Entity Type Free Form Text Document Displ…" at bounding box center [463, 175] width 927 height 325
type input "Approver"
click at [94, 216] on div "Label Approver Help Text Data Entity Type Free Form Text Document Display Entit…" at bounding box center [463, 175] width 927 height 325
drag, startPoint x: 221, startPoint y: 225, endPoint x: 110, endPoint y: 222, distance: 110.3
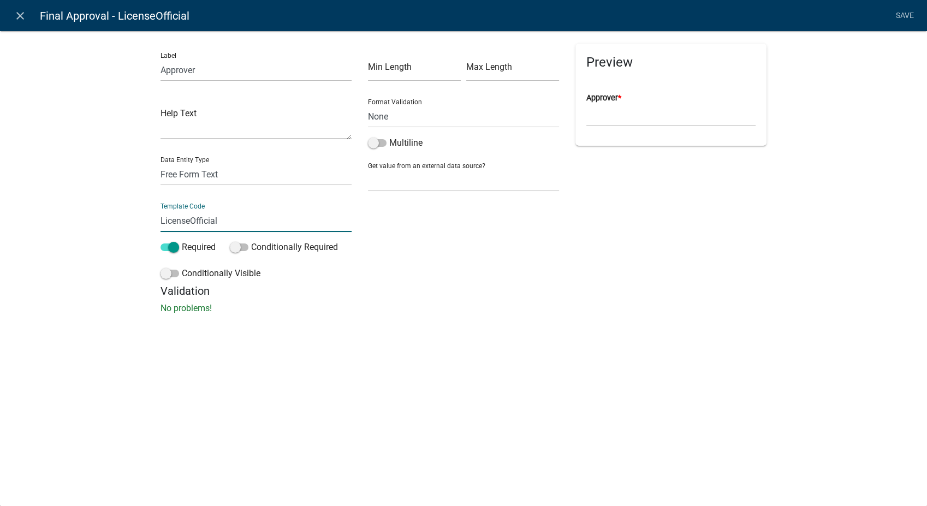
click at [110, 222] on div "Label Approver Help Text Data Entity Type Free Form Text Document Display Entit…" at bounding box center [463, 175] width 927 height 325
type input "FinalApprover"
click at [477, 308] on form "Label Approver Help Text Data Entity Type Free Form Text Document Display Entit…" at bounding box center [464, 179] width 606 height 271
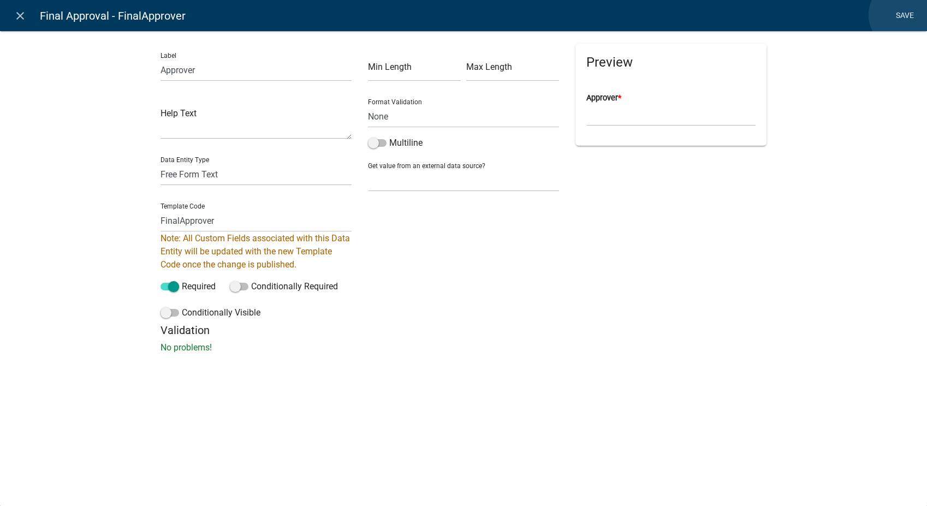
click at [903, 15] on link "Save" at bounding box center [904, 15] width 27 height 21
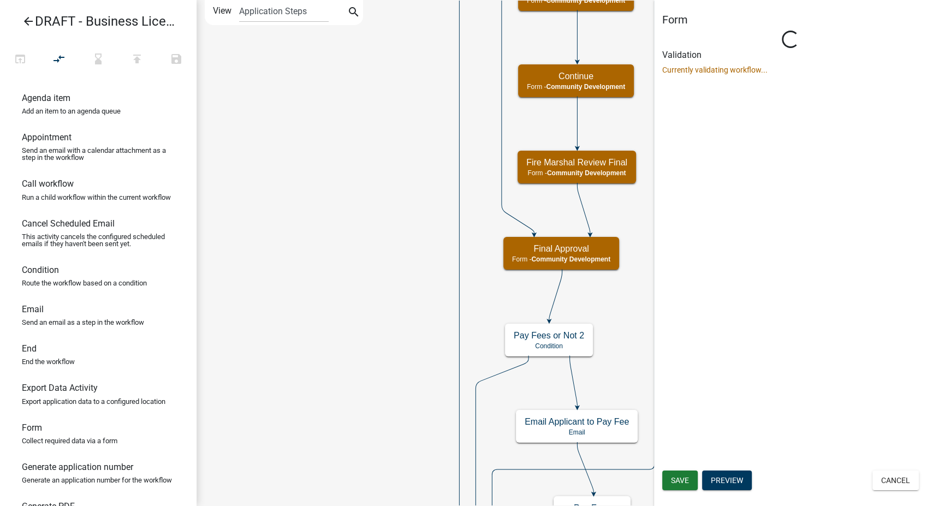
select select "66D5FF95-1CD3-428B-B9DC-D797D01D8DE2"
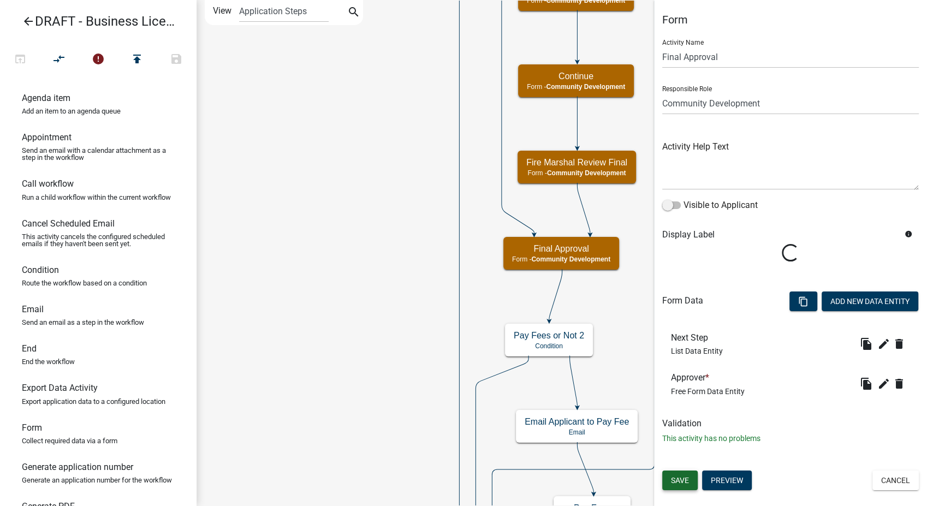
click at [667, 479] on button "Save" at bounding box center [679, 481] width 35 height 20
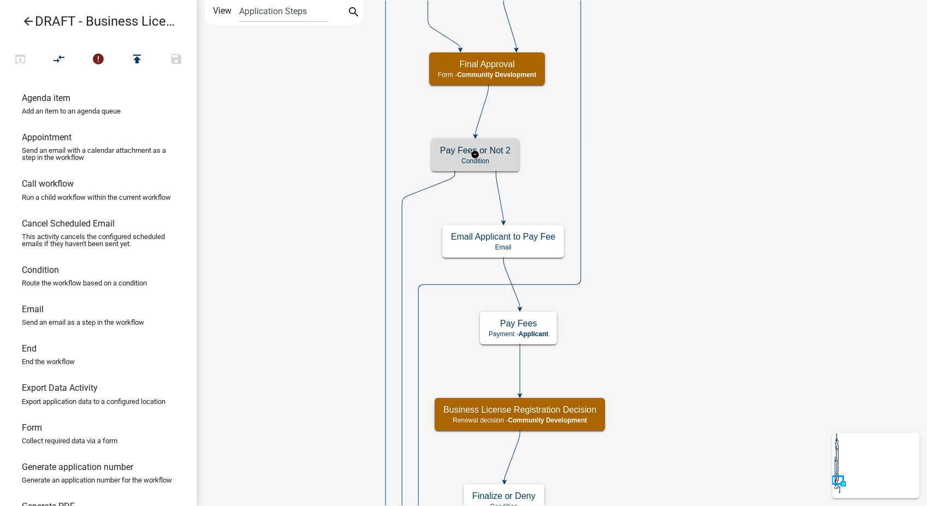
click at [489, 152] on h5 "Pay Fees or Not 2" at bounding box center [475, 150] width 70 height 10
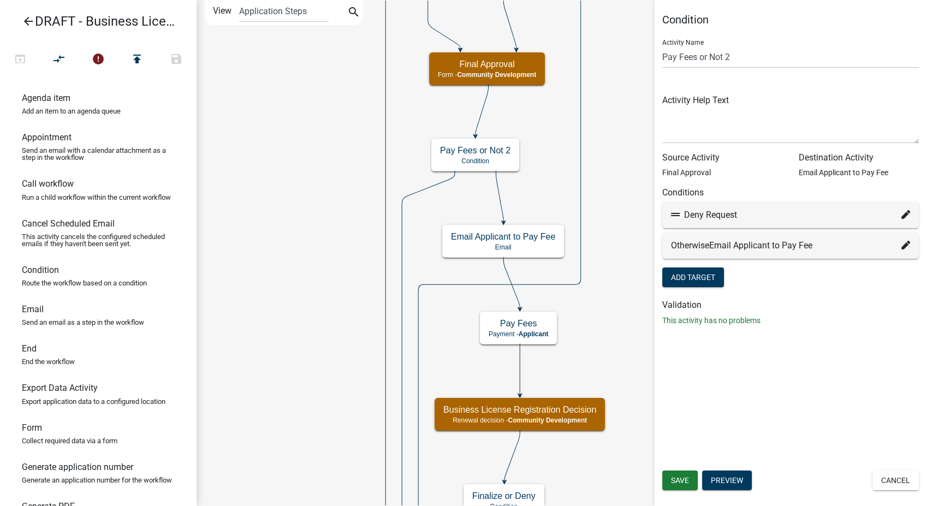
click at [906, 215] on icon at bounding box center [905, 214] width 9 height 9
select select "16: 0d670816-da5b-4408-aa05-15c0a0896e6d"
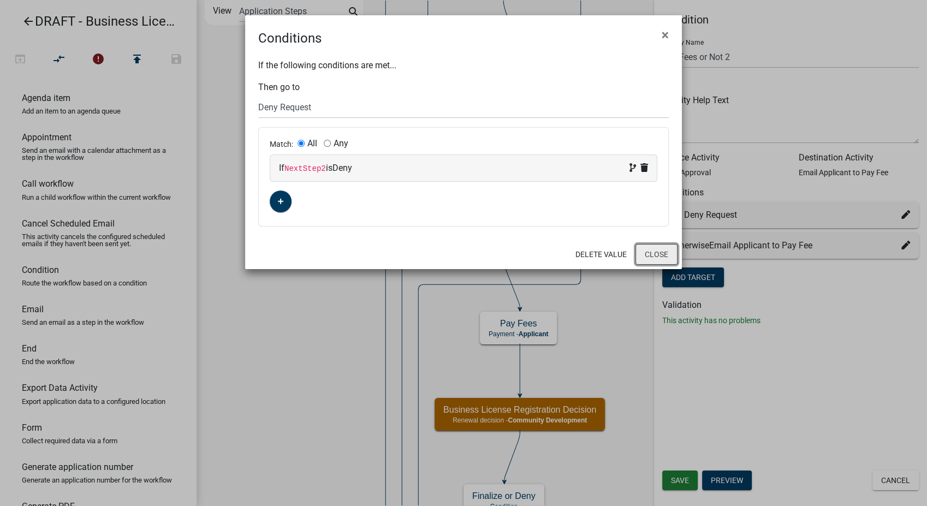
click at [647, 257] on button "Close" at bounding box center [656, 254] width 42 height 21
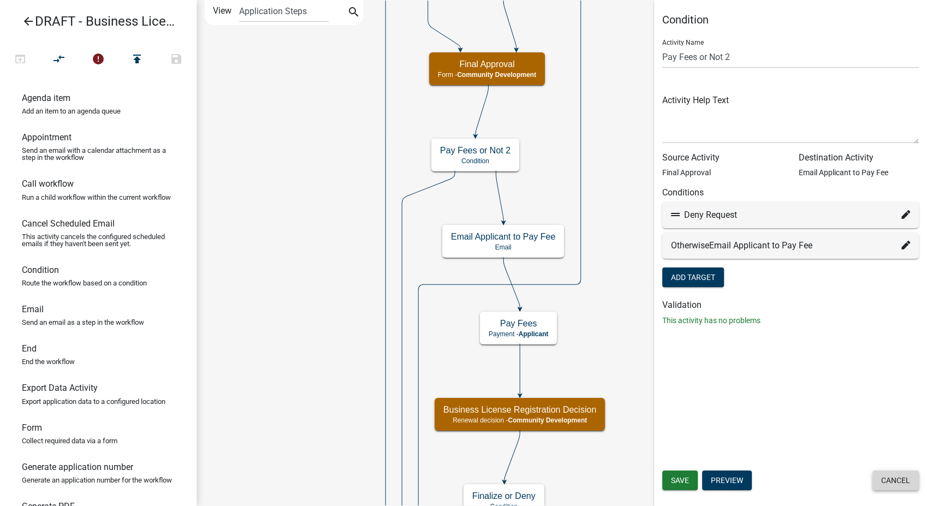
click at [890, 475] on button "Cancel" at bounding box center [895, 481] width 46 height 20
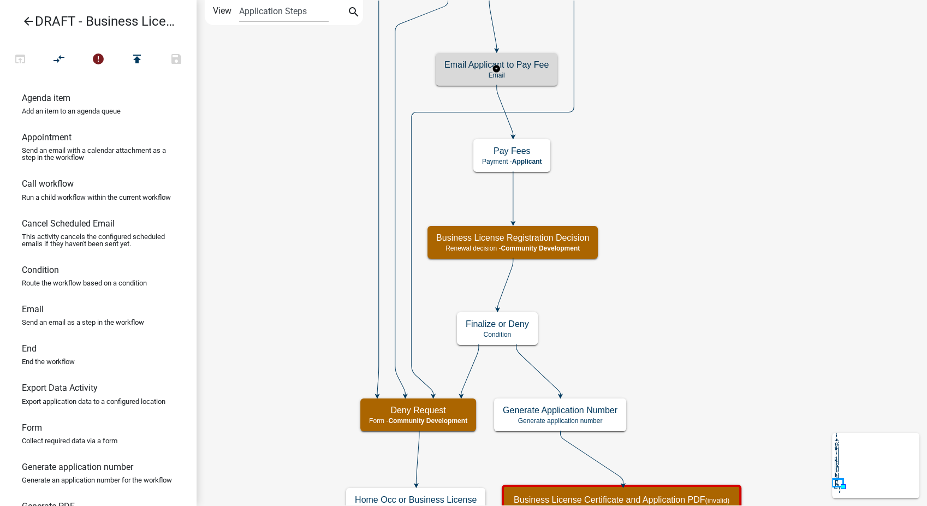
click at [528, 72] on p "Email" at bounding box center [496, 76] width 104 height 8
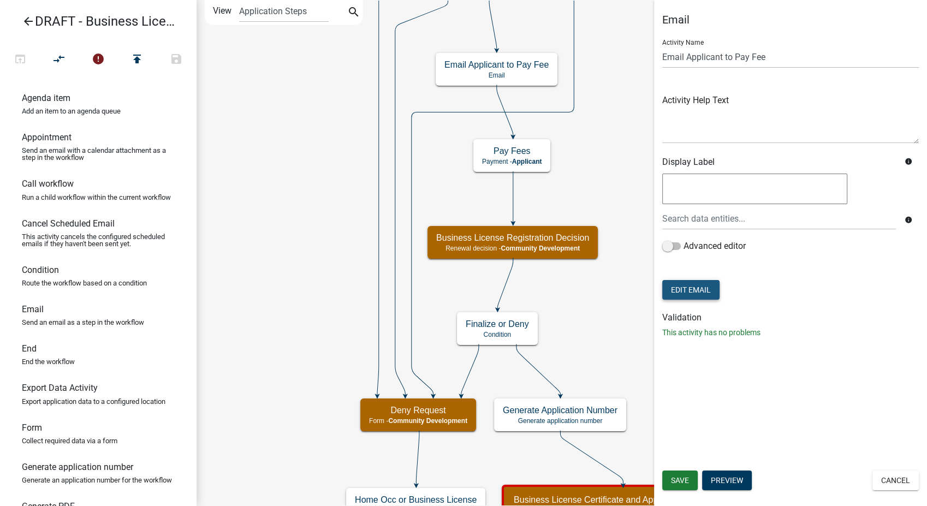
click at [674, 286] on button "Edit Email" at bounding box center [690, 290] width 57 height 20
select select "02716f85-b38e-4317-b3e2-b115ccb6ceee"
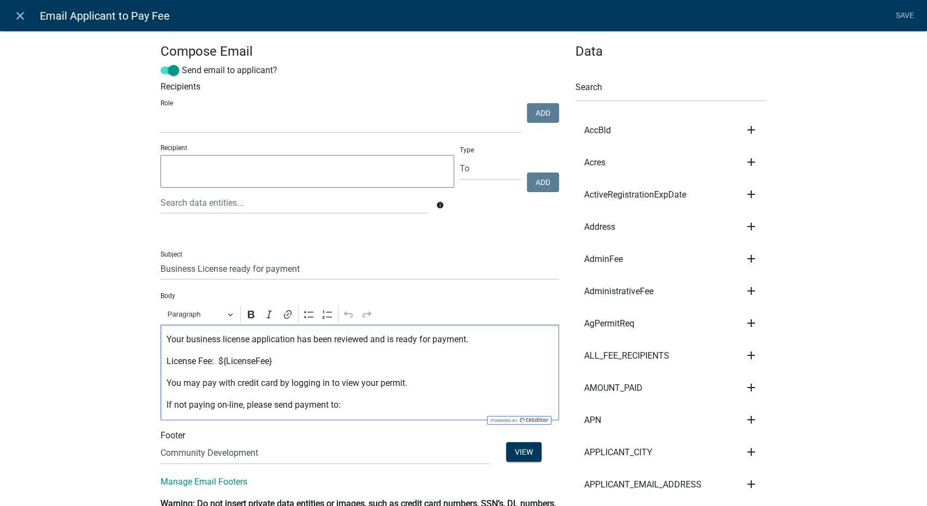
click at [273, 360] on p "License Fee: ${LicenseFee}" at bounding box center [360, 361] width 387 height 13
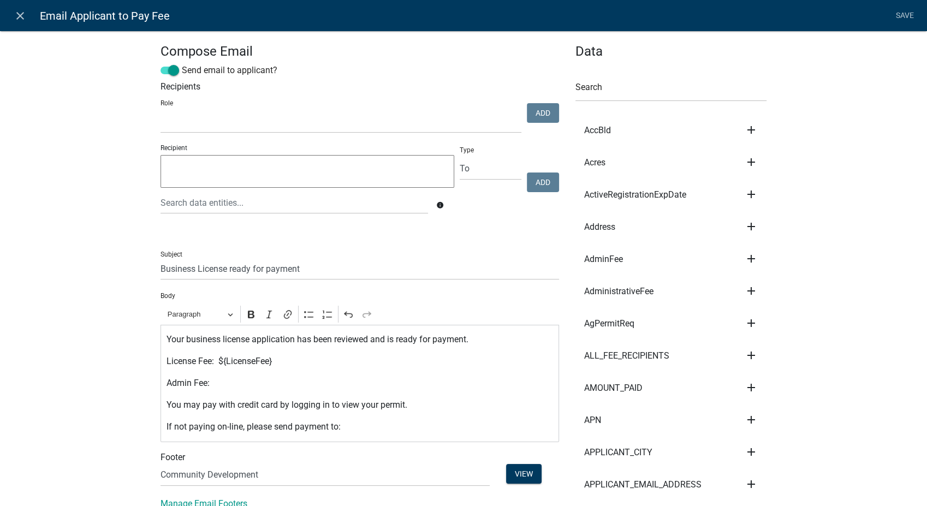
click at [745, 257] on icon "add" at bounding box center [751, 258] width 13 height 13
click at [757, 291] on button "Body" at bounding box center [788, 296] width 87 height 26
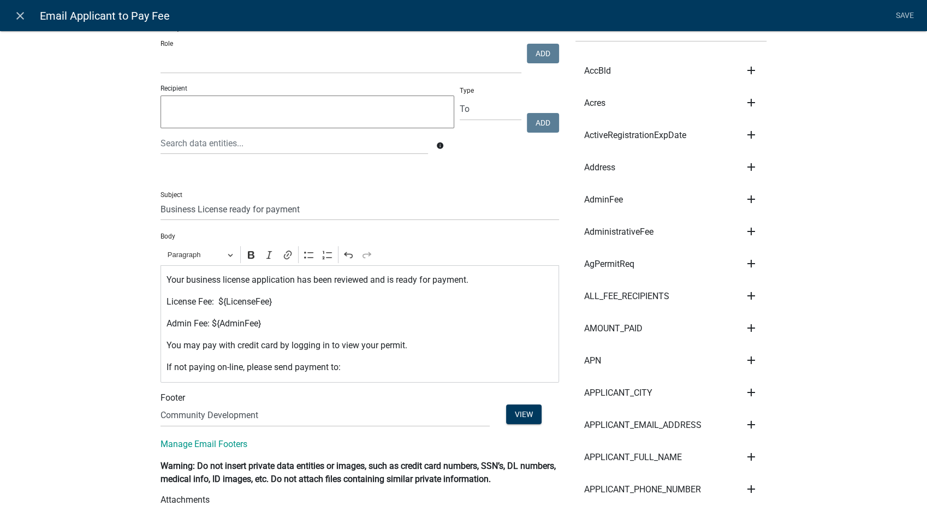
scroll to position [121, 0]
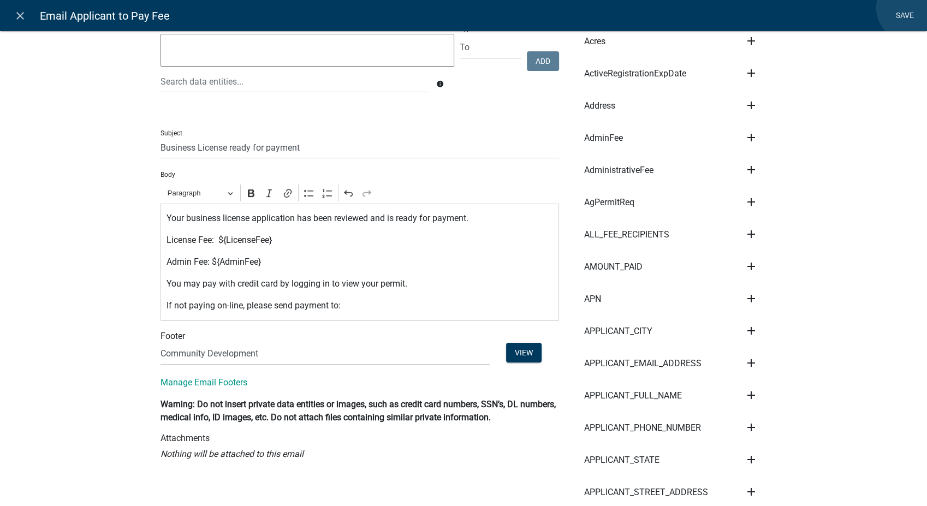
click at [911, 8] on link "Save" at bounding box center [904, 15] width 27 height 21
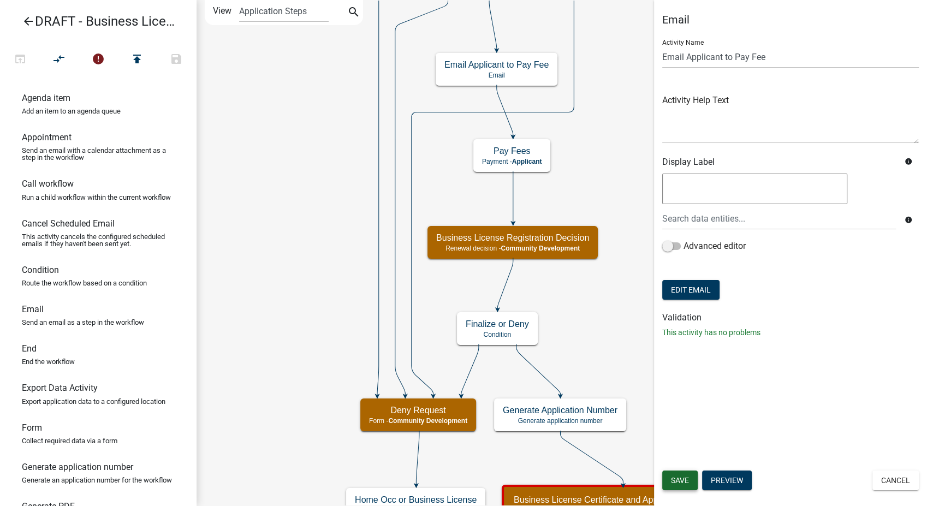
click at [683, 477] on span "Save" at bounding box center [680, 480] width 18 height 9
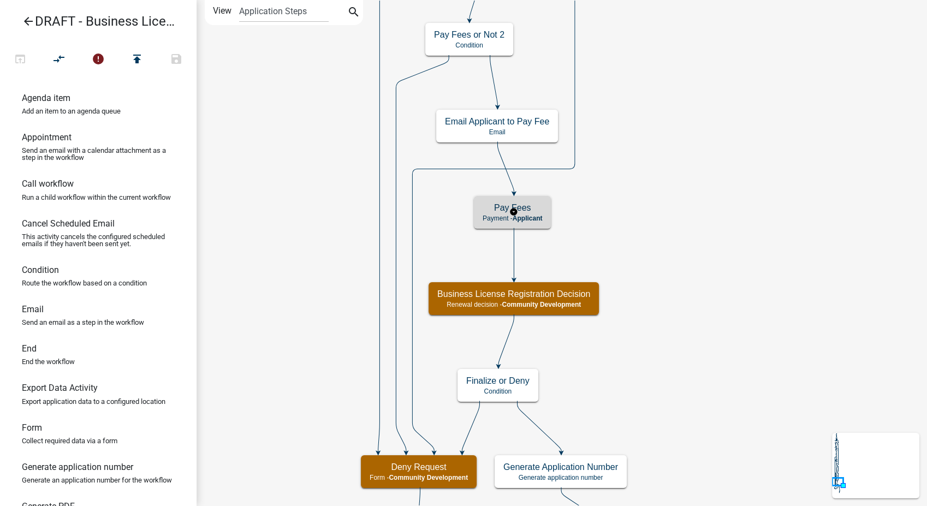
click at [526, 208] on h5 "Pay Fees" at bounding box center [513, 208] width 60 height 10
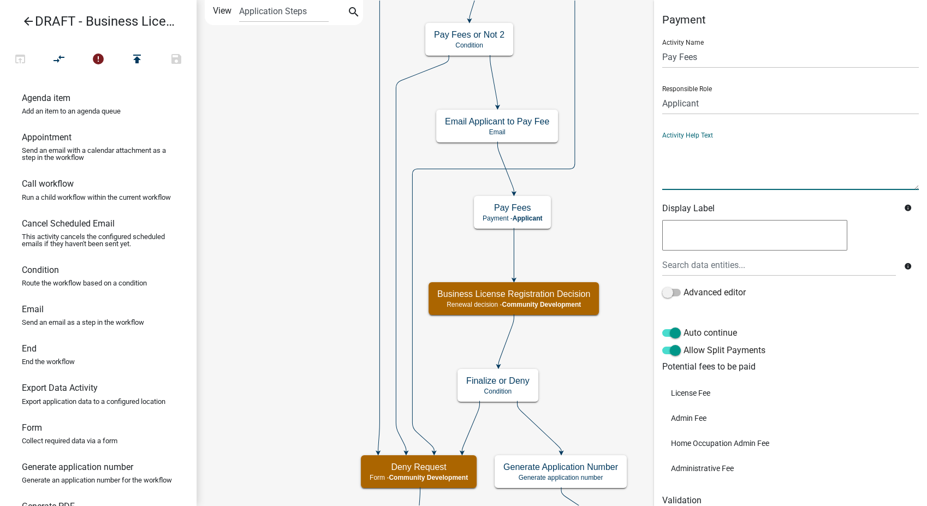
click at [687, 163] on textarea at bounding box center [790, 164] width 257 height 51
click at [798, 150] on textarea at bounding box center [790, 164] width 257 height 51
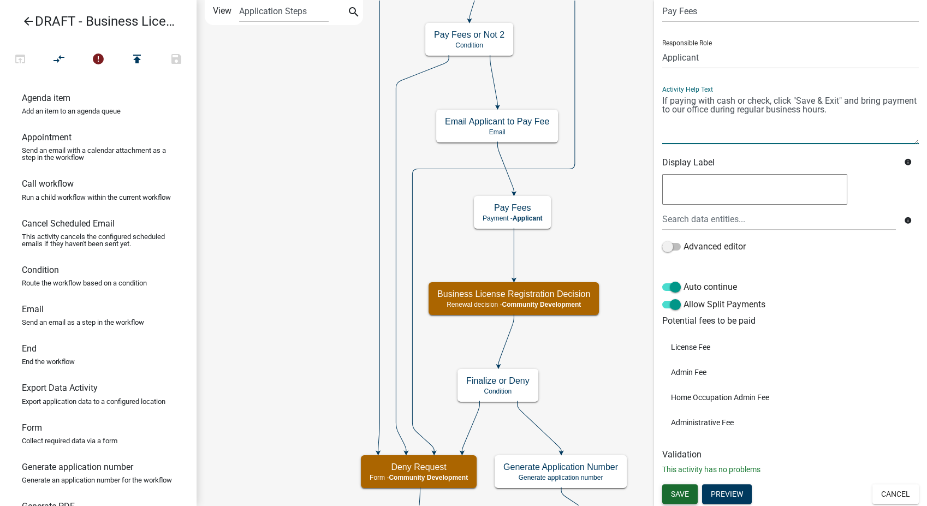
type textarea "If paying with cash or check, click "Save & Exit" and bring payment to our offi…"
click at [680, 495] on span "Save" at bounding box center [680, 494] width 18 height 9
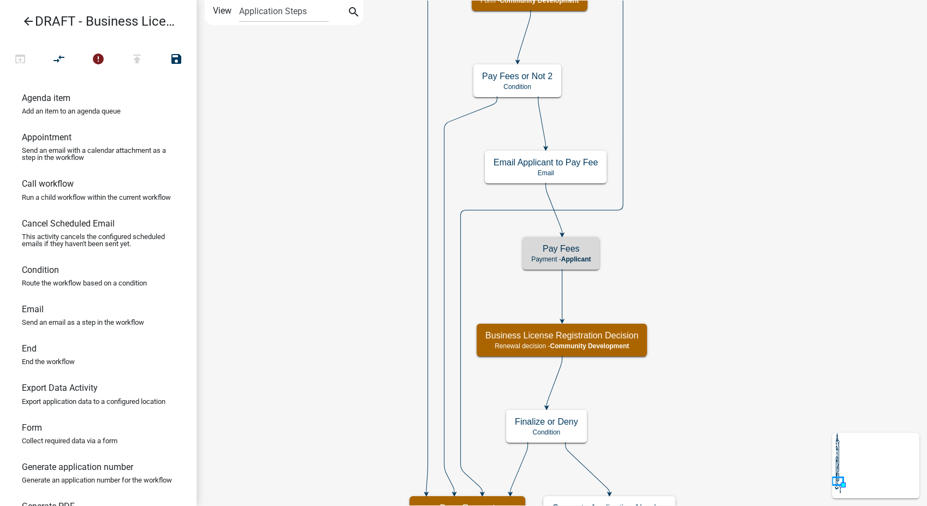
scroll to position [0, 0]
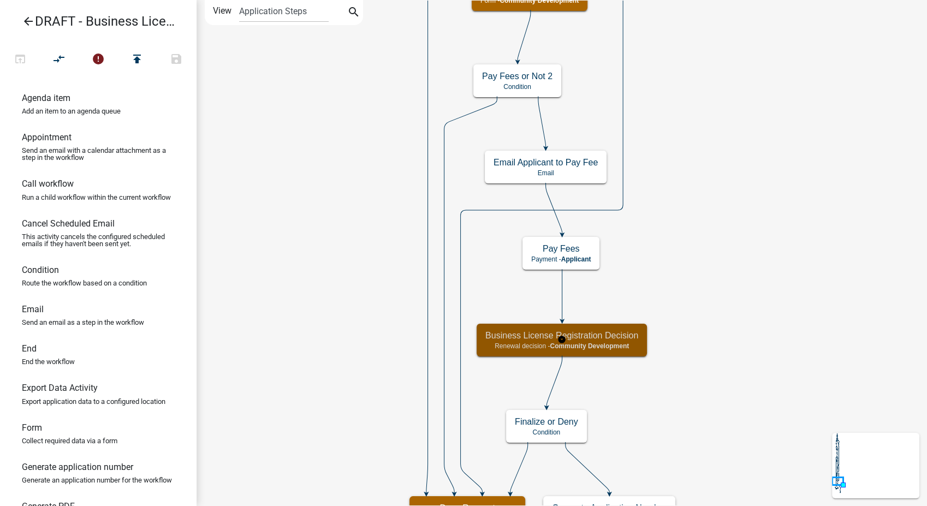
click at [628, 338] on h5 "Business License Registration Decision" at bounding box center [561, 335] width 153 height 10
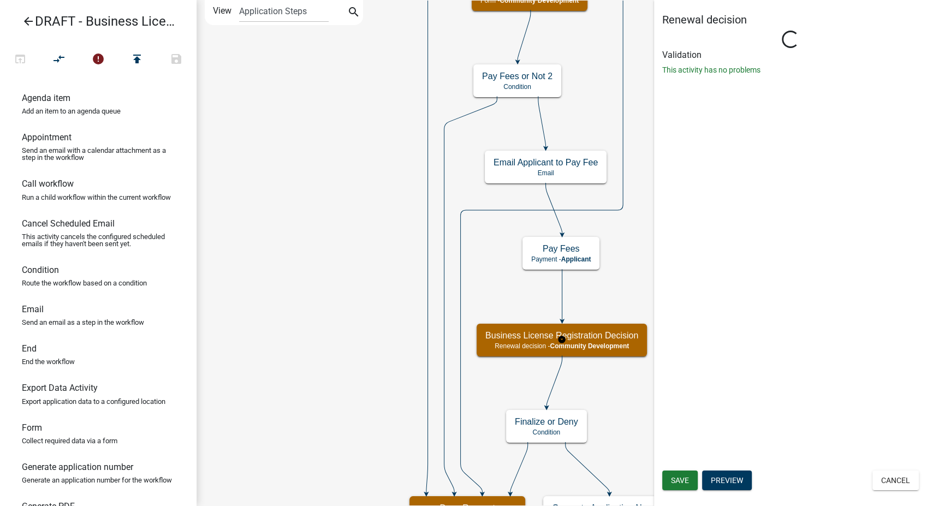
select select "66D5FF95-1CD3-428B-B9DC-D797D01D8DE2"
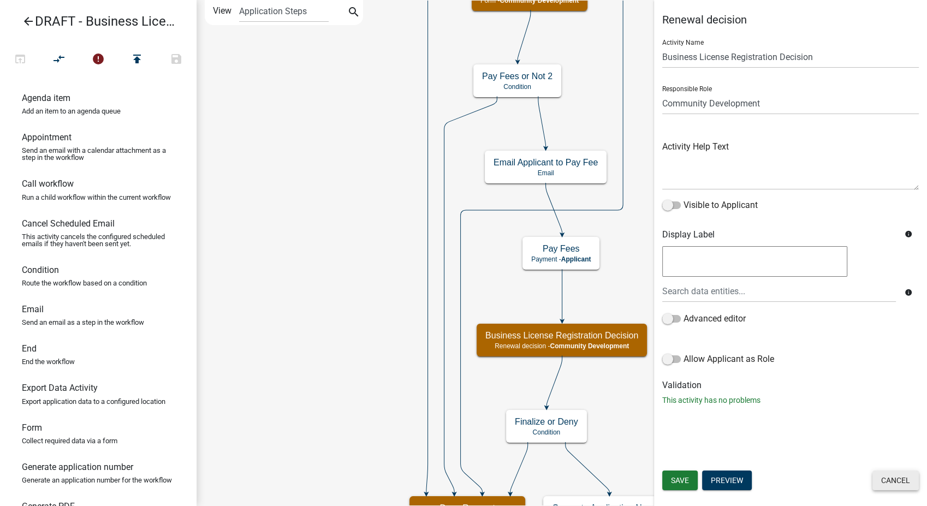
click at [896, 483] on button "Cancel" at bounding box center [895, 481] width 46 height 20
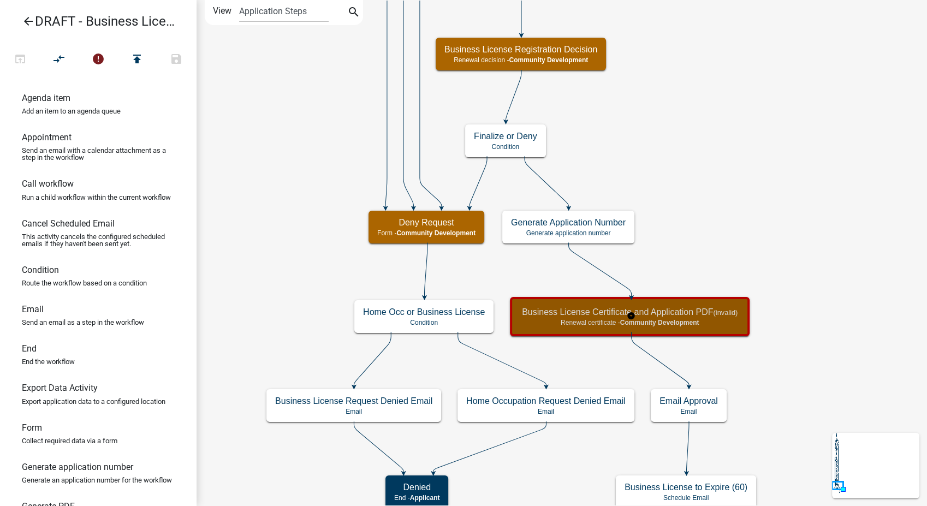
click at [651, 329] on div "Business License Certificate and Application PDF (invalid) Renewal certificate …" at bounding box center [629, 316] width 233 height 33
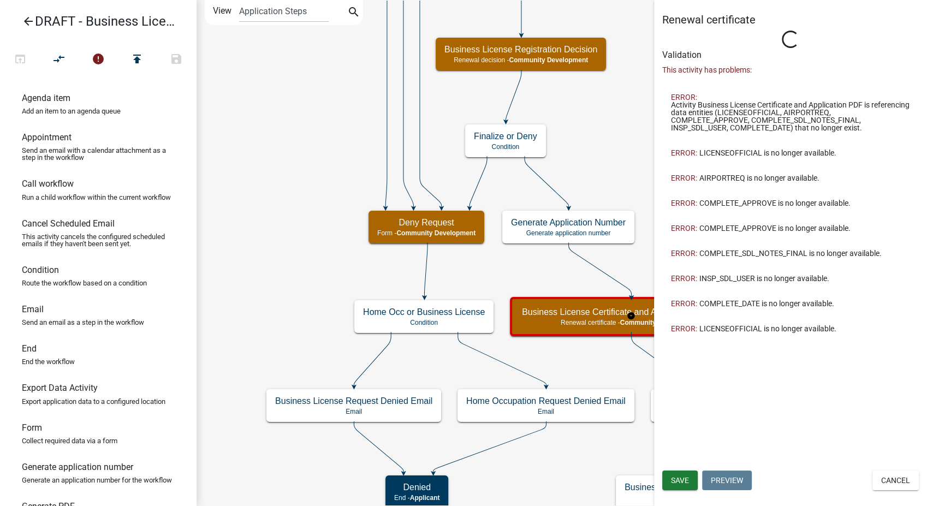
select select "66D5FF95-1CD3-428B-B9DC-D797D01D8DE2"
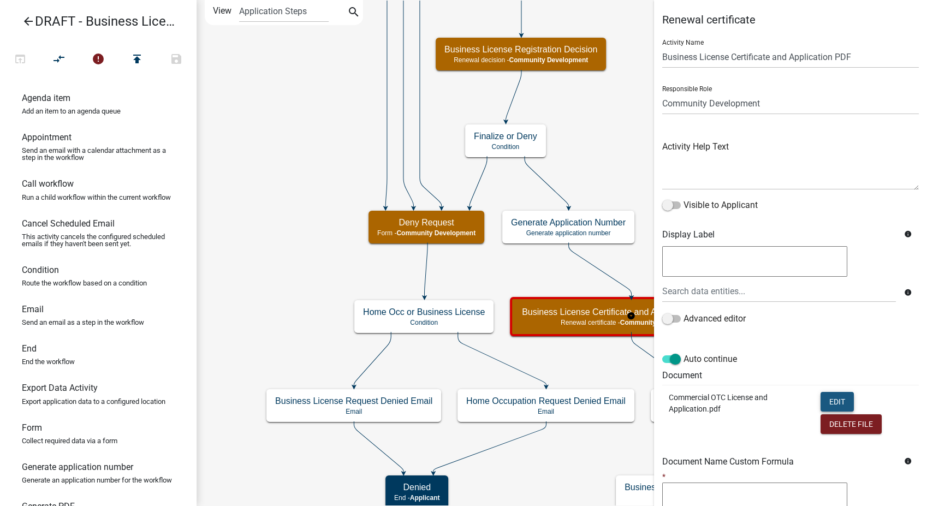
click at [825, 399] on button "Edit" at bounding box center [837, 402] width 33 height 20
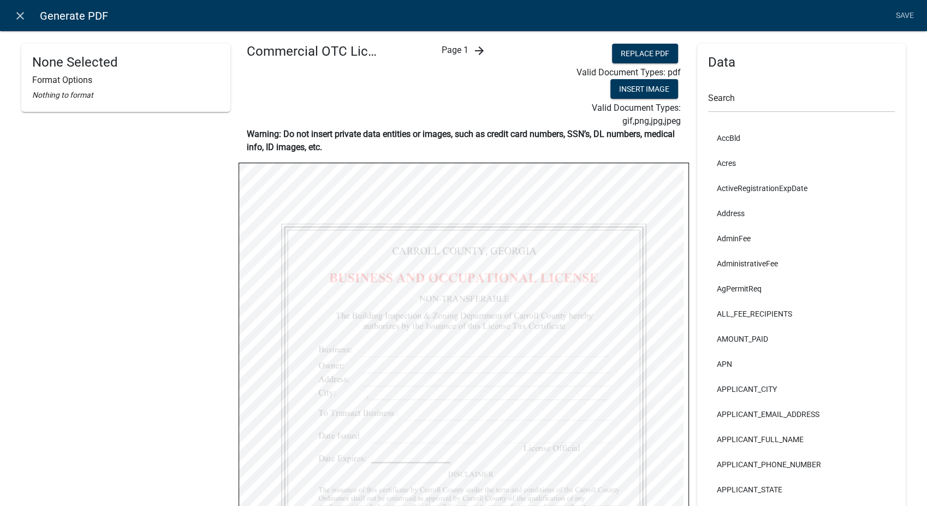
scroll to position [182, 0]
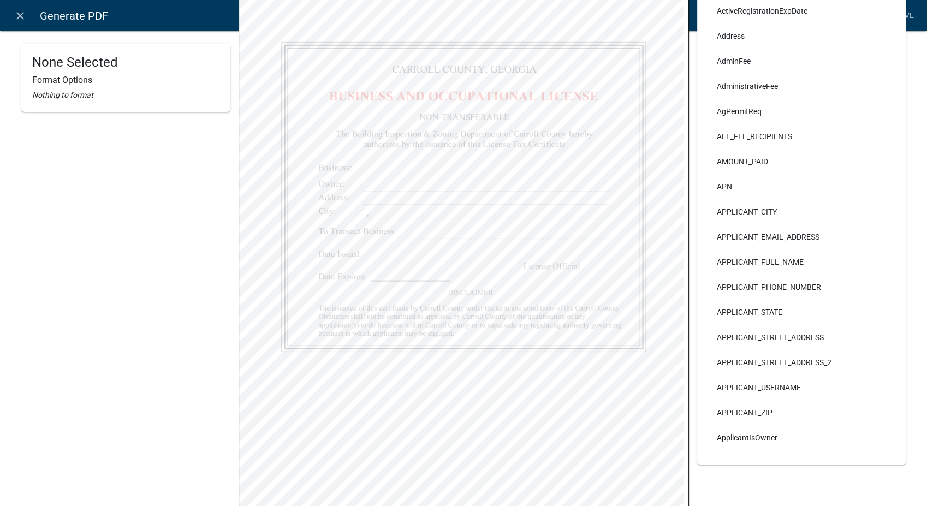
select select
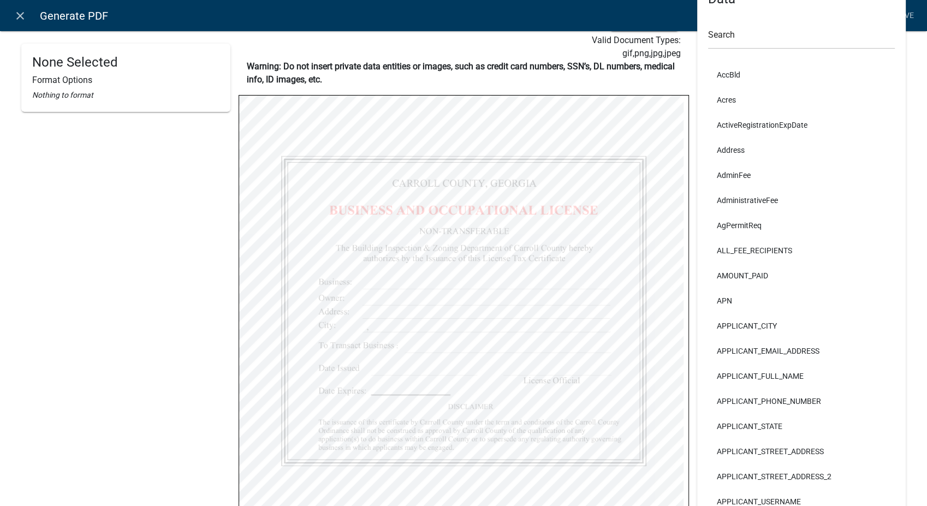
scroll to position [61, 0]
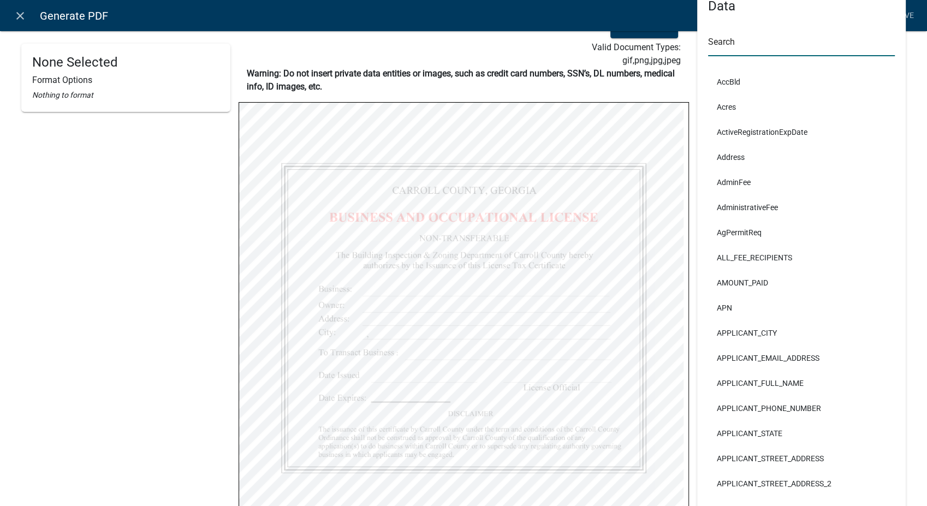
click at [742, 47] on input "text" at bounding box center [801, 45] width 187 height 22
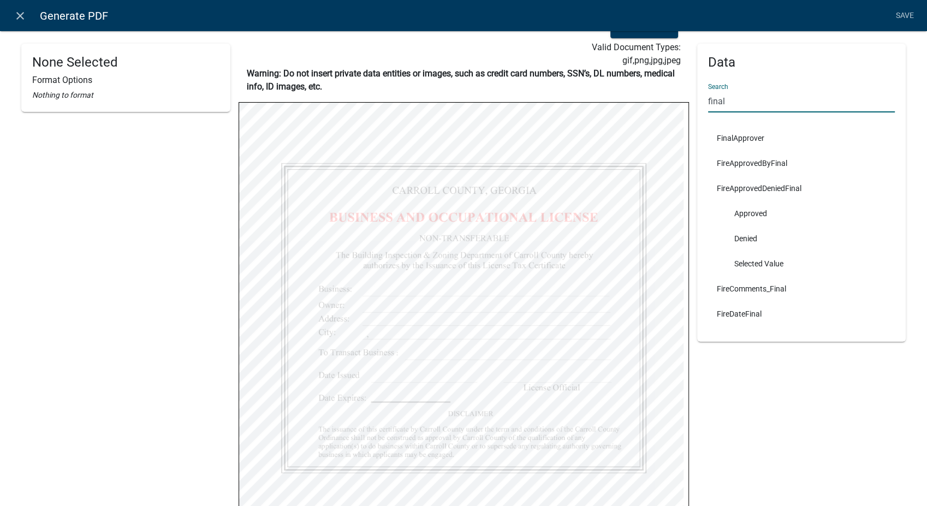
type input "final"
select select
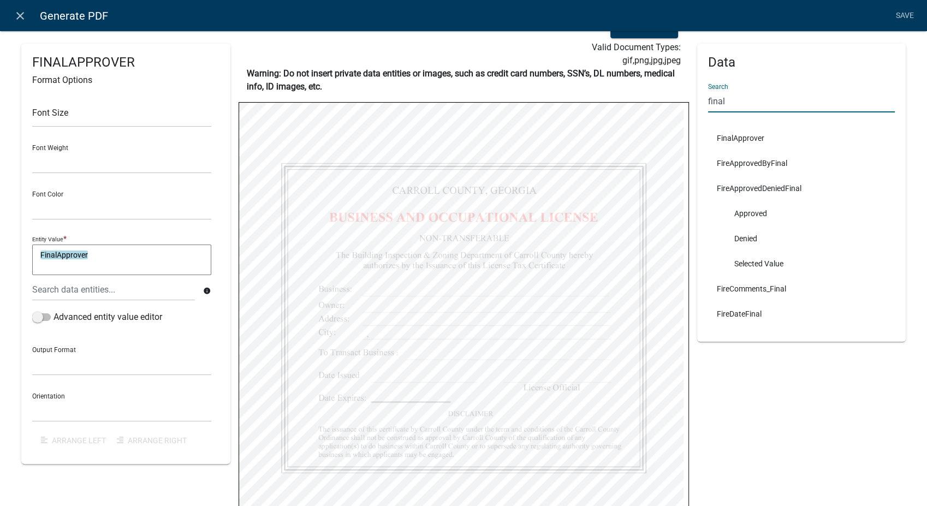
click at [732, 97] on input "final" at bounding box center [801, 101] width 187 height 22
type input "f"
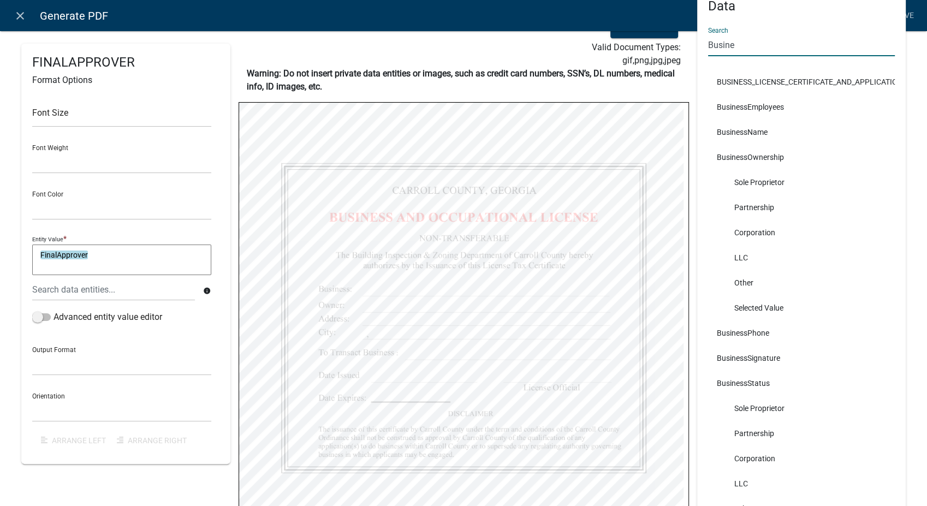
type input "Busine"
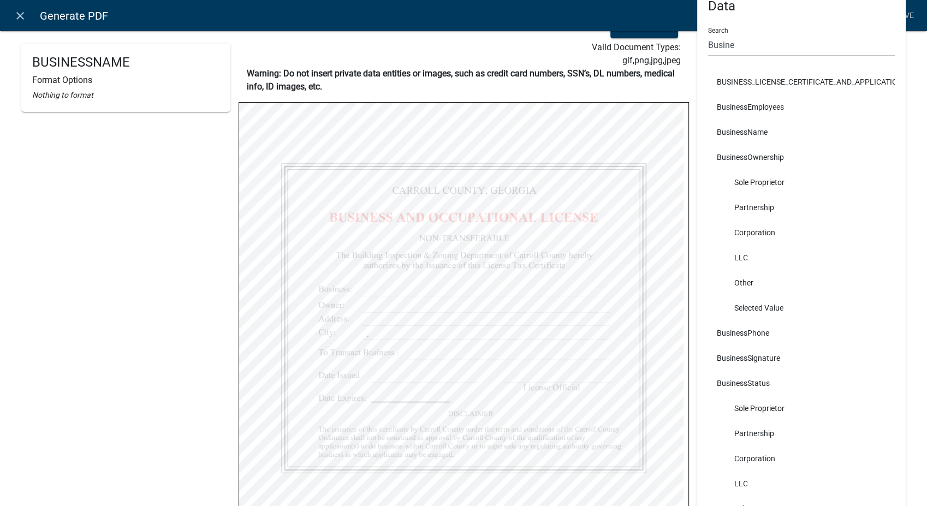
select select
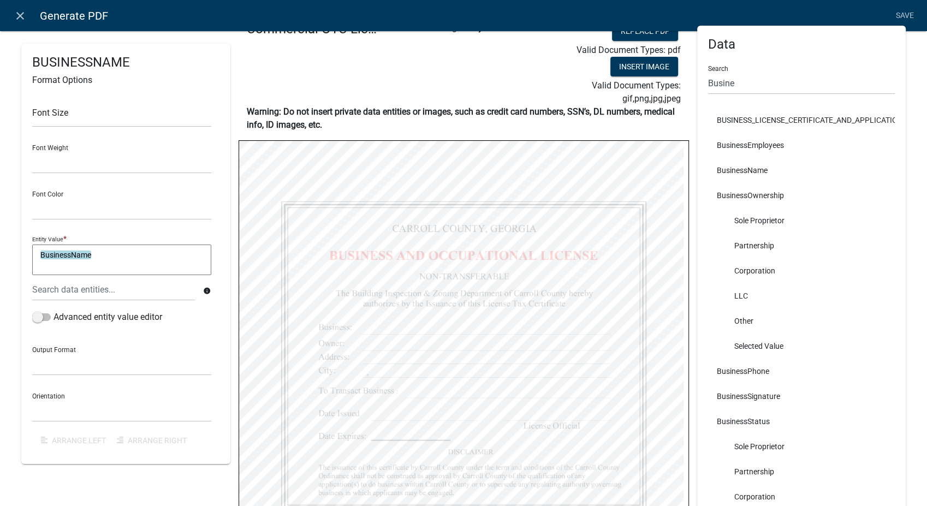
scroll to position [0, 0]
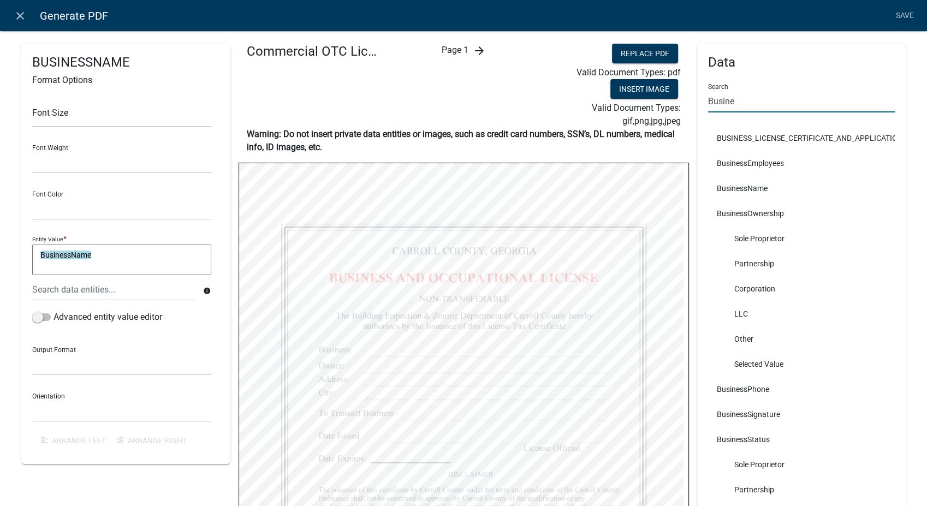
click at [728, 103] on input "Busine" at bounding box center [801, 101] width 187 height 22
type input "B"
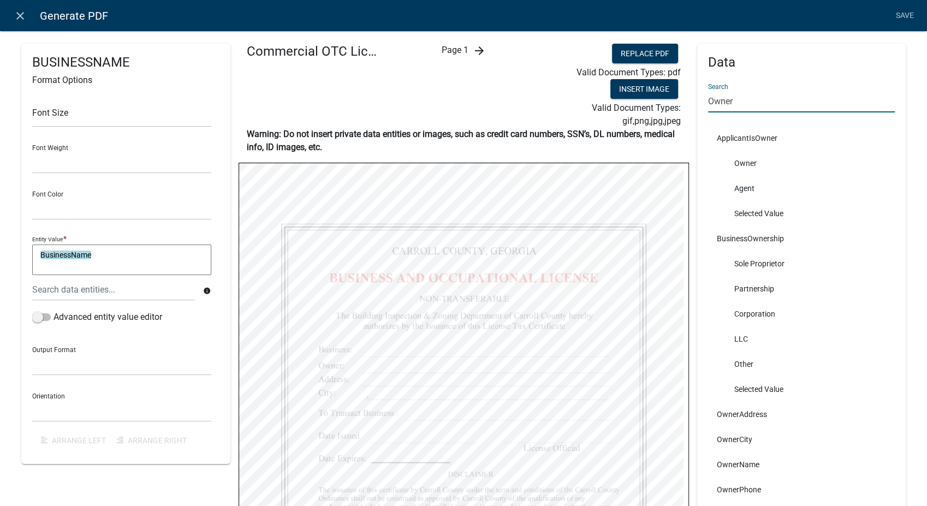
type input "Owner"
click at [802, 300] on li "Partnership" at bounding box center [801, 288] width 187 height 25
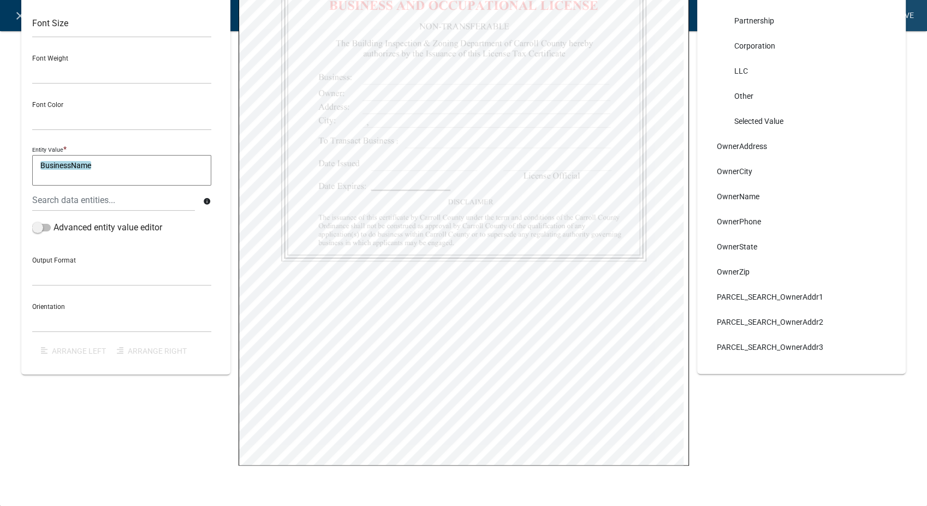
click at [910, 13] on link "Save" at bounding box center [904, 15] width 27 height 21
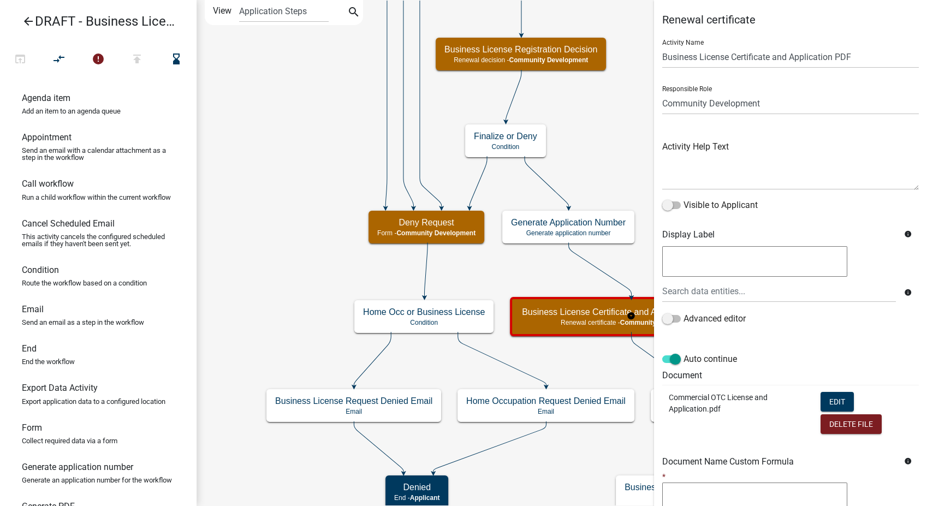
select select "66D5FF95-1CD3-428B-B9DC-D797D01D8DE2"
click at [823, 400] on button "Edit" at bounding box center [837, 402] width 33 height 20
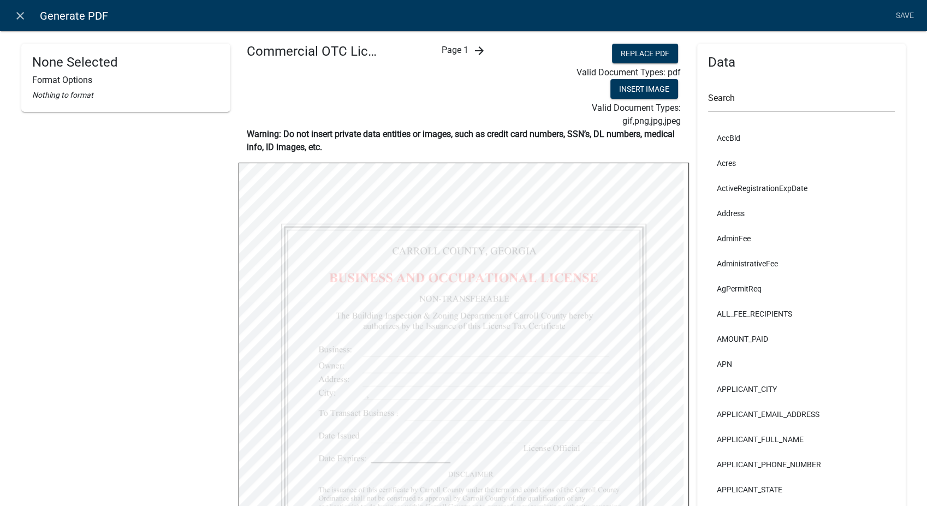
click at [472, 46] on icon "arrow_forward" at bounding box center [478, 50] width 13 height 13
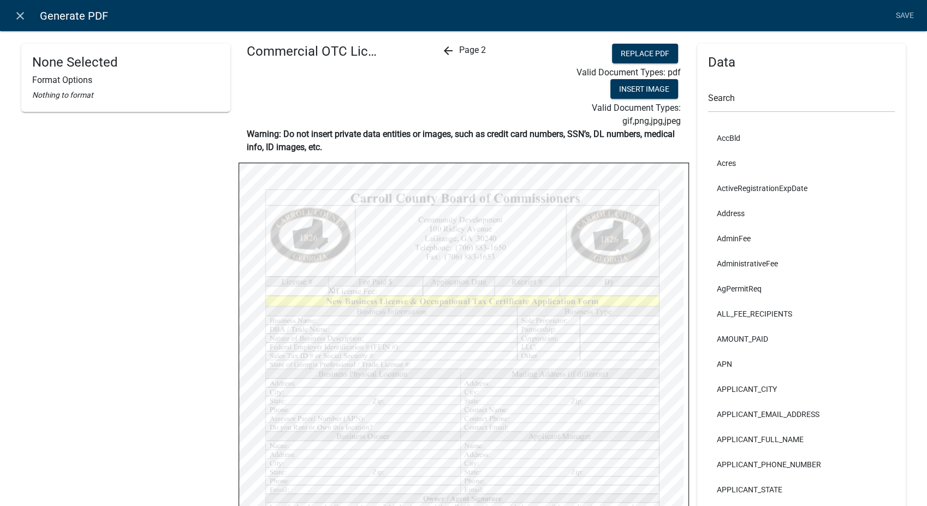
scroll to position [272, 0]
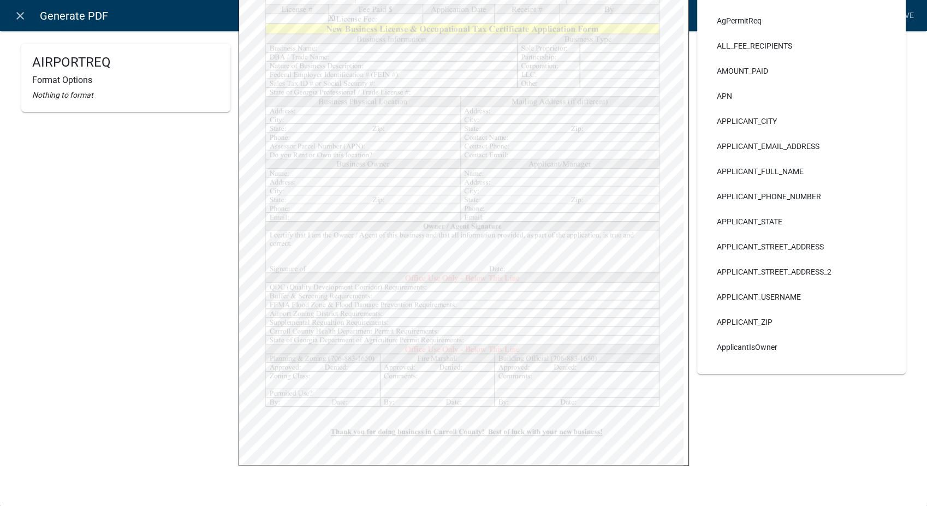
select select
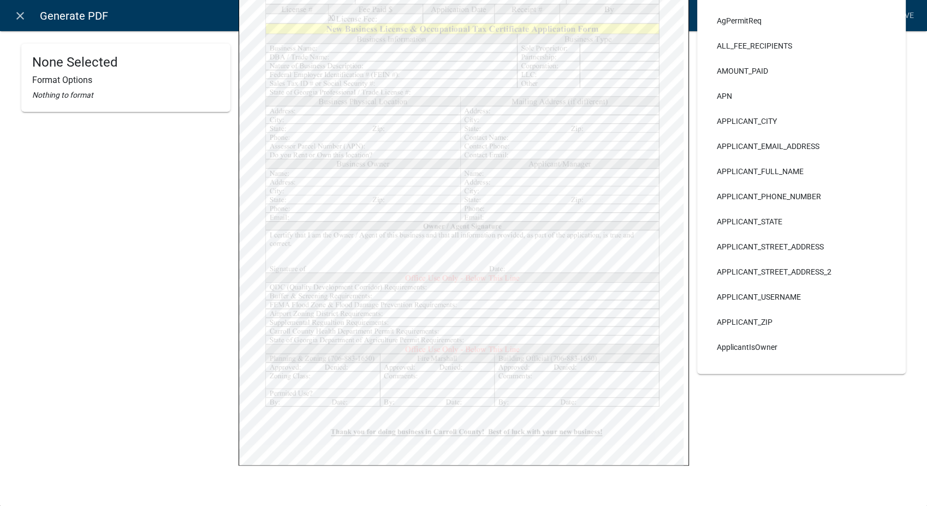
select select
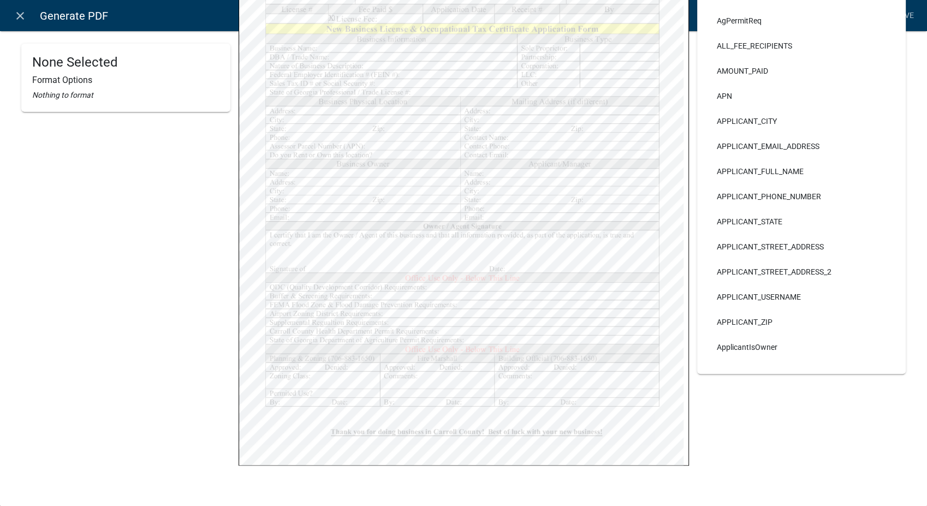
select select
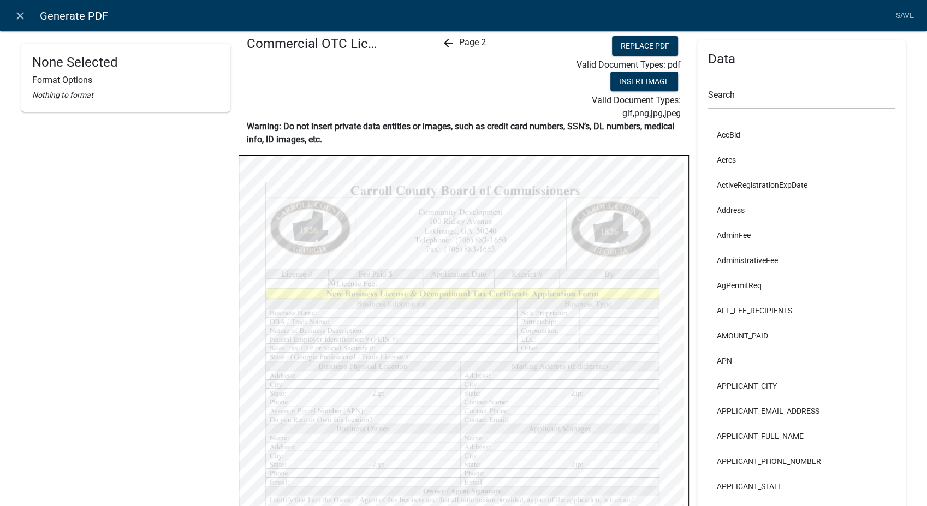
scroll to position [0, 0]
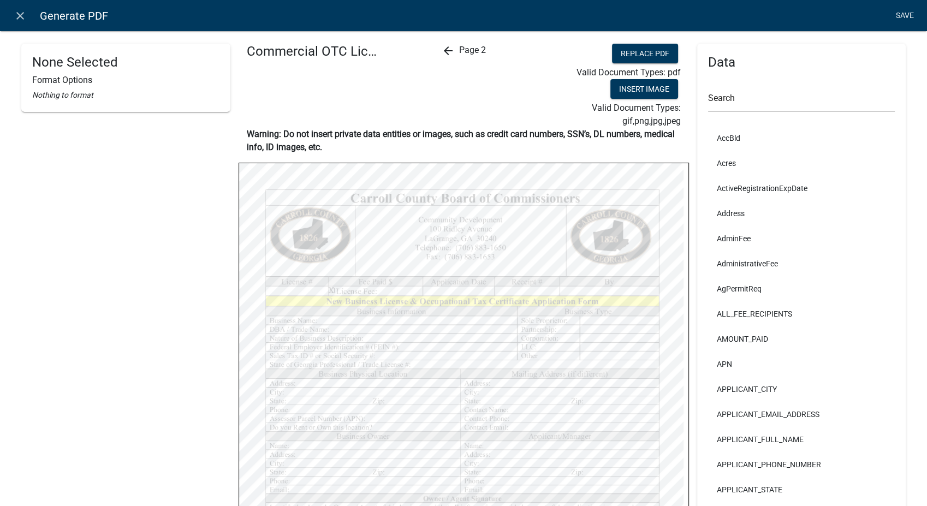
click at [901, 19] on link "Save" at bounding box center [904, 15] width 27 height 21
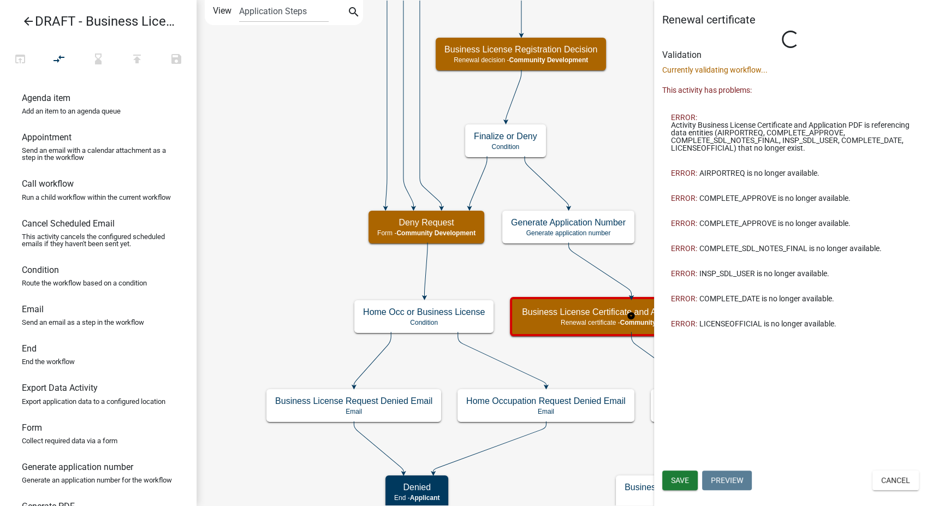
select select "66D5FF95-1CD3-428B-B9DC-D797D01D8DE2"
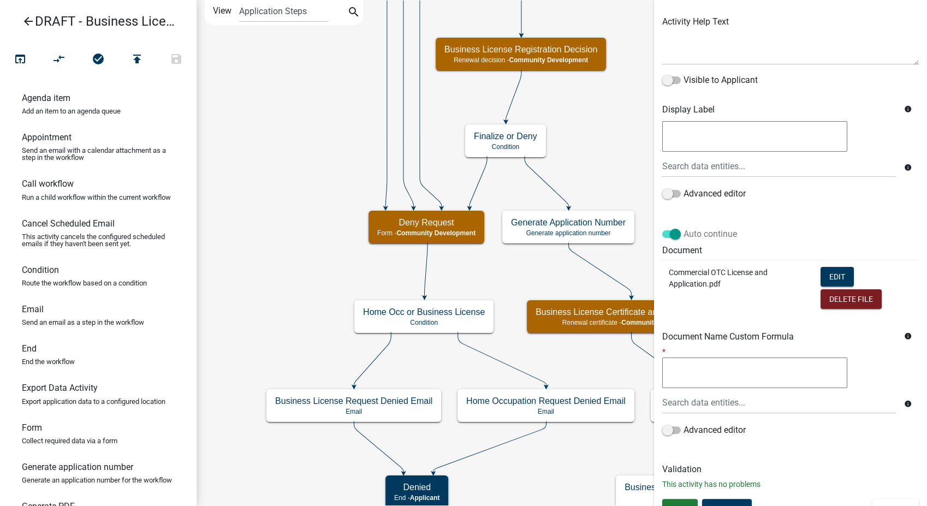
scroll to position [140, 0]
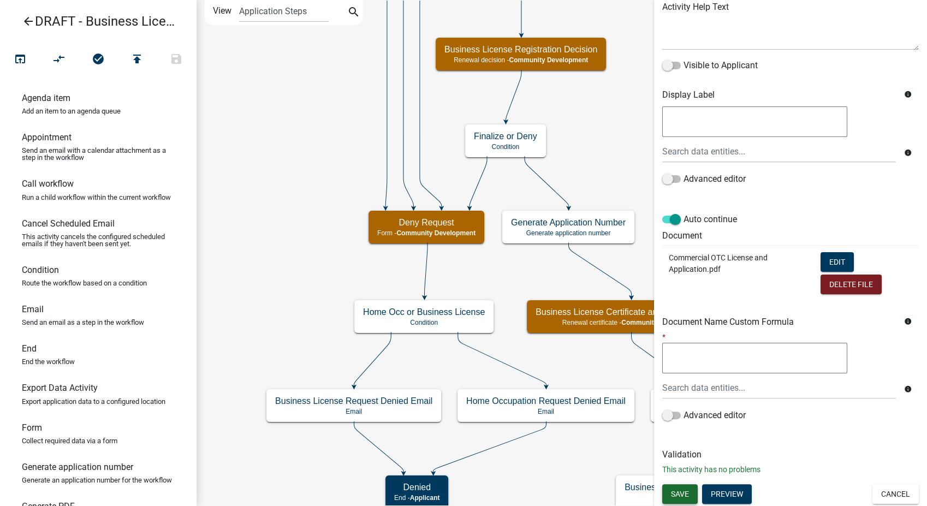
click at [682, 495] on span "Save" at bounding box center [680, 493] width 18 height 9
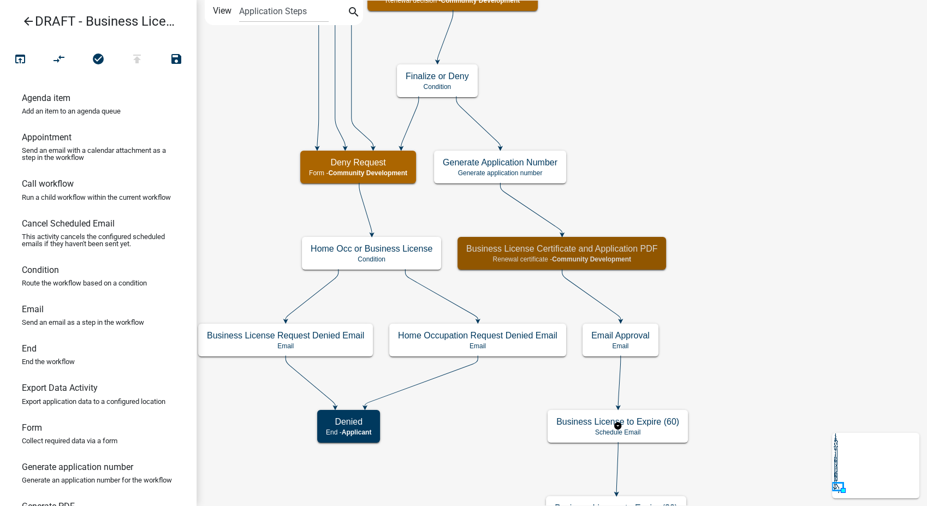
scroll to position [0, 0]
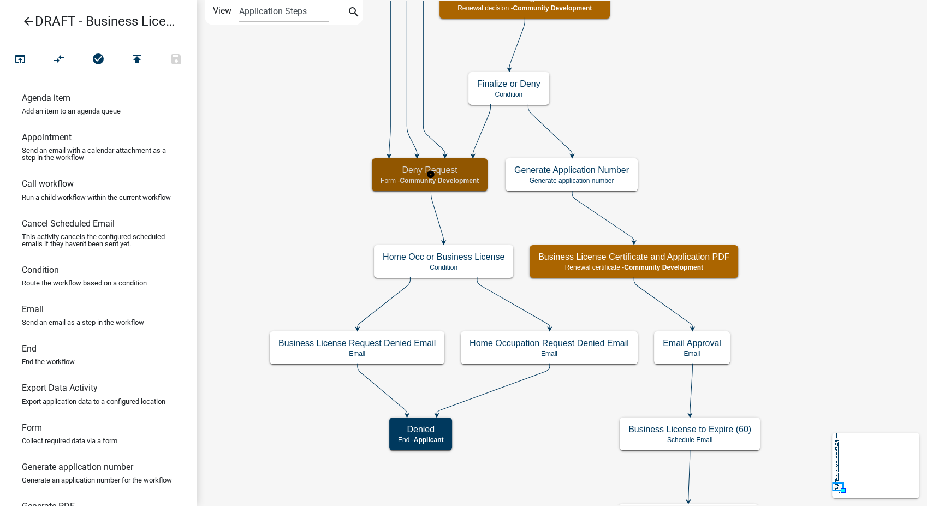
click at [462, 186] on div "Deny Request Form - Community Development" at bounding box center [430, 174] width 116 height 33
select select "66D5FF95-1CD3-428B-B9DC-D797D01D8DE2"
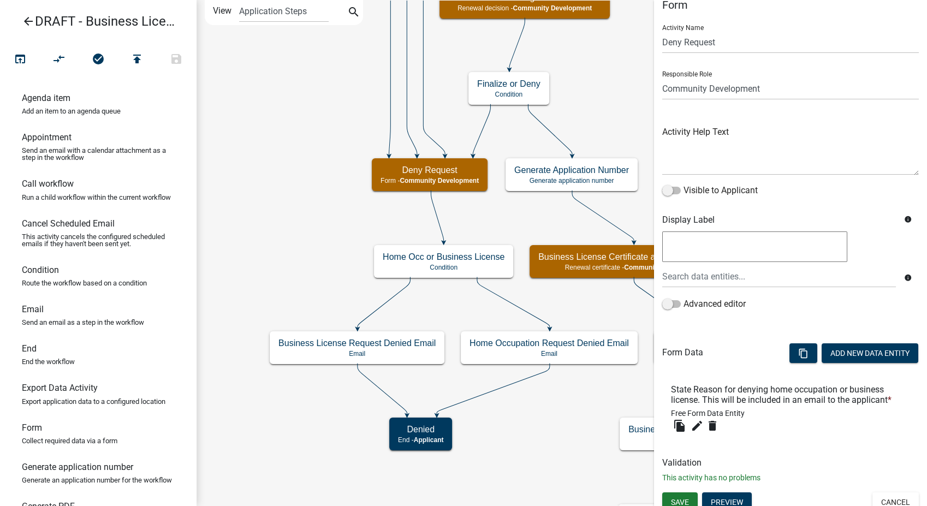
scroll to position [23, 0]
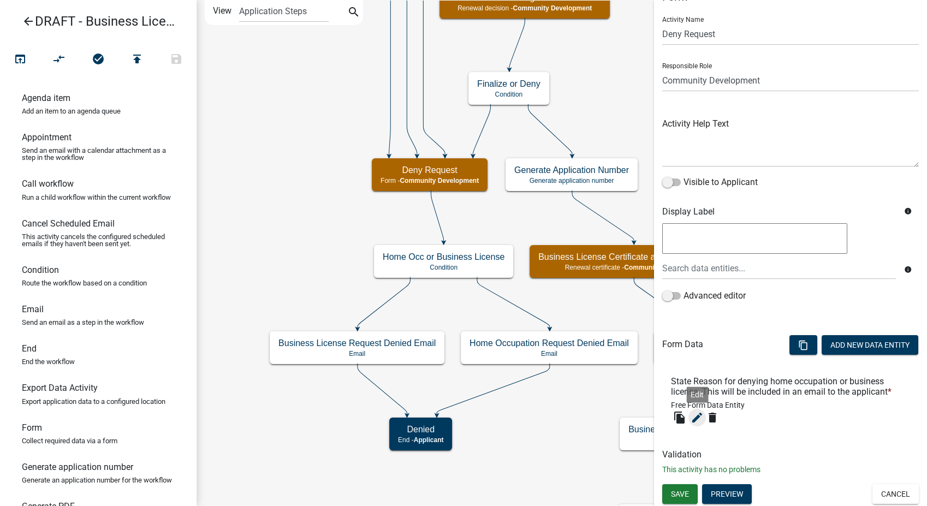
click at [694, 418] on icon "edit" at bounding box center [697, 417] width 13 height 13
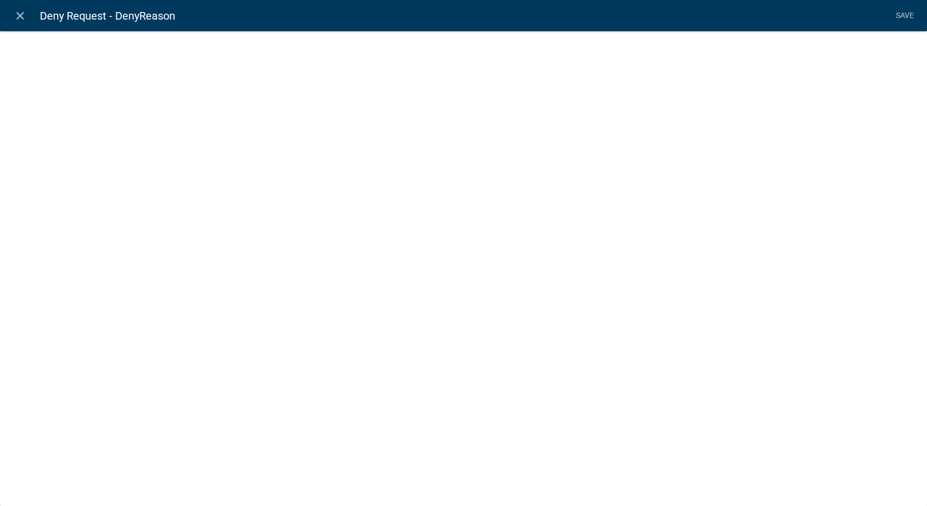
select select
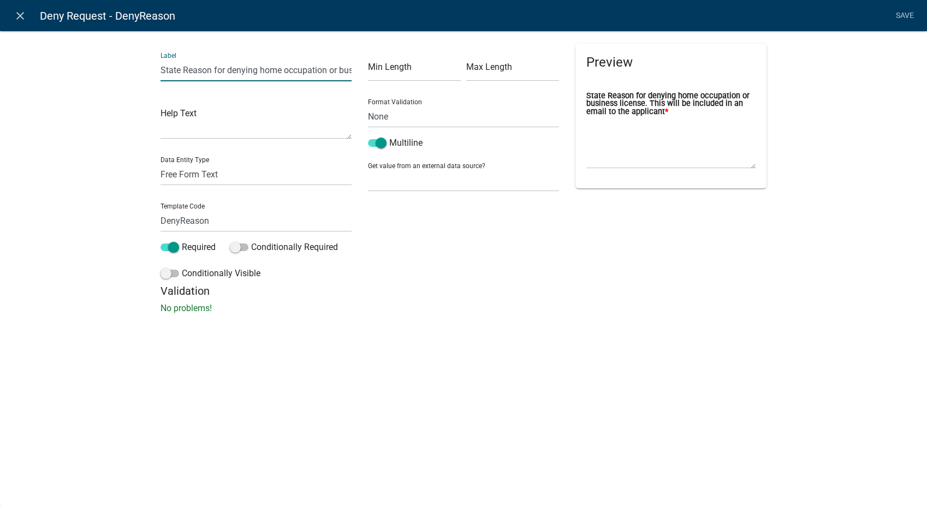
click at [334, 72] on input "State Reason for denying home occupation or business license. This will be incl…" at bounding box center [256, 70] width 191 height 22
type input "State Reason for denying home occupation. This will be included in an email to …"
click at [165, 276] on span at bounding box center [170, 274] width 19 height 8
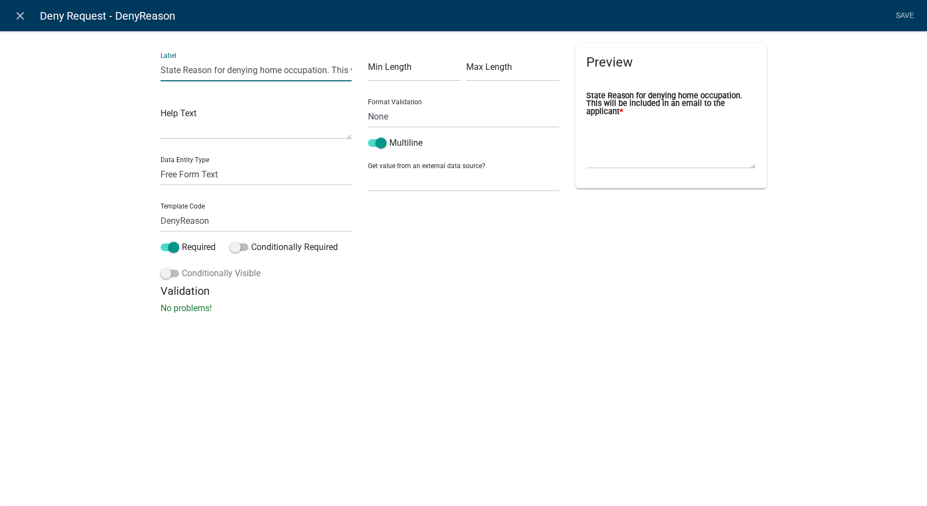
click at [182, 267] on input "Conditionally Visible" at bounding box center [182, 267] width 0 height 0
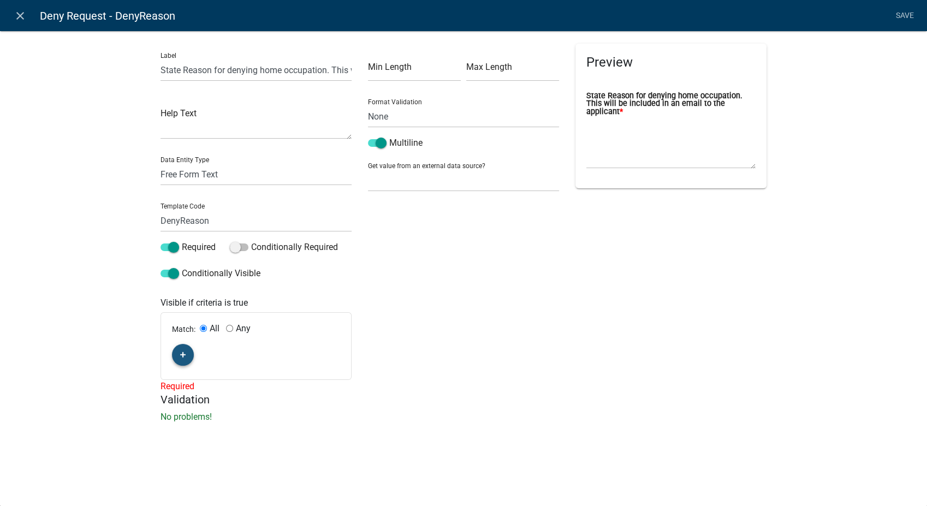
click at [187, 354] on button "button" at bounding box center [183, 355] width 22 height 22
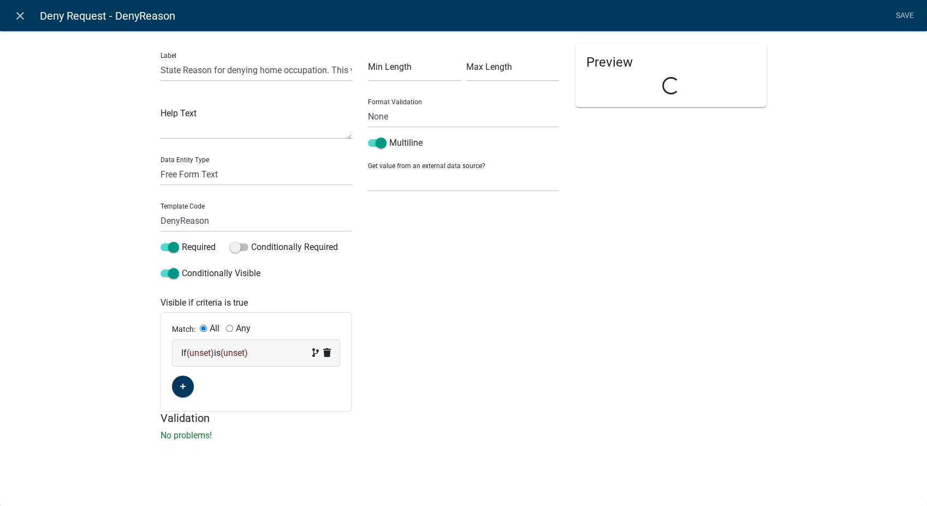
click at [285, 360] on div "If (unset) is (unset)" at bounding box center [256, 353] width 167 height 26
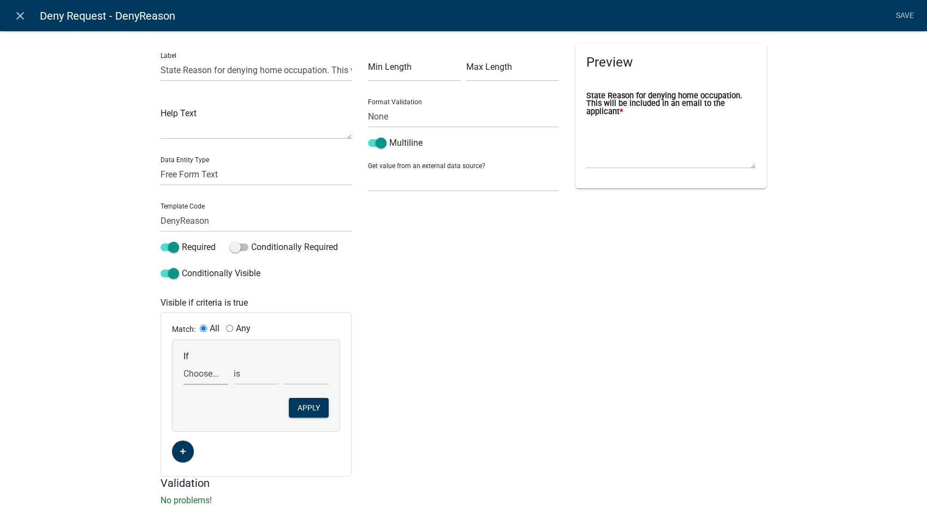
click at [192, 377] on select "Choose... AccBld Acres ActiveRegistrationExpDate AddReq Address AdjacentHeader …" at bounding box center [205, 373] width 45 height 22
select select "109: HomeOccupation"
click at [183, 362] on select "Choose... AccBld Acres ActiveRegistrationExpDate AddReq Address AdjacentHeader …" at bounding box center [205, 373] width 45 height 22
click at [301, 376] on select "Choose... No - Other Yes - From a Home Occupation" at bounding box center [306, 373] width 45 height 22
select select "2: Home Occupation"
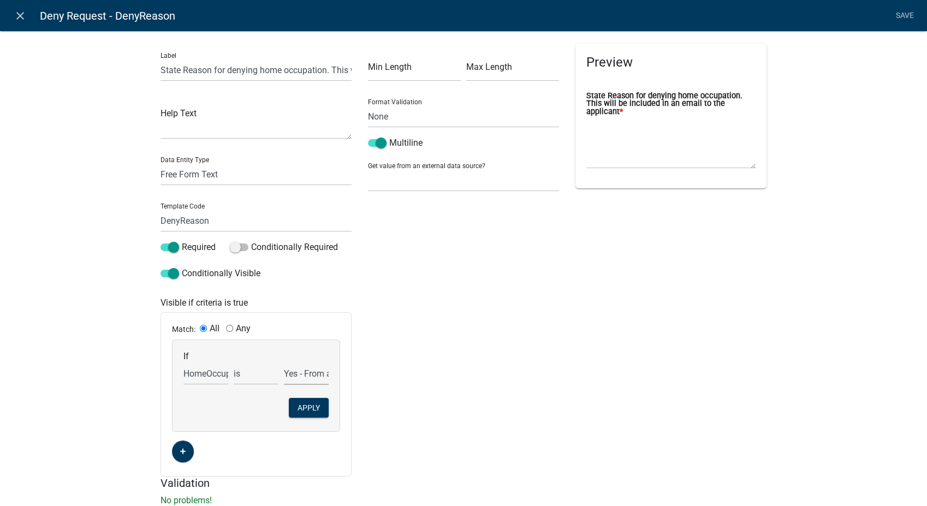
click at [284, 362] on select "Choose... No - Other Yes - From a Home Occupation" at bounding box center [306, 373] width 45 height 22
click at [306, 412] on button "Apply" at bounding box center [309, 408] width 40 height 20
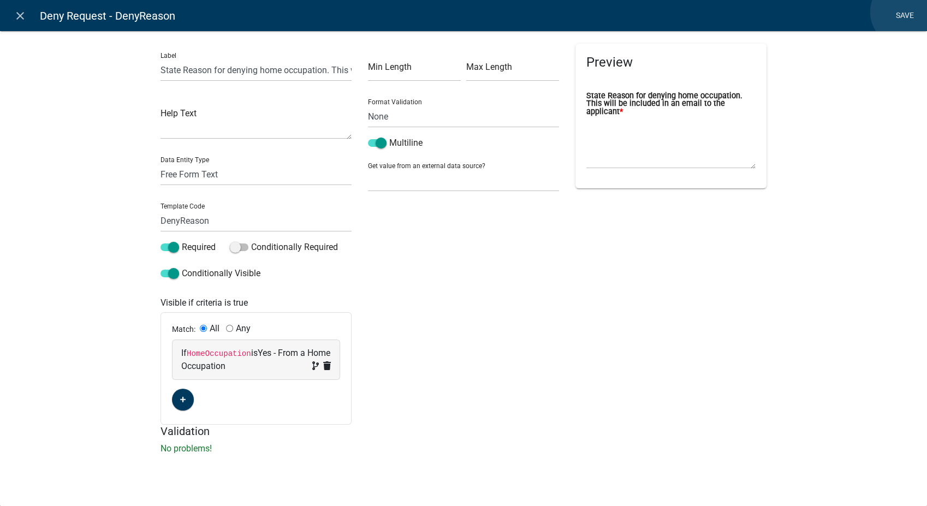
click at [905, 12] on link "Save" at bounding box center [904, 15] width 27 height 21
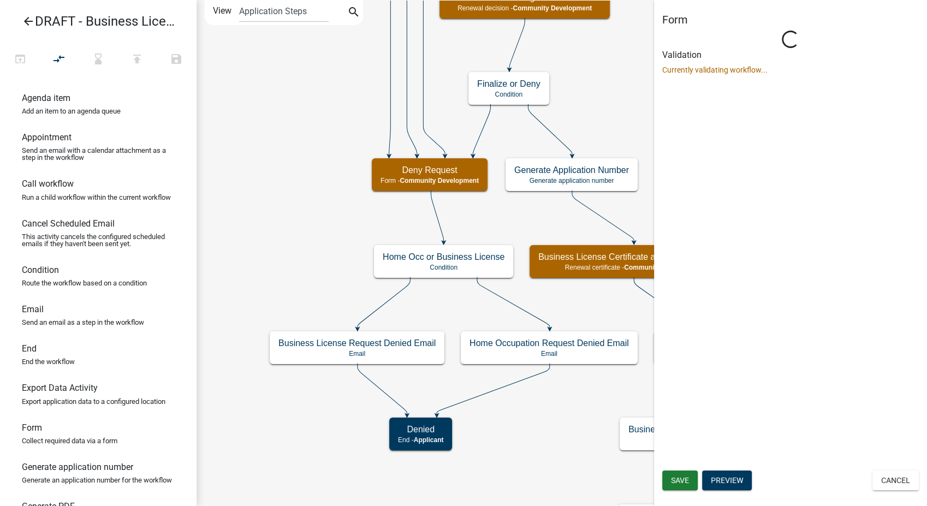
select select "66D5FF95-1CD3-428B-B9DC-D797D01D8DE2"
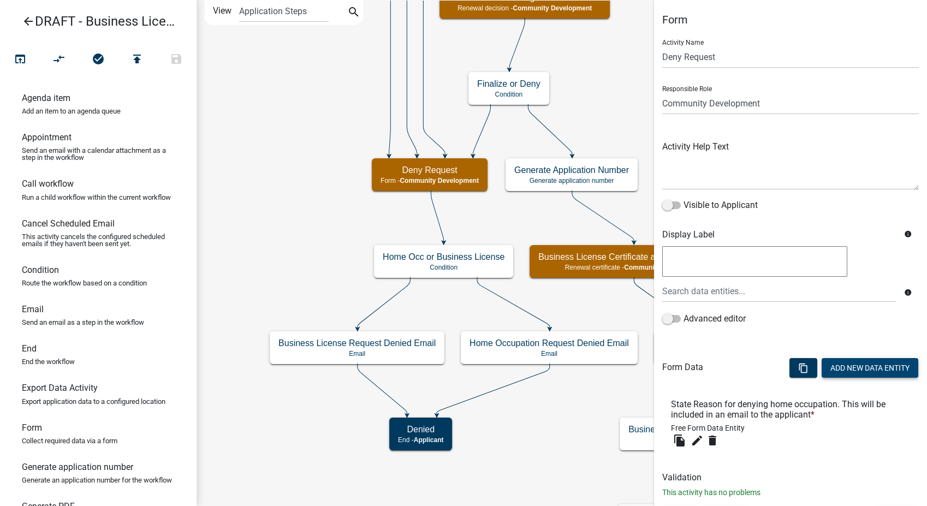
scroll to position [23, 0]
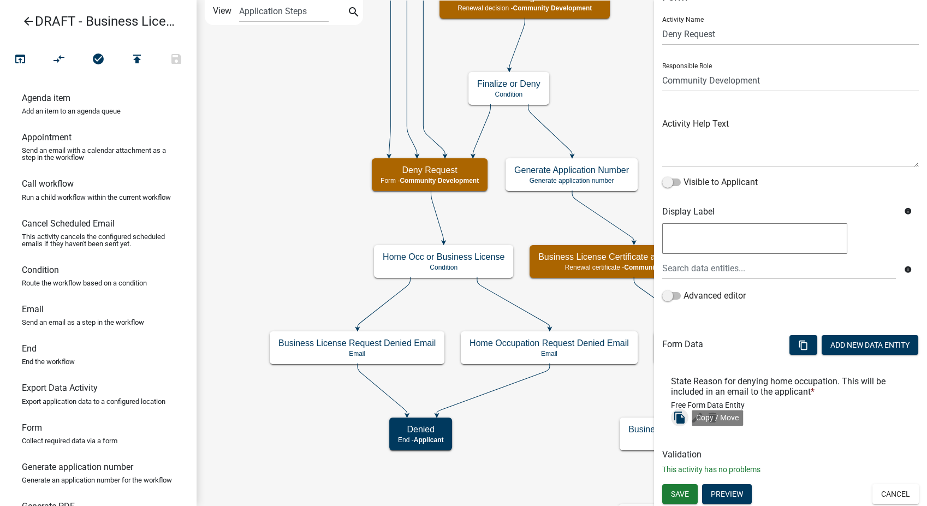
click at [678, 418] on icon "file_copy" at bounding box center [679, 417] width 13 height 13
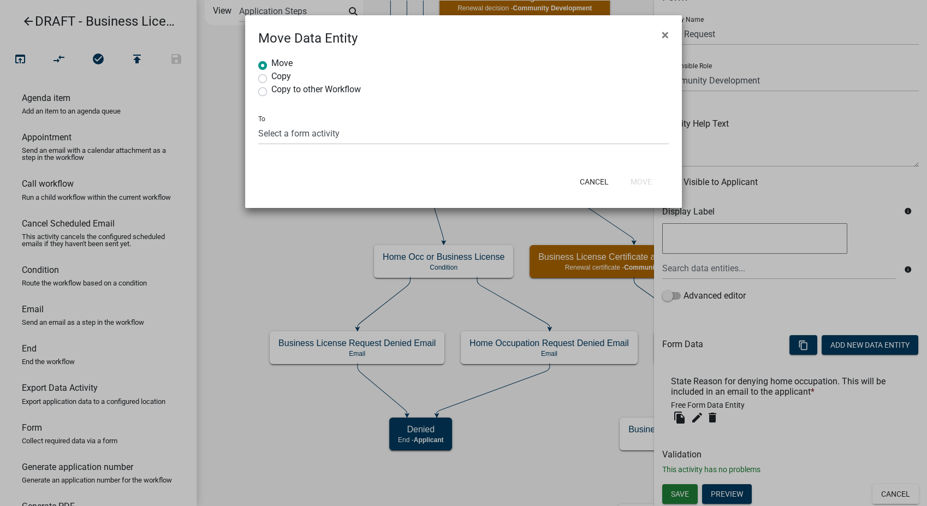
click at [271, 78] on label "Copy" at bounding box center [281, 76] width 20 height 9
click at [271, 78] on input "Copy" at bounding box center [274, 75] width 7 height 7
radio input "true"
click at [310, 139] on select "Select a form activity Applicant and Location Information Business Information …" at bounding box center [463, 133] width 411 height 22
select select "0d670816-da5b-4408-aa05-15c0a0896e6d"
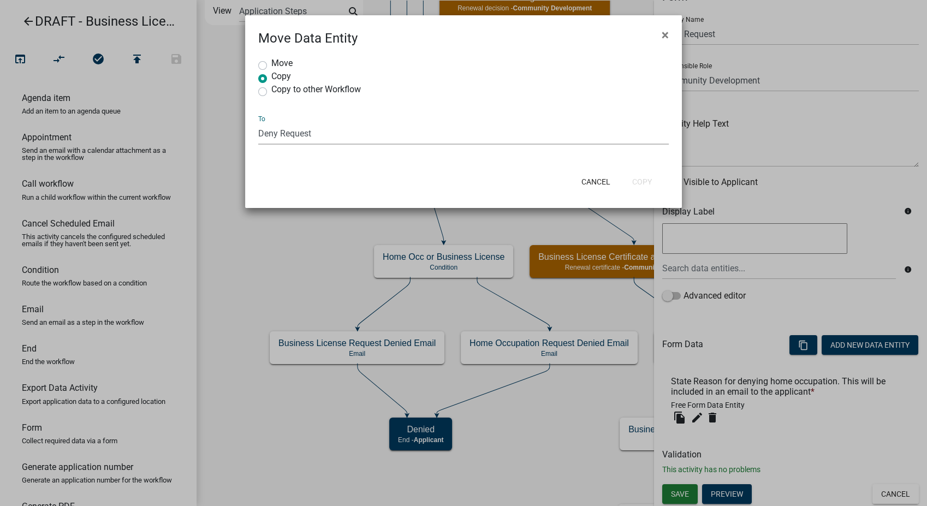
click at [258, 122] on select "Select a form activity Applicant and Location Information Business Information …" at bounding box center [463, 133] width 411 height 22
click at [632, 183] on button "Copy" at bounding box center [641, 182] width 37 height 20
radio input "true"
select select
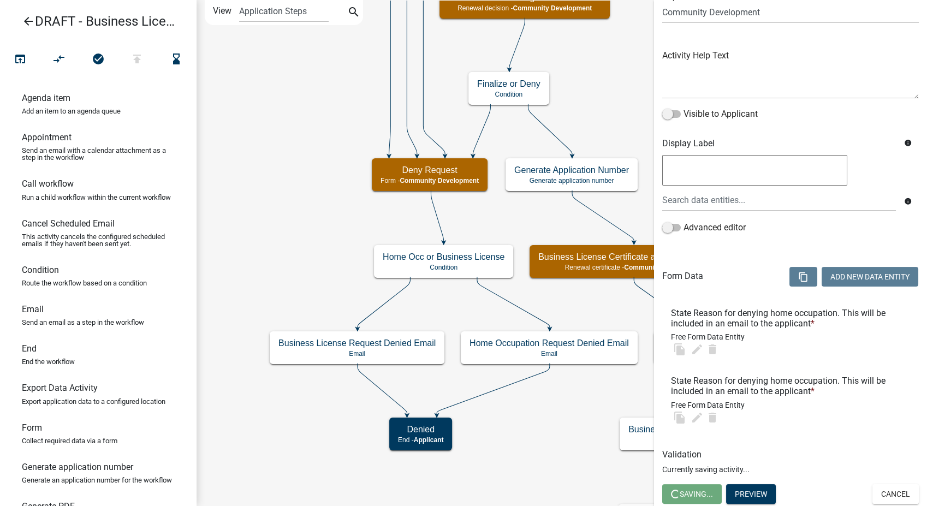
scroll to position [0, 0]
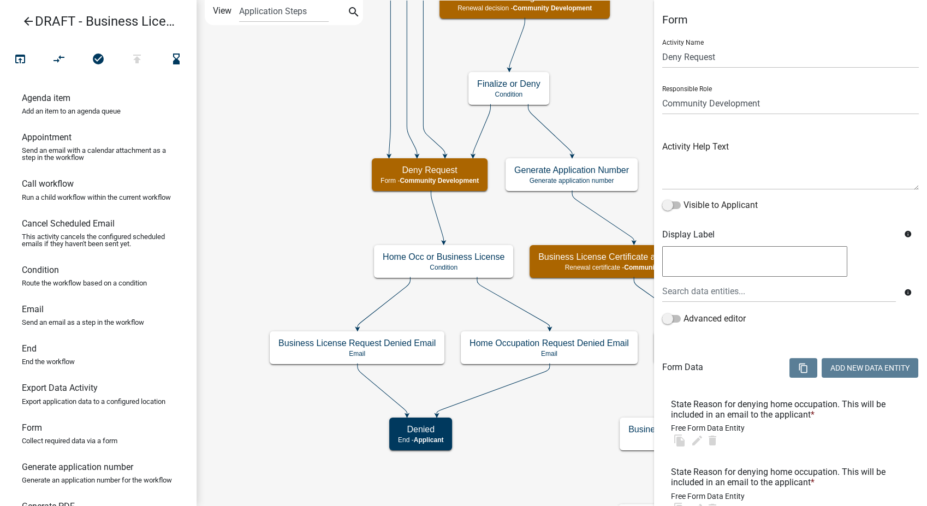
select select "66D5FF95-1CD3-428B-B9DC-D797D01D8DE2"
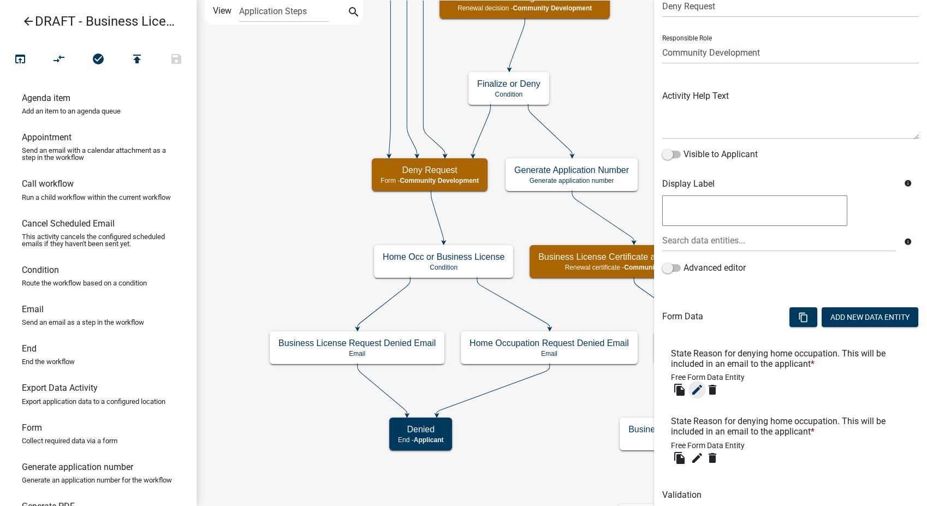
scroll to position [31, 0]
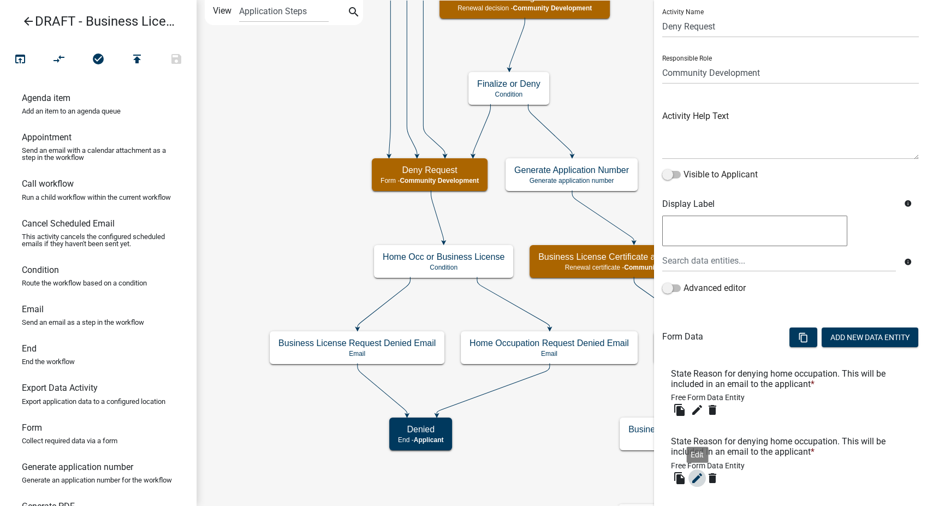
click at [696, 477] on icon "edit" at bounding box center [697, 478] width 13 height 13
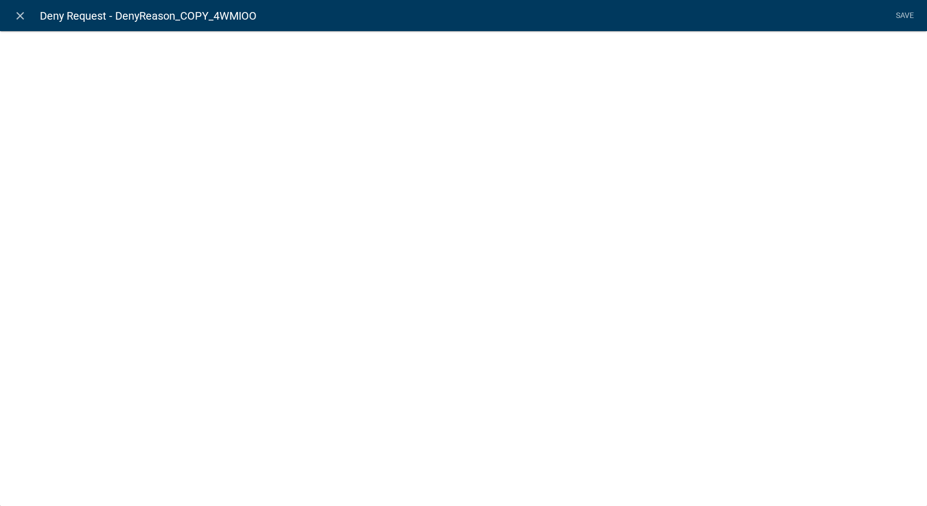
select select
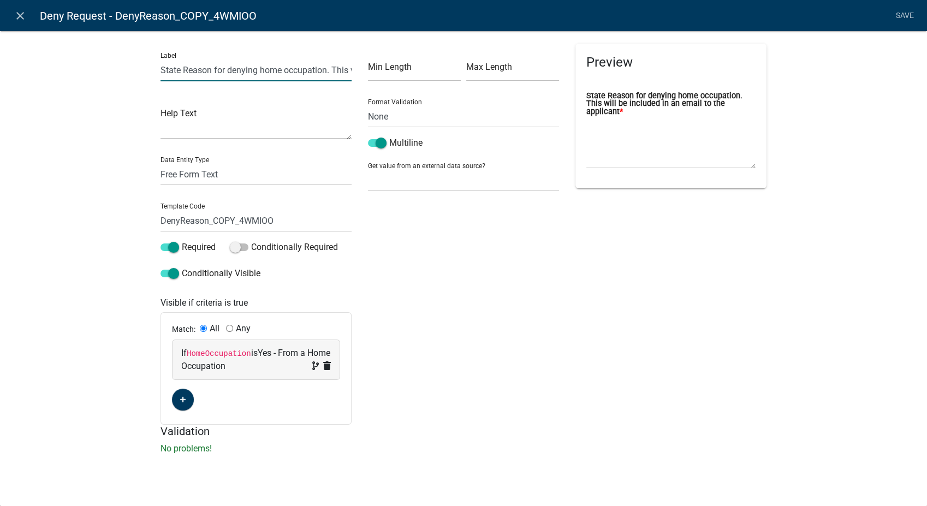
click at [328, 72] on input "State Reason for denying home occupation. This will be included in an email to …" at bounding box center [256, 70] width 191 height 22
type input "State Reason for denying the business license. This will be included in an emai…"
click at [278, 219] on input "DenyReason_COPY_4WMIOO" at bounding box center [256, 221] width 191 height 22
type input "DenyReasonBusLic"
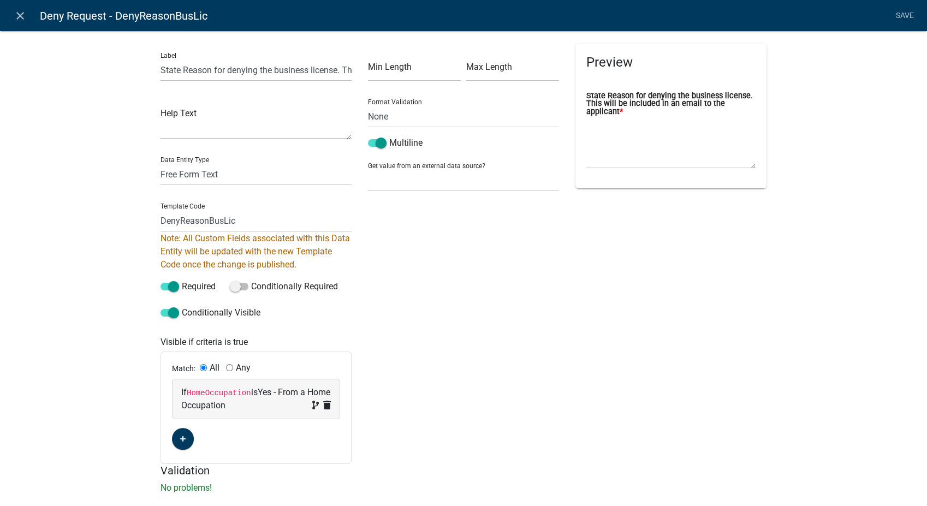
click at [279, 365] on div "Match: All Any If HomeOccupation is Yes - From a Home Occupation" at bounding box center [256, 407] width 190 height 111
click at [257, 392] on span "Yes - From a Home Occupation" at bounding box center [255, 398] width 149 height 23
select select "110: HomeOccupation"
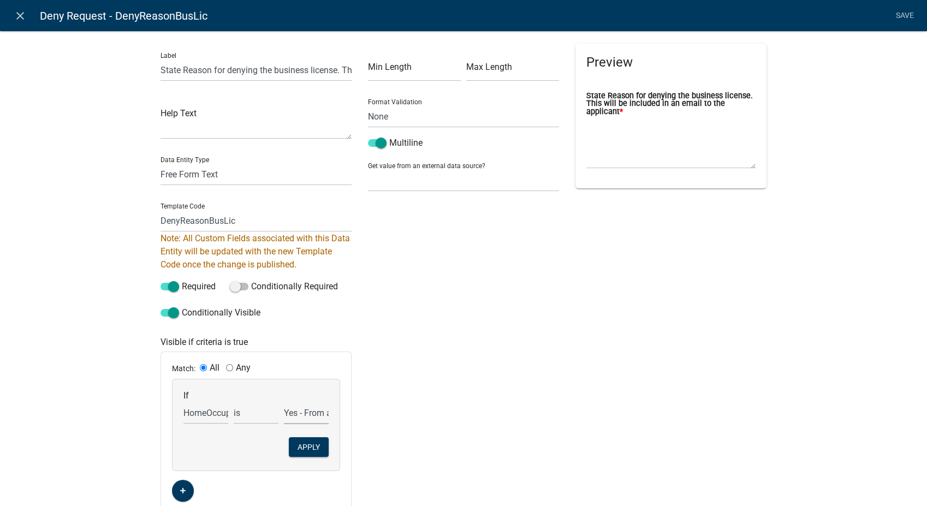
click at [295, 414] on select "No - Other Yes - From a Home Occupation" at bounding box center [306, 413] width 45 height 22
select select "0: No - Other"
click at [284, 402] on select "No - Other Yes - From a Home Occupation" at bounding box center [306, 413] width 45 height 22
click at [300, 445] on button "Apply" at bounding box center [309, 447] width 40 height 20
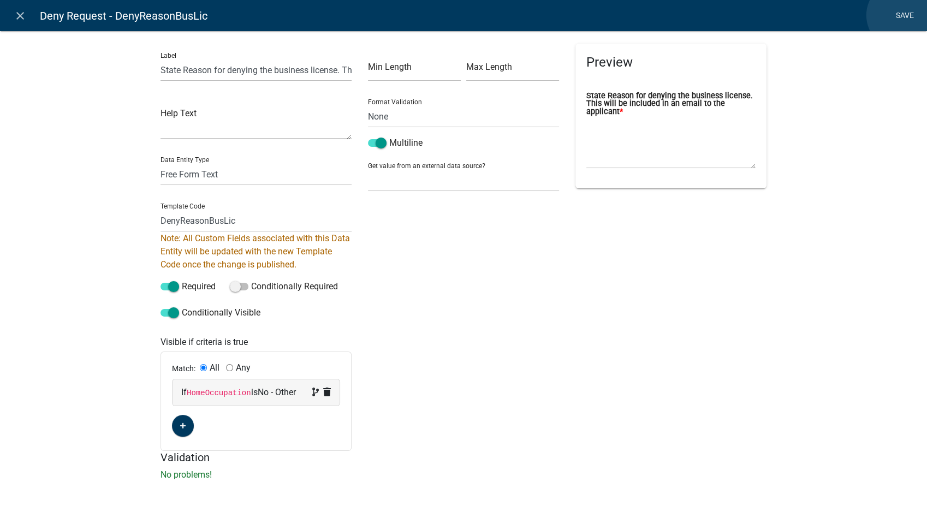
click at [901, 15] on link "Save" at bounding box center [904, 15] width 27 height 21
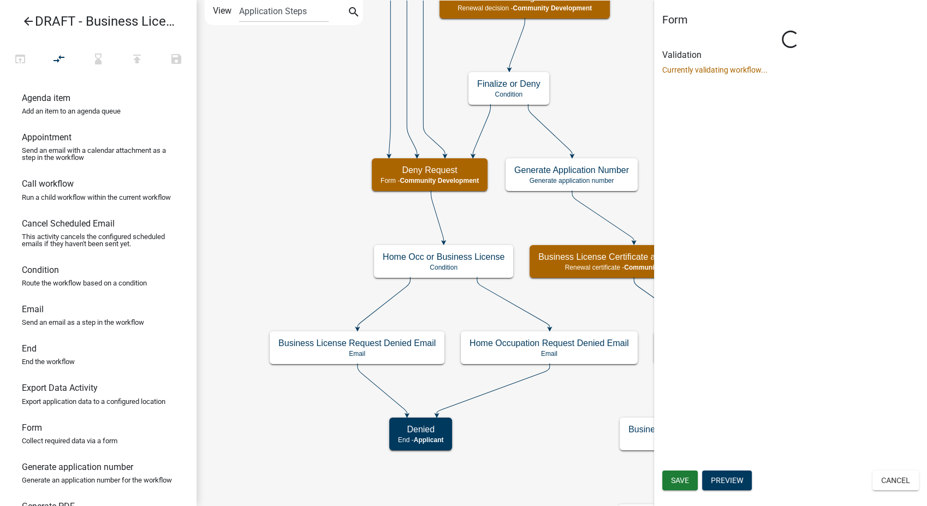
scroll to position [0, 0]
select select "66D5FF95-1CD3-428B-B9DC-D797D01D8DE2"
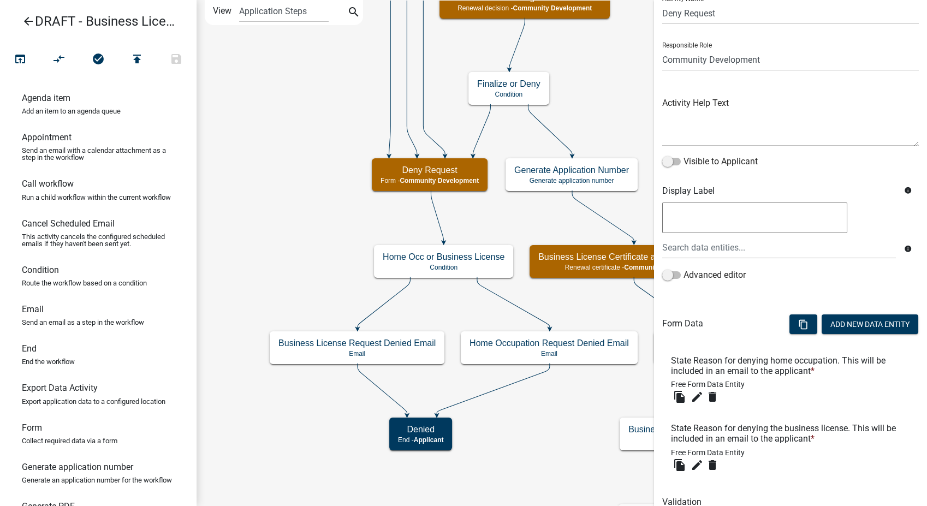
scroll to position [91, 0]
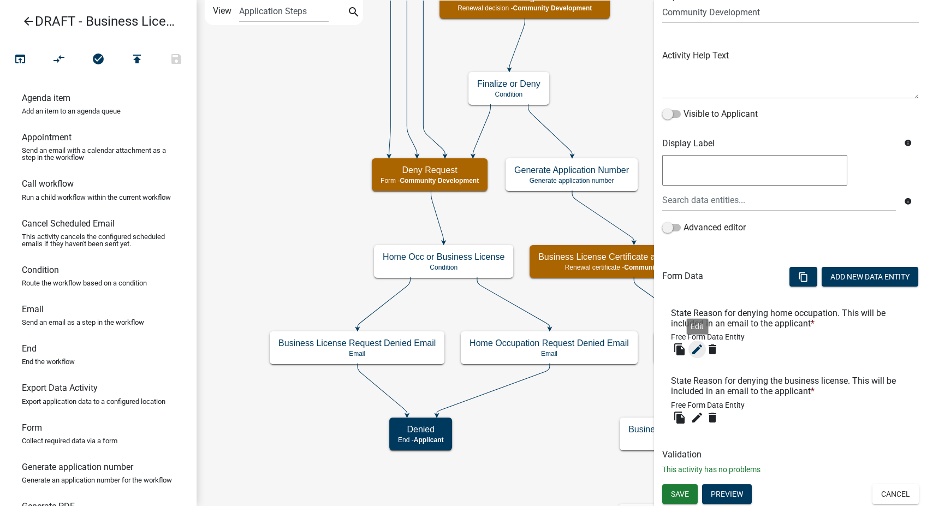
click at [694, 349] on icon "edit" at bounding box center [697, 349] width 13 height 13
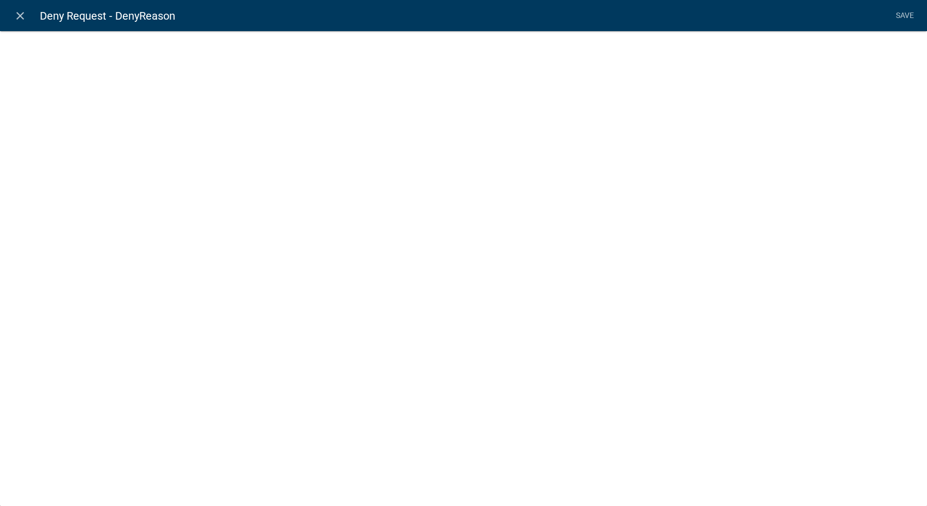
select select
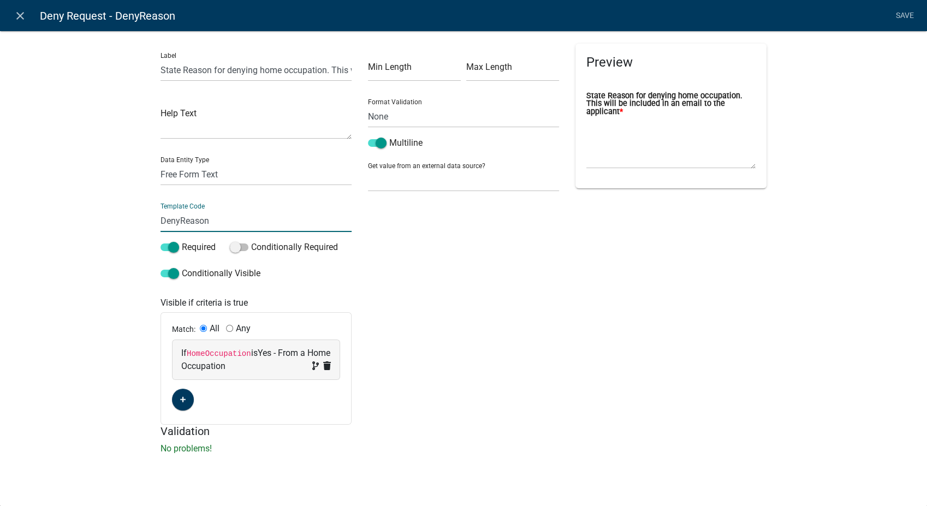
click at [221, 222] on input "DenyReason" at bounding box center [256, 221] width 191 height 22
type input "DenyReasonHomeOcc"
click at [649, 274] on div "Preview State Reason for denying home occupation. This will be included in an e…" at bounding box center [670, 234] width 207 height 381
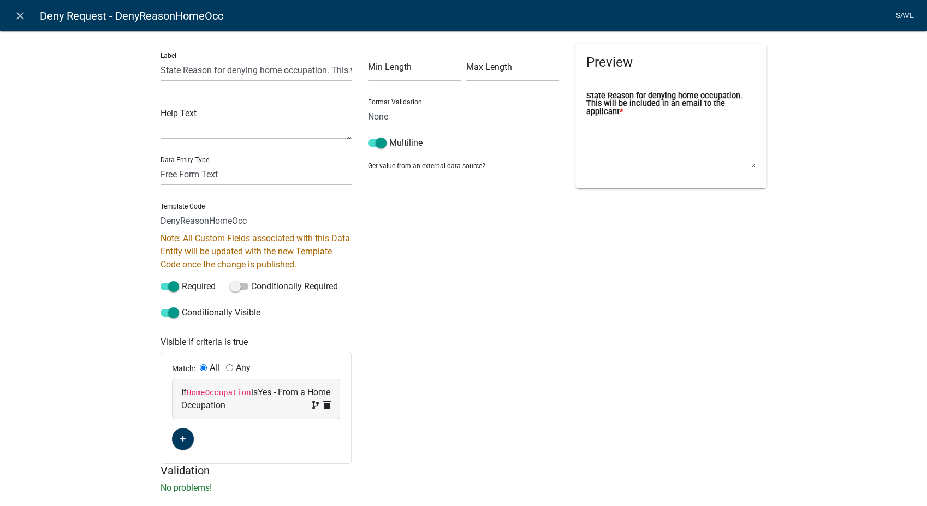
click at [898, 10] on link "Save" at bounding box center [904, 15] width 27 height 21
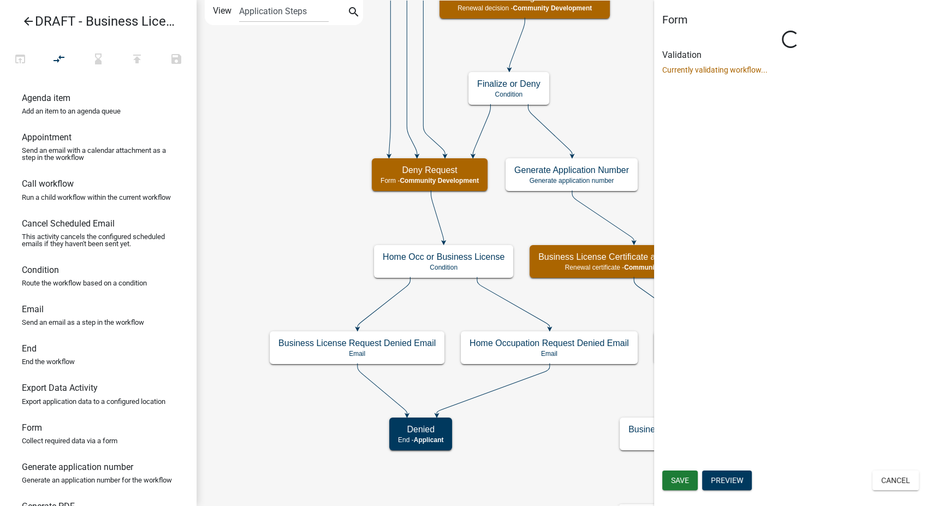
scroll to position [0, 0]
select select "66D5FF95-1CD3-428B-B9DC-D797D01D8DE2"
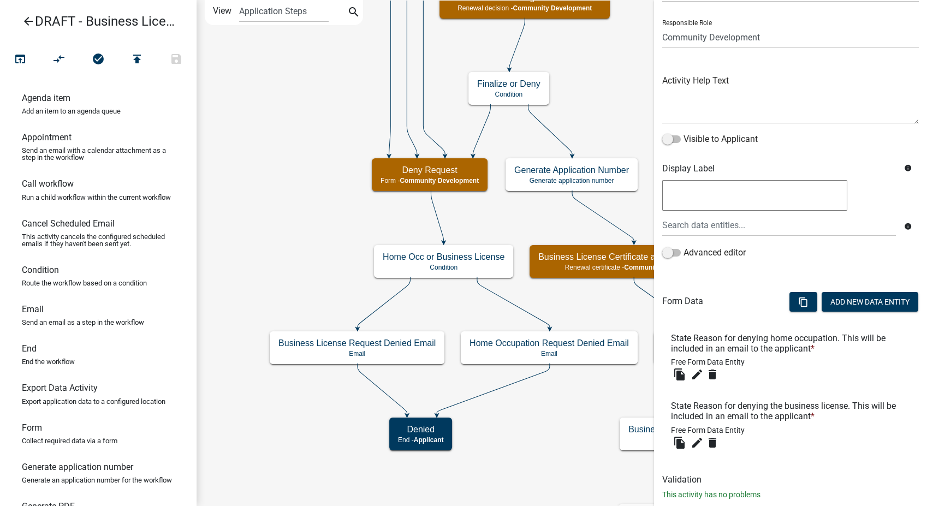
scroll to position [91, 0]
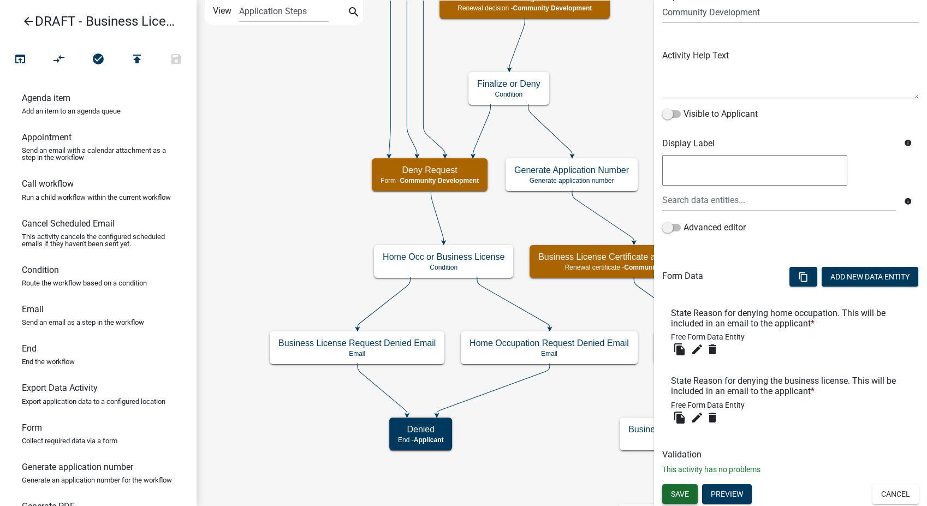
click at [673, 500] on button "Save" at bounding box center [679, 494] width 35 height 20
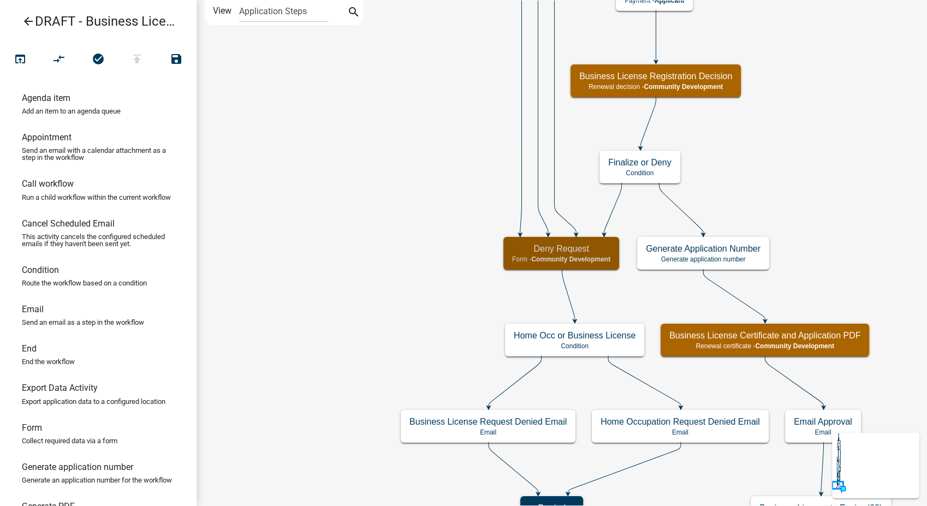
scroll to position [0, 0]
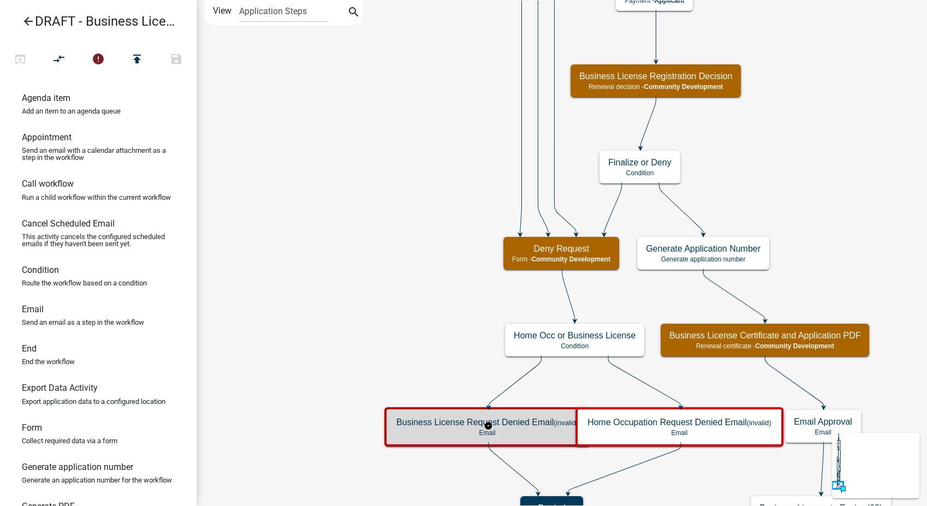
click at [415, 431] on p "Email" at bounding box center [487, 433] width 182 height 8
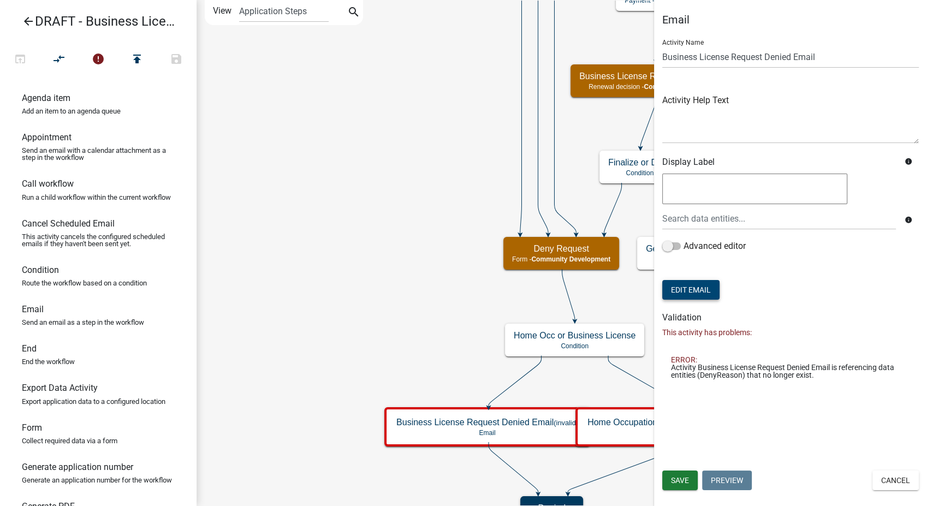
click at [676, 290] on button "Edit Email" at bounding box center [690, 290] width 57 height 20
select select "02716f85-b38e-4317-b3e2-b115ccb6ceee"
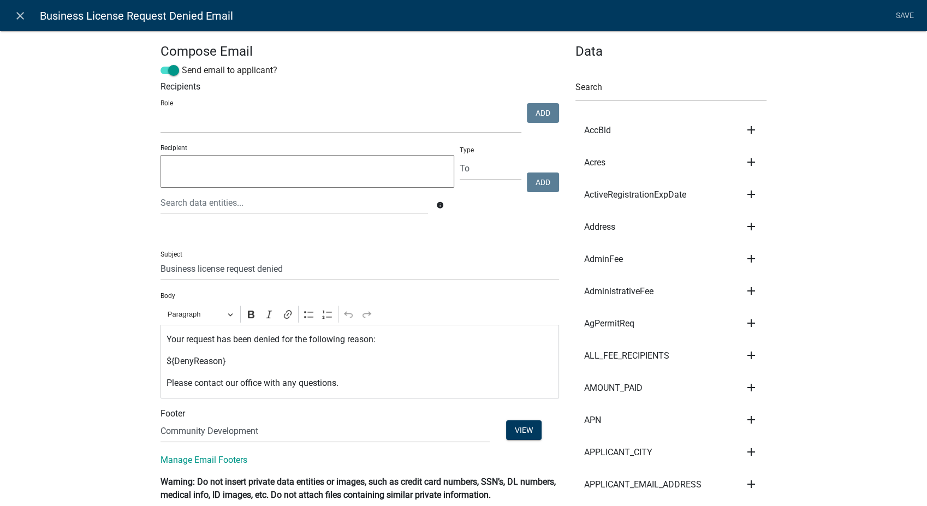
click at [219, 364] on p "${DenyReason}" at bounding box center [360, 361] width 387 height 13
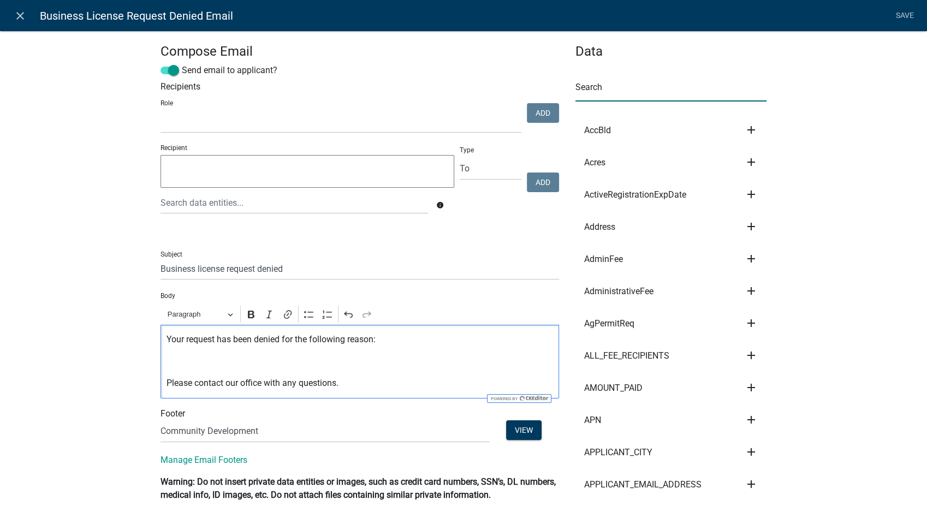
click at [638, 90] on input "text" at bounding box center [670, 90] width 191 height 22
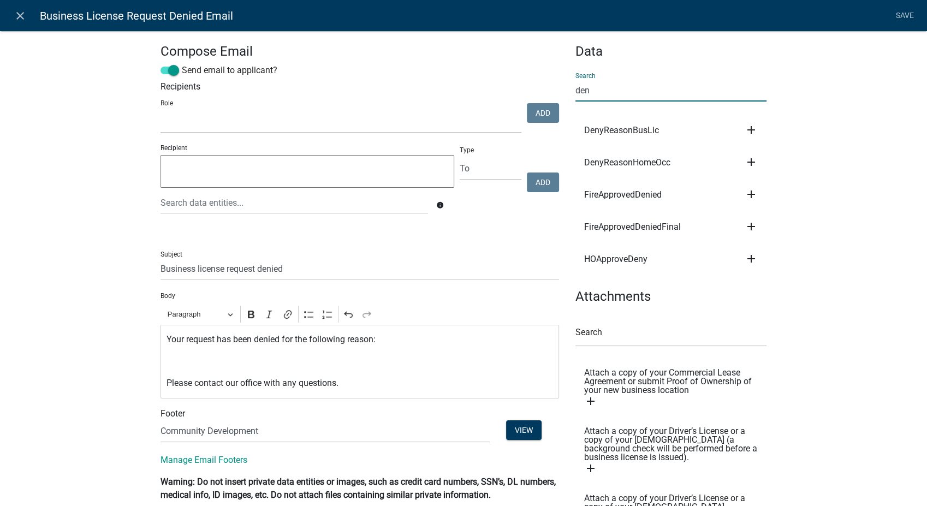
type input "den"
drag, startPoint x: 908, startPoint y: 167, endPoint x: 793, endPoint y: 170, distance: 115.8
click at [746, 129] on icon "add" at bounding box center [751, 129] width 13 height 13
click at [753, 168] on button "Body" at bounding box center [788, 167] width 87 height 26
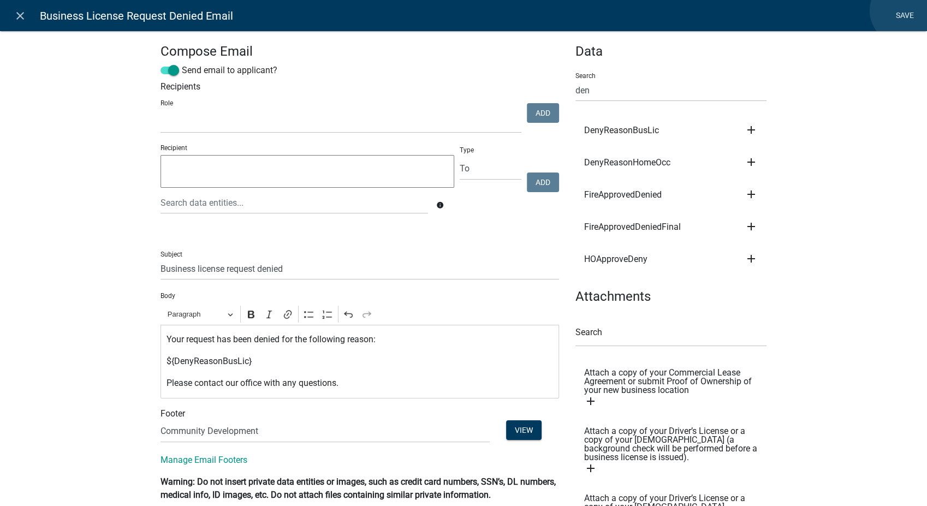
click at [904, 10] on link "Save" at bounding box center [904, 15] width 27 height 21
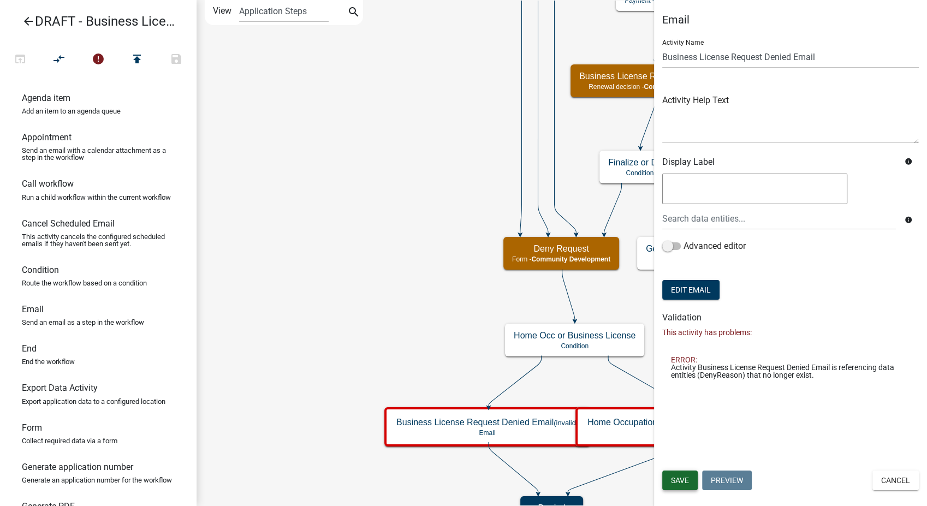
click at [688, 485] on button "Save" at bounding box center [679, 481] width 35 height 20
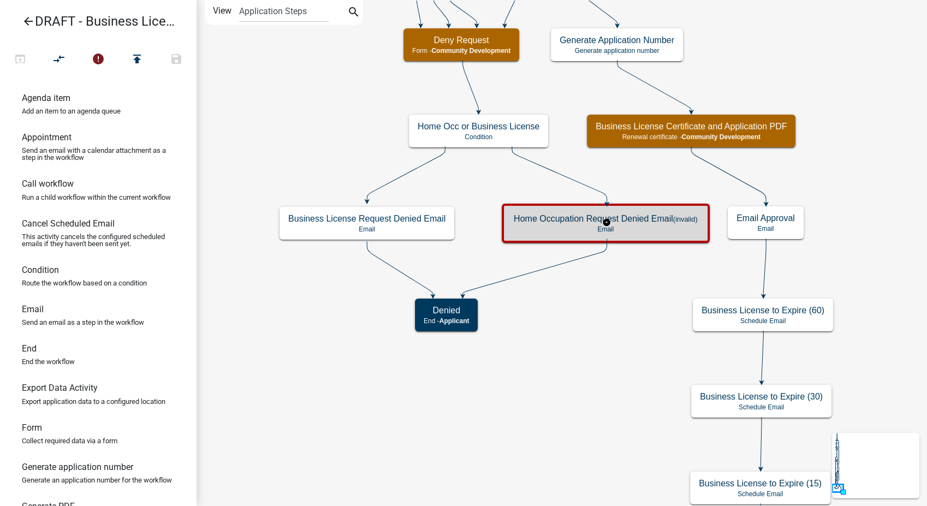
click at [661, 228] on p "Email" at bounding box center [606, 229] width 184 height 8
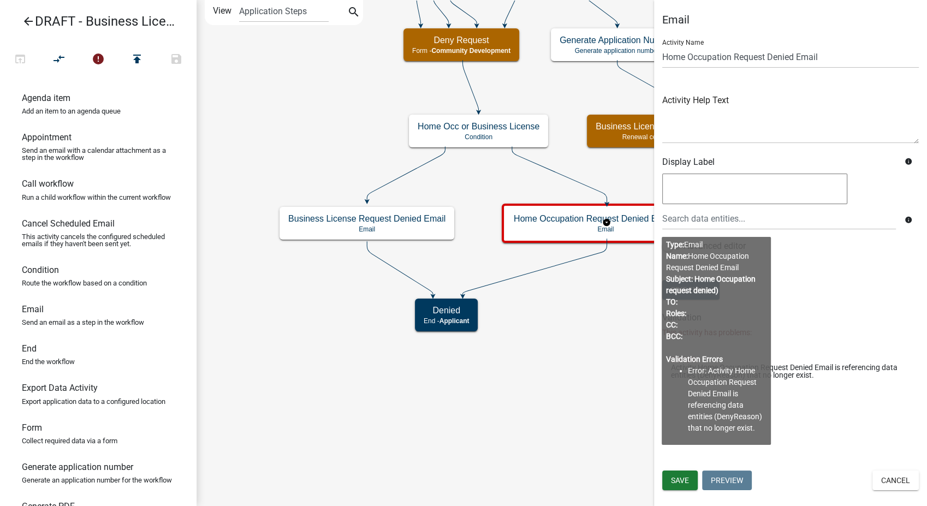
click at [811, 272] on form "Activity Name Home Occupation Request Denied Email Activity Help Text Display L…" at bounding box center [790, 167] width 257 height 272
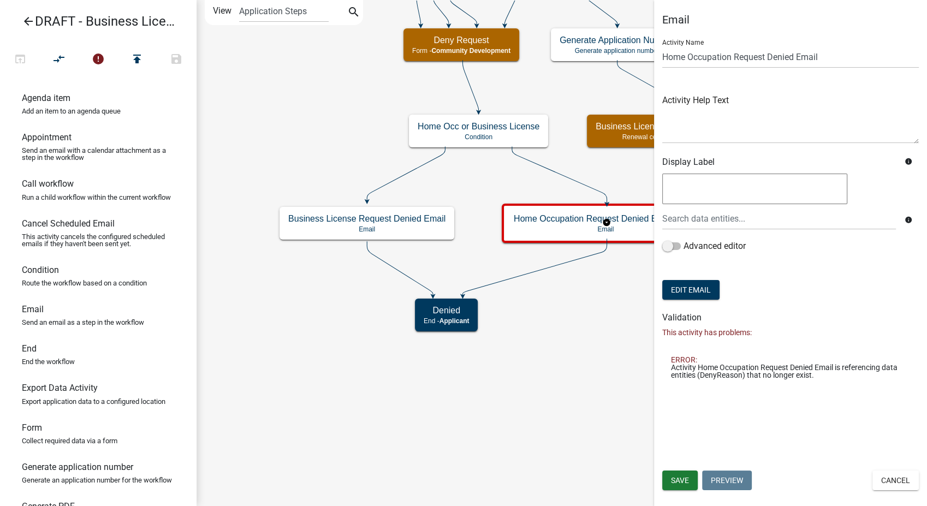
click at [691, 335] on body "Internet Explorer does NOT work with GeoPermits. Get a new browser for more sec…" at bounding box center [463, 253] width 927 height 506
click at [688, 287] on button "Edit Email" at bounding box center [690, 290] width 57 height 20
select select "02716f85-b38e-4317-b3e2-b115ccb6ceee"
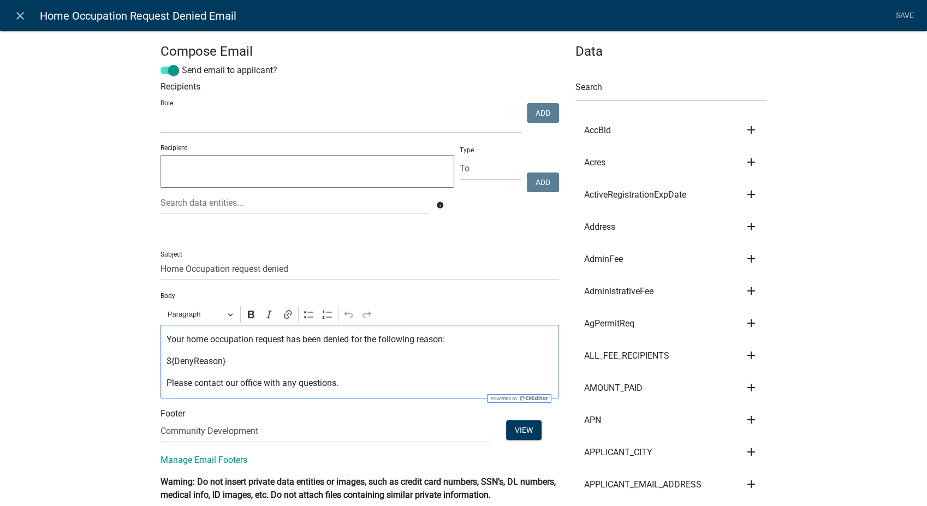
drag, startPoint x: 219, startPoint y: 364, endPoint x: 225, endPoint y: 364, distance: 6.6
click at [220, 364] on p "${DenyReason}" at bounding box center [360, 361] width 387 height 13
click at [629, 85] on input "text" at bounding box center [670, 90] width 191 height 22
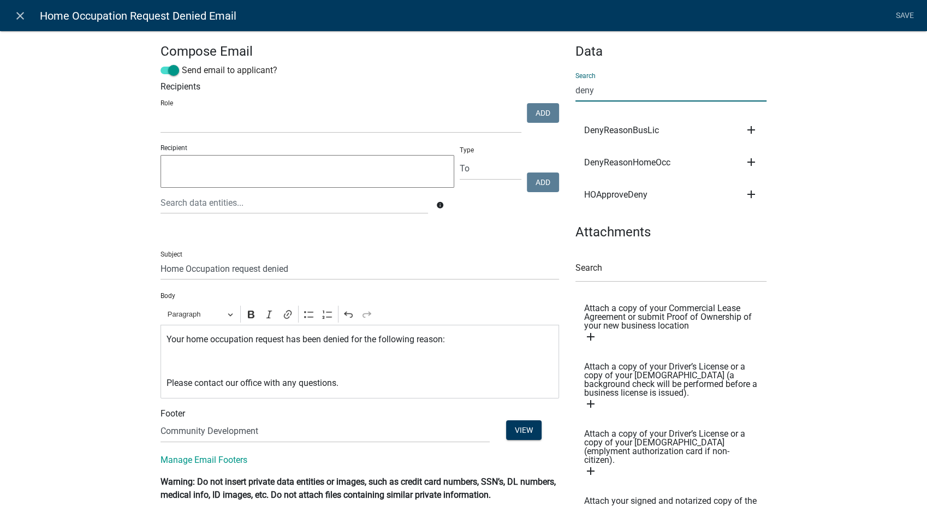
type input "deny"
click at [746, 164] on icon "add" at bounding box center [751, 162] width 13 height 13
click at [753, 197] on button "Body" at bounding box center [788, 199] width 87 height 26
click at [904, 13] on link "Save" at bounding box center [904, 15] width 27 height 21
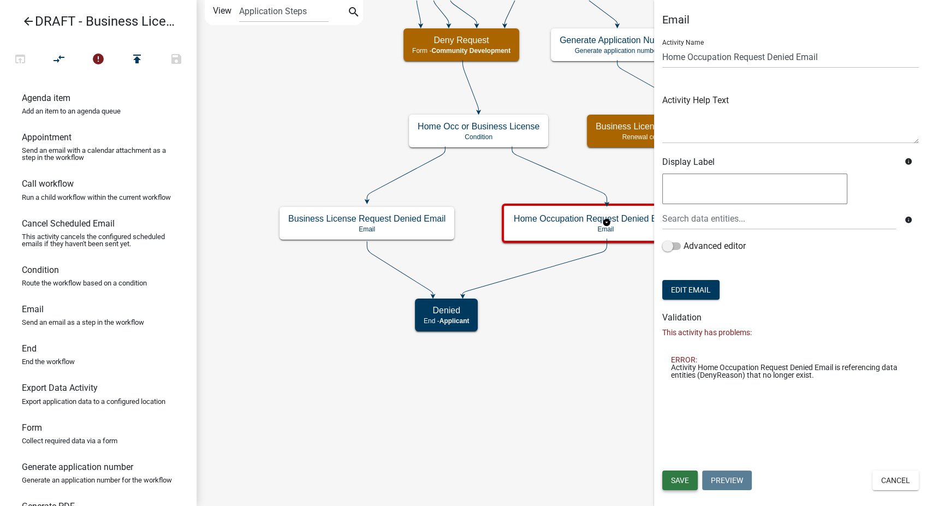
click at [688, 478] on span "Save" at bounding box center [680, 480] width 18 height 9
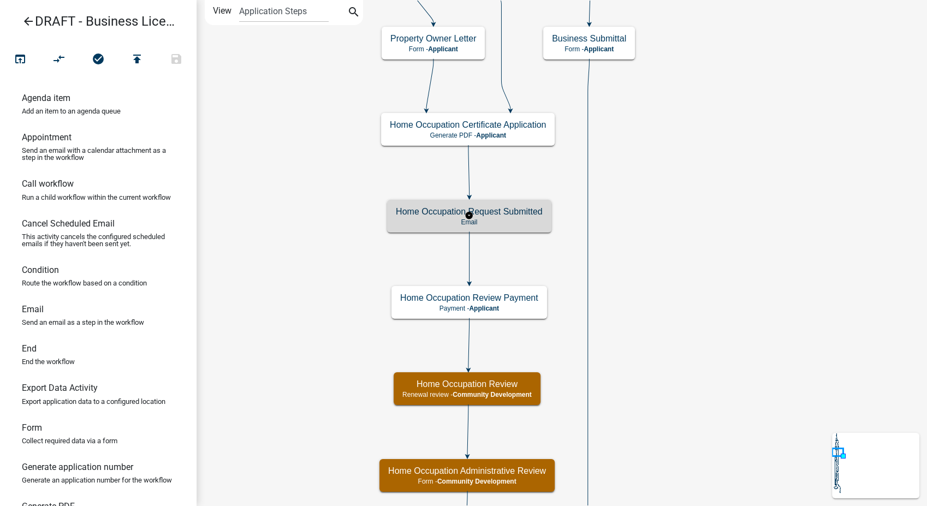
click at [503, 221] on p "Email" at bounding box center [469, 222] width 147 height 8
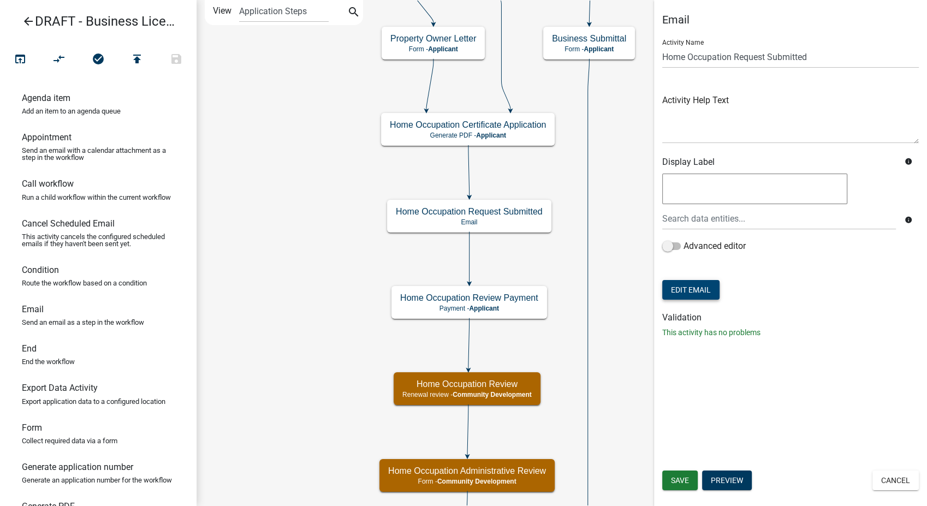
click at [697, 290] on button "Edit Email" at bounding box center [690, 290] width 57 height 20
select select "02716f85-b38e-4317-b3e2-b115ccb6ceee"
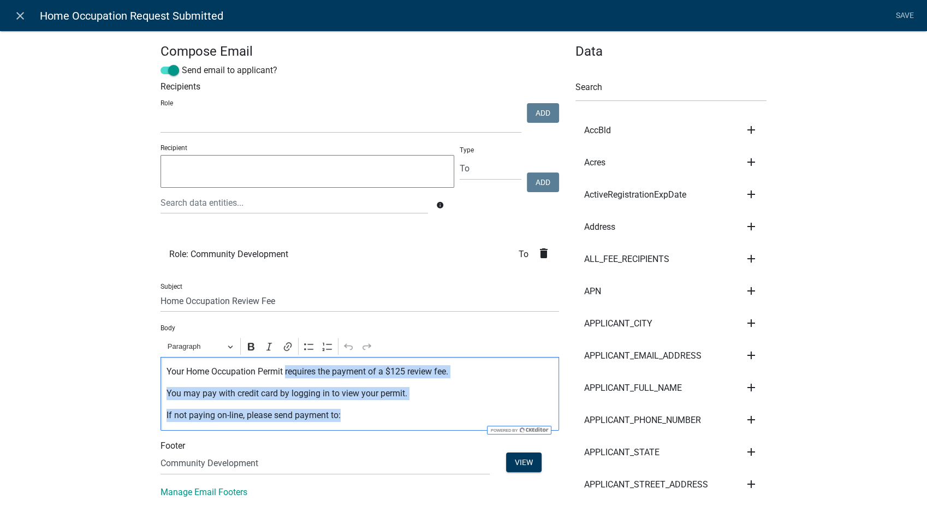
drag, startPoint x: 354, startPoint y: 419, endPoint x: 282, endPoint y: 375, distance: 84.3
click at [282, 375] on div "Your Home Occupation Permit requires the payment of a $125 review fee. You may …" at bounding box center [360, 394] width 399 height 74
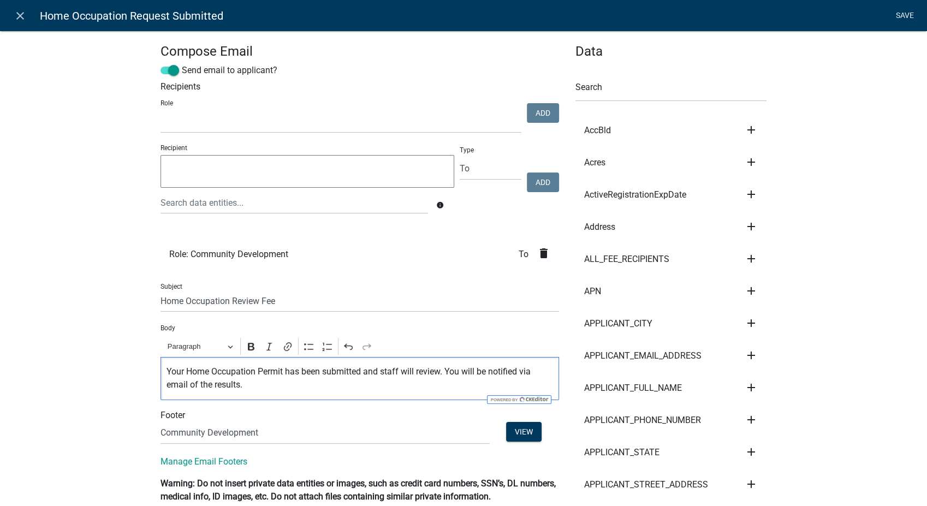
click at [904, 14] on link "Save" at bounding box center [904, 15] width 27 height 21
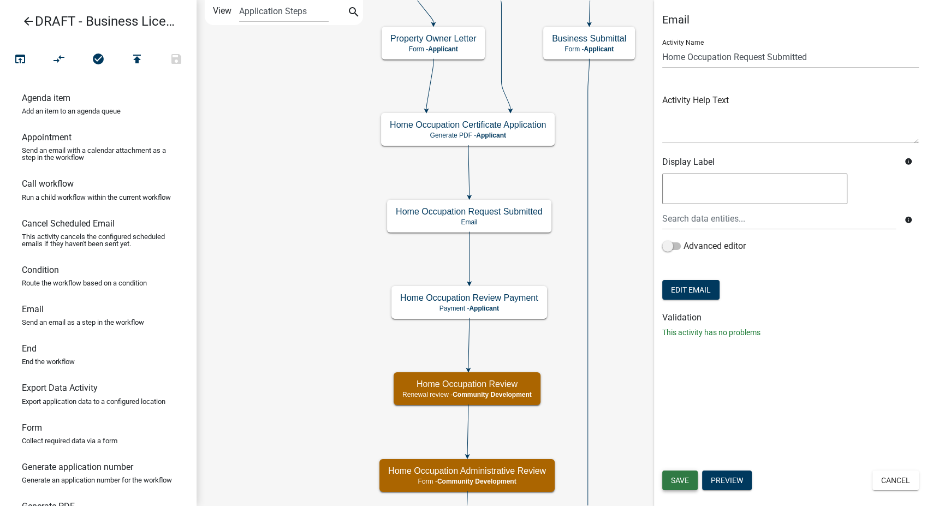
click at [670, 484] on button "Save" at bounding box center [679, 481] width 35 height 20
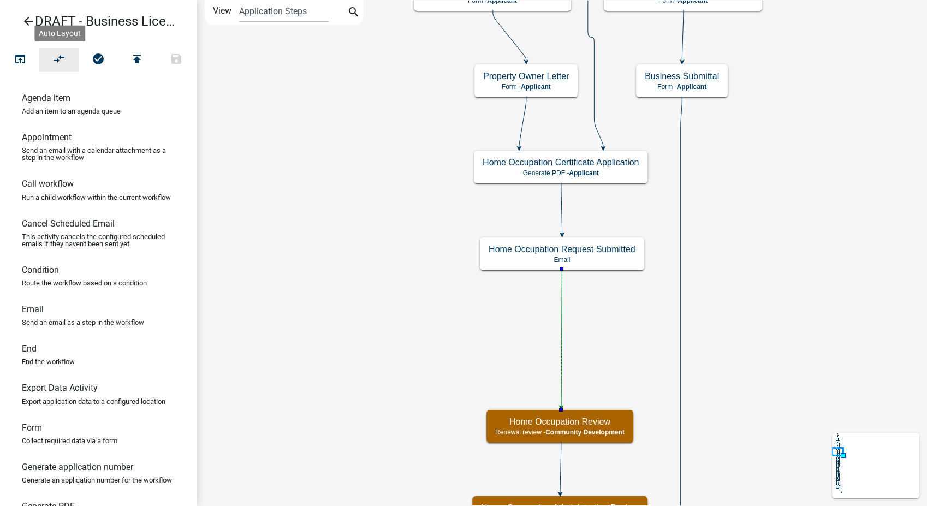
click at [54, 57] on icon "compare_arrows" at bounding box center [59, 59] width 13 height 15
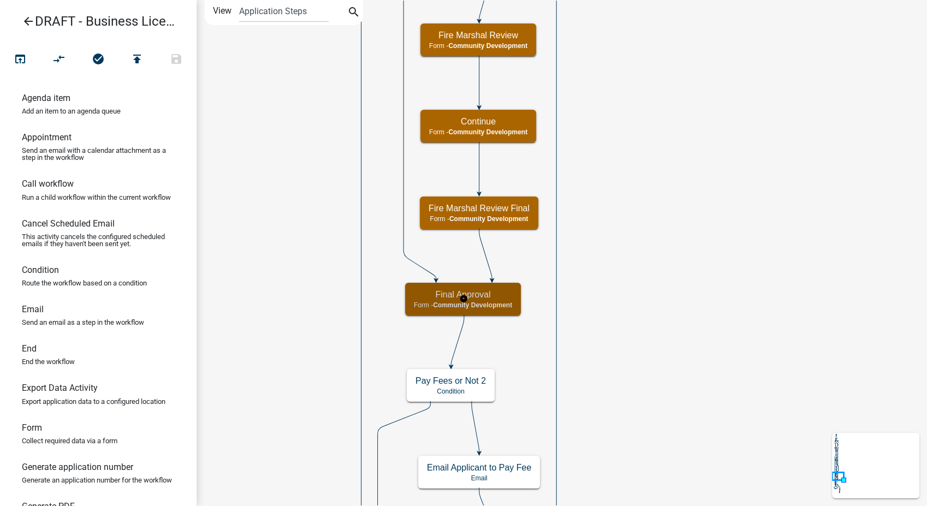
click at [488, 298] on h5 "Final Approval" at bounding box center [463, 294] width 98 height 10
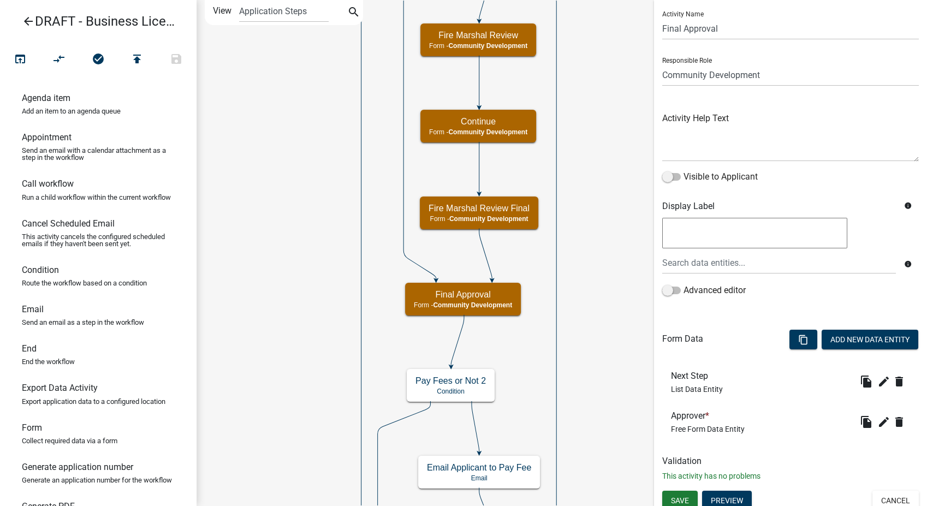
scroll to position [35, 0]
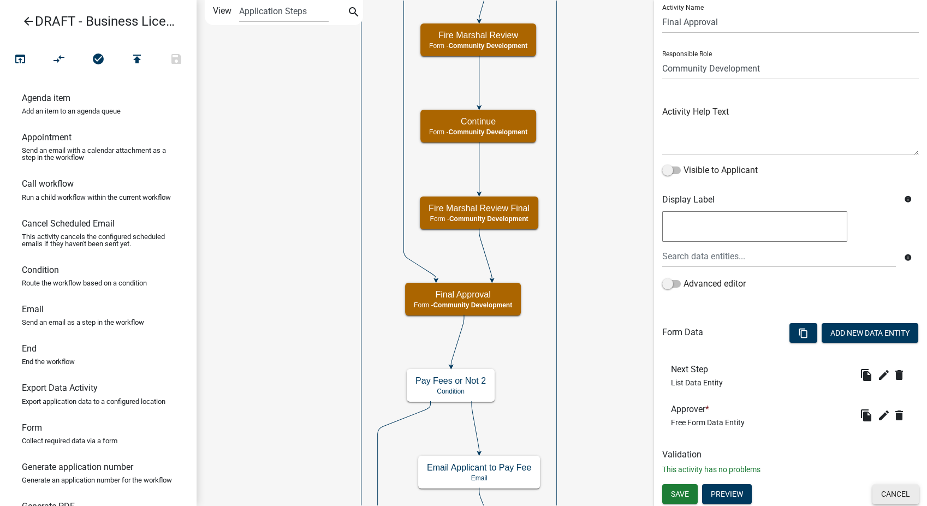
click at [878, 497] on button "Cancel" at bounding box center [895, 494] width 46 height 20
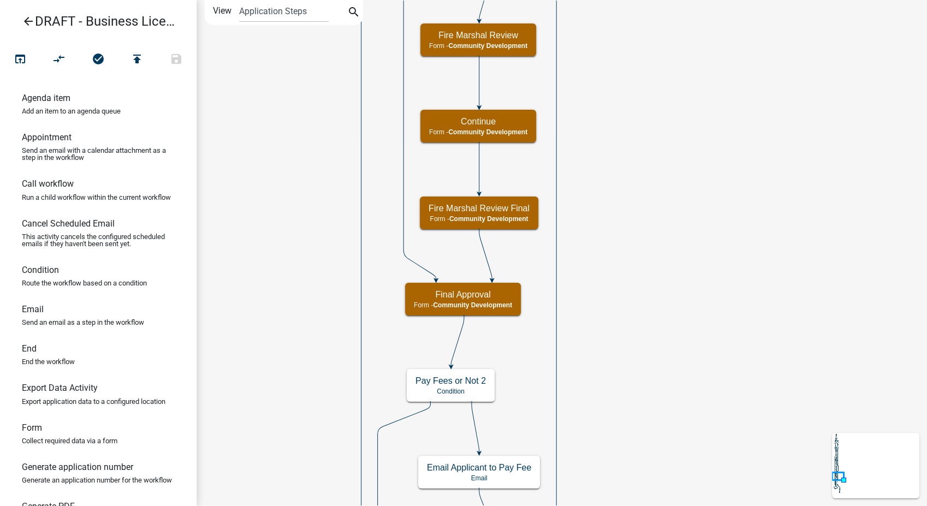
scroll to position [0, 0]
click at [348, 7] on icon "search" at bounding box center [353, 12] width 13 height 15
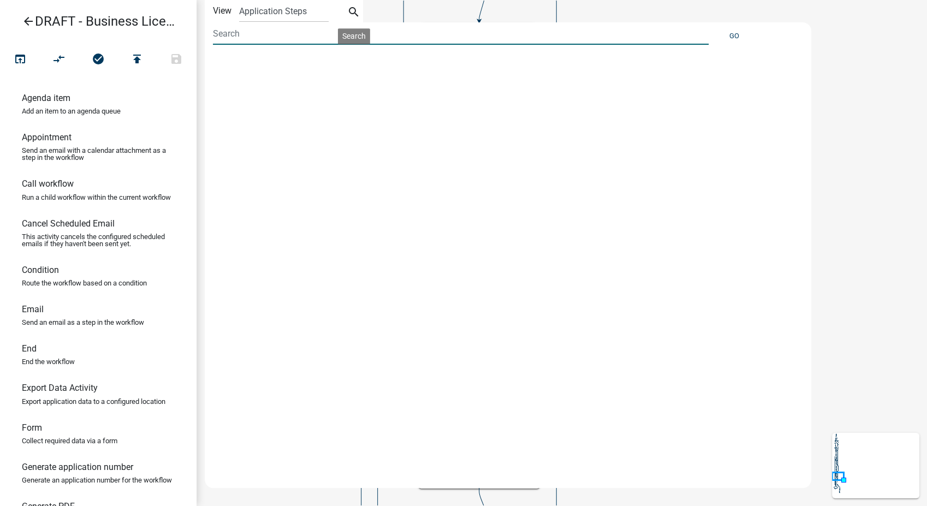
click at [234, 40] on input at bounding box center [461, 33] width 496 height 22
type input "fee"
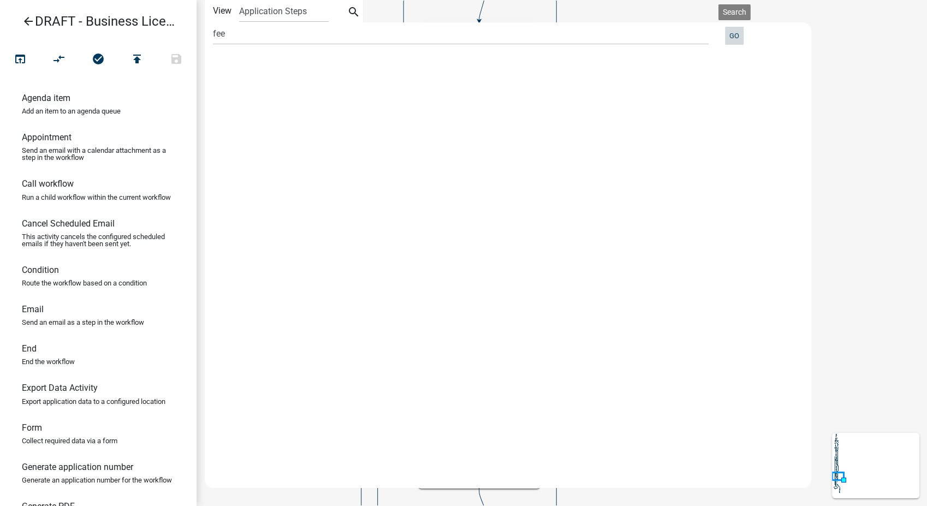
click at [727, 35] on button "Go" at bounding box center [734, 36] width 19 height 18
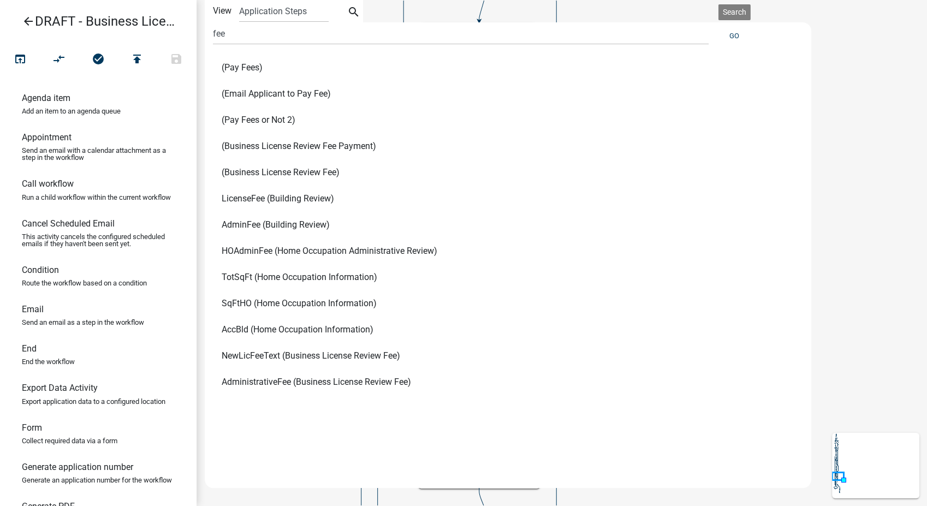
click at [258, 383] on span "AdministrativeFee (Business License Review Fee)" at bounding box center [316, 382] width 189 height 9
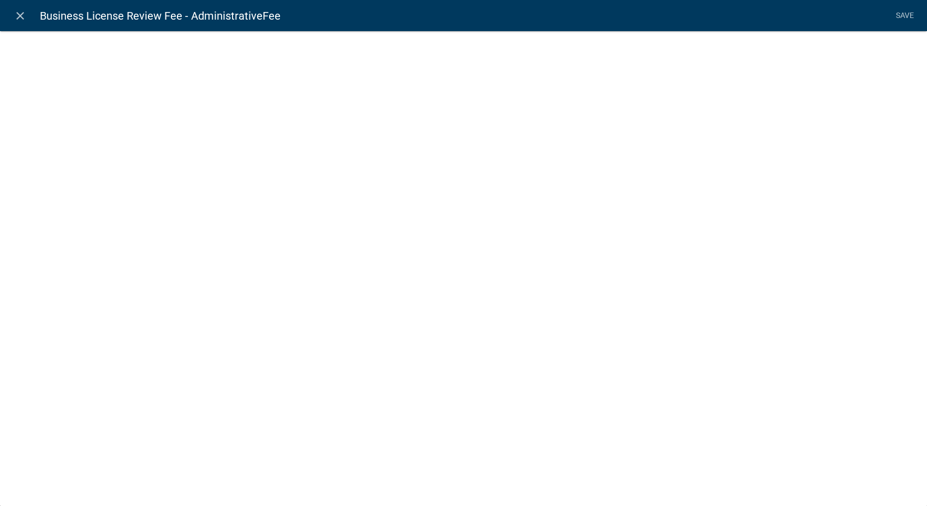
select select "fee"
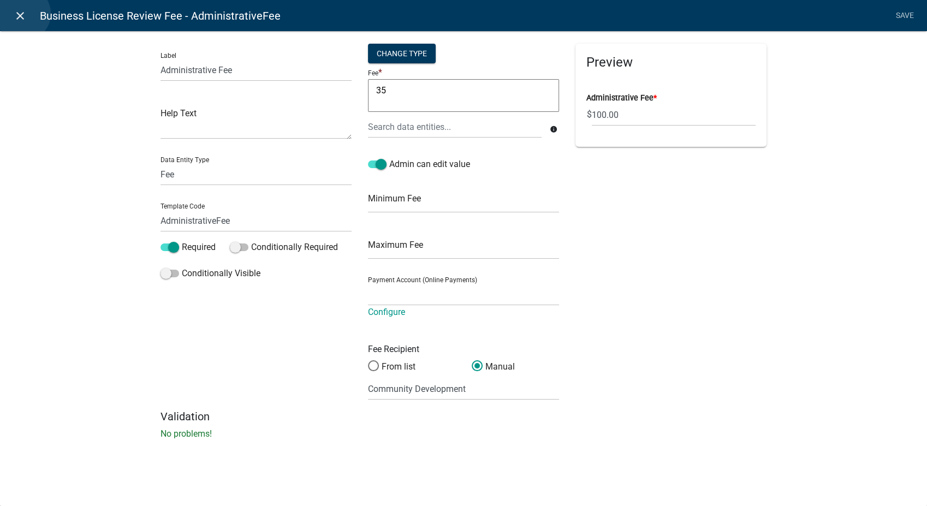
click at [23, 14] on icon "close" at bounding box center [20, 15] width 13 height 13
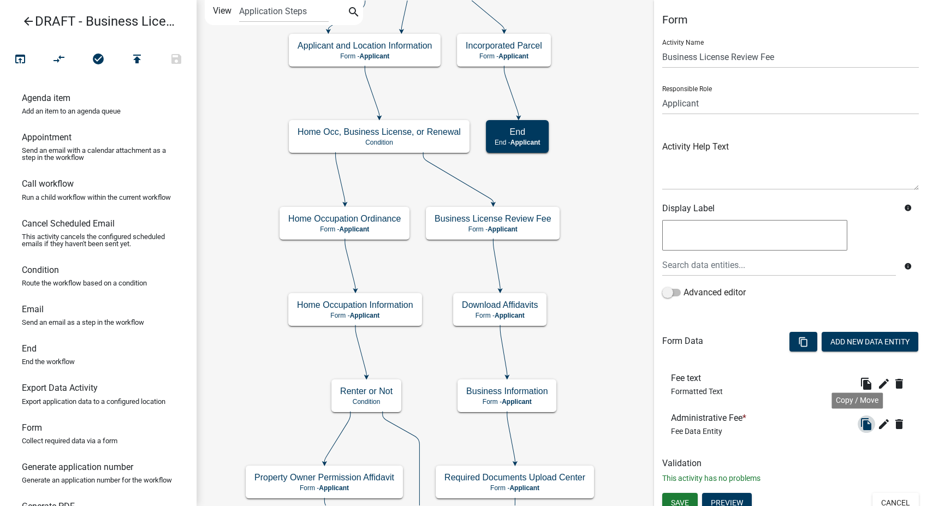
click at [860, 418] on icon "file_copy" at bounding box center [866, 424] width 13 height 13
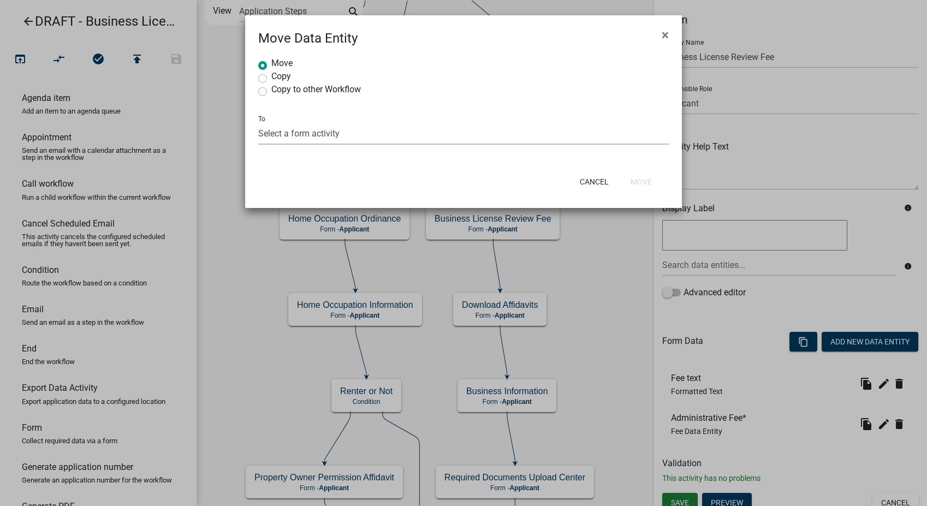
click at [280, 132] on select "Select a form activity Applicant and Location Information Business Information …" at bounding box center [463, 133] width 411 height 22
select select "0955398f-f3b4-45e8-a45f-b291dcbc5ba0"
click at [258, 122] on select "Select a form activity Applicant and Location Information Business Information …" at bounding box center [463, 133] width 411 height 22
click at [645, 186] on button "Move" at bounding box center [641, 182] width 39 height 20
radio input "true"
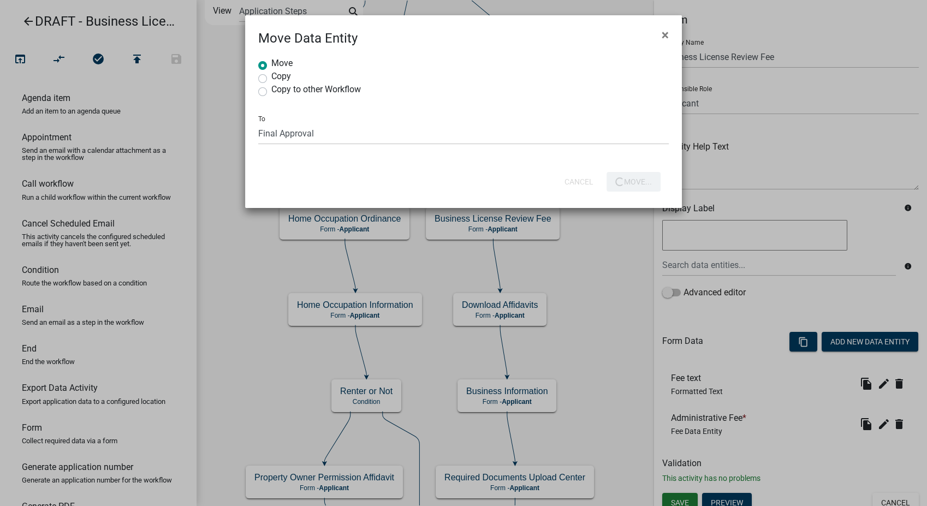
select select
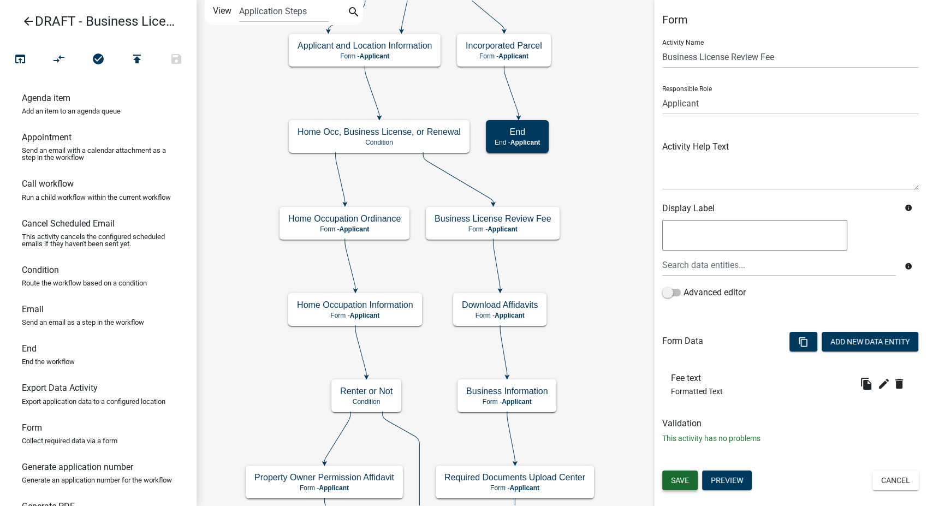
click at [686, 476] on span "Save" at bounding box center [680, 480] width 18 height 9
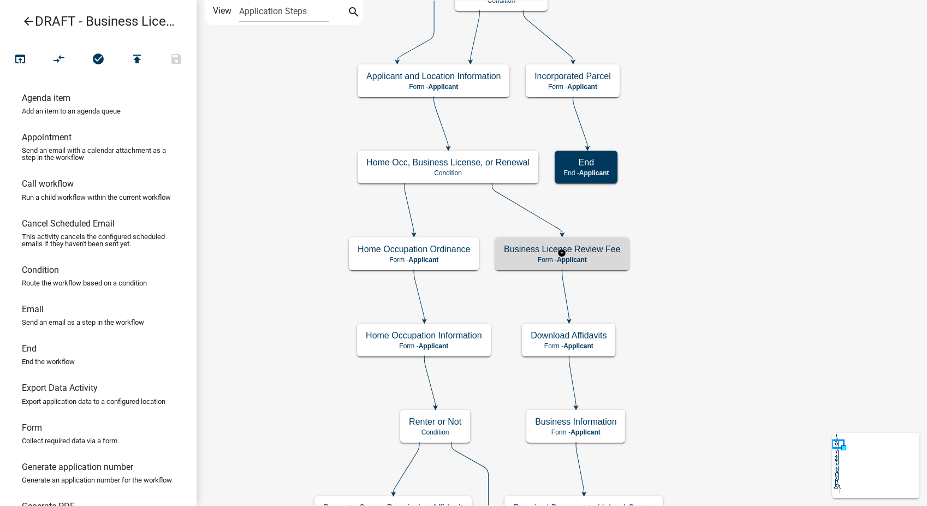
click at [608, 263] on p "Form - Applicant" at bounding box center [562, 260] width 116 height 8
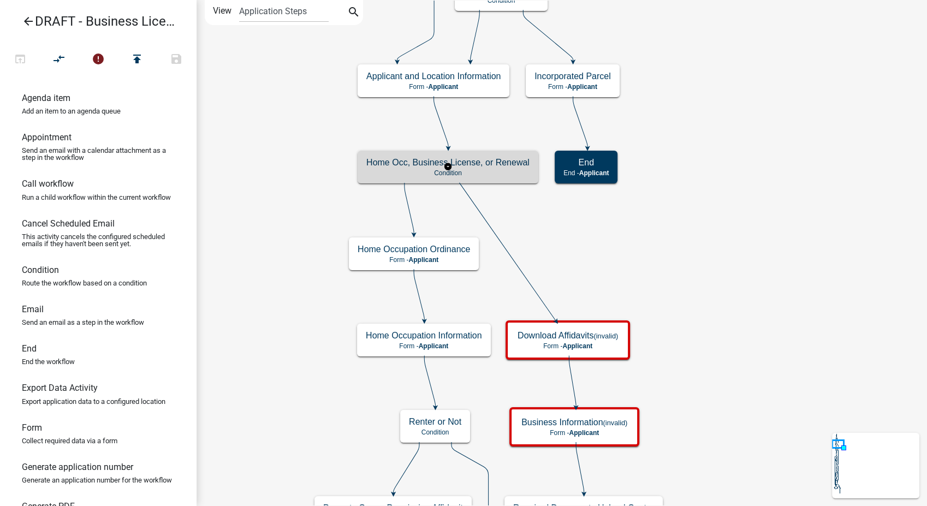
click at [512, 173] on p "Condition" at bounding box center [447, 173] width 163 height 8
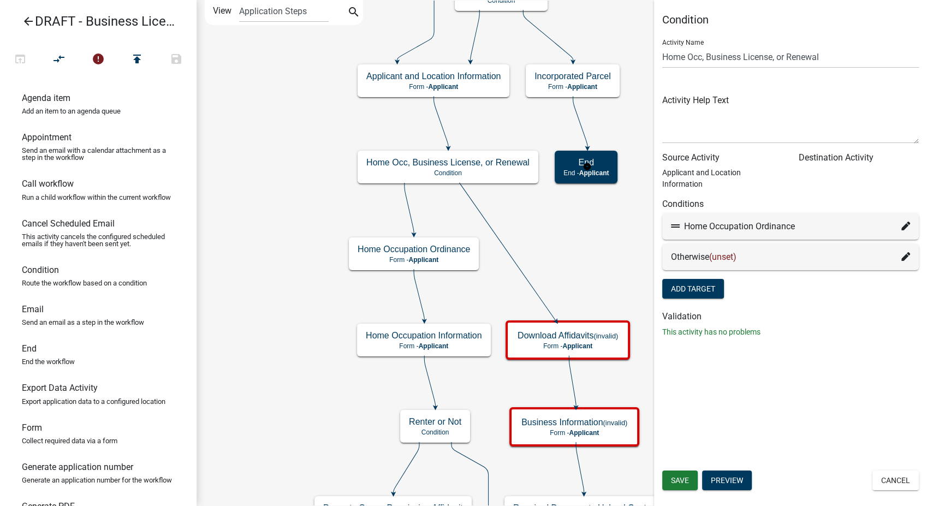
click at [907, 252] on icon at bounding box center [905, 256] width 9 height 9
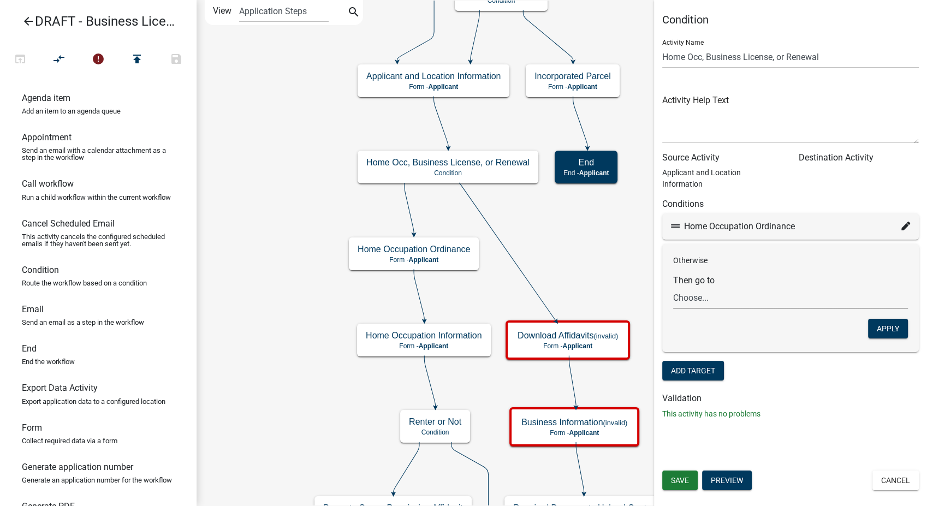
click at [673, 287] on select "Choose... Start Notify Approvers Pay Fees Email Approval Approved Review Busine…" at bounding box center [790, 298] width 235 height 22
select select "21: 6b055ade-c3bb-48dc-bbc2-e88ac55e68bf"
click at [673, 287] on select "Choose... Start Notify Approvers Pay Fees Email Approval Approved Review Busine…" at bounding box center [790, 298] width 235 height 22
click at [893, 319] on button "Apply" at bounding box center [888, 329] width 40 height 20
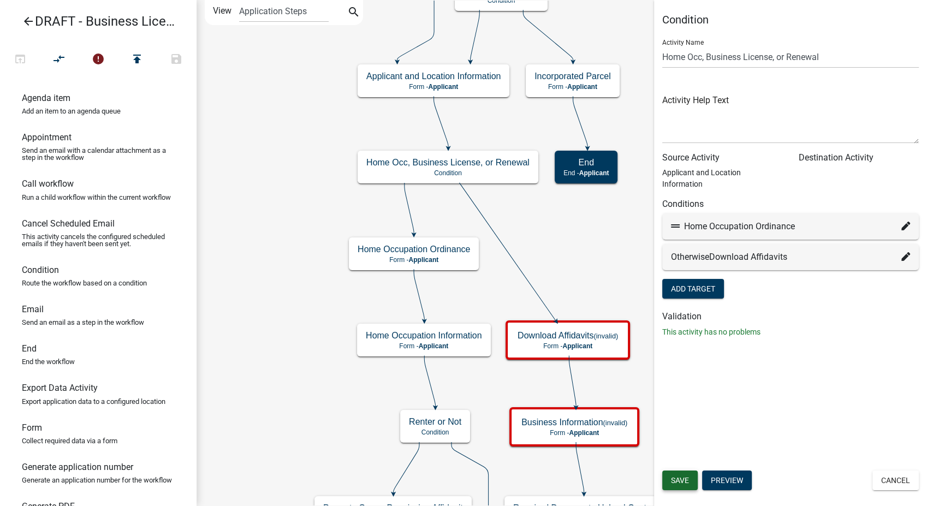
click at [692, 483] on button "Save" at bounding box center [679, 481] width 35 height 20
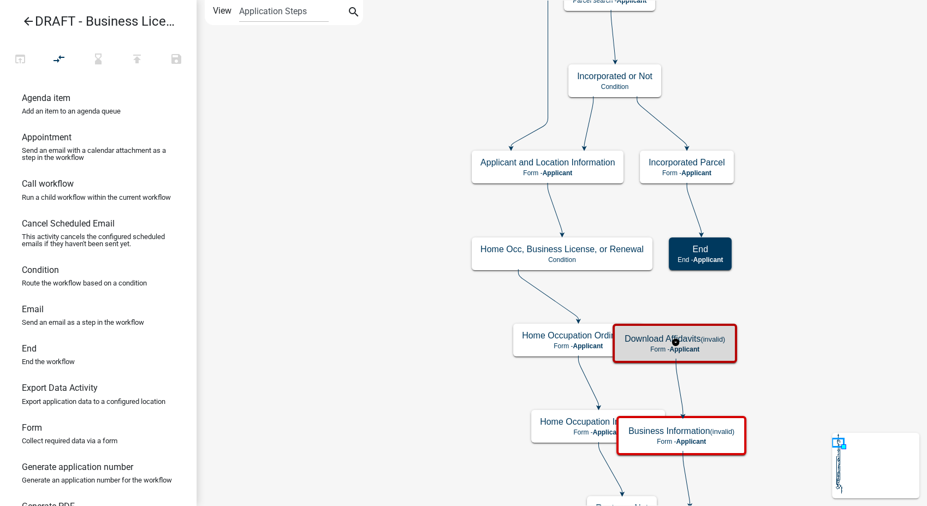
click at [699, 352] on span "Applicant" at bounding box center [684, 350] width 30 height 8
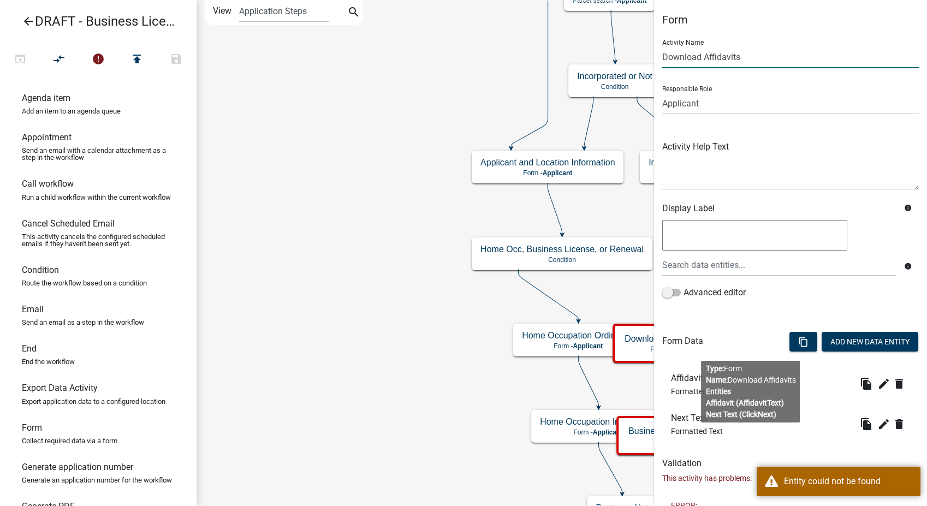
click at [745, 57] on input "Download Affidavits" at bounding box center [790, 57] width 257 height 22
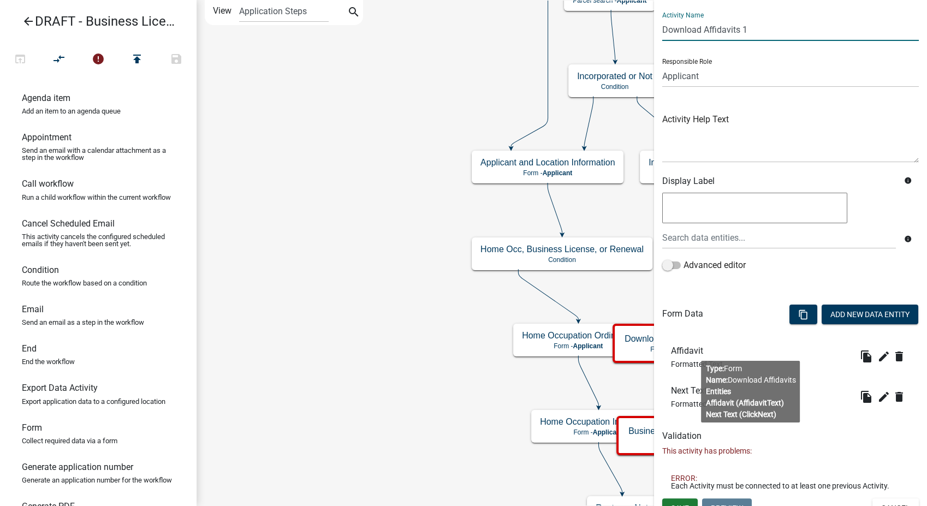
scroll to position [42, 0]
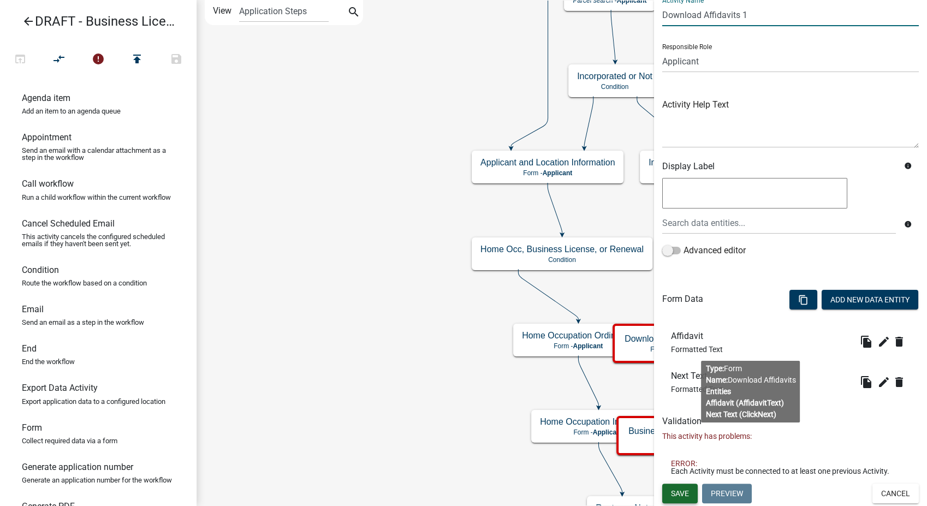
type input "Download Affidavits 1"
click at [673, 495] on span "Save" at bounding box center [680, 493] width 18 height 9
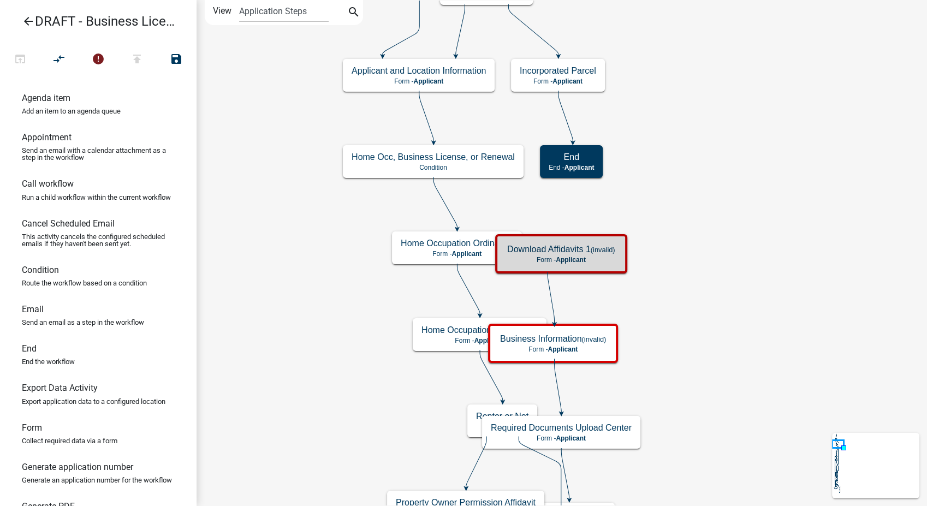
scroll to position [0, 0]
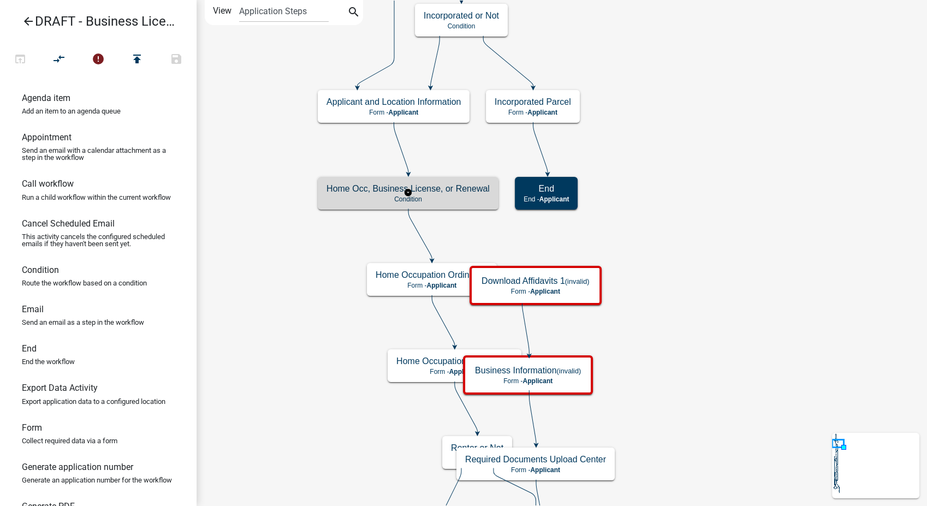
click at [416, 195] on p "Condition" at bounding box center [407, 199] width 163 height 8
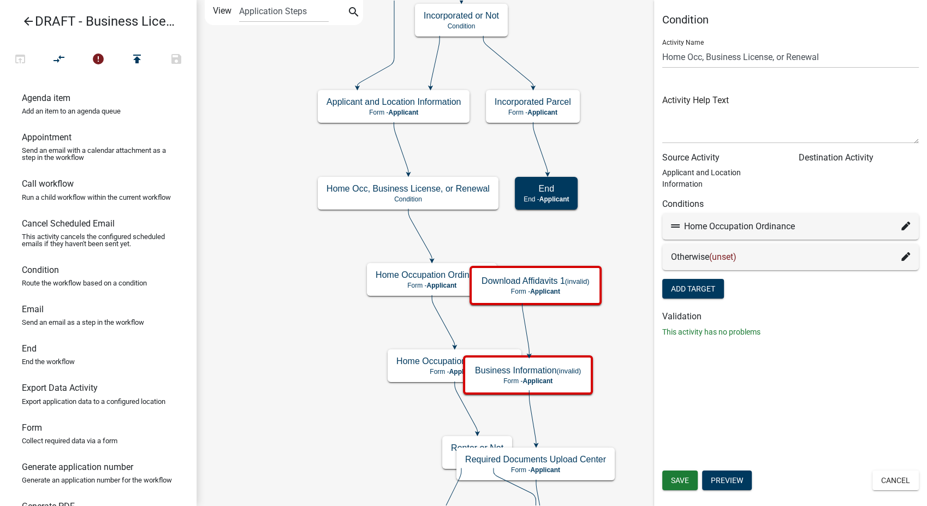
click at [900, 251] on div "Otherwise (unset)" at bounding box center [790, 257] width 239 height 13
click at [903, 252] on icon at bounding box center [905, 256] width 9 height 9
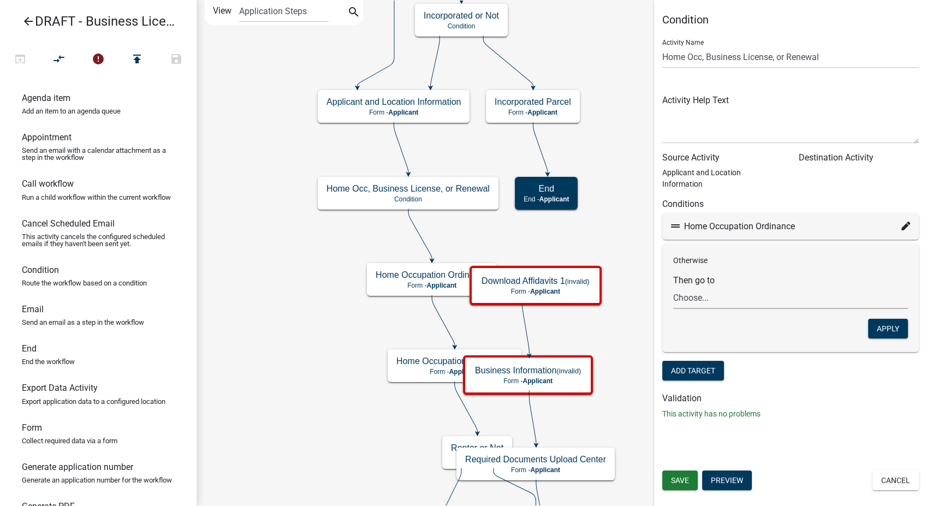
click at [703, 287] on select "Choose... Start Notify Approvers Pay Fees Email Approval Approved Review Busine…" at bounding box center [790, 298] width 235 height 22
select select "51: 289cc7d5-2c54-430f-a031-c1589a6e9637"
click at [673, 287] on select "Choose... Start Notify Approvers Pay Fees Email Approval Approved Review Busine…" at bounding box center [790, 298] width 235 height 22
drag, startPoint x: 881, startPoint y: 318, endPoint x: 772, endPoint y: 365, distance: 118.6
click at [879, 319] on button "Apply" at bounding box center [888, 329] width 40 height 20
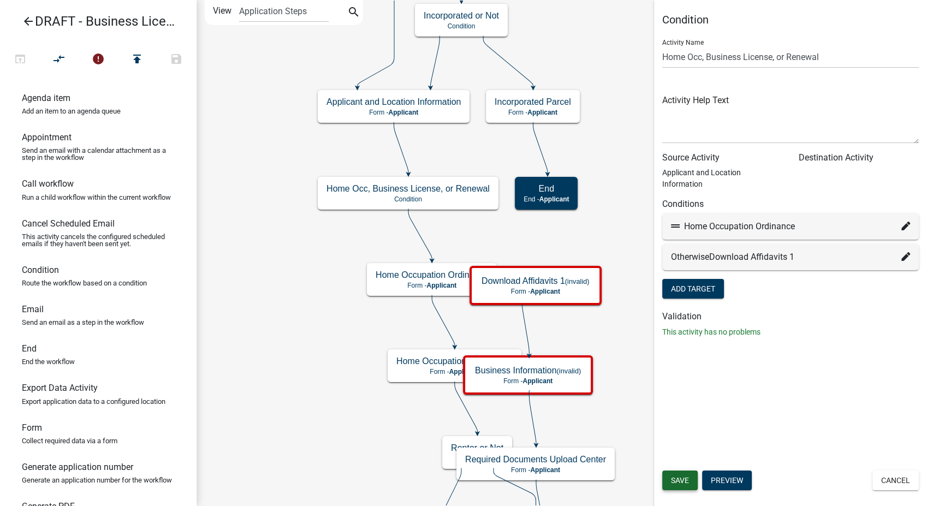
click at [670, 480] on button "Save" at bounding box center [679, 481] width 35 height 20
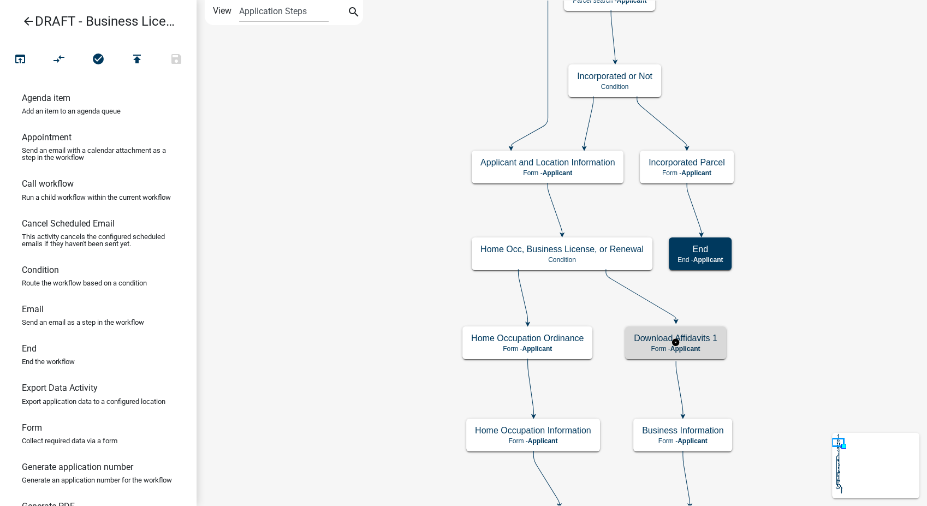
click at [697, 341] on h5 "Download Affidavits 1" at bounding box center [676, 338] width 84 height 10
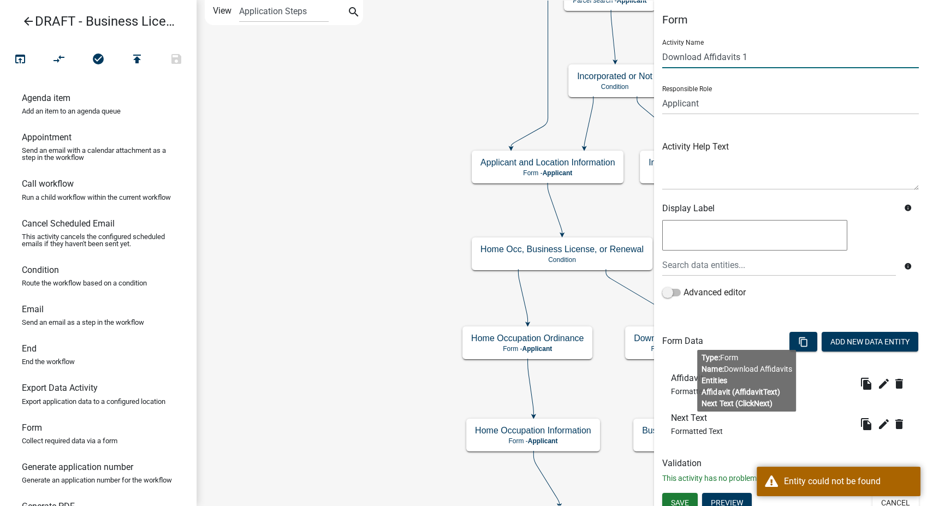
click at [758, 55] on input "Download Affidavits 1" at bounding box center [790, 57] width 257 height 22
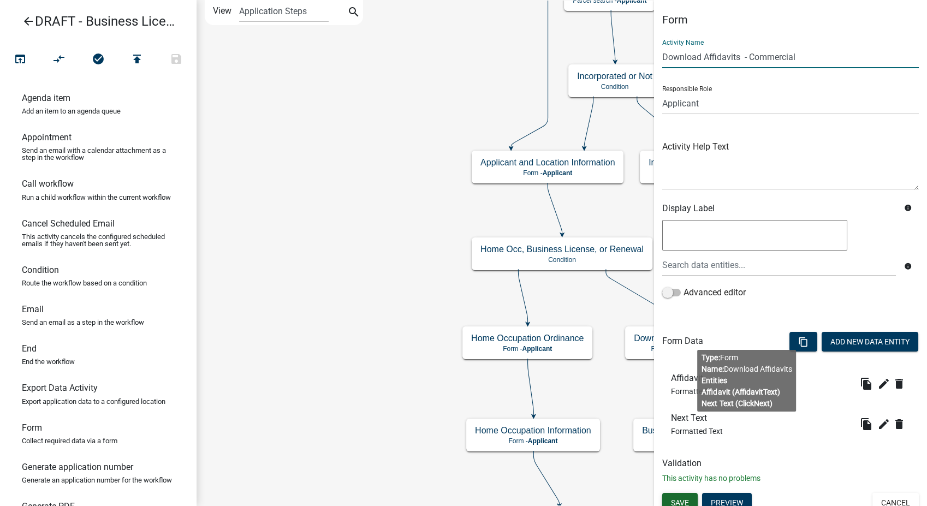
type input "Download Affidavits - Commercial"
click at [685, 499] on span "Save" at bounding box center [680, 502] width 18 height 9
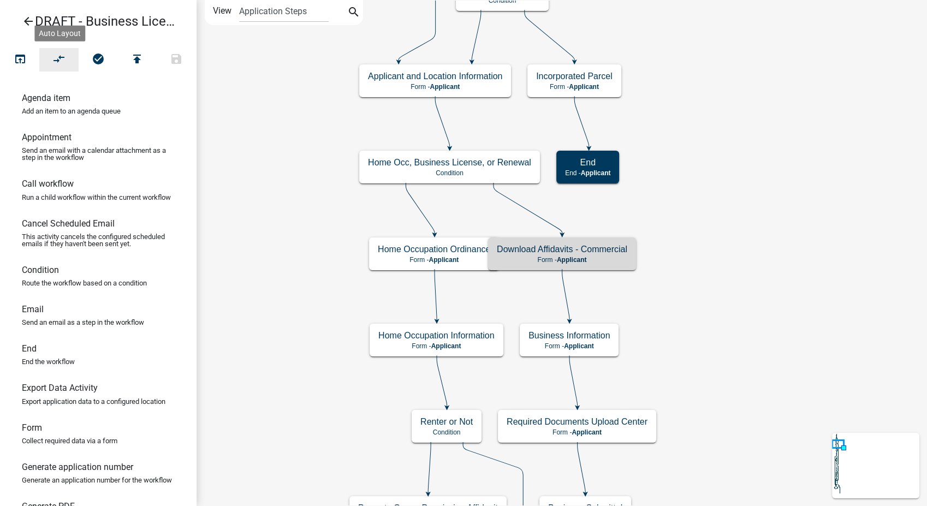
click at [56, 57] on icon "compare_arrows" at bounding box center [59, 59] width 13 height 15
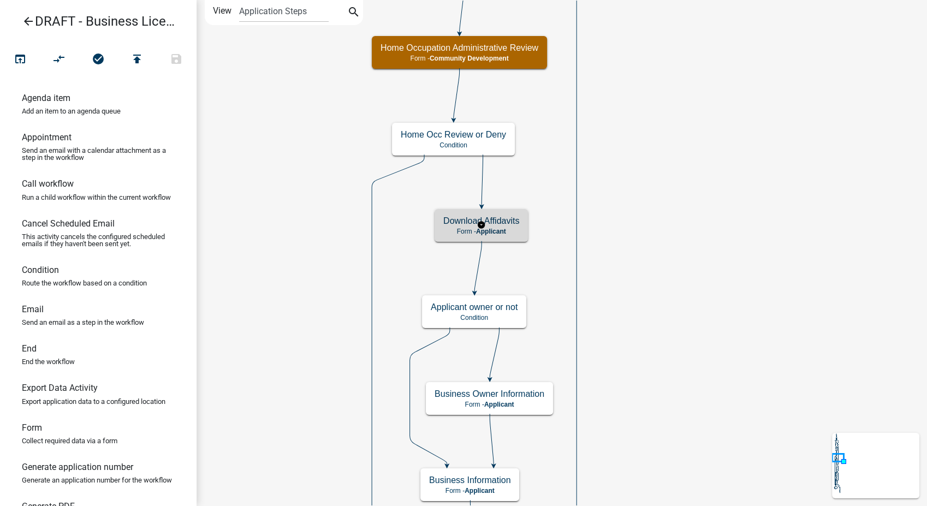
click at [489, 229] on span "Applicant" at bounding box center [491, 232] width 30 height 8
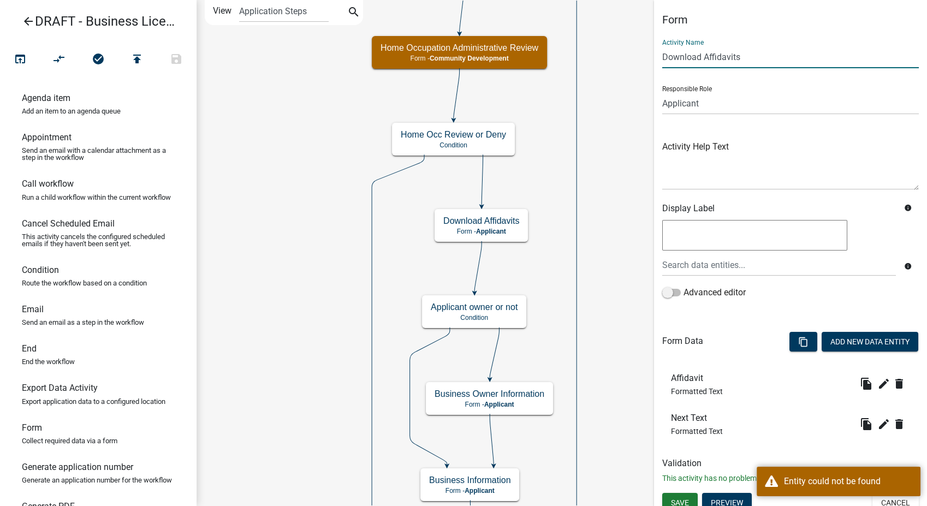
click at [753, 59] on input "Download Affidavits" at bounding box center [790, 57] width 257 height 22
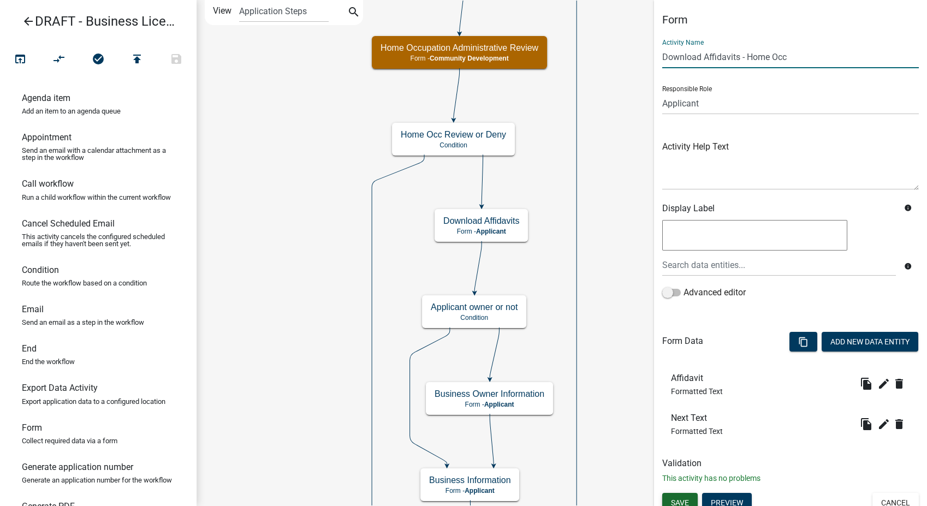
type input "Download Affidavits - Home Occ"
click at [686, 493] on button "Save" at bounding box center [679, 503] width 35 height 20
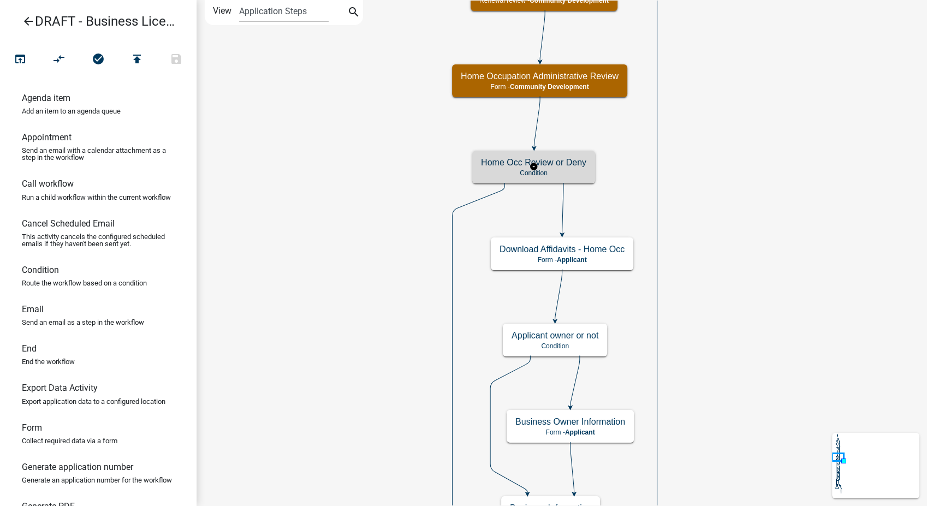
click at [568, 161] on h5 "Home Occ Review or Deny" at bounding box center [533, 162] width 105 height 10
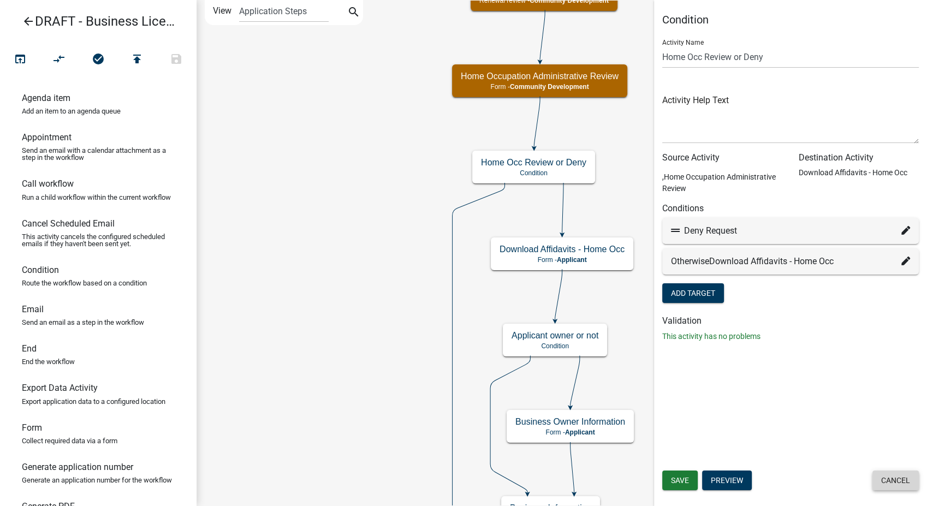
click at [884, 479] on button "Cancel" at bounding box center [895, 481] width 46 height 20
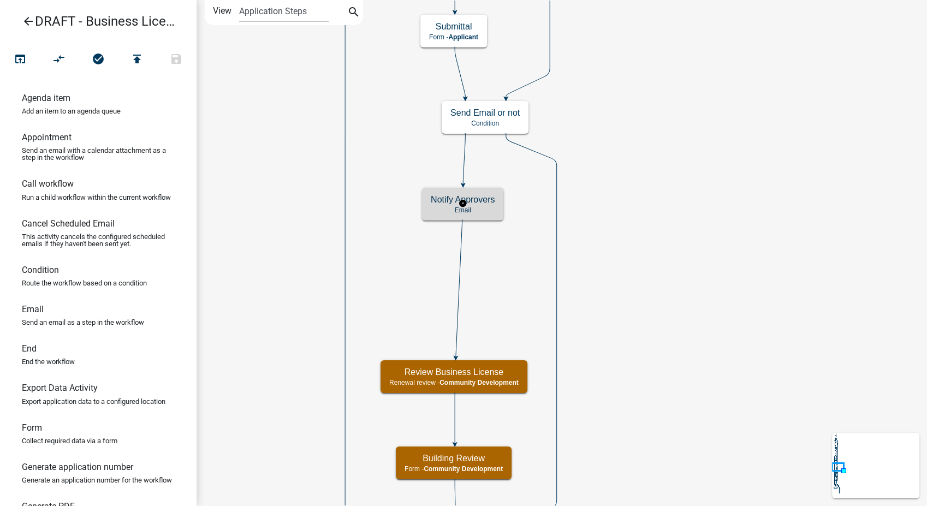
click at [490, 212] on p "Email" at bounding box center [463, 210] width 64 height 8
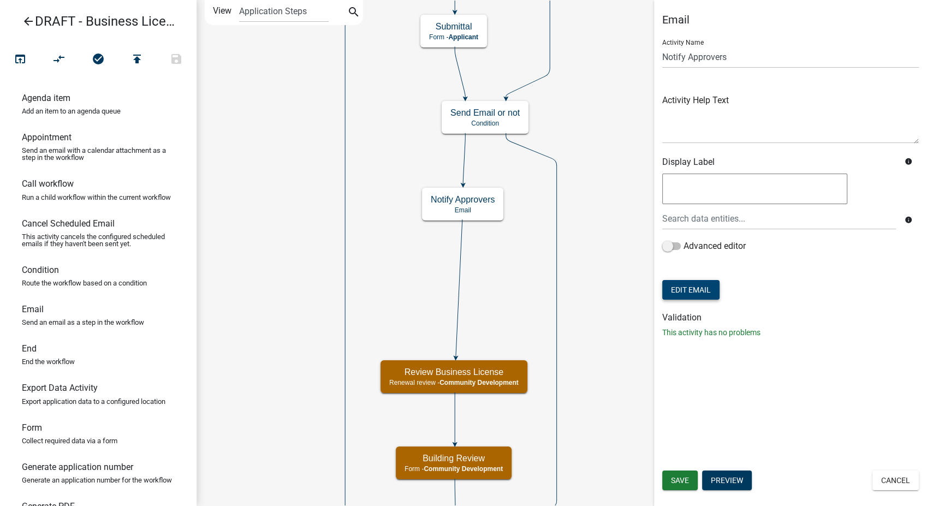
click at [700, 288] on button "Edit Email" at bounding box center [690, 290] width 57 height 20
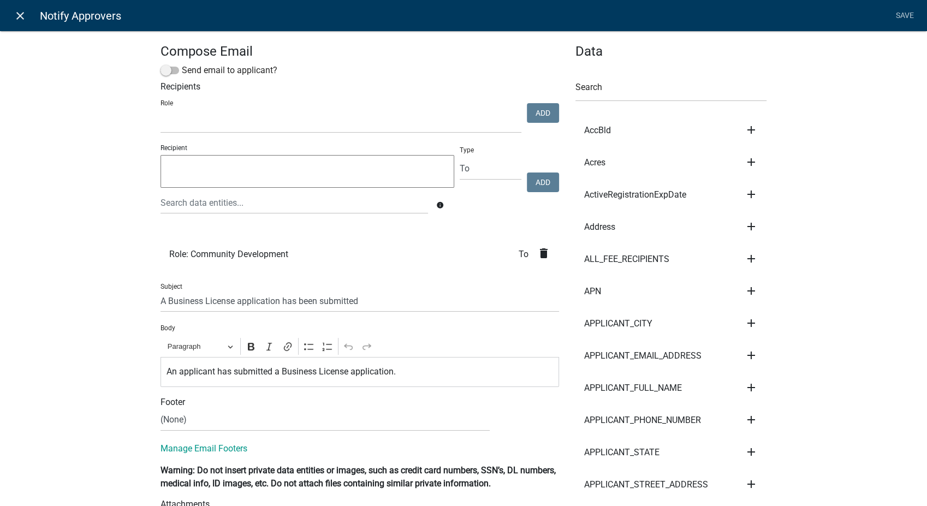
click at [17, 14] on icon "close" at bounding box center [20, 15] width 13 height 13
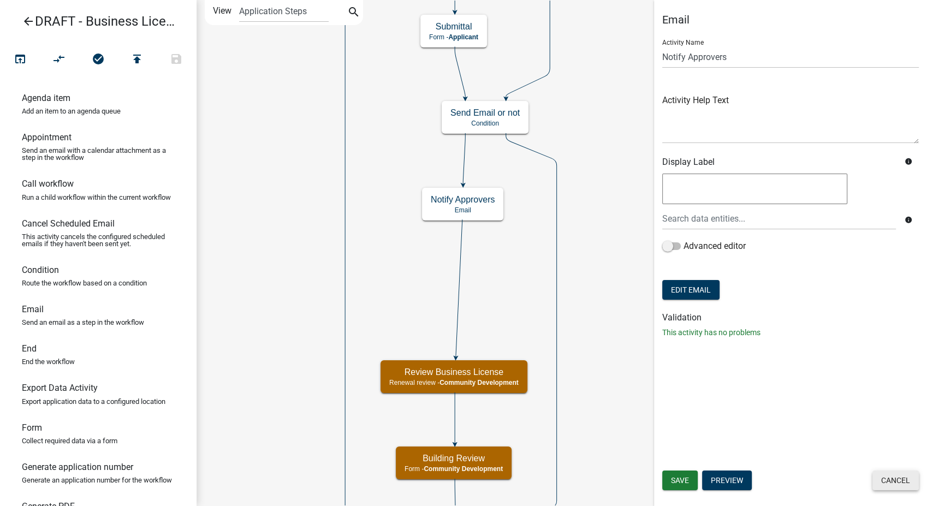
click at [895, 485] on button "Cancel" at bounding box center [895, 481] width 46 height 20
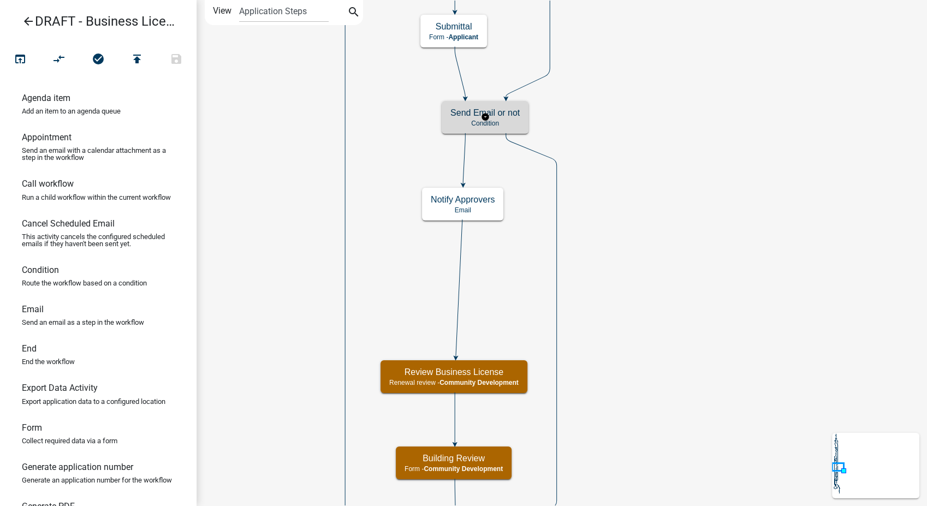
click at [508, 113] on h5 "Send Email or not" at bounding box center [484, 113] width 69 height 10
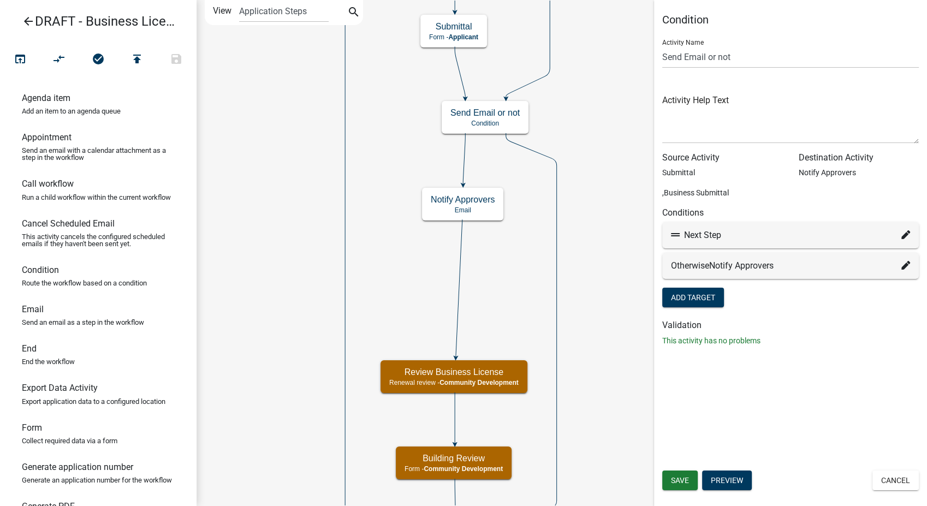
click at [906, 234] on icon at bounding box center [905, 234] width 9 height 9
select select "26: 82dd0a34-a5cb-4766-9ff7-40dec86423d7"
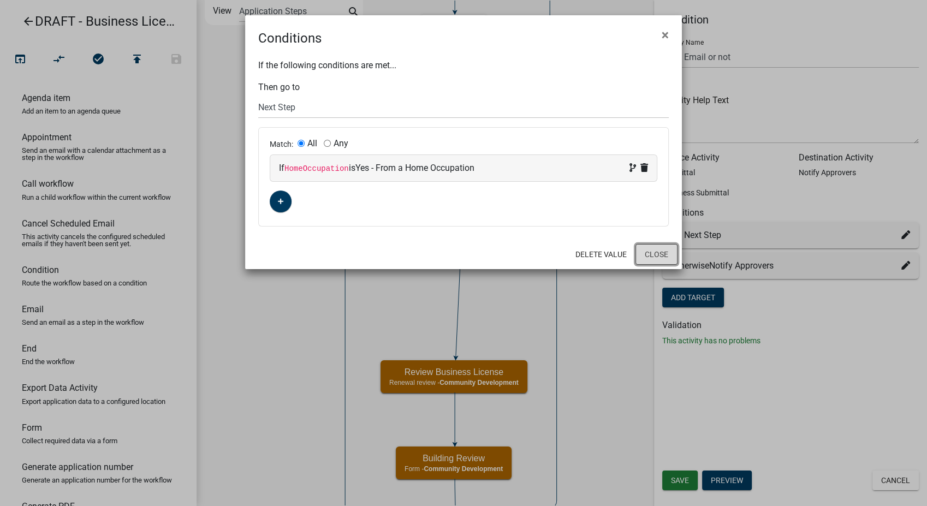
click at [657, 258] on button "Close" at bounding box center [656, 254] width 42 height 21
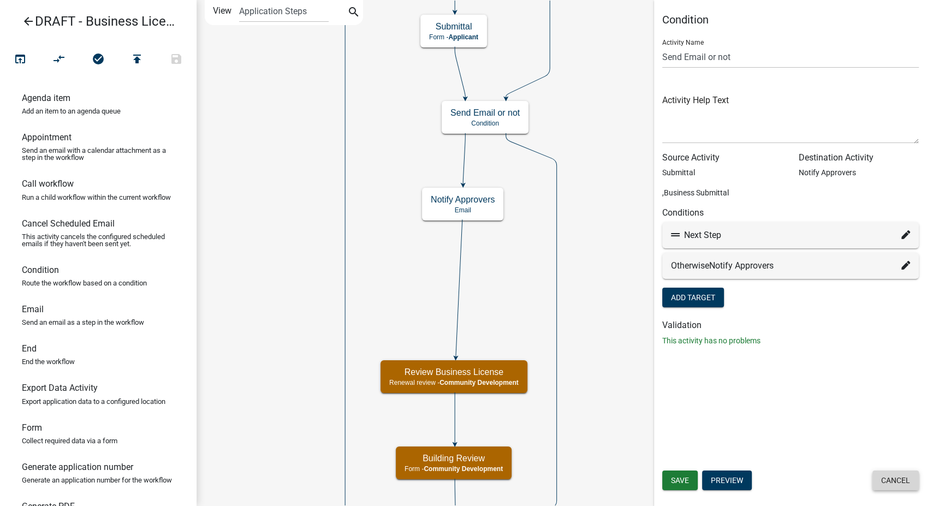
click at [895, 474] on button "Cancel" at bounding box center [895, 481] width 46 height 20
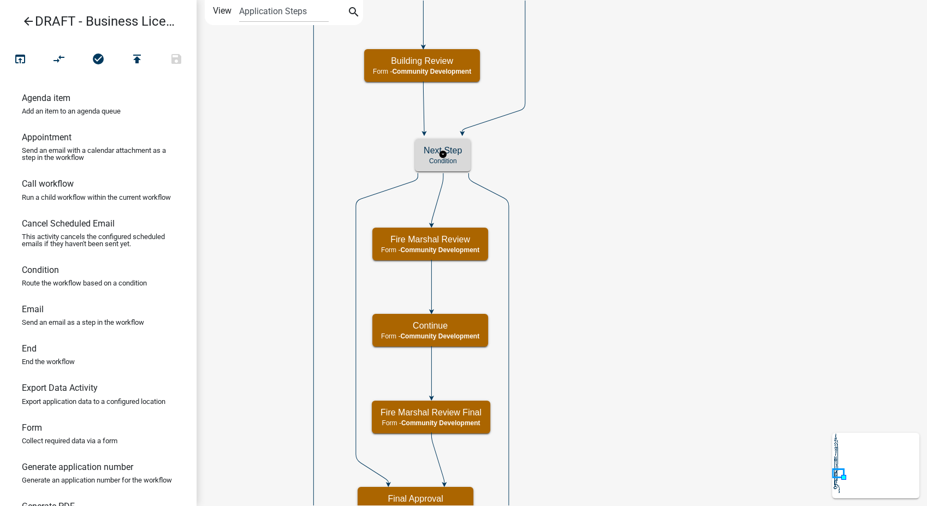
click at [465, 156] on div "Next Step Condition" at bounding box center [443, 155] width 56 height 33
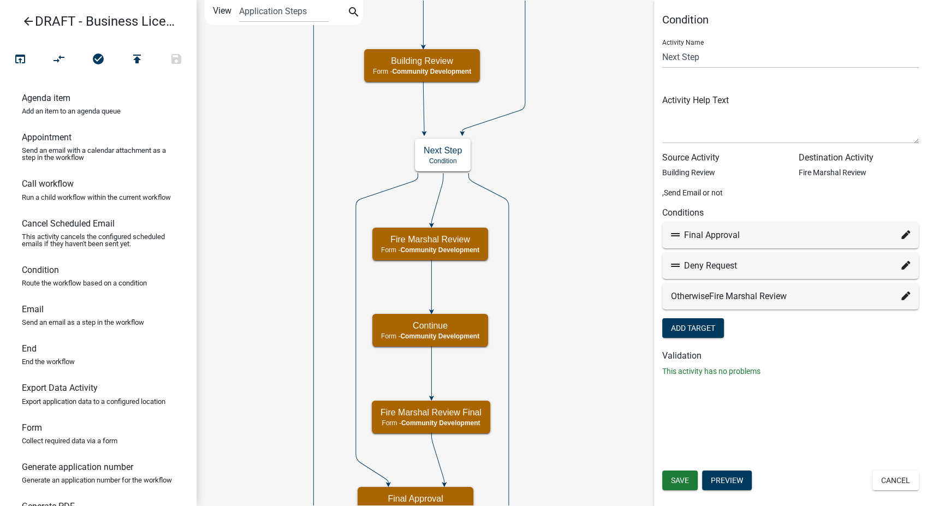
click at [900, 233] on div "Final Approval" at bounding box center [790, 235] width 239 height 13
click at [904, 234] on icon at bounding box center [905, 234] width 9 height 9
select select "24: 0955398f-f3b4-45e8-a45f-b291dcbc5ba0"
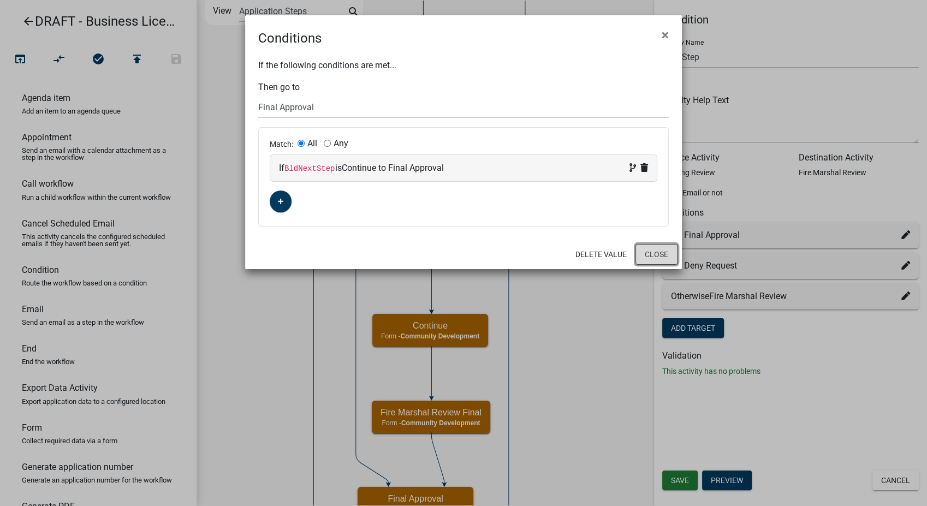
click at [664, 256] on button "Close" at bounding box center [656, 254] width 42 height 21
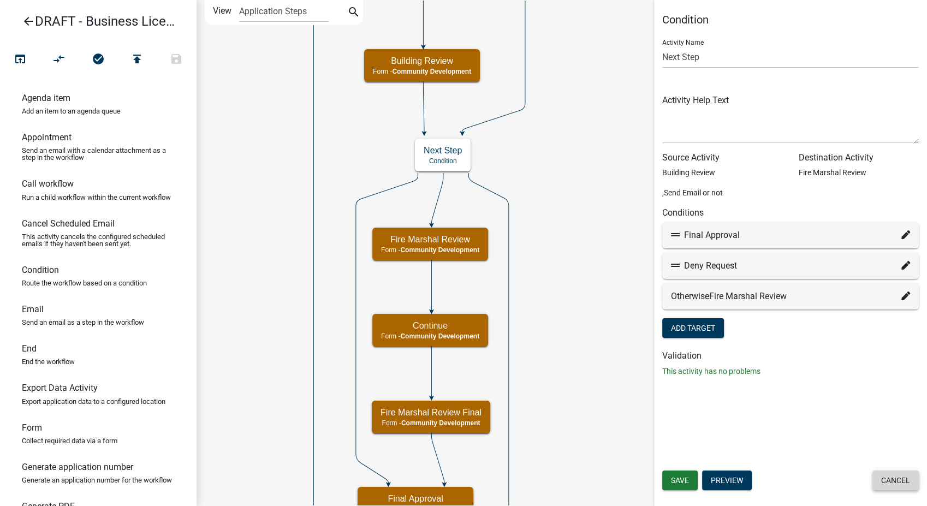
click at [903, 486] on button "Cancel" at bounding box center [895, 481] width 46 height 20
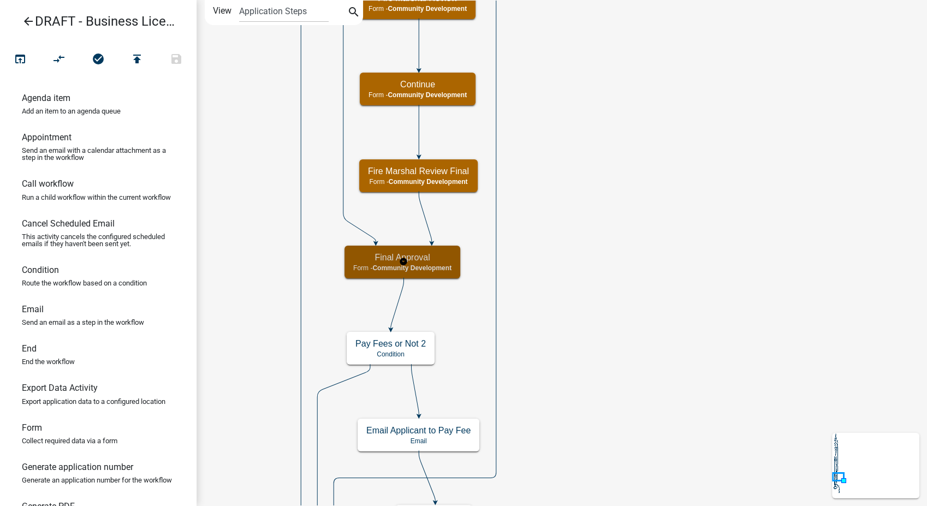
click at [432, 267] on span "Community Development" at bounding box center [411, 268] width 79 height 8
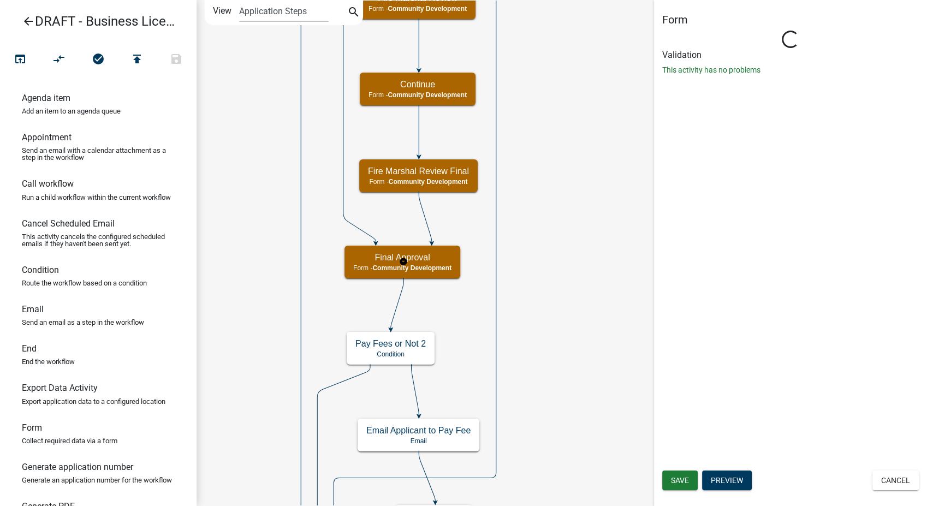
select select "66D5FF95-1CD3-428B-B9DC-D797D01D8DE2"
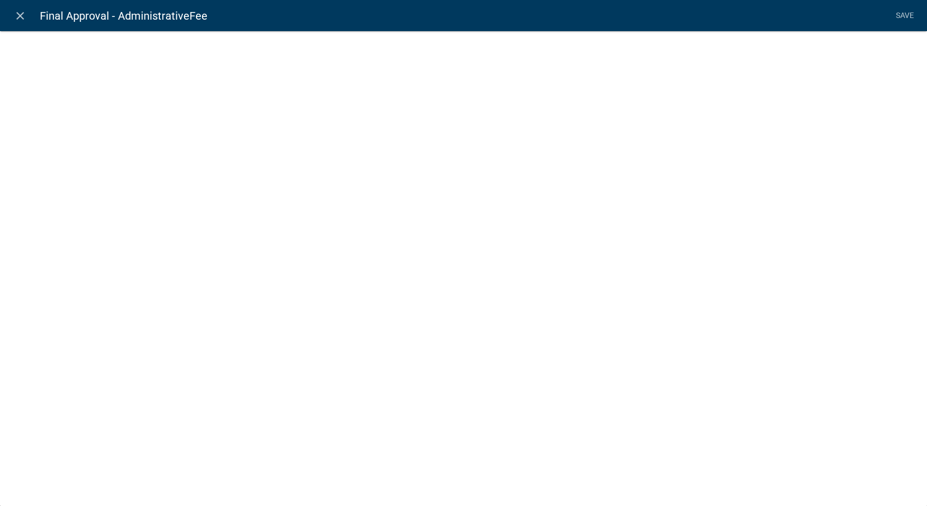
select select "fee"
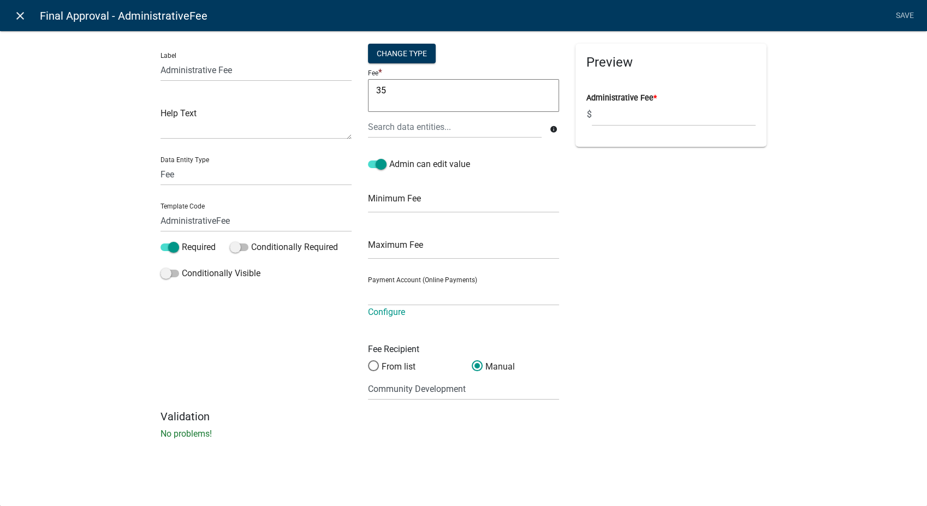
click at [17, 17] on icon "close" at bounding box center [20, 15] width 13 height 13
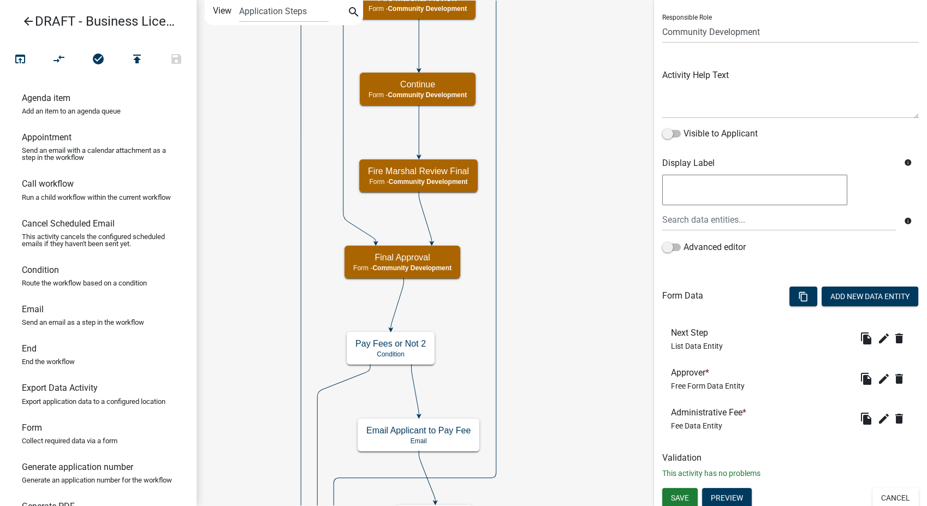
scroll to position [75, 0]
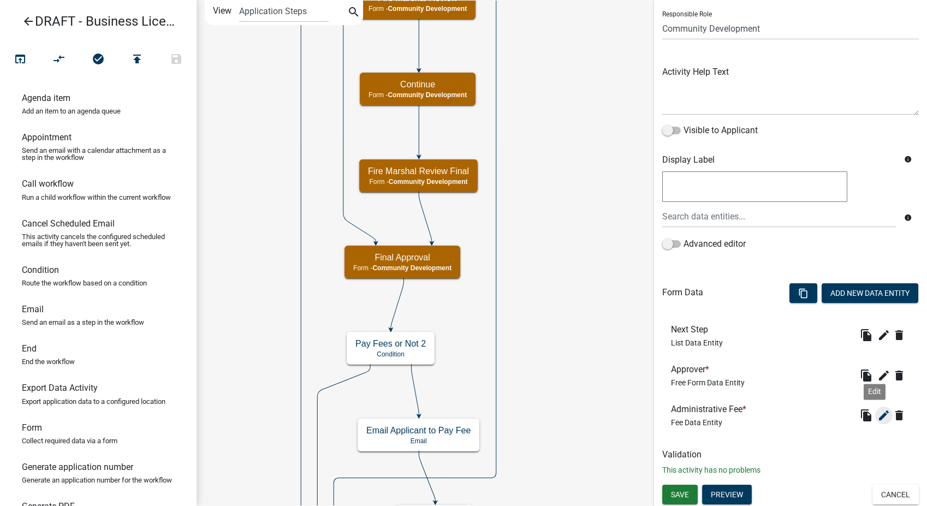
click at [877, 413] on icon "edit" at bounding box center [883, 415] width 13 height 13
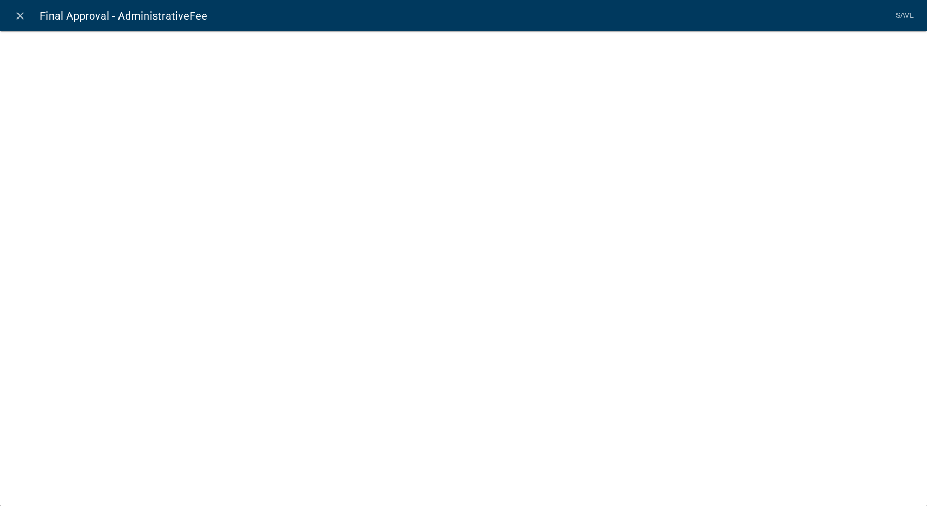
select select "fee"
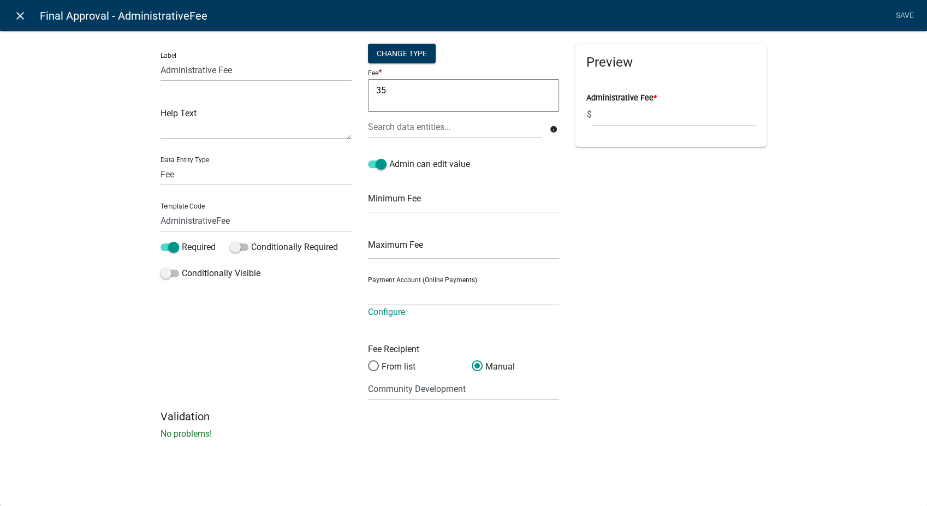
click at [17, 21] on icon "close" at bounding box center [20, 15] width 13 height 13
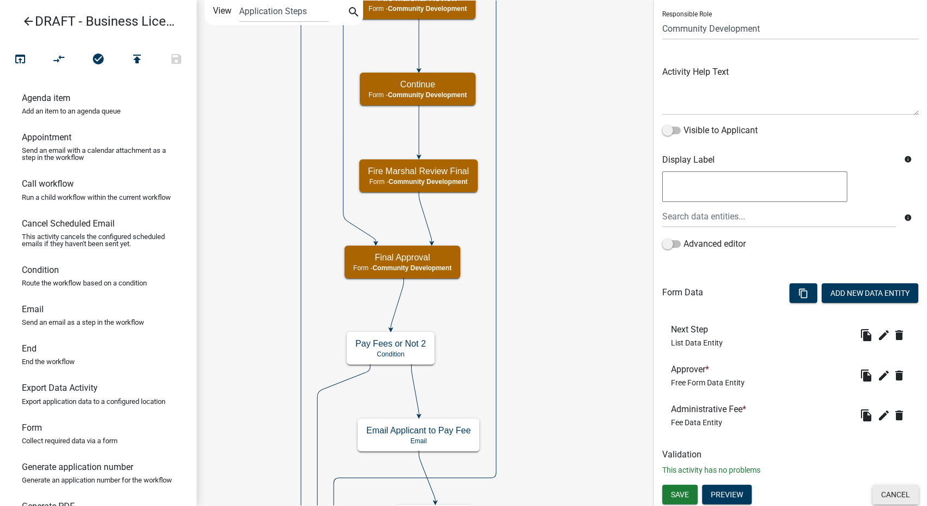
click at [893, 492] on button "Cancel" at bounding box center [895, 495] width 46 height 20
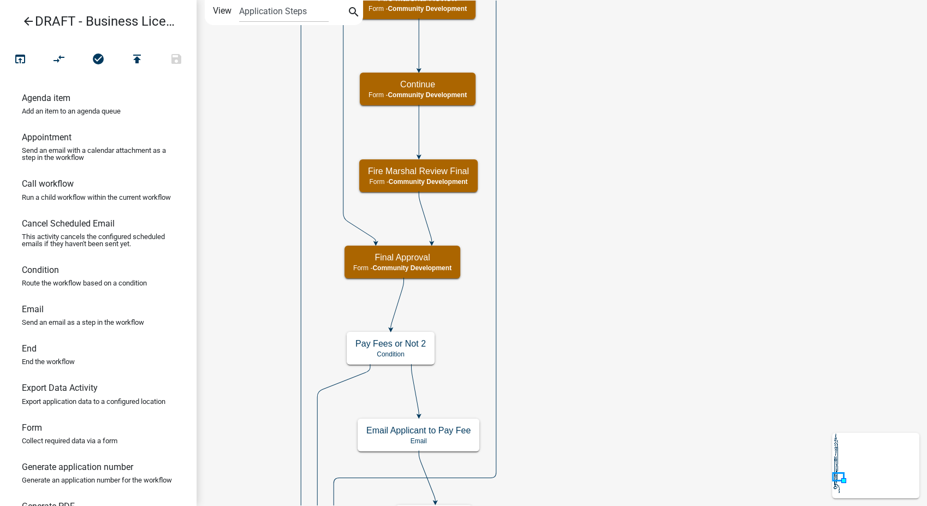
scroll to position [0, 0]
click at [349, 5] on icon "search" at bounding box center [353, 12] width 13 height 15
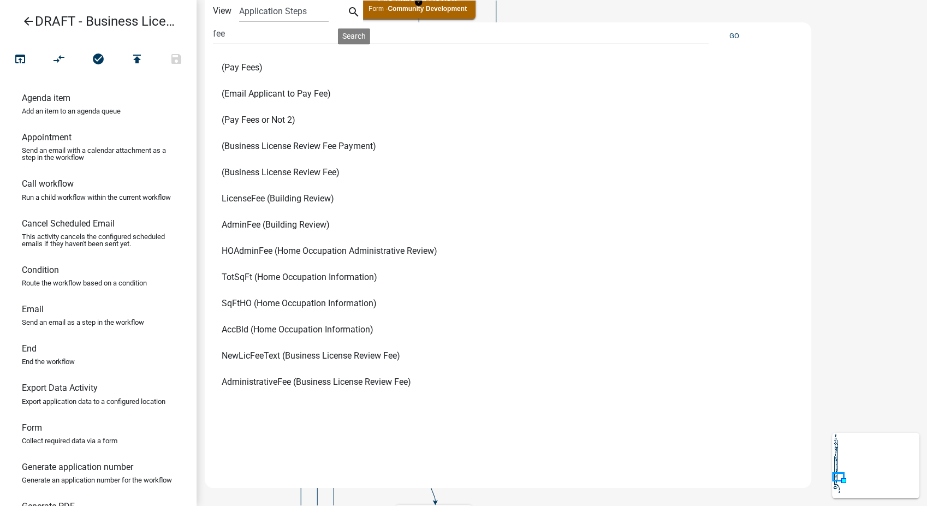
click at [243, 198] on span "LicenseFee (Building Review)" at bounding box center [278, 198] width 112 height 9
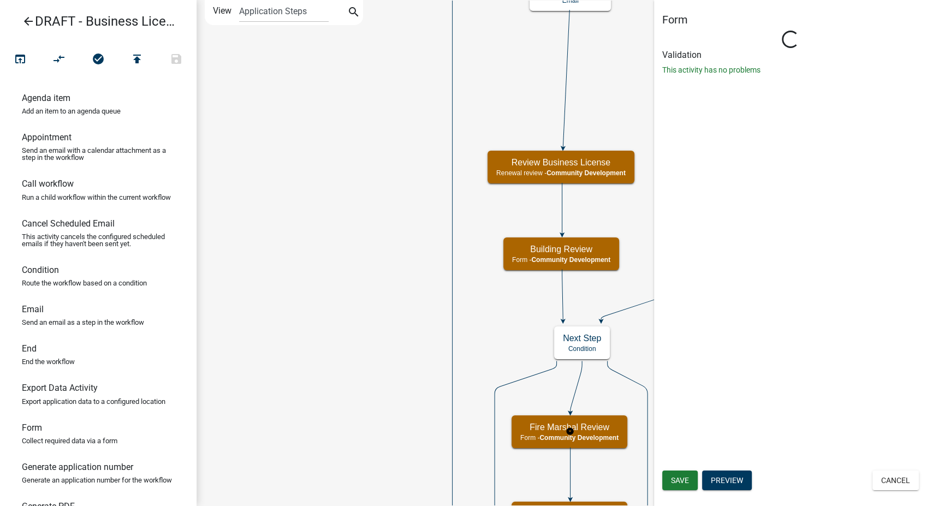
select select "66D5FF95-1CD3-428B-B9DC-D797D01D8DE2"
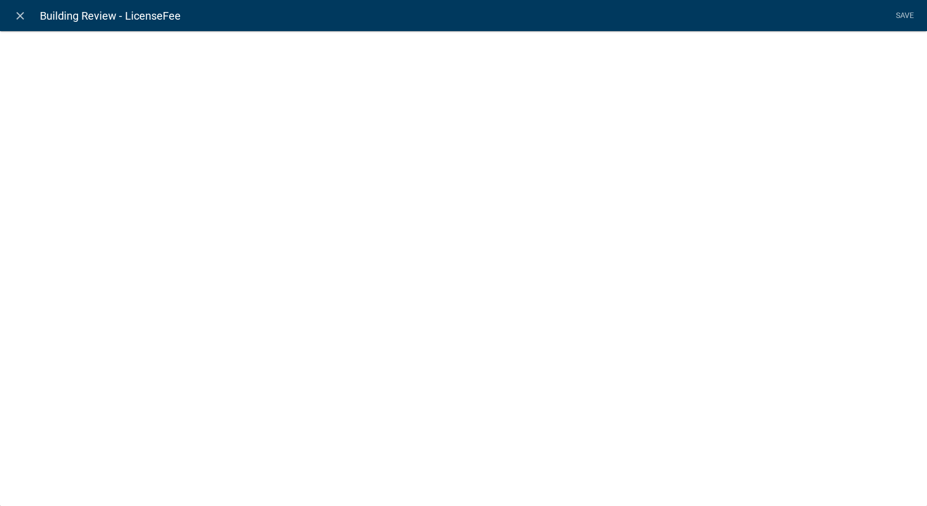
select select "fee"
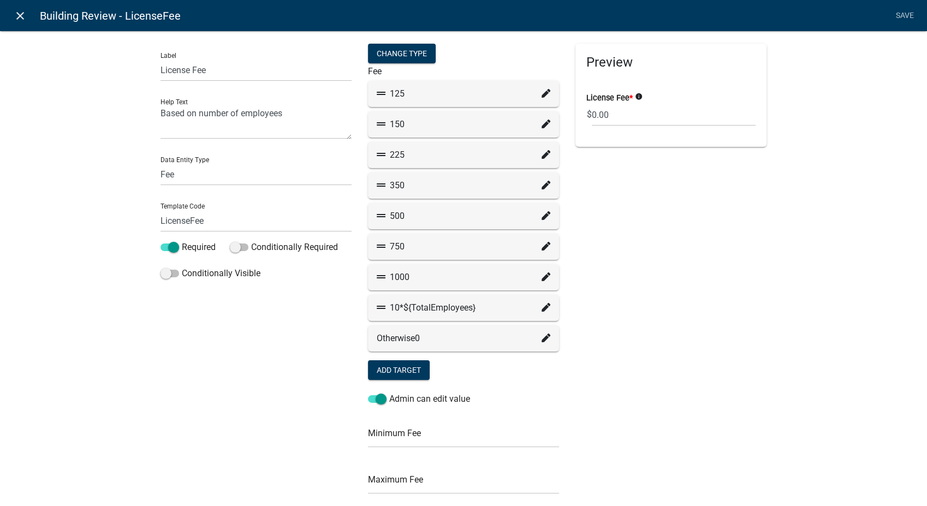
click at [21, 16] on icon "close" at bounding box center [20, 15] width 13 height 13
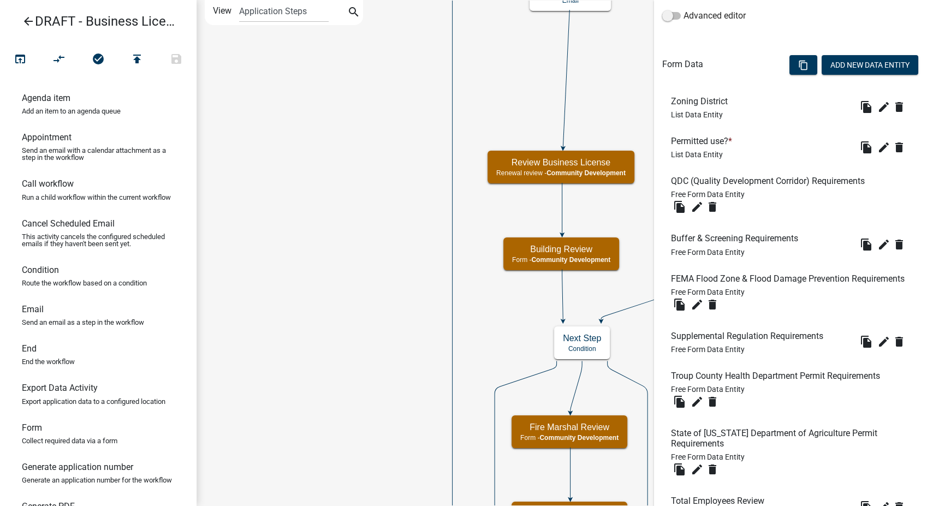
scroll to position [364, 0]
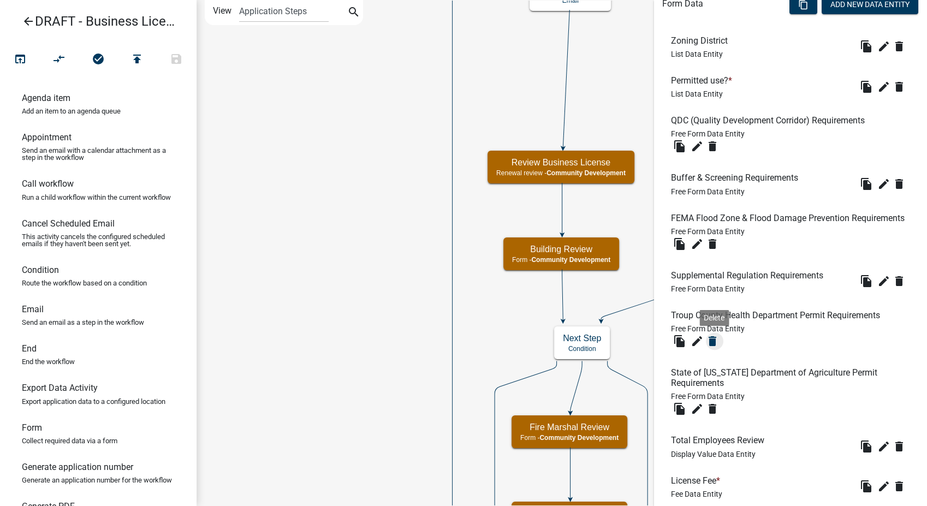
click at [711, 348] on icon "delete" at bounding box center [712, 341] width 13 height 13
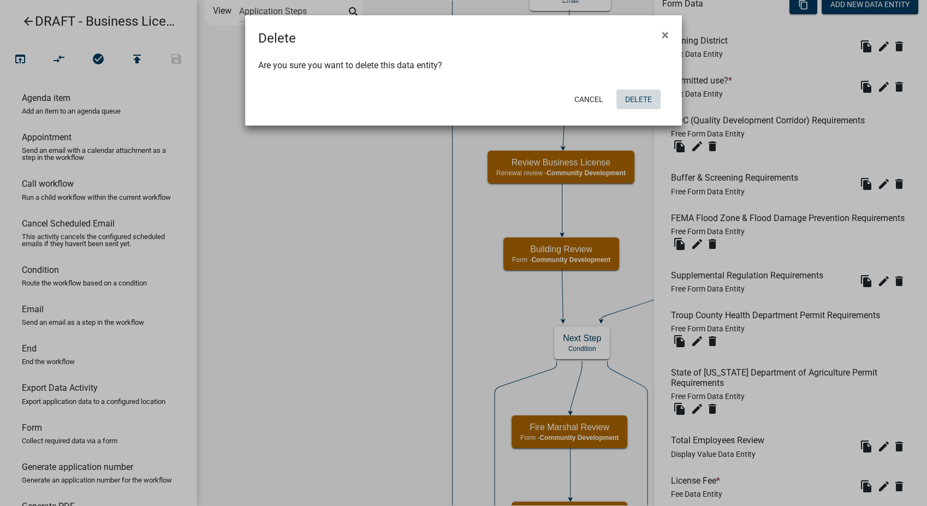
click at [638, 97] on button "Delete" at bounding box center [638, 100] width 44 height 20
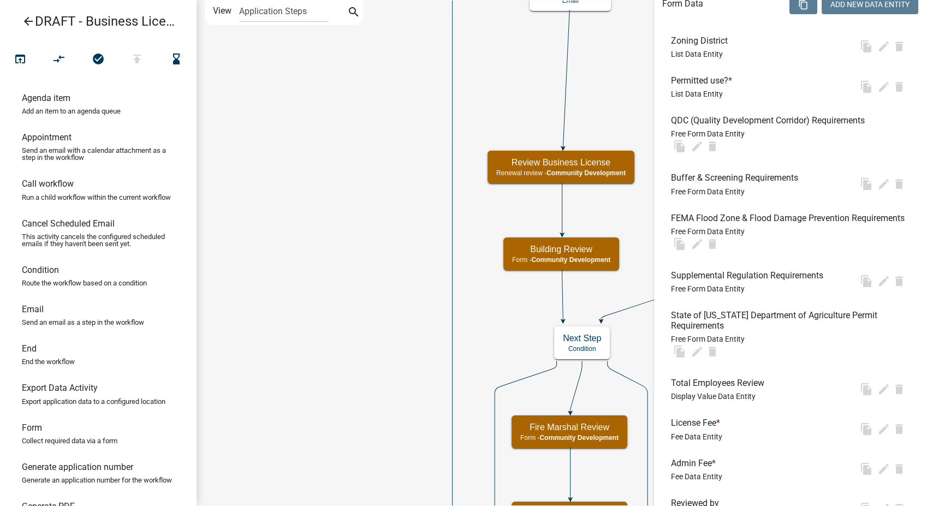
scroll to position [0, 0]
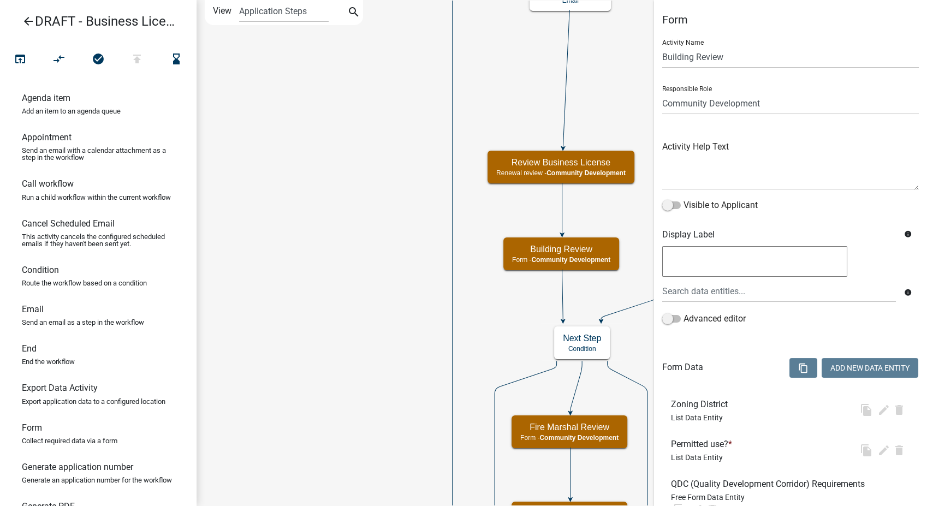
select select "66D5FF95-1CD3-428B-B9DC-D797D01D8DE2"
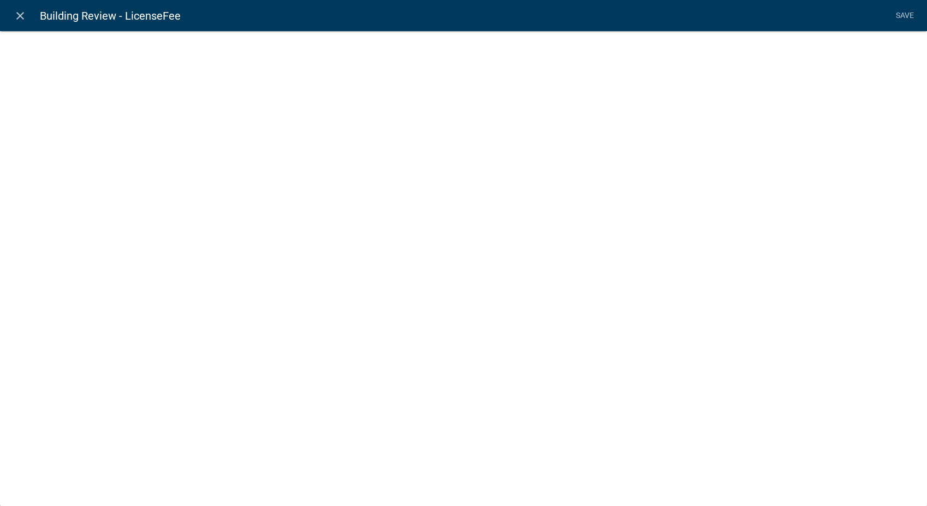
select select "fee"
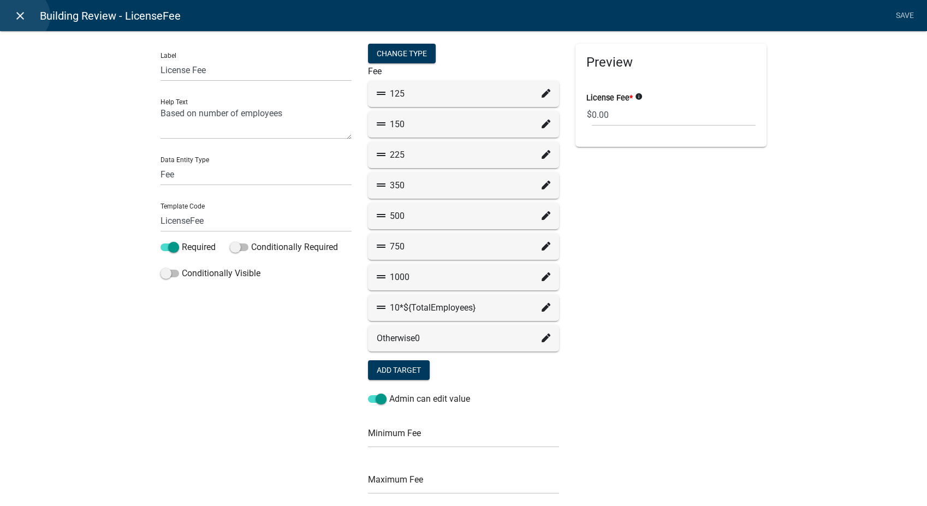
click at [22, 16] on icon "close" at bounding box center [20, 15] width 13 height 13
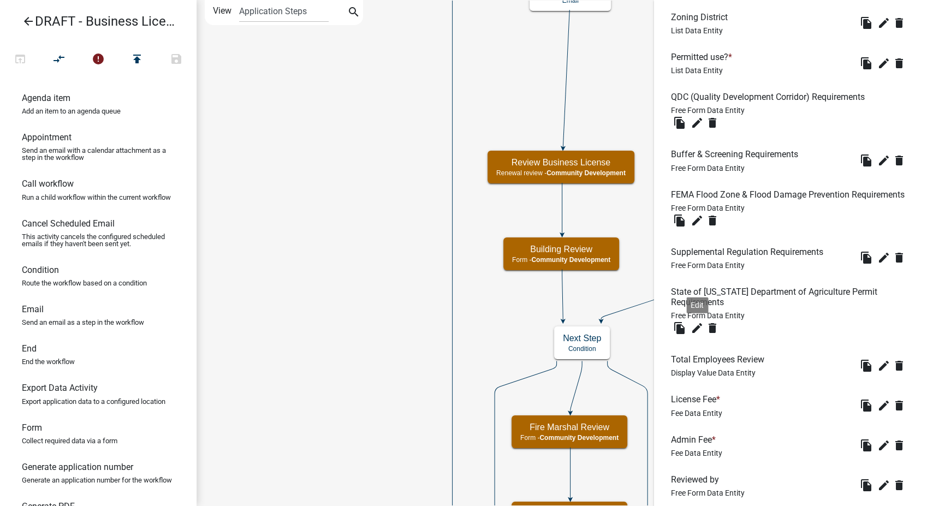
scroll to position [424, 0]
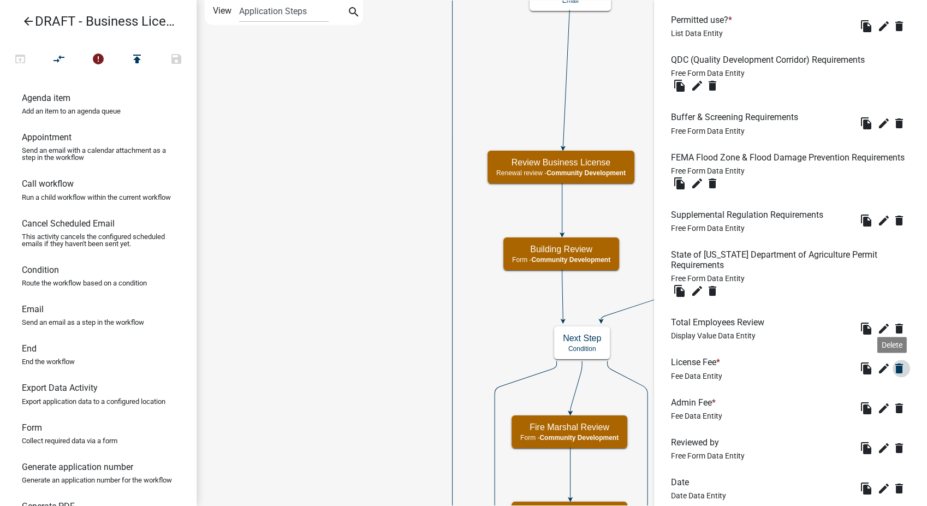
click at [893, 375] on icon "delete" at bounding box center [899, 368] width 13 height 13
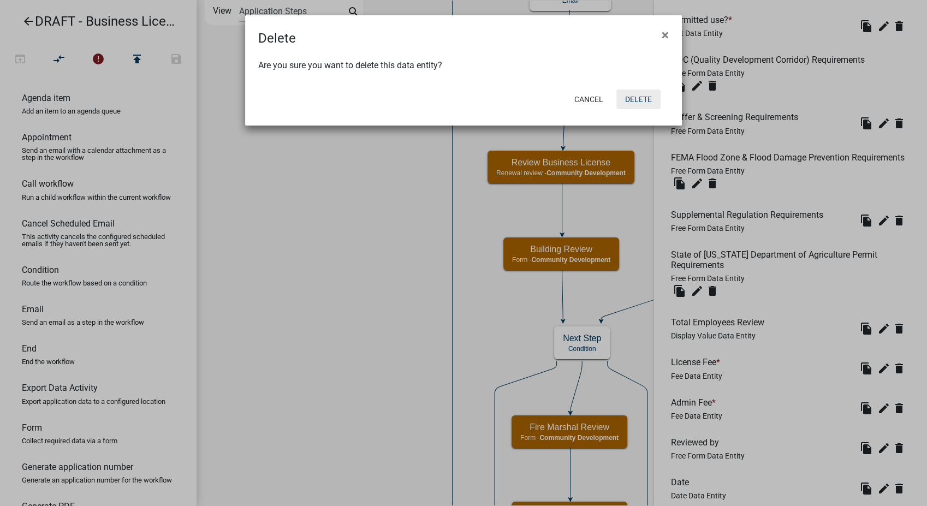
click at [629, 102] on button "Delete" at bounding box center [638, 100] width 44 height 20
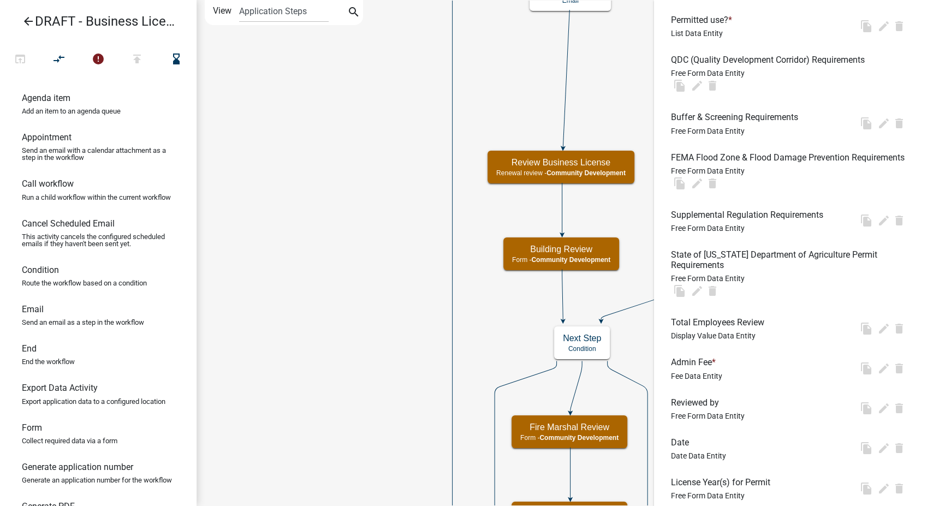
scroll to position [0, 0]
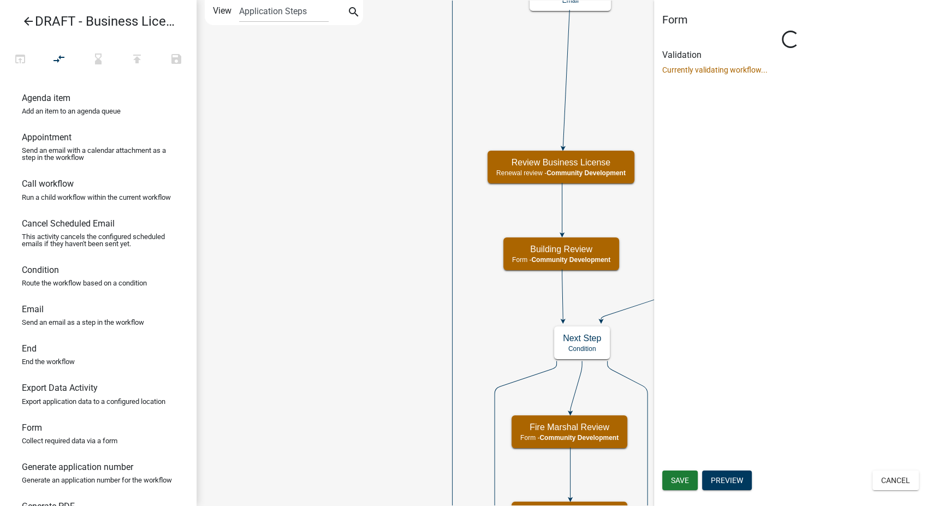
select select "66D5FF95-1CD3-428B-B9DC-D797D01D8DE2"
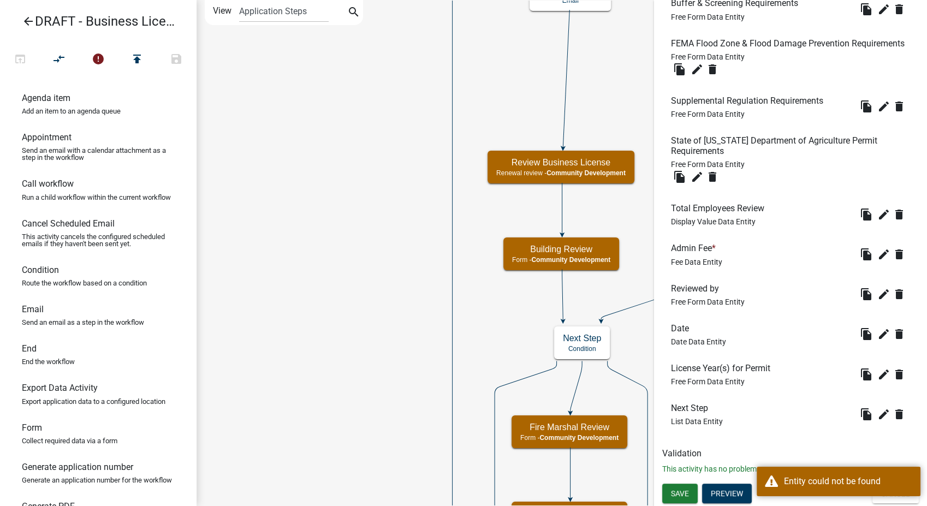
scroll to position [548, 0]
click at [893, 255] on icon "delete" at bounding box center [899, 254] width 13 height 13
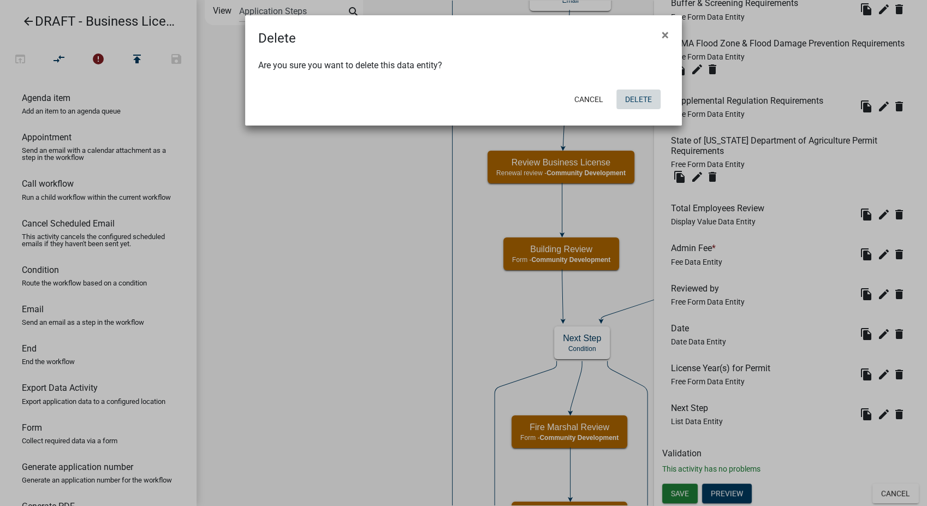
click at [630, 100] on button "Delete" at bounding box center [638, 100] width 44 height 20
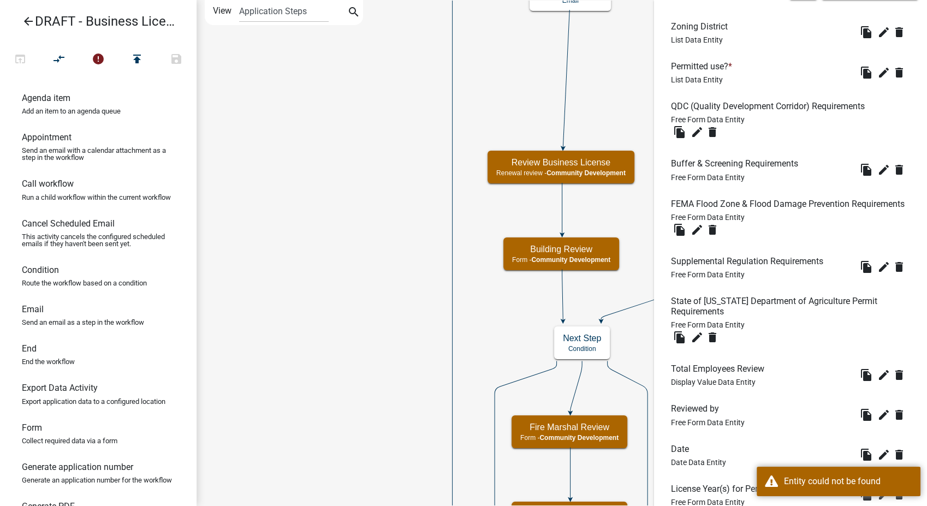
scroll to position [508, 0]
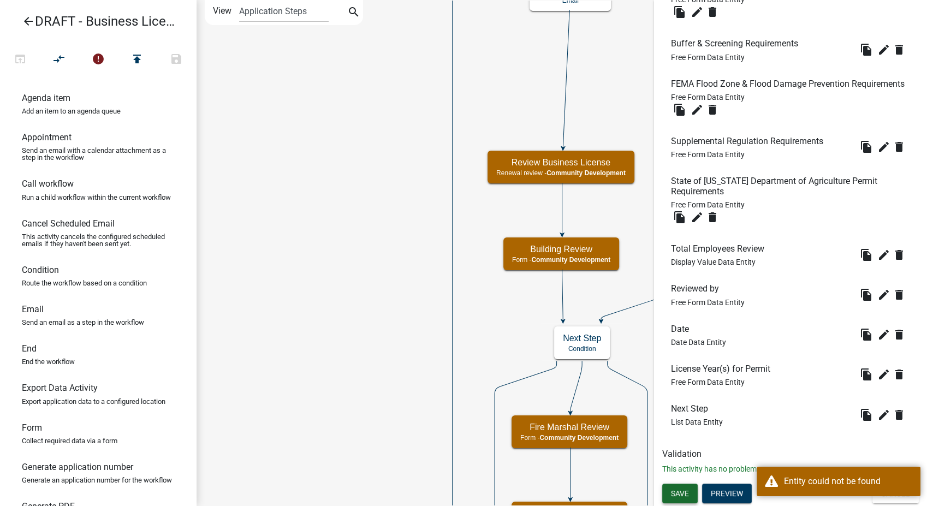
click at [675, 491] on span "Save" at bounding box center [680, 493] width 18 height 9
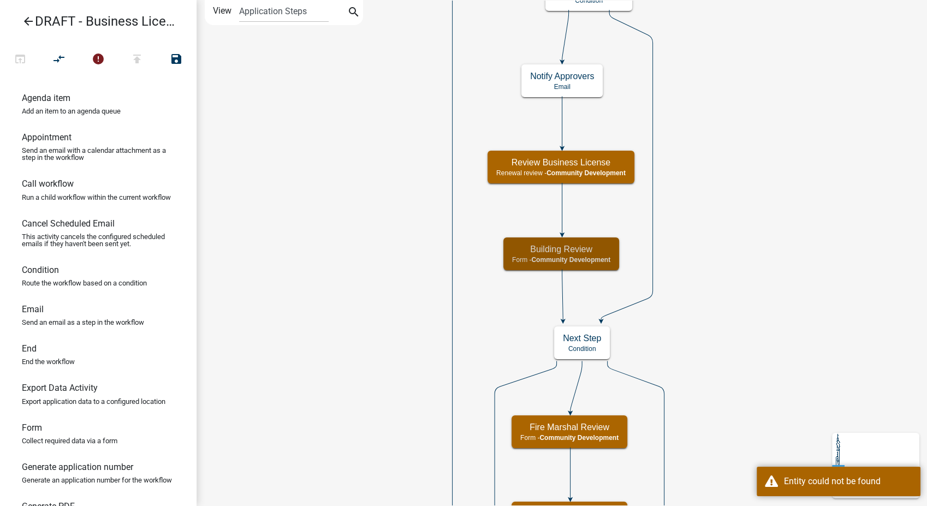
scroll to position [0, 0]
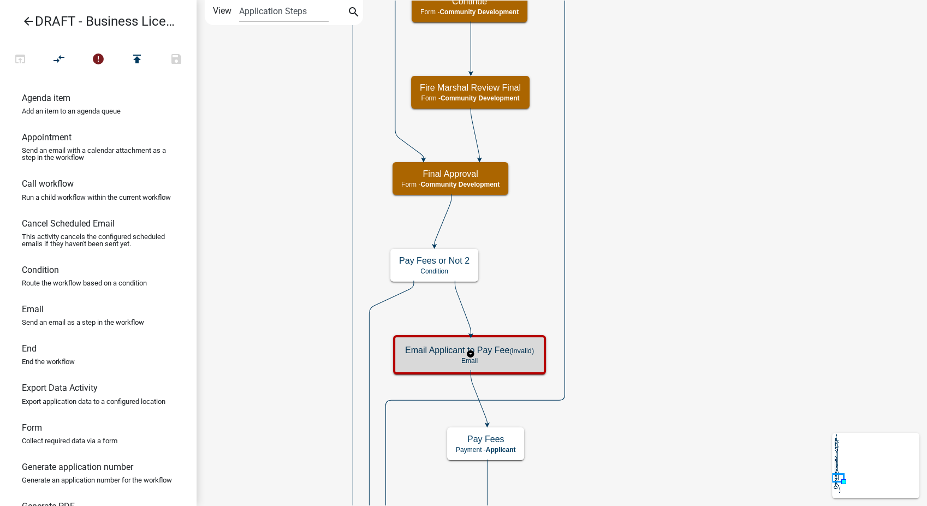
click at [537, 362] on div "Email Applicant to Pay Fee (invalid) Email" at bounding box center [469, 354] width 146 height 33
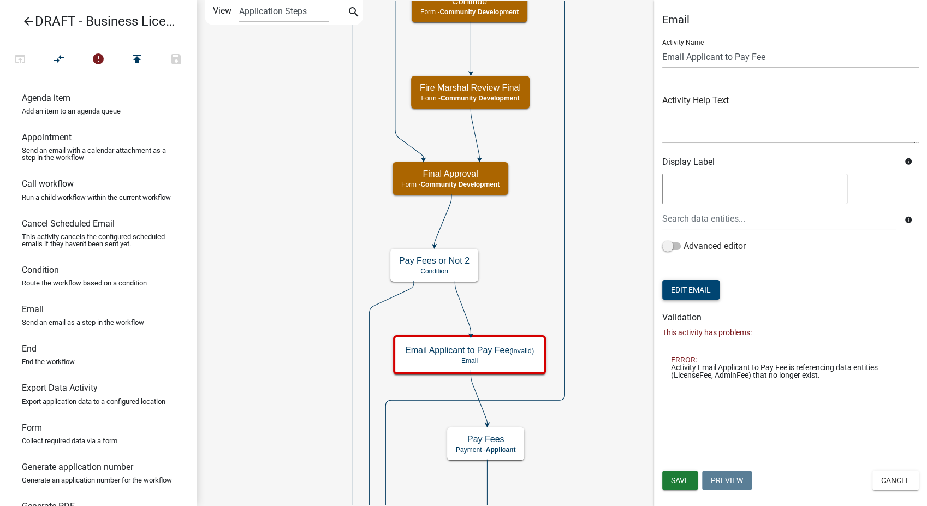
click at [712, 294] on button "Edit Email" at bounding box center [690, 290] width 57 height 20
select select "02716f85-b38e-4317-b3e2-b115ccb6ceee"
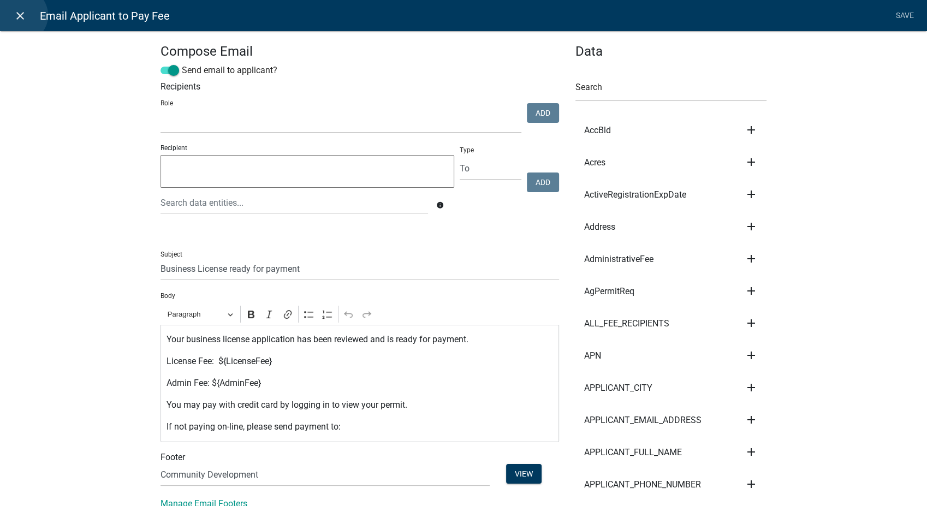
click at [20, 15] on icon "close" at bounding box center [20, 15] width 13 height 13
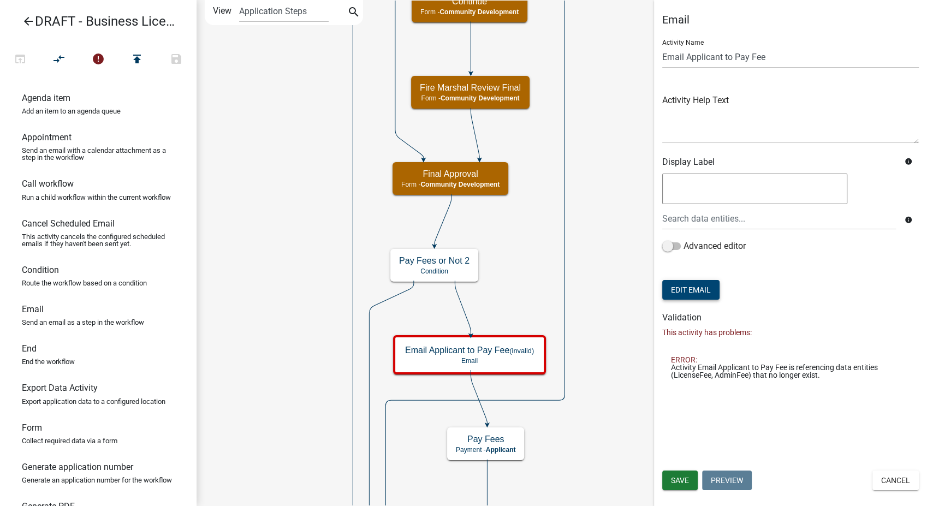
click at [706, 292] on button "Edit Email" at bounding box center [690, 290] width 57 height 20
select select "02716f85-b38e-4317-b3e2-b115ccb6ceee"
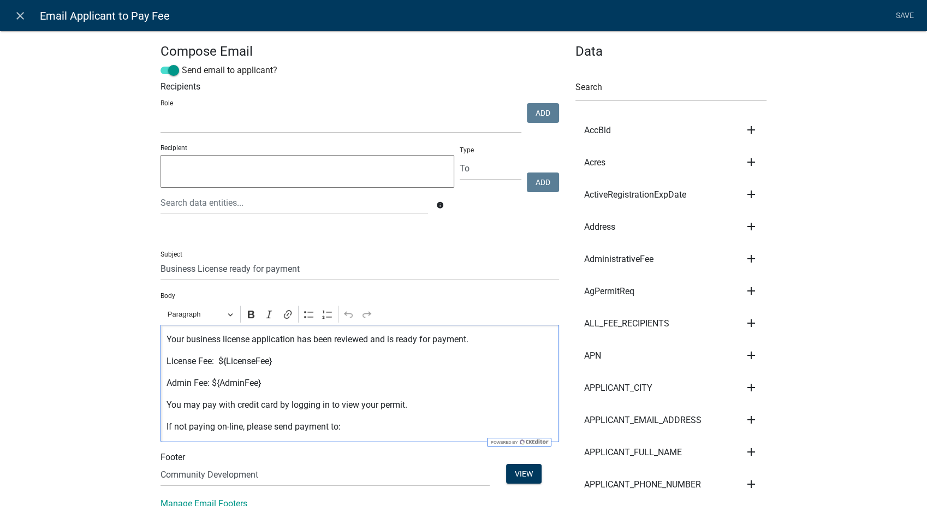
click at [271, 362] on p "License Fee: ${LicenseFee}" at bounding box center [360, 361] width 387 height 13
click at [260, 382] on p "Admin Fee: ${AdminFee}" at bounding box center [360, 383] width 387 height 13
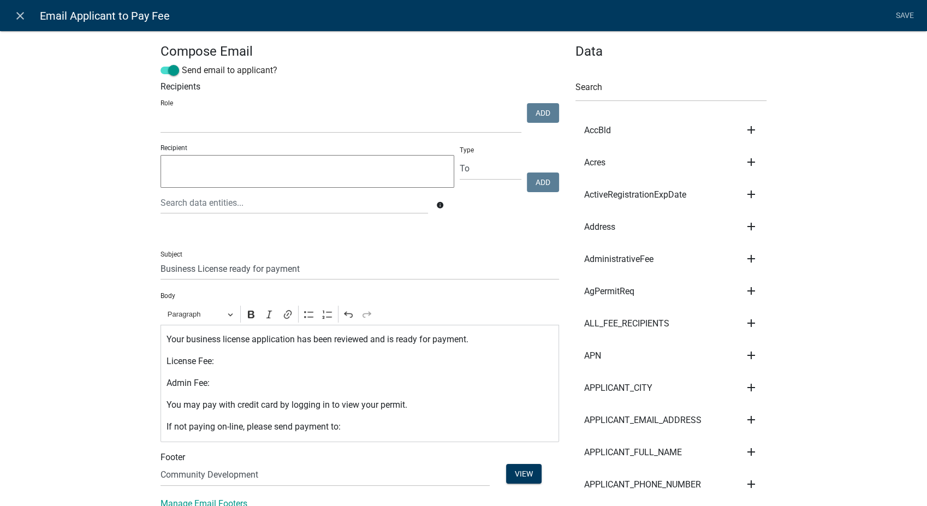
click at [747, 258] on icon "add" at bounding box center [751, 258] width 13 height 13
click at [762, 296] on button "Body" at bounding box center [788, 296] width 87 height 26
click at [900, 14] on link "Save" at bounding box center [904, 15] width 27 height 21
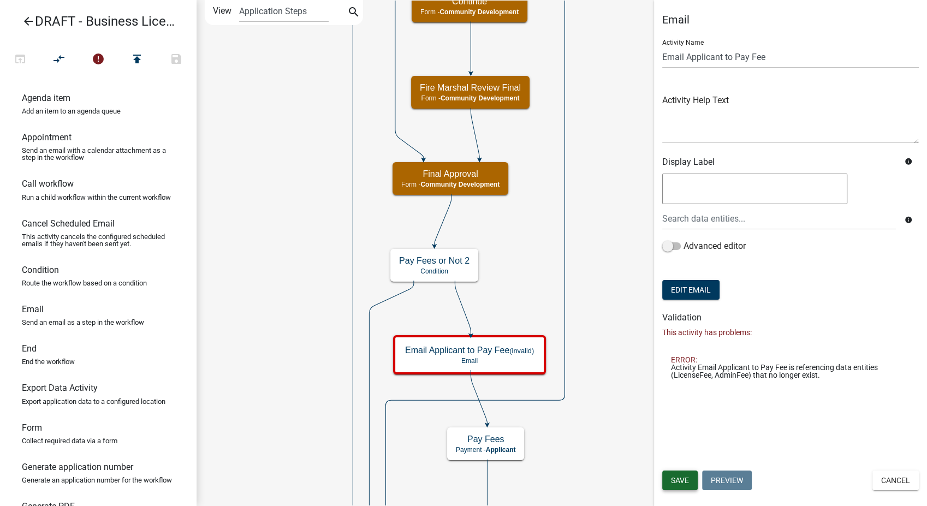
click at [675, 483] on span "Save" at bounding box center [680, 480] width 18 height 9
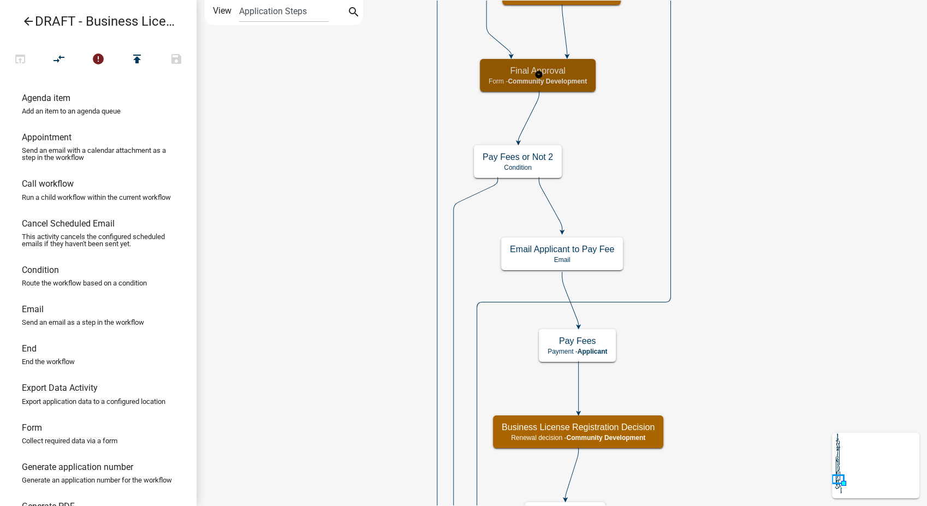
click at [572, 72] on h5 "Final Approval" at bounding box center [538, 71] width 98 height 10
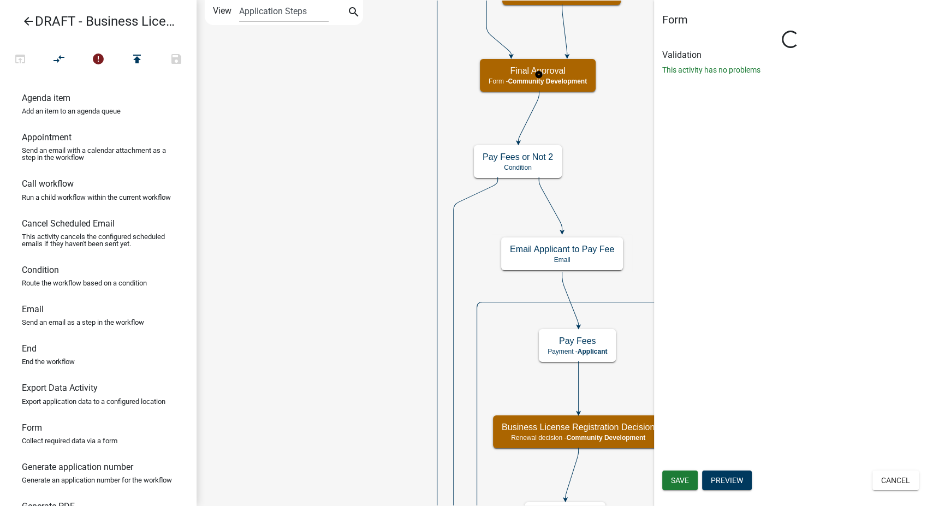
select select "66D5FF95-1CD3-428B-B9DC-D797D01D8DE2"
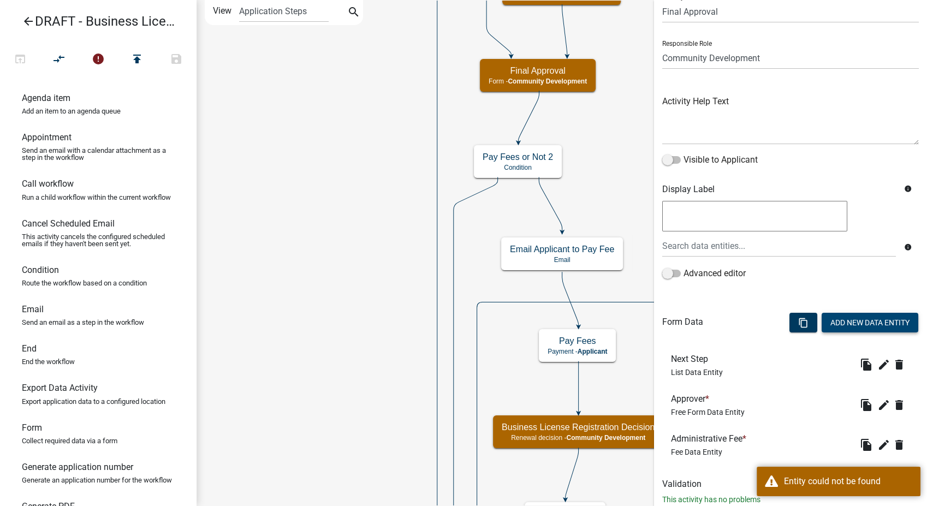
scroll to position [14, 0]
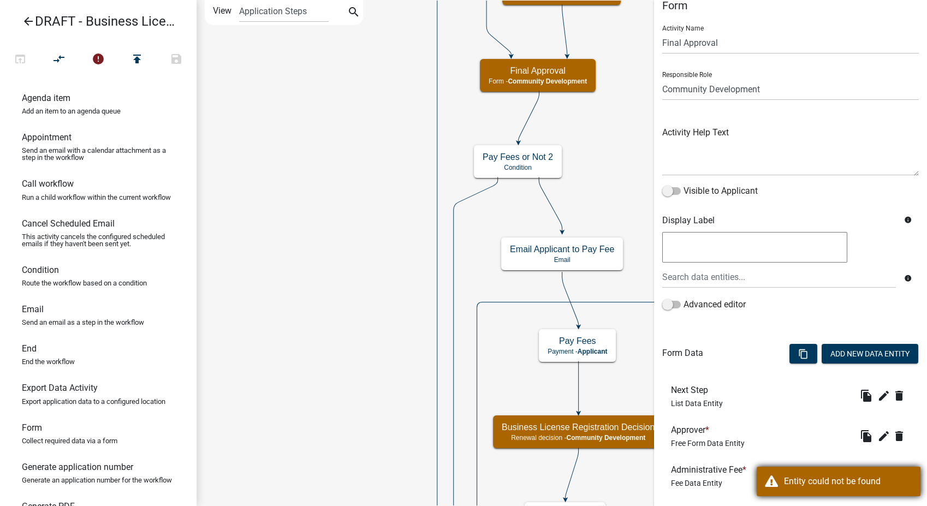
click at [776, 484] on div "Entity could not be found" at bounding box center [839, 481] width 164 height 29
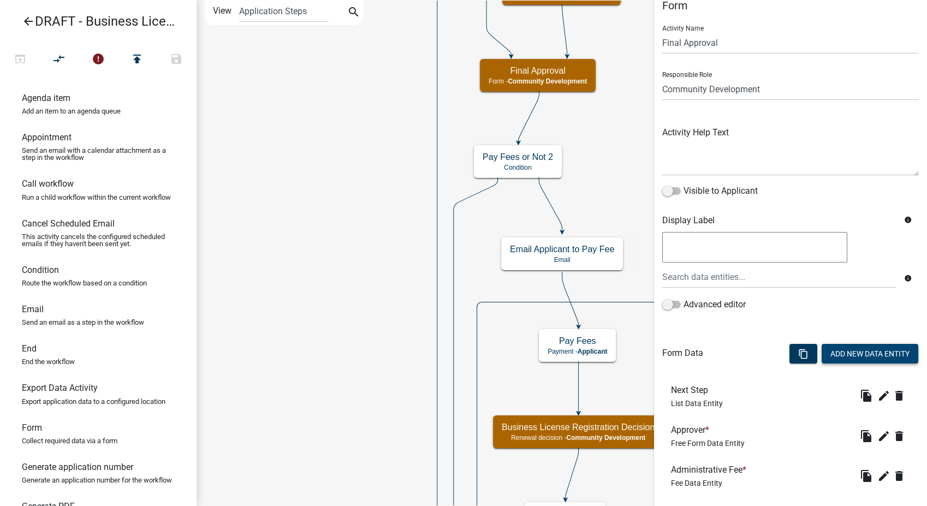
click at [858, 352] on button "Add New Data Entity" at bounding box center [870, 354] width 97 height 20
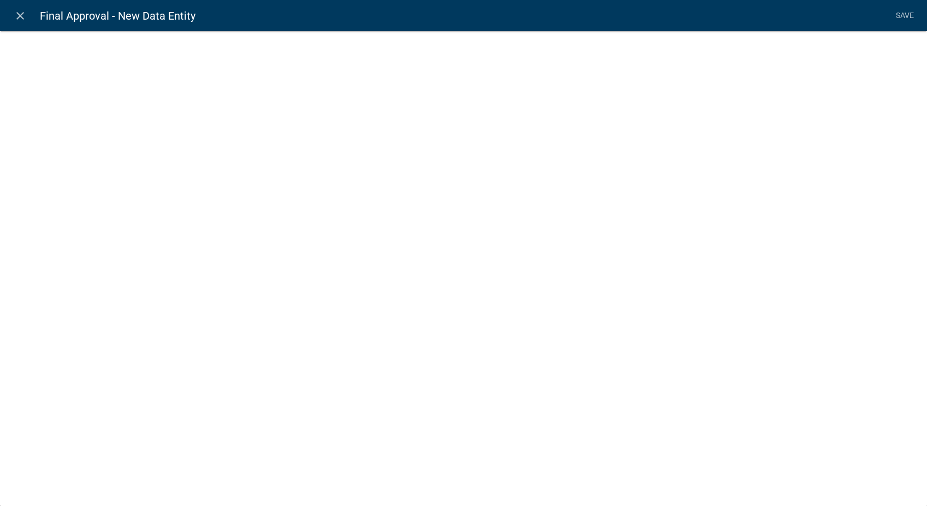
select select
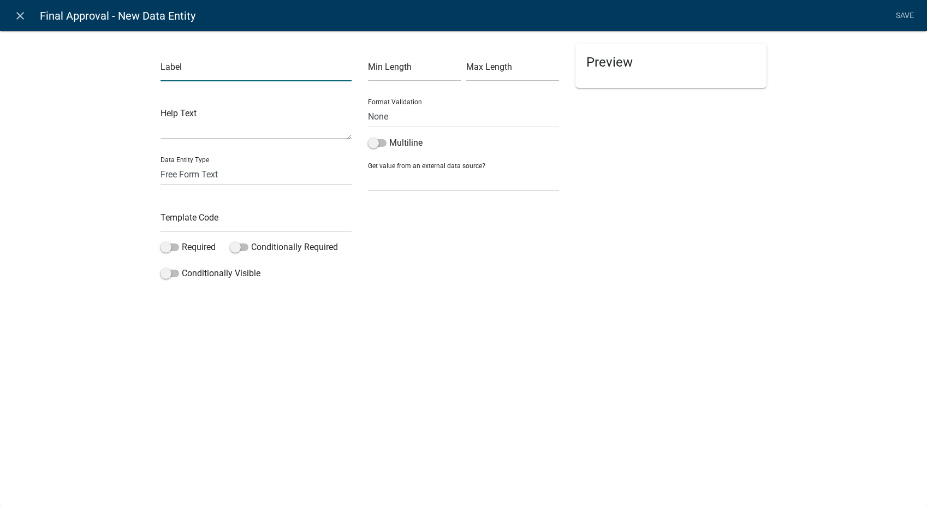
click at [249, 67] on input "text" at bounding box center [256, 70] width 191 height 22
type input "Occupational Tax Fee:"
click at [214, 172] on select "Free Form Text Document Display Entity Value Fee Numeric Data Date Map Sketch D…" at bounding box center [256, 174] width 191 height 22
select select "fee"
click at [161, 163] on select "Free Form Text Document Display Entity Value Fee Numeric Data Date Map Sketch D…" at bounding box center [256, 174] width 191 height 22
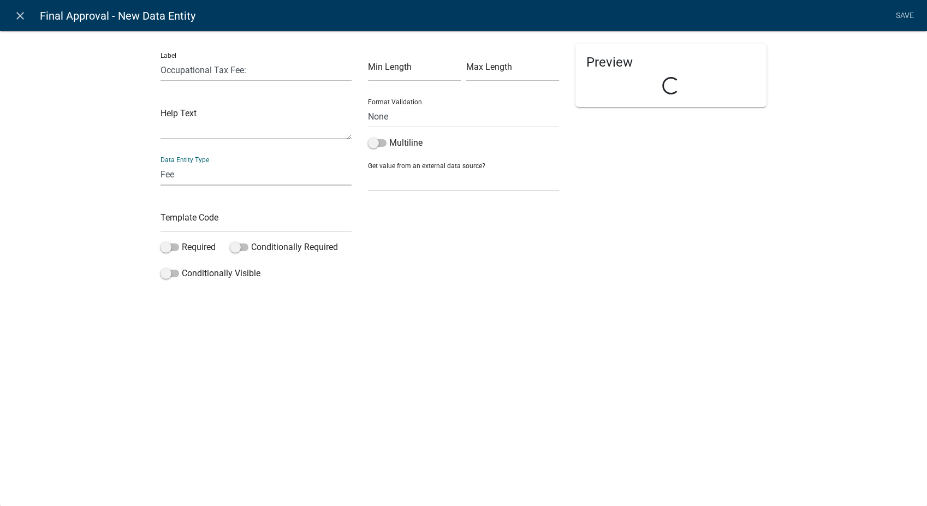
select select "fee"
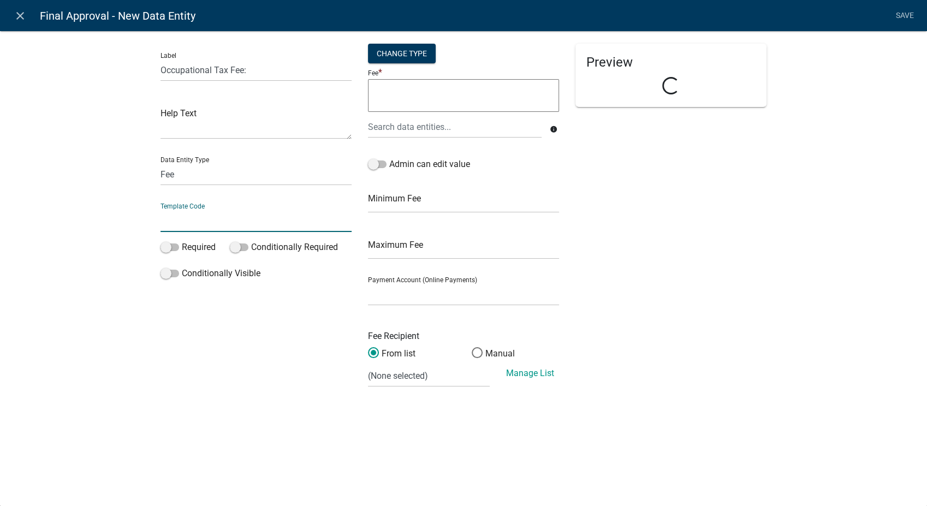
click at [199, 228] on input "text" at bounding box center [256, 221] width 191 height 22
type input "OTCFee"
click at [376, 162] on span at bounding box center [377, 165] width 19 height 8
click at [389, 158] on input "Admin can edit value" at bounding box center [389, 158] width 0 height 0
click at [442, 382] on select "(None selected)" at bounding box center [429, 376] width 122 height 22
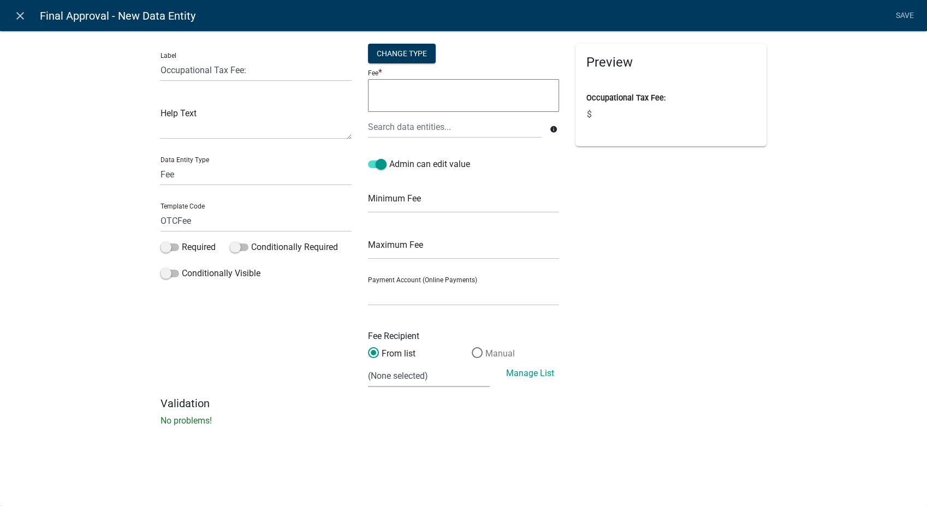
click at [479, 353] on span at bounding box center [477, 352] width 23 height 23
click at [472, 347] on input "Manual" at bounding box center [472, 347] width 0 height 0
click at [426, 382] on input "text" at bounding box center [463, 376] width 191 height 22
click at [437, 382] on input "text" at bounding box center [463, 376] width 191 height 22
type input "Community Development"
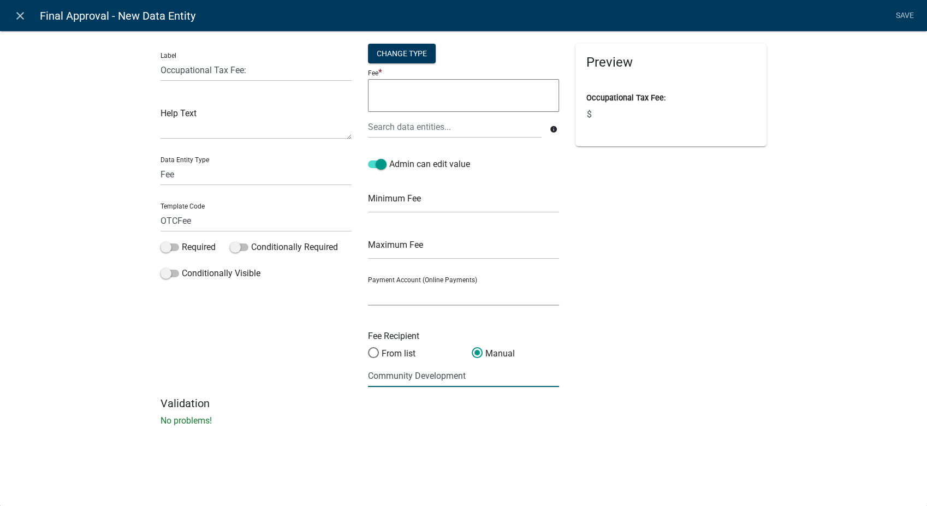
select select
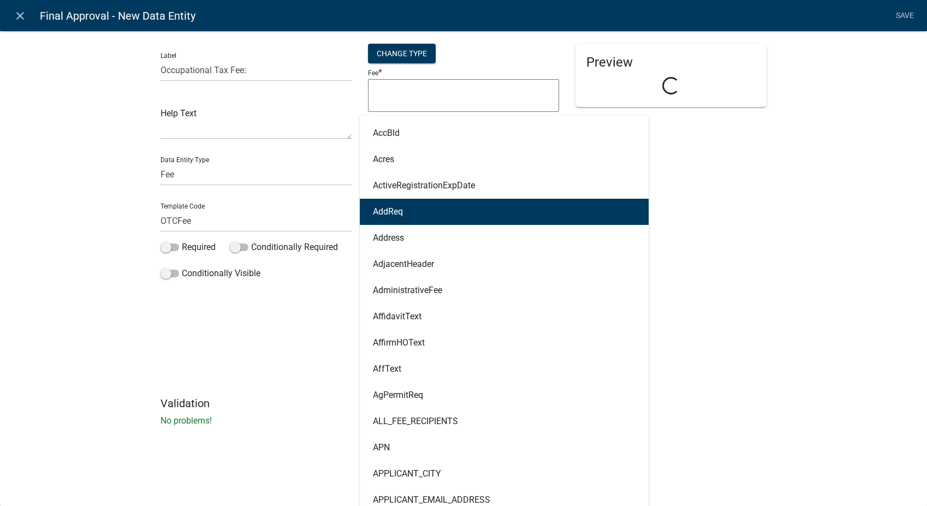
click at [913, 222] on div "Label Occupational Tax Fee: Help Text Data Entity Type Free Form Text Document …" at bounding box center [463, 231] width 927 height 437
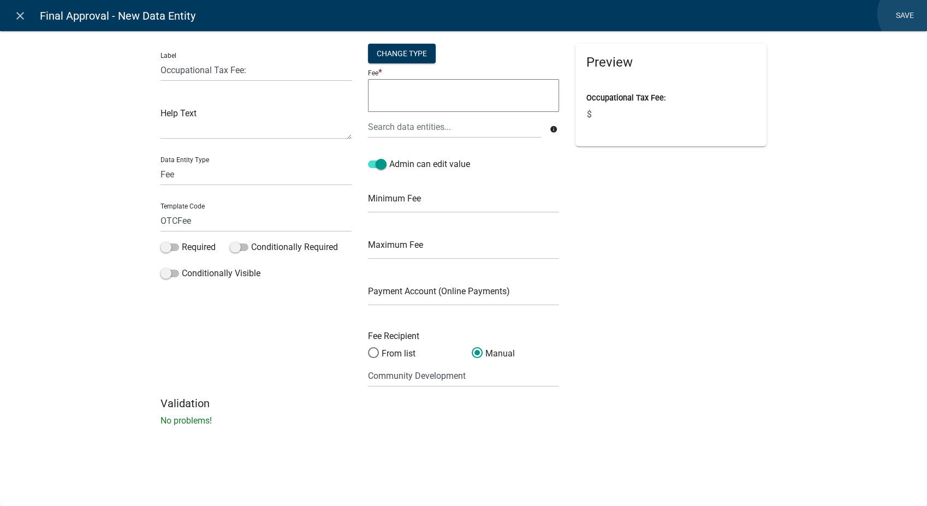
click at [912, 14] on link "Save" at bounding box center [904, 15] width 27 height 21
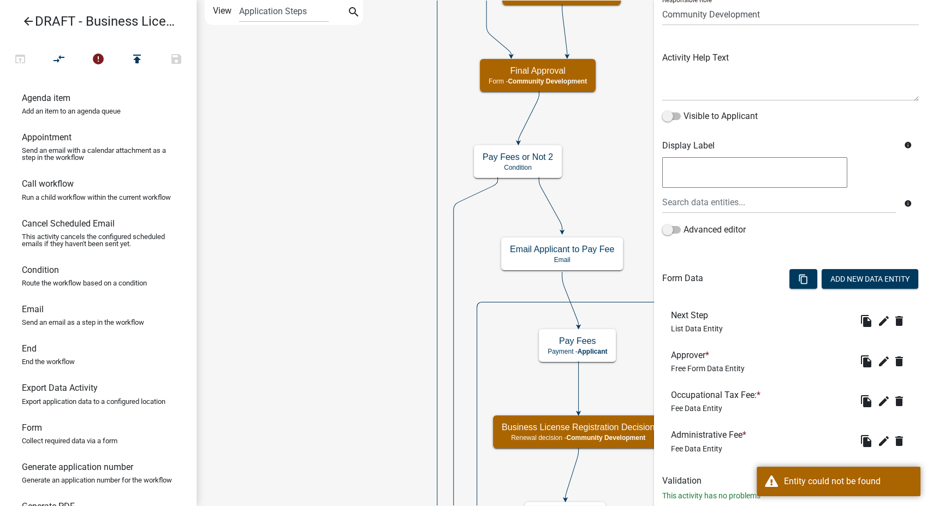
scroll to position [115, 0]
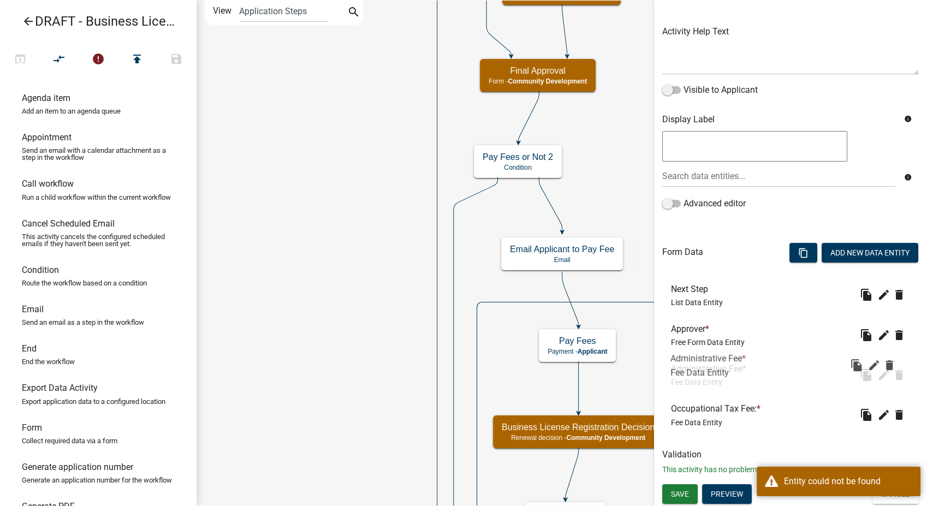
drag, startPoint x: 711, startPoint y: 415, endPoint x: 711, endPoint y: 362, distance: 53.0
click at [680, 497] on span "Save" at bounding box center [680, 493] width 18 height 9
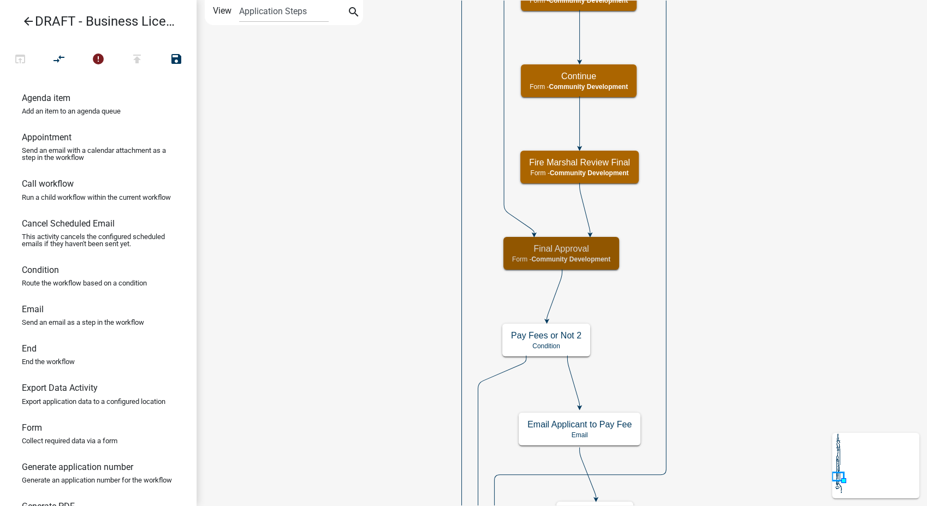
scroll to position [0, 0]
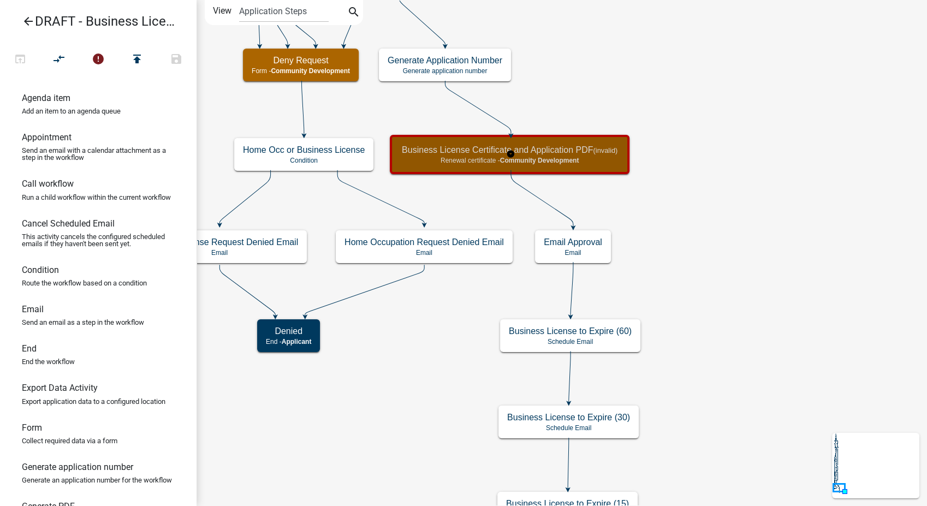
click at [570, 163] on span "Community Development" at bounding box center [539, 161] width 79 height 8
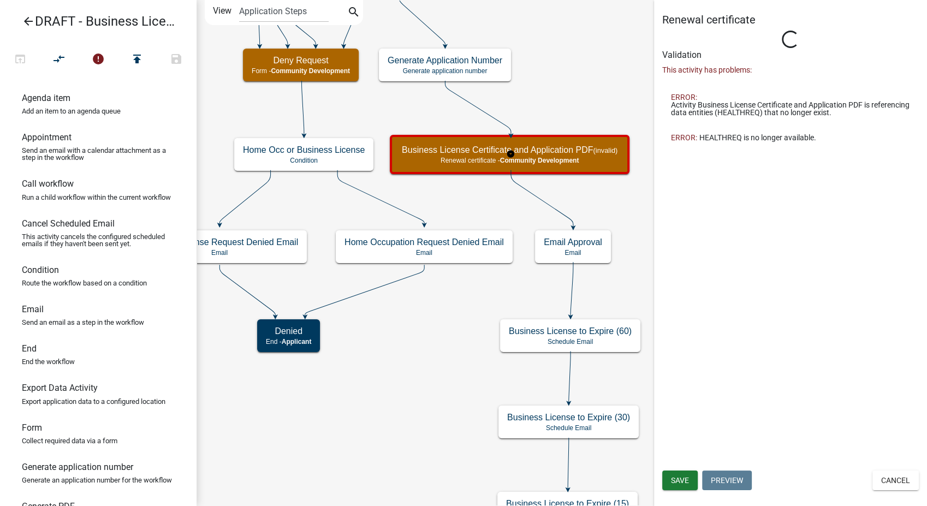
select select "66D5FF95-1CD3-428B-B9DC-D797D01D8DE2"
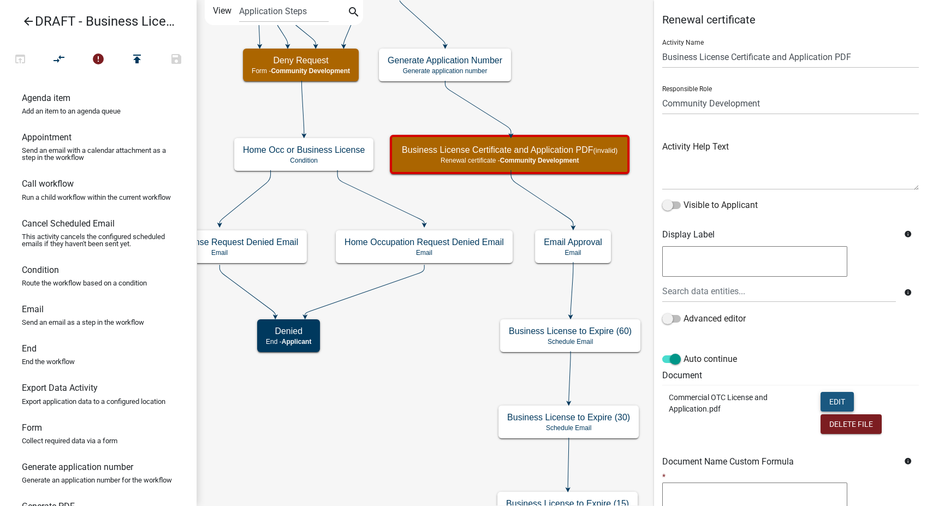
click at [829, 401] on button "Edit" at bounding box center [837, 402] width 33 height 20
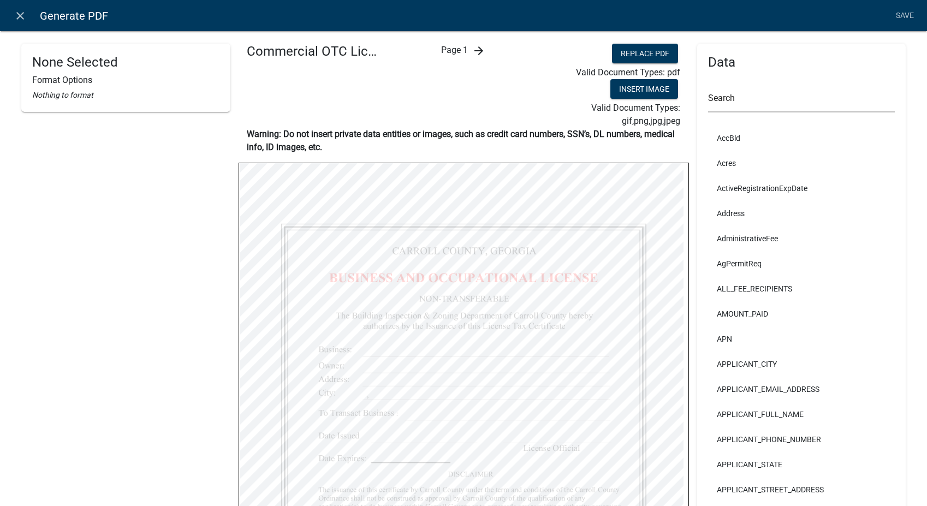
select select "66D5FF95-1CD3-428B-B9DC-D797D01D8DE2"
click at [472, 51] on icon "arrow_forward" at bounding box center [478, 50] width 13 height 13
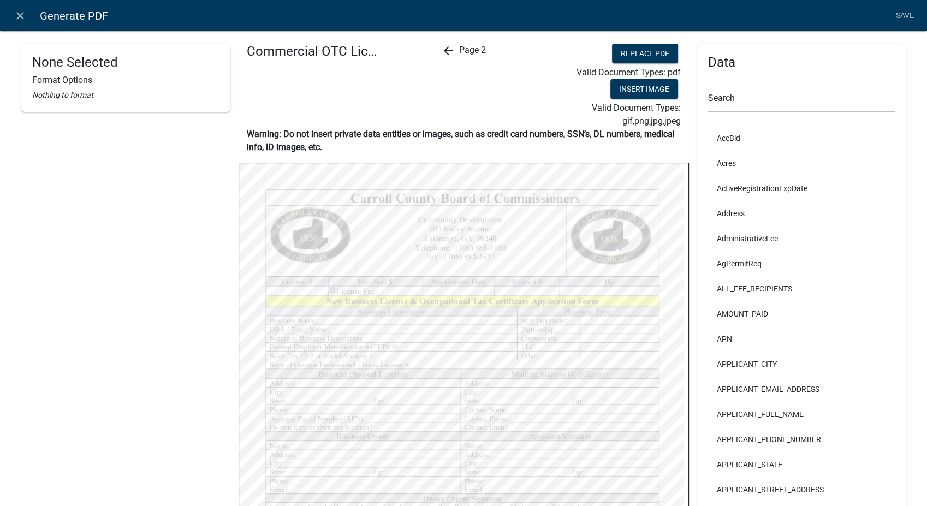
scroll to position [182, 0]
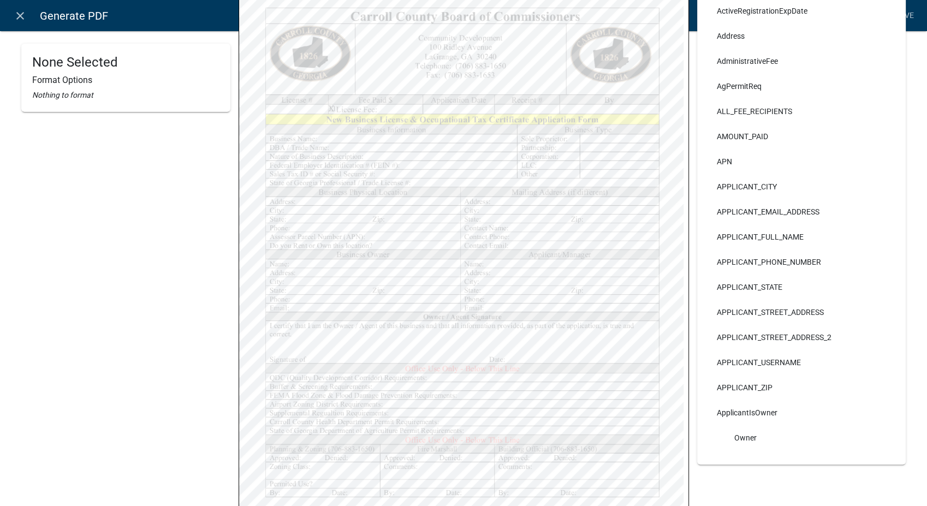
select select
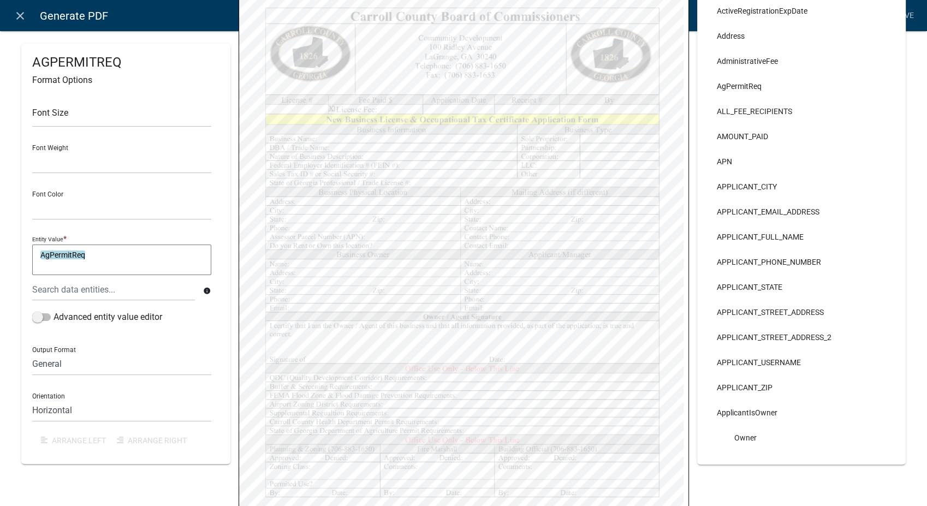
select select
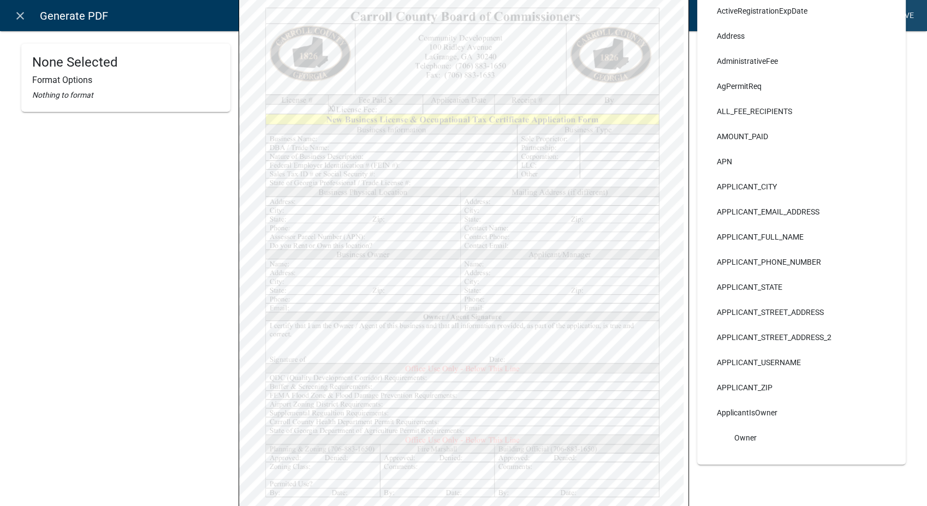
click at [908, 14] on link "Save" at bounding box center [904, 15] width 27 height 21
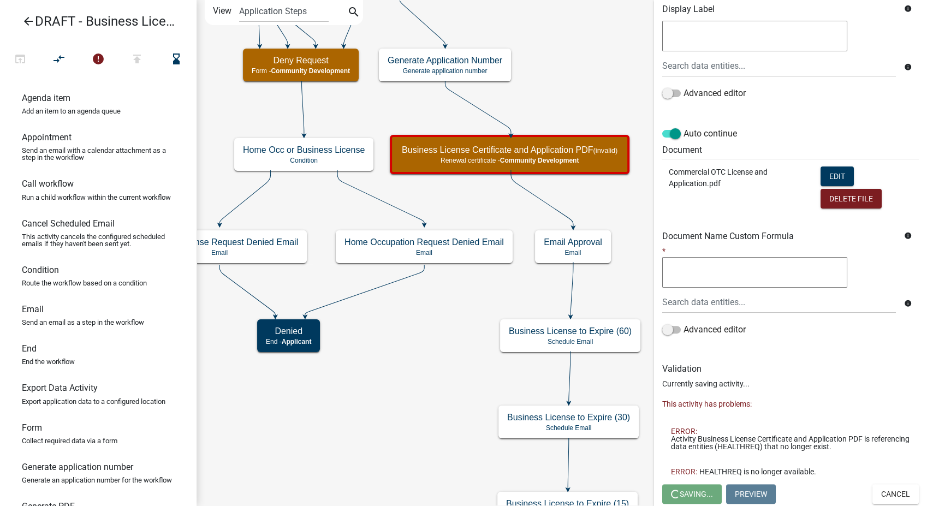
scroll to position [0, 0]
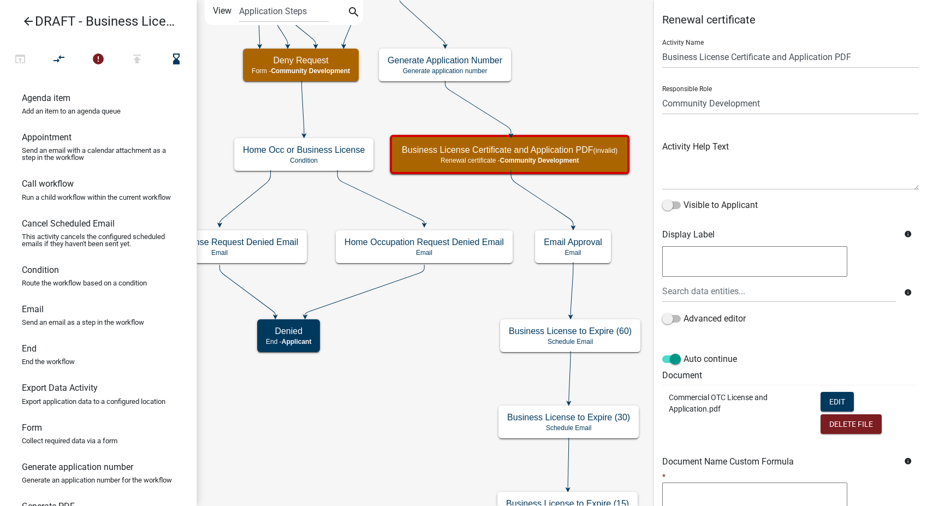
select select "66D5FF95-1CD3-428B-B9DC-D797D01D8DE2"
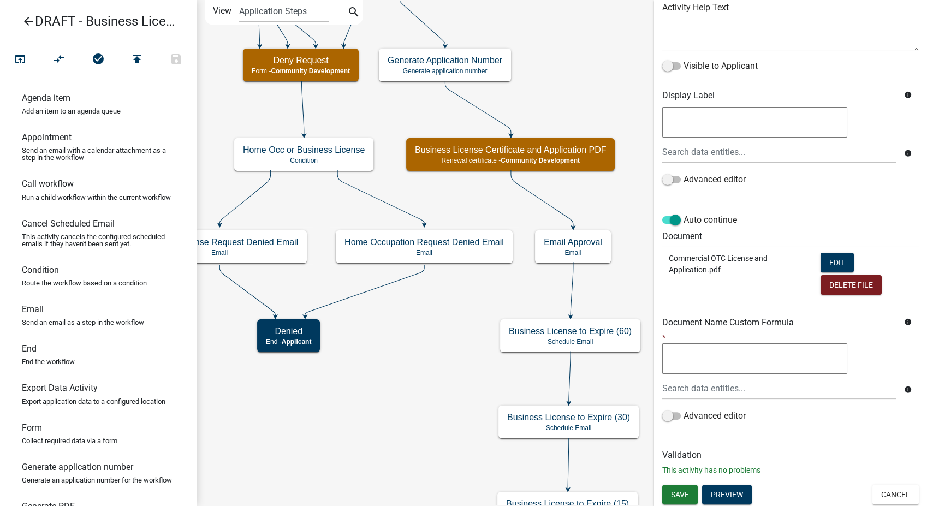
scroll to position [140, 0]
click at [683, 499] on button "Save" at bounding box center [679, 494] width 35 height 20
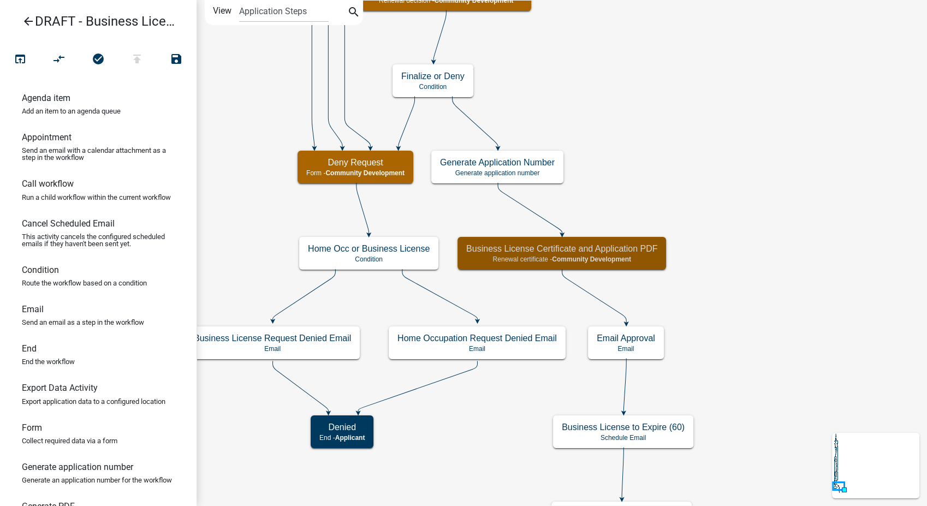
scroll to position [0, 0]
click at [25, 16] on icon "arrow_back" at bounding box center [28, 22] width 13 height 15
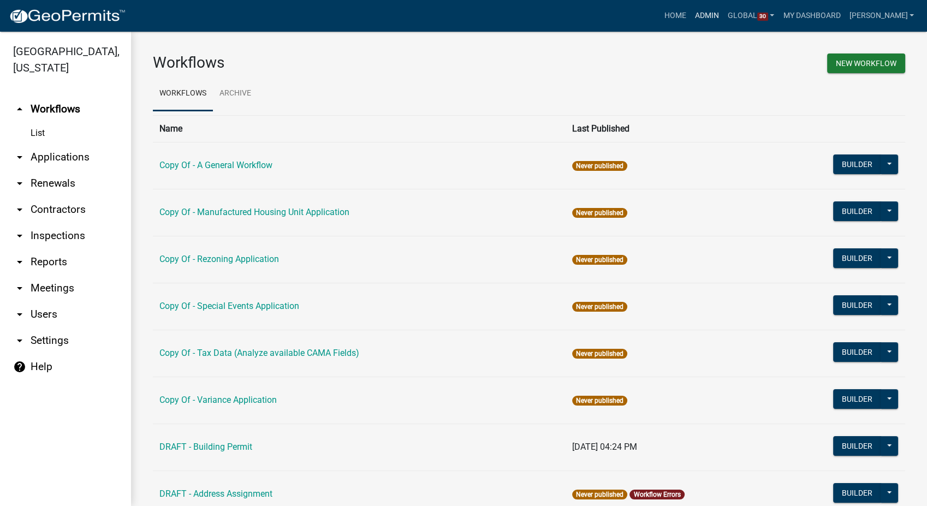
click at [721, 16] on link "Admin" at bounding box center [707, 15] width 33 height 21
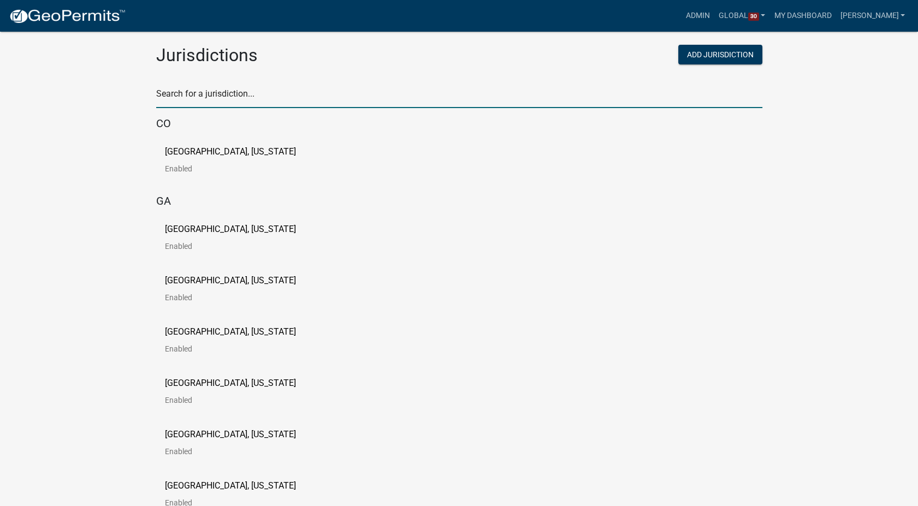
click at [187, 91] on input "text" at bounding box center [459, 97] width 606 height 22
type input "[PERSON_NAME]"
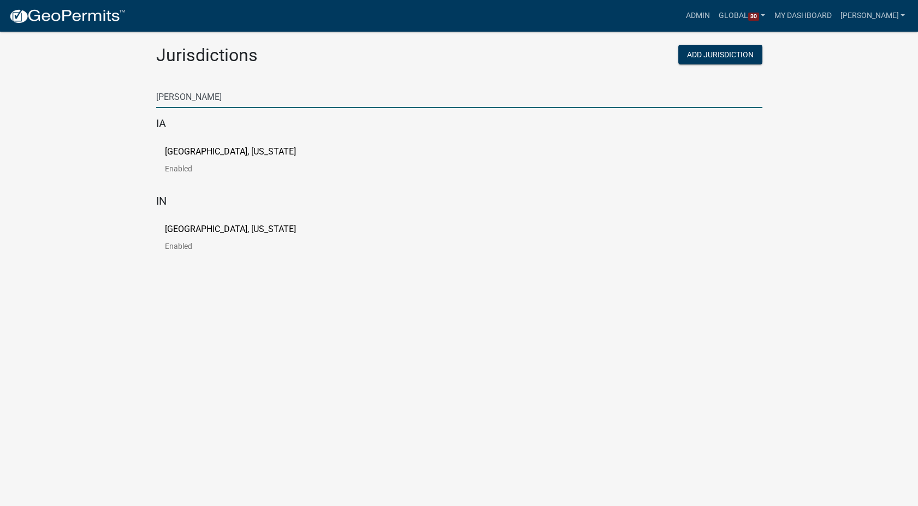
click at [185, 147] on p "[GEOGRAPHIC_DATA], [US_STATE]" at bounding box center [230, 151] width 131 height 9
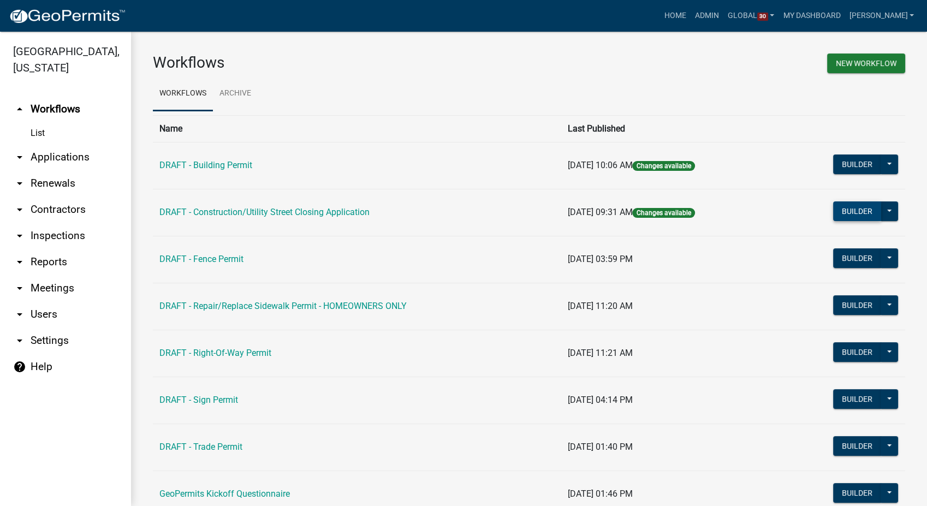
click at [837, 205] on button "Builder" at bounding box center [857, 211] width 48 height 20
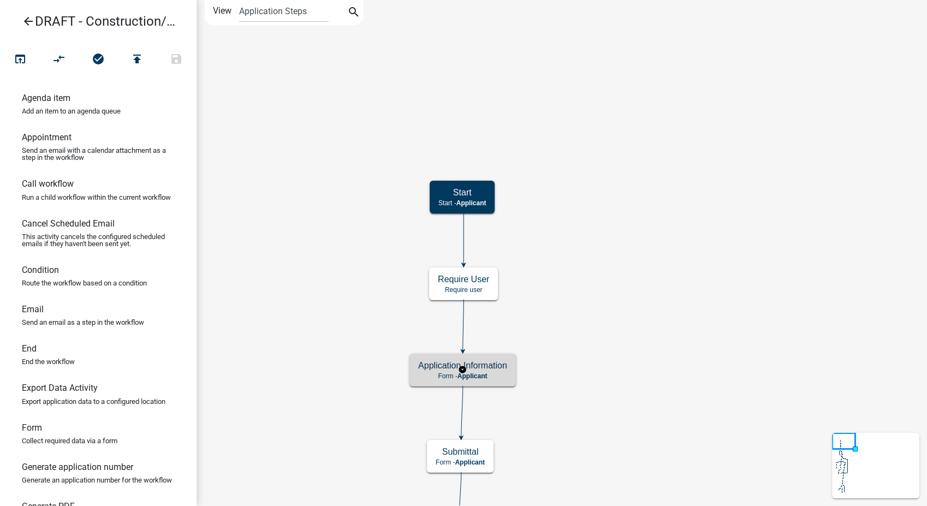
click at [498, 383] on div "Application Information Form - Applicant" at bounding box center [462, 370] width 106 height 33
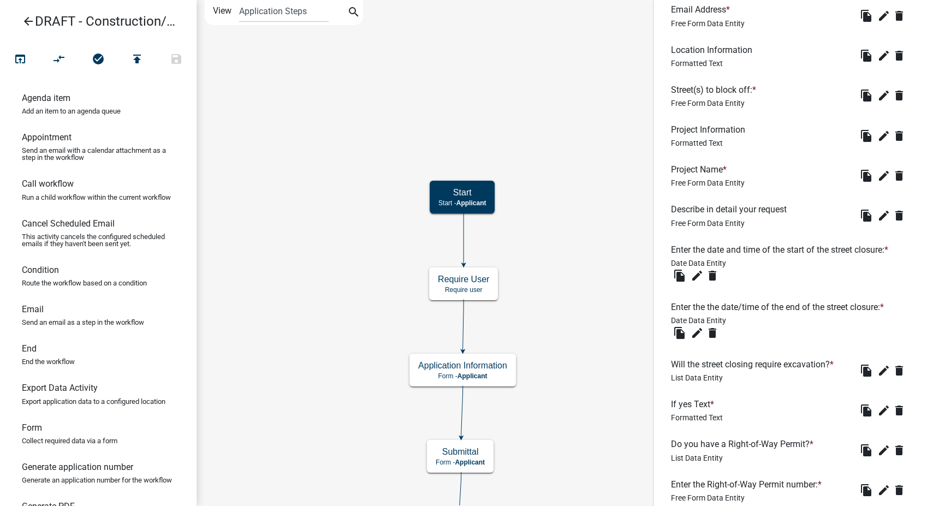
scroll to position [1003, 0]
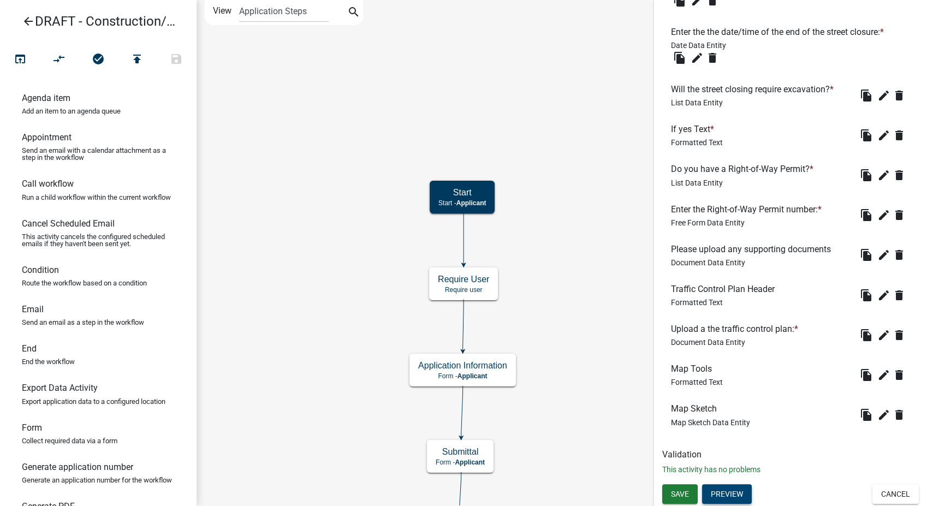
click at [735, 494] on button "Preview" at bounding box center [727, 494] width 50 height 20
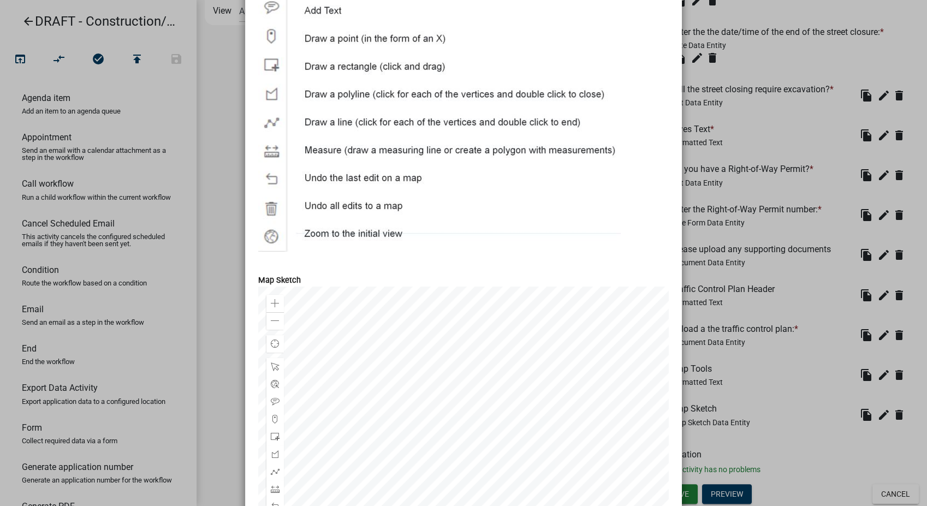
scroll to position [2340, 0]
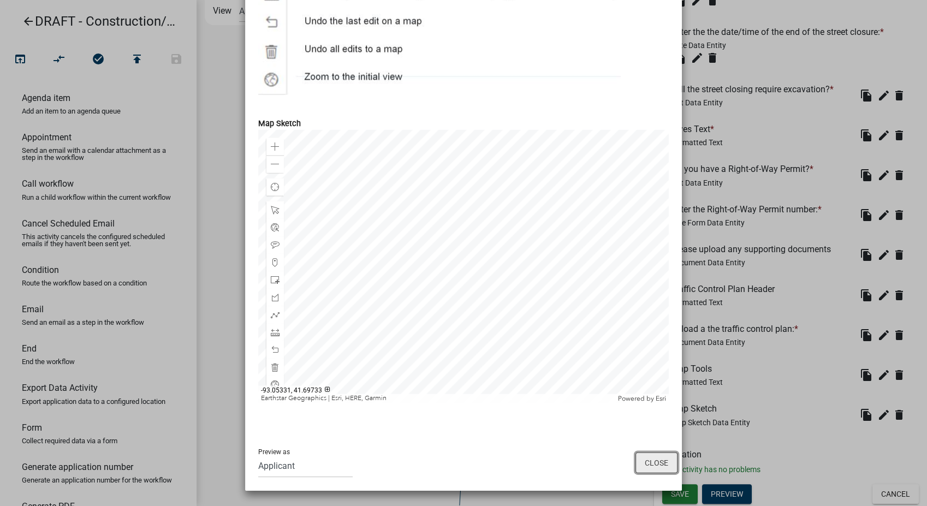
click at [644, 463] on button "Close" at bounding box center [656, 463] width 42 height 21
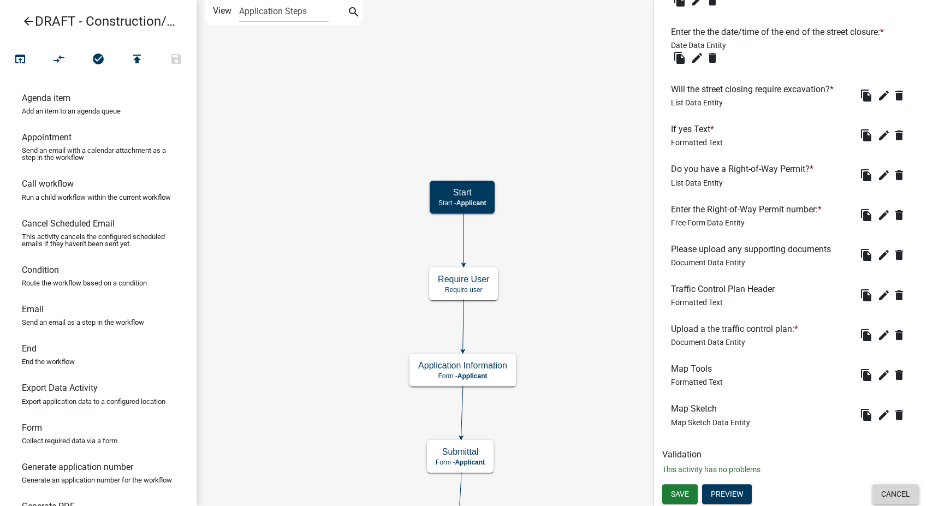
click at [891, 487] on button "Cancel" at bounding box center [895, 494] width 46 height 20
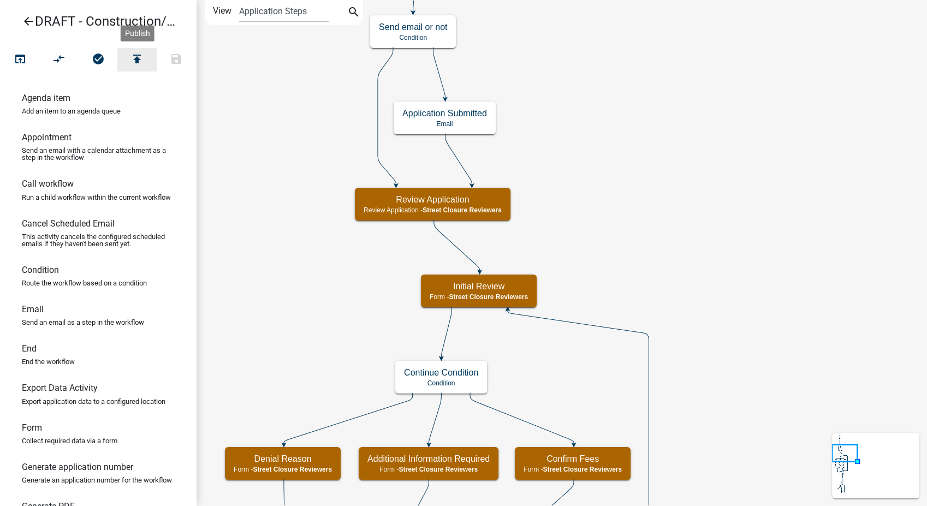
click at [133, 58] on icon "publish" at bounding box center [136, 59] width 13 height 15
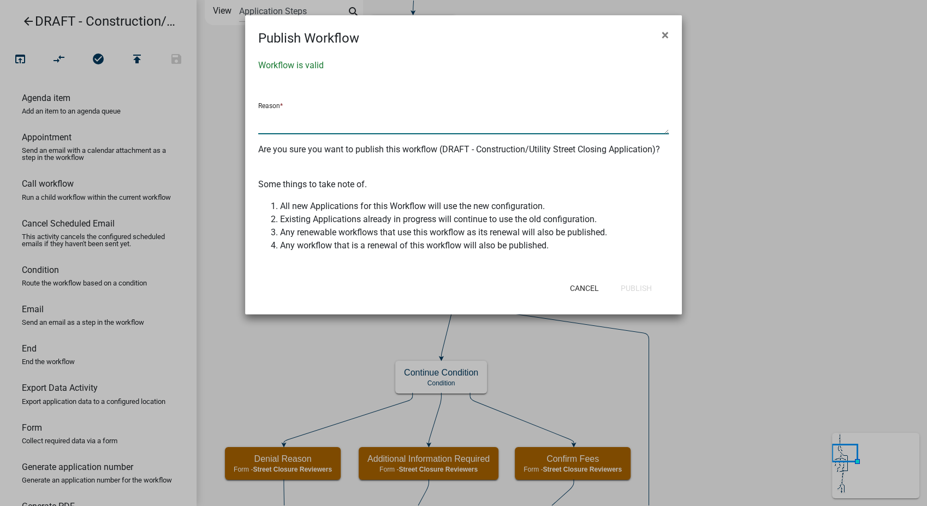
click at [409, 118] on textarea at bounding box center [463, 121] width 411 height 25
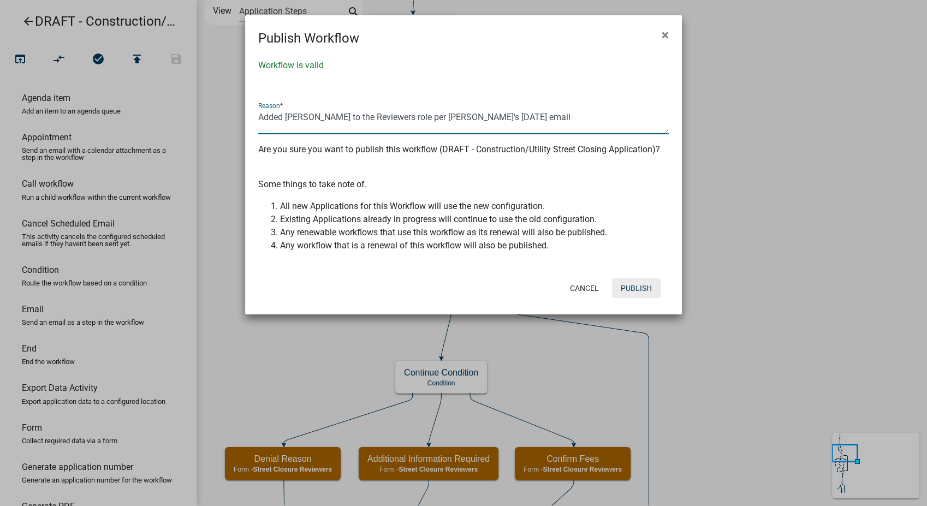
type textarea "Added Keith Fink to the Reviewers role per Denise's 10/13/2025 email"
click at [630, 287] on button "Publish" at bounding box center [636, 288] width 49 height 20
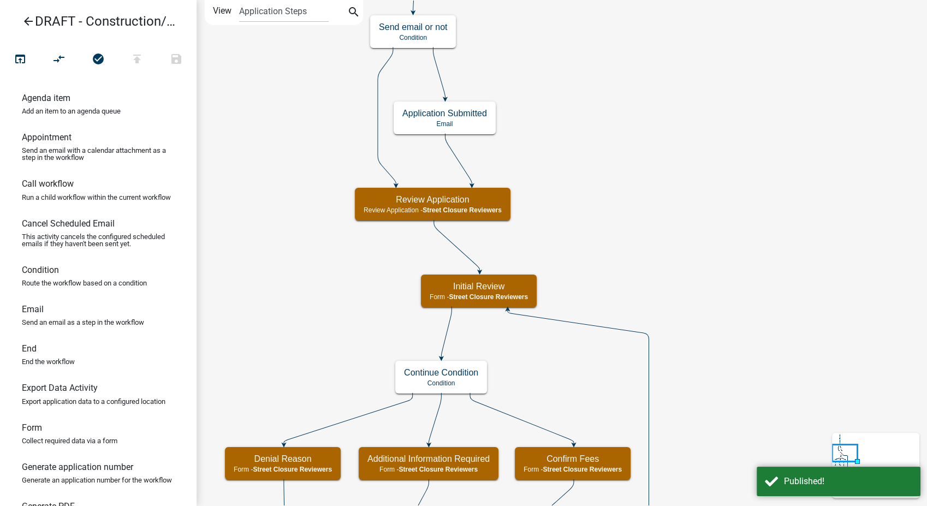
click at [26, 19] on icon "arrow_back" at bounding box center [28, 22] width 13 height 15
